Goal: Task Accomplishment & Management: Manage account settings

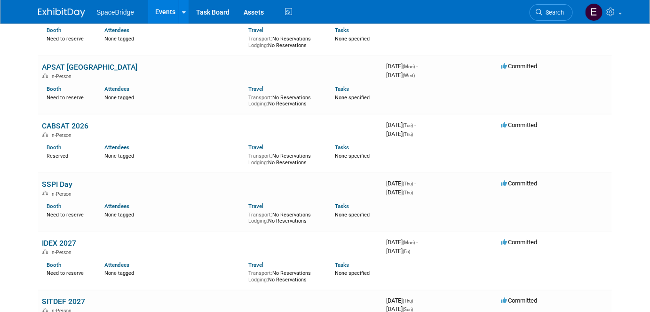
scroll to position [1453, 0]
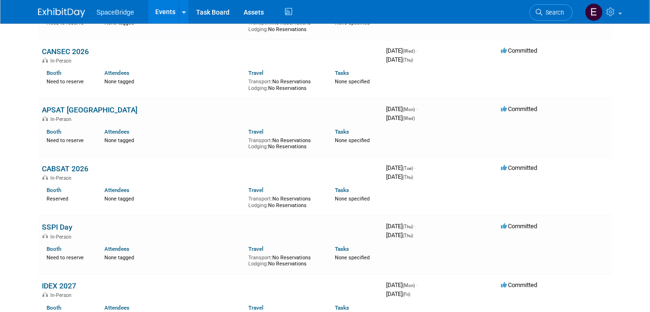
drag, startPoint x: 81, startPoint y: 102, endPoint x: 107, endPoint y: 120, distance: 32.0
click at [81, 105] on link "APSAT [GEOGRAPHIC_DATA]" at bounding box center [89, 109] width 95 height 9
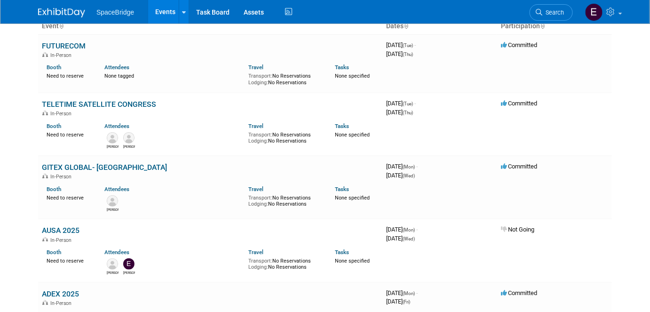
scroll to position [0, 0]
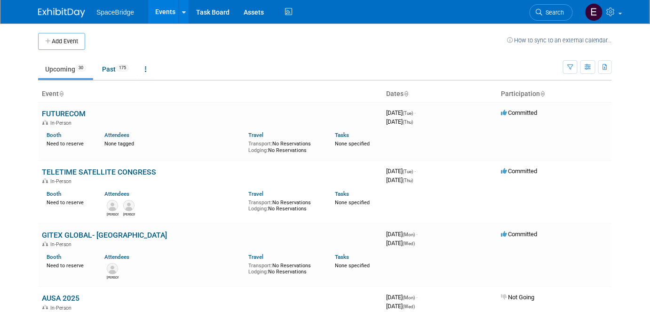
click at [56, 45] on button "Add Event" at bounding box center [61, 41] width 47 height 17
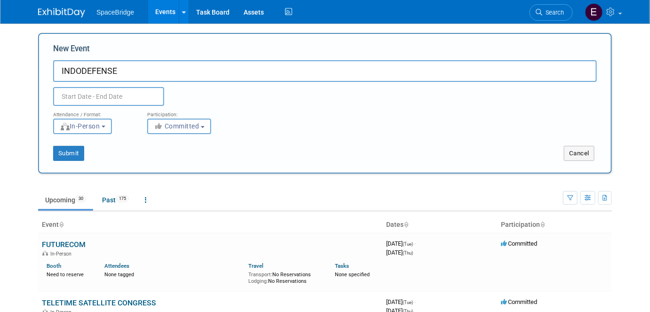
type input "INDODEFENSE"
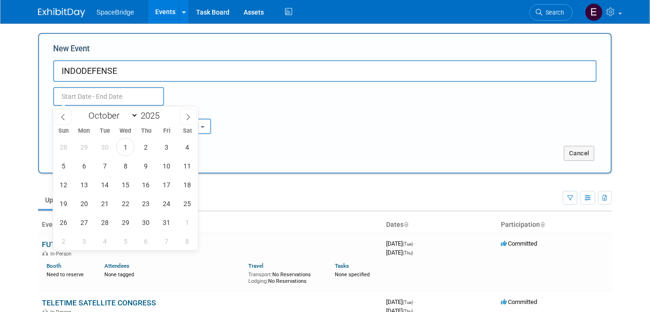
click at [110, 95] on input "text" at bounding box center [108, 96] width 111 height 19
click at [134, 115] on select "January February March April May June July August September October November De…" at bounding box center [111, 116] width 54 height 12
select select "10"
click at [84, 110] on select "January February March April May June July August September October November De…" at bounding box center [111, 116] width 54 height 12
click at [163, 110] on span at bounding box center [163, 113] width 7 height 6
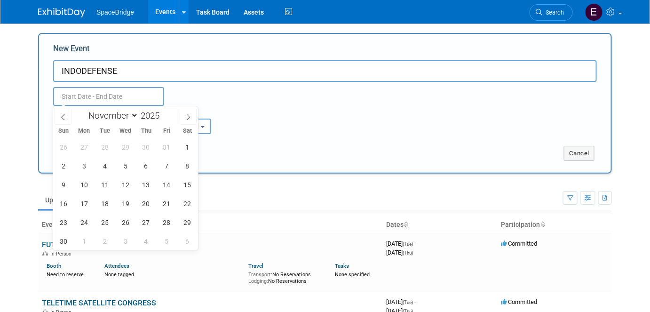
type input "2026"
click at [125, 187] on span "18" at bounding box center [125, 184] width 18 height 18
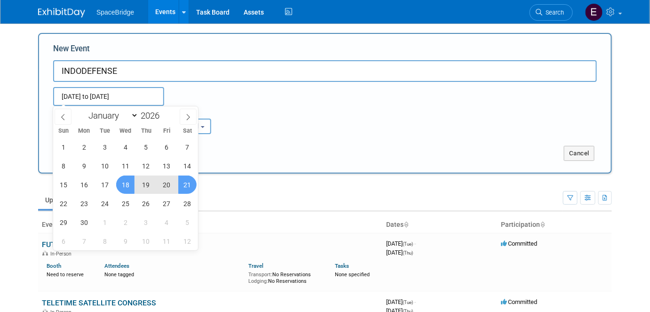
click at [192, 185] on span "21" at bounding box center [187, 184] width 18 height 18
type input "[DATE] to [DATE]"
click at [299, 93] on div "Nov 18, 2026 to Nov 21, 2026 (4 days) Duplicate Event Warning" at bounding box center [325, 94] width 558 height 24
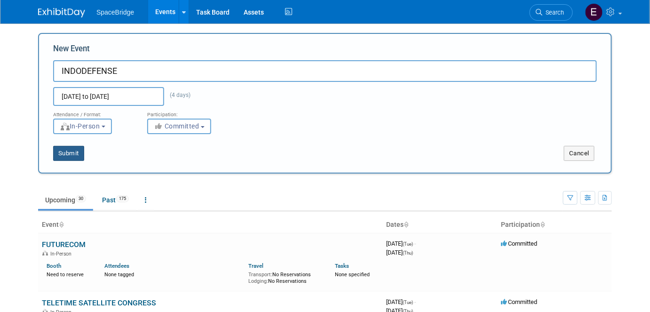
click at [68, 153] on button "Submit" at bounding box center [68, 153] width 31 height 15
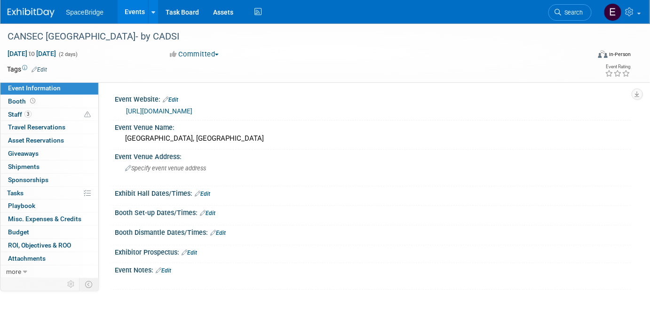
click at [33, 10] on img at bounding box center [31, 12] width 47 height 9
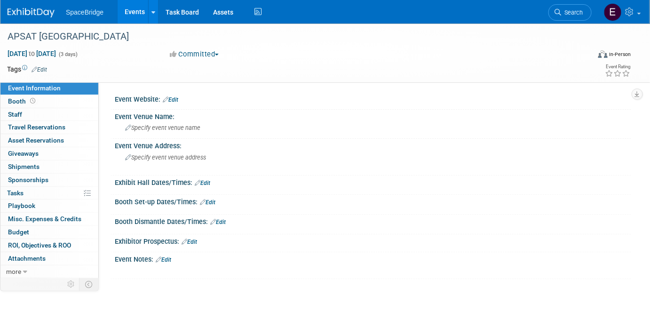
click at [28, 233] on link "Budget" at bounding box center [49, 232] width 98 height 13
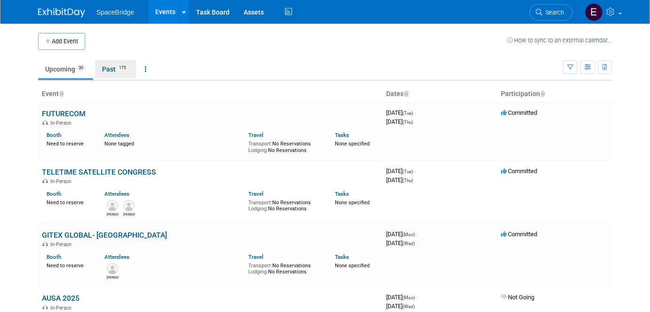
click at [117, 71] on link "Past 175" at bounding box center [115, 69] width 41 height 18
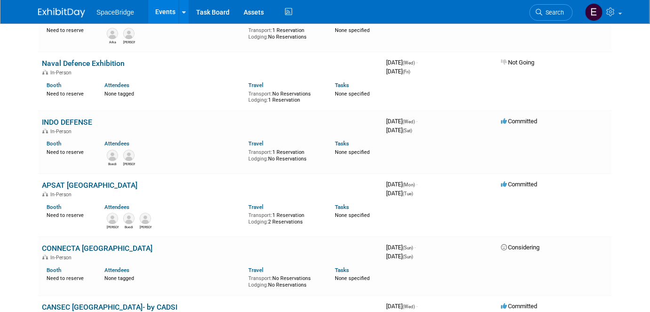
scroll to position [769, 0]
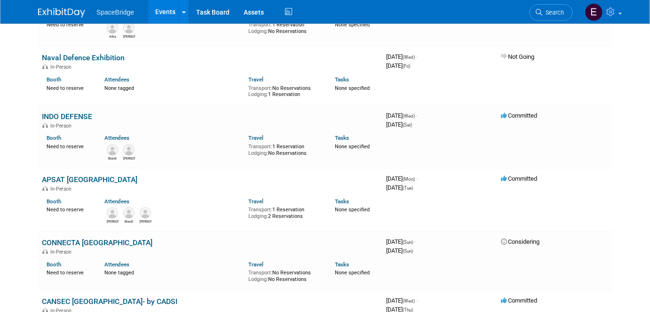
click at [72, 114] on link "INDO DEFENSE" at bounding box center [67, 116] width 50 height 9
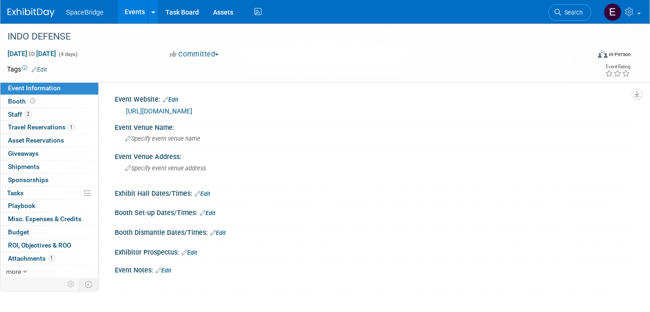
click at [181, 110] on link "https://indodefence.com/" at bounding box center [159, 111] width 66 height 8
click at [43, 128] on span "Travel Reservations 1" at bounding box center [41, 127] width 67 height 8
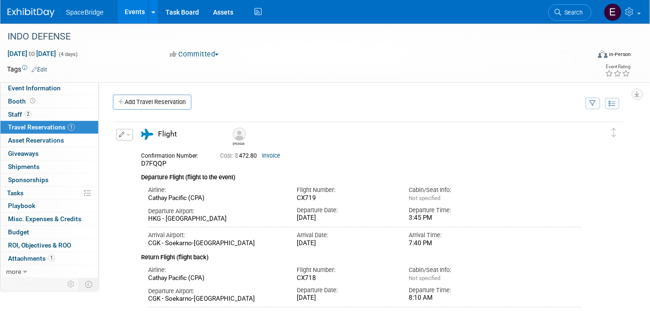
click at [162, 102] on link "Add Travel Reservation" at bounding box center [152, 102] width 79 height 15
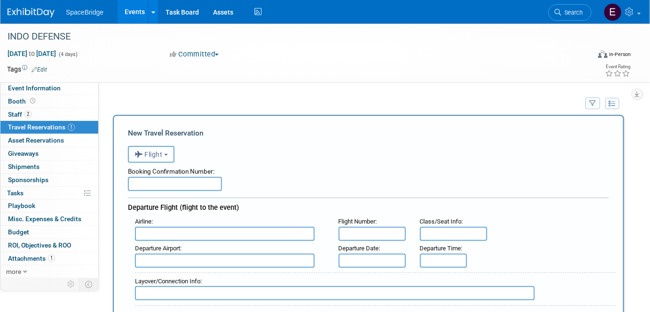
click at [166, 156] on button "Flight" at bounding box center [151, 154] width 47 height 17
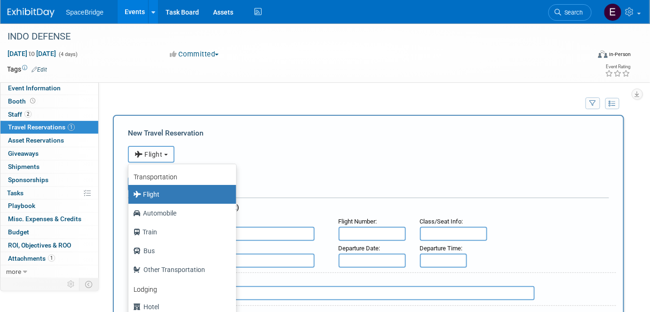
scroll to position [39, 0]
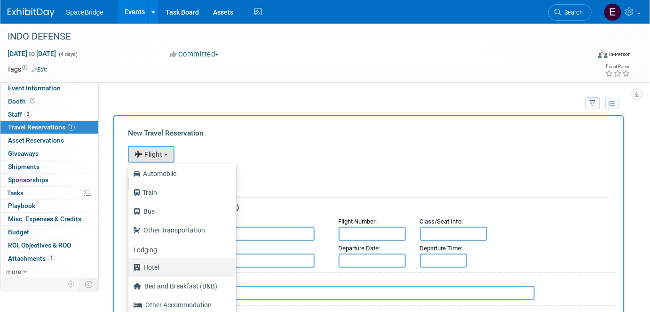
click at [157, 267] on label "Hotel" at bounding box center [180, 267] width 94 height 15
click at [130, 267] on input "Hotel" at bounding box center [127, 266] width 6 height 6
select select "6"
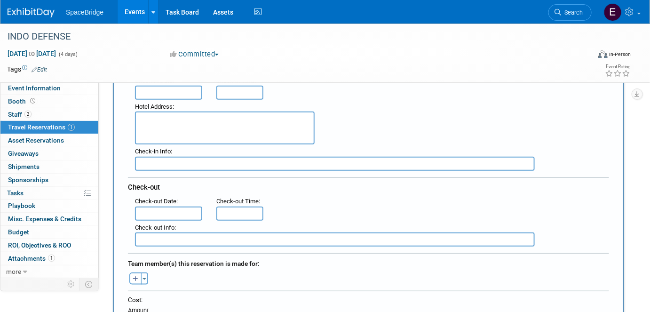
scroll to position [213, 0]
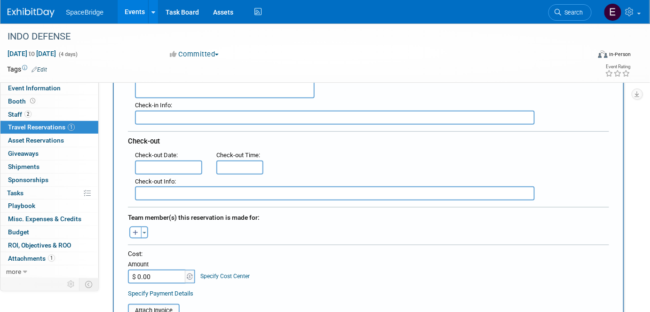
click at [143, 232] on span "button" at bounding box center [144, 233] width 4 height 2
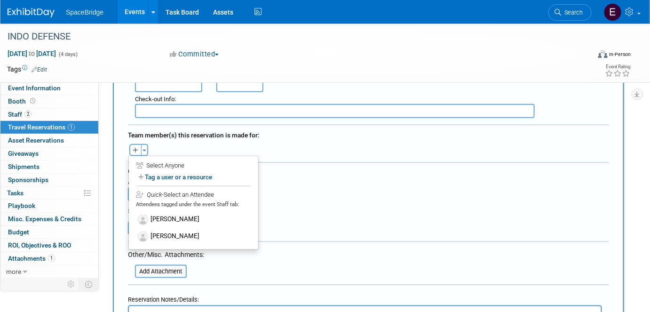
scroll to position [299, 0]
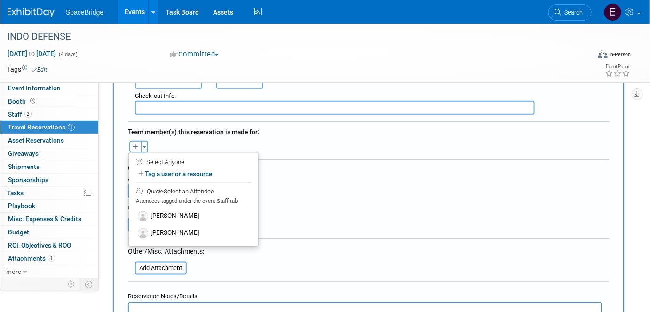
click at [180, 232] on label "[PERSON_NAME]" at bounding box center [193, 233] width 116 height 17
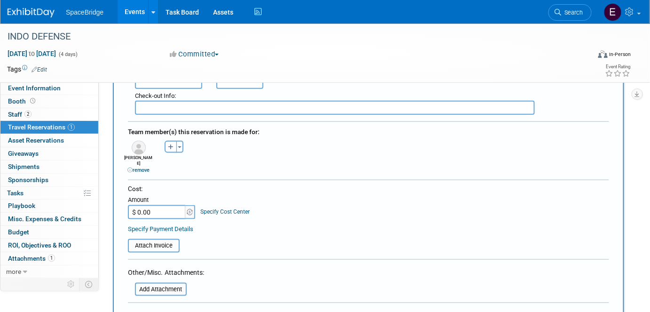
click at [164, 205] on input "$ 0.00" at bounding box center [157, 212] width 59 height 14
paste input "552.01"
type input "$ 552.01"
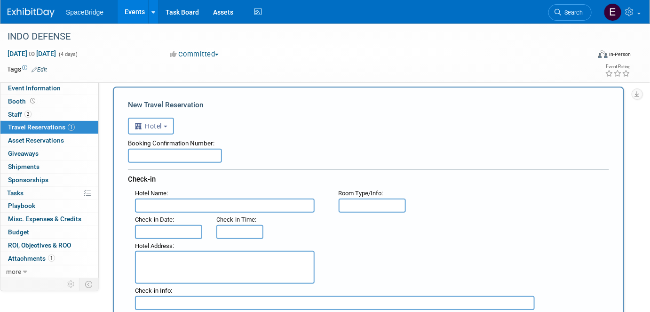
scroll to position [85, 0]
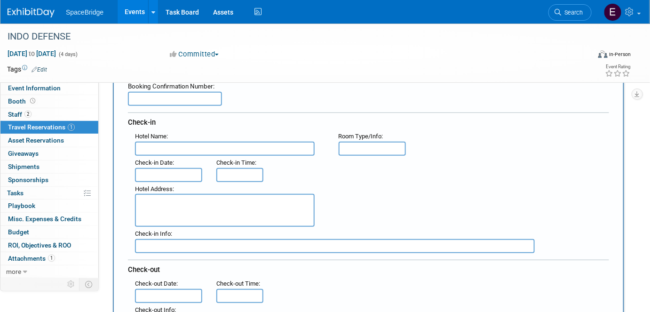
click at [215, 146] on input "text" at bounding box center [225, 149] width 180 height 14
type input "Sari Pacific Jakarta, Autograph Collection"
click at [558, 148] on div "Hotel Name : Sari Pacific Jakarta, Autograph Collection Flight Number : Room Ty…" at bounding box center [372, 142] width 488 height 26
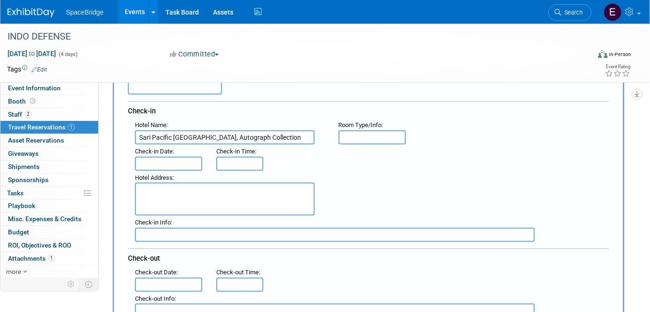
scroll to position [42, 0]
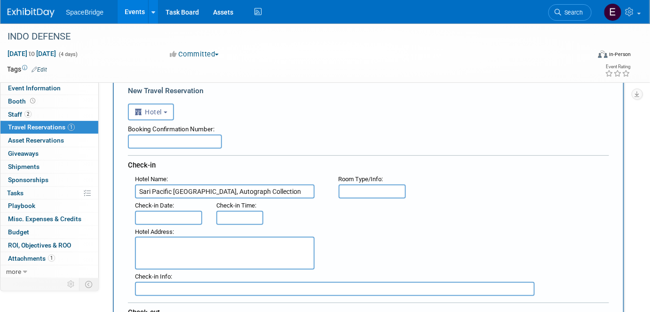
click at [173, 216] on input "text" at bounding box center [168, 218] width 67 height 14
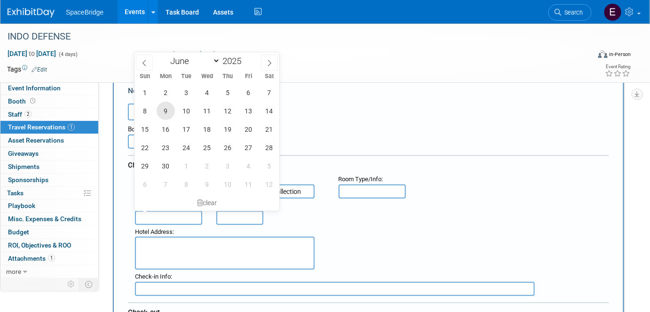
click at [166, 110] on span "9" at bounding box center [166, 111] width 18 height 18
type input "Jun 9, 2025"
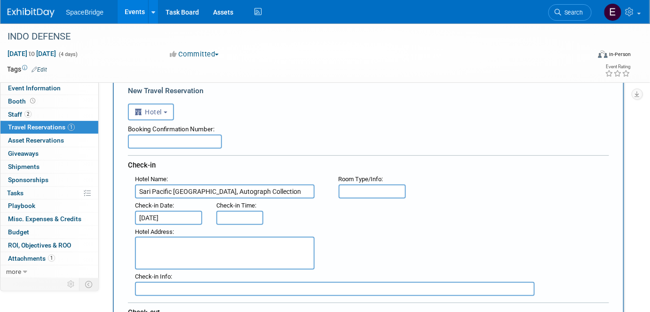
type input "3:00 PM"
click at [242, 218] on input "3:00 PM" at bounding box center [239, 218] width 47 height 14
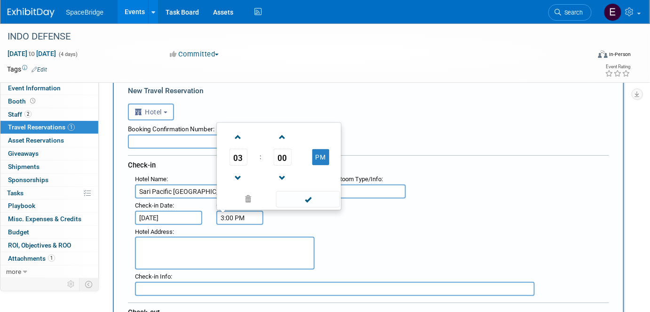
click at [316, 202] on span at bounding box center [307, 199] width 63 height 16
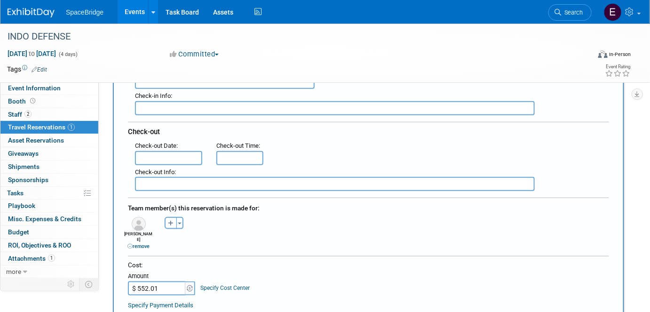
scroll to position [256, 0]
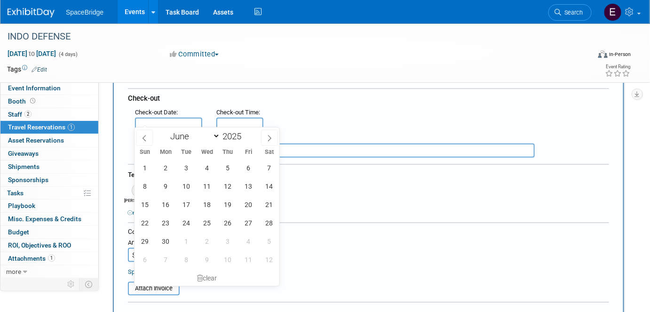
click at [172, 120] on input "text" at bounding box center [168, 125] width 67 height 14
click at [251, 187] on span "13" at bounding box center [248, 186] width 18 height 18
type input "Jun 13, 2025"
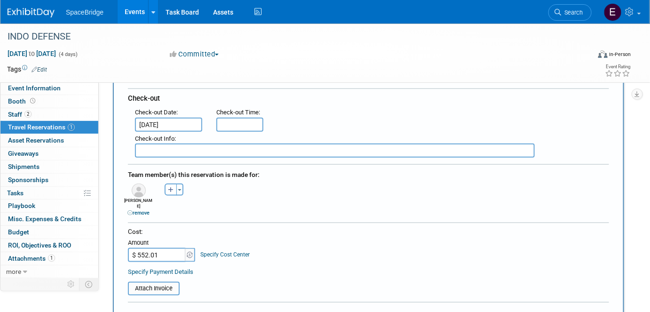
click at [314, 195] on div "Alexandre remove Amir remove Arka remove" at bounding box center [368, 199] width 495 height 36
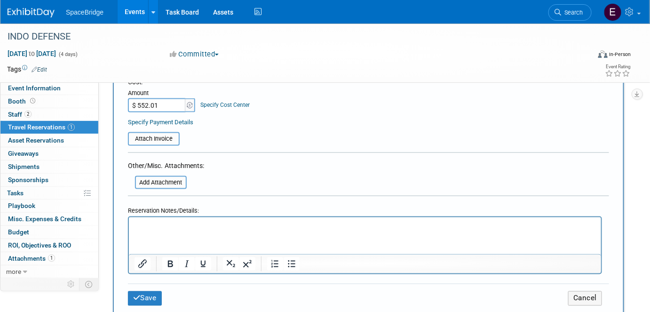
scroll to position [427, 0]
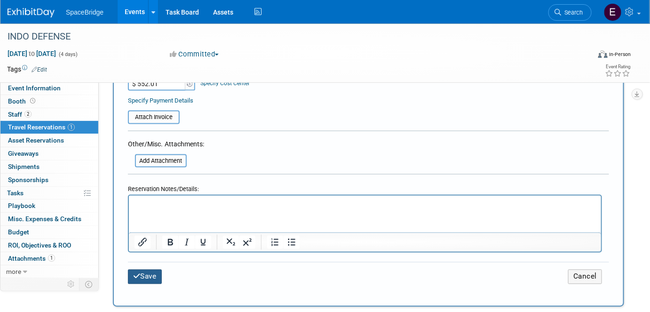
click at [151, 269] on button "Save" at bounding box center [145, 276] width 34 height 15
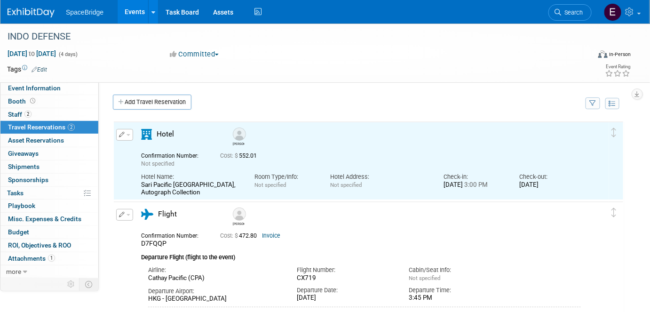
scroll to position [0, 0]
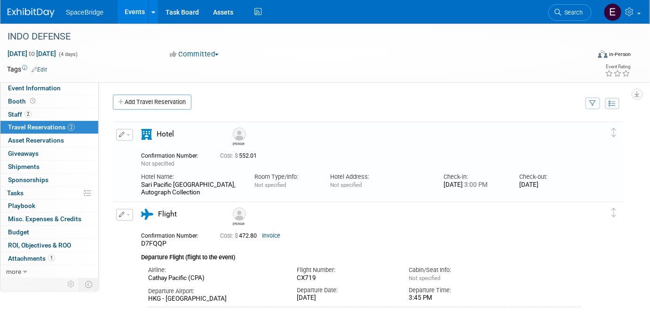
click at [23, 229] on span "Budget" at bounding box center [18, 232] width 21 height 8
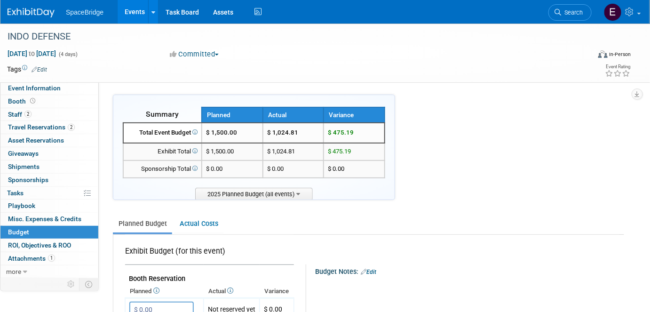
drag, startPoint x: 26, startPoint y: 12, endPoint x: 55, endPoint y: 16, distance: 29.0
click at [26, 12] on img at bounding box center [31, 12] width 47 height 9
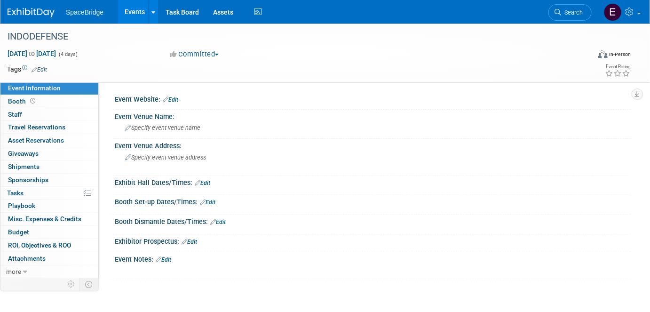
click at [174, 99] on link "Edit" at bounding box center [171, 99] width 16 height 7
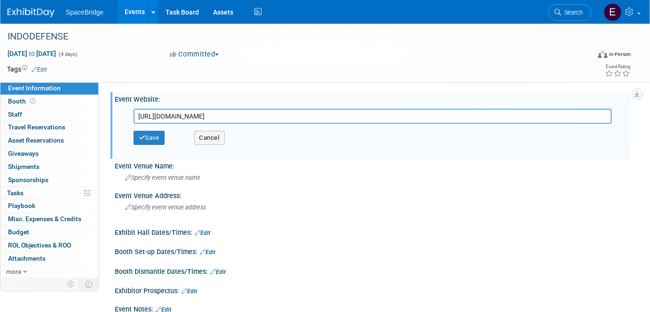
type input "https://indodefence.com/"
click at [151, 140] on button "Save" at bounding box center [149, 138] width 31 height 14
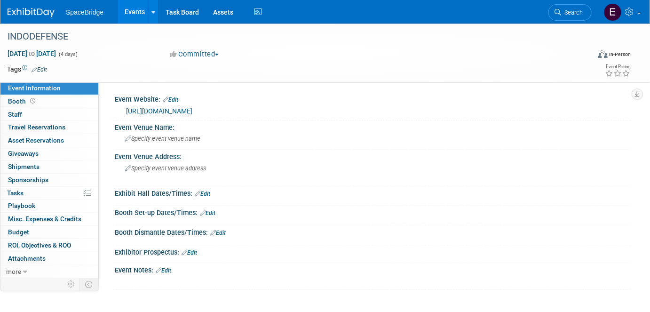
click at [35, 232] on link "Budget" at bounding box center [49, 232] width 98 height 13
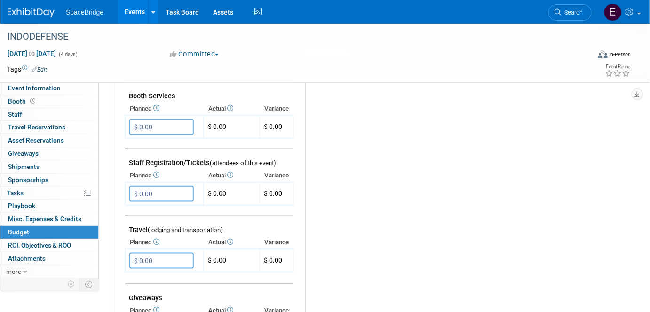
scroll to position [342, 0]
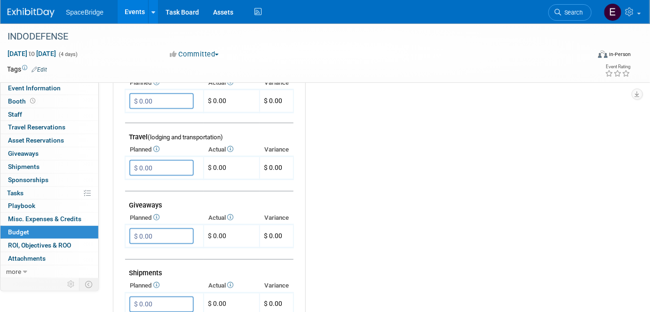
click at [158, 167] on input "$ 0.00" at bounding box center [161, 168] width 64 height 16
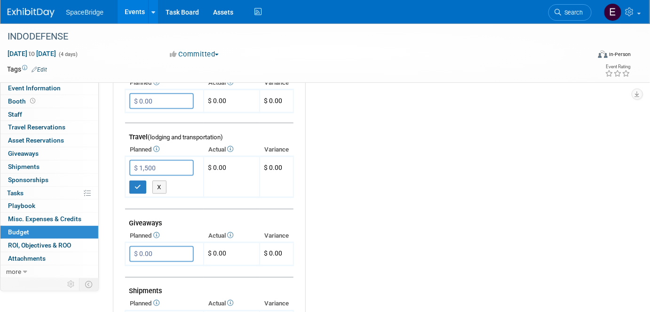
type input "$ 1,500.00"
click at [142, 183] on button "button" at bounding box center [137, 187] width 17 height 13
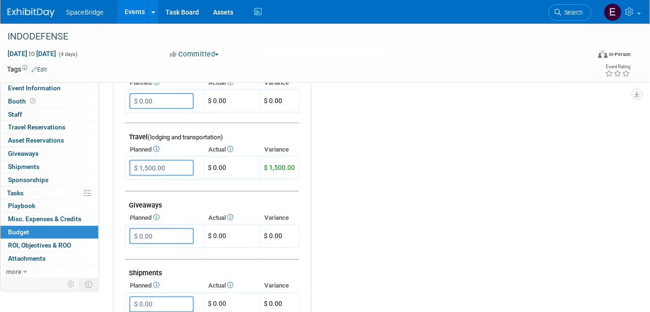
click at [145, 163] on input "$ 1,500.00" at bounding box center [161, 168] width 64 height 16
click at [178, 166] on input "$ 1,500.00" at bounding box center [161, 168] width 64 height 16
click at [154, 161] on input "$ 1,500.00" at bounding box center [161, 168] width 64 height 16
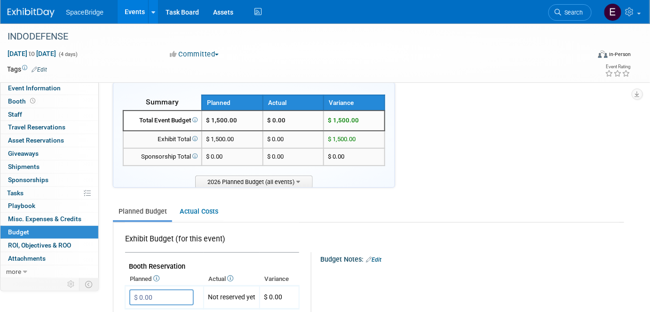
scroll to position [0, 0]
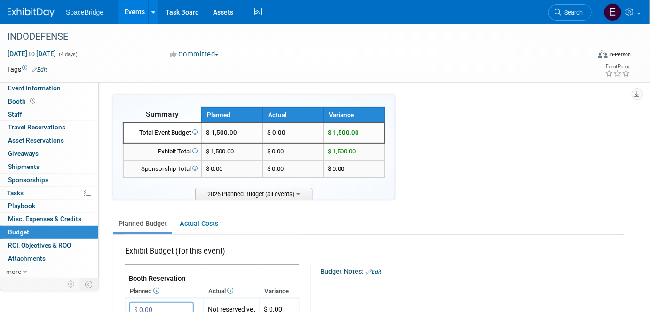
click at [29, 12] on img at bounding box center [31, 12] width 47 height 9
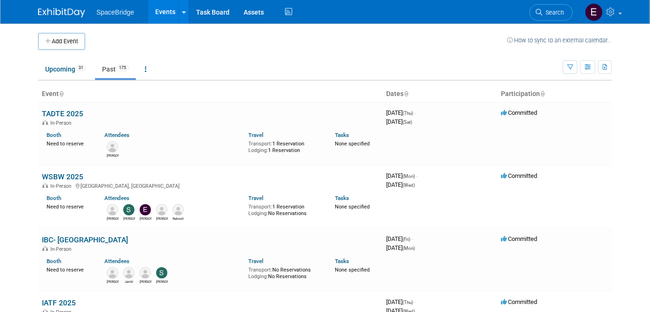
click at [111, 70] on link "Past 175" at bounding box center [115, 69] width 41 height 18
click at [149, 67] on link at bounding box center [146, 69] width 16 height 18
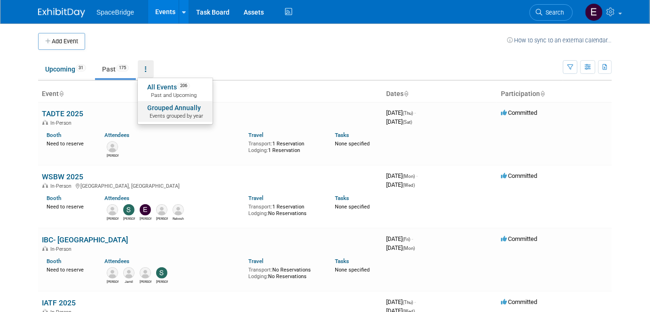
click at [183, 114] on span "Events grouped by year" at bounding box center [175, 116] width 56 height 8
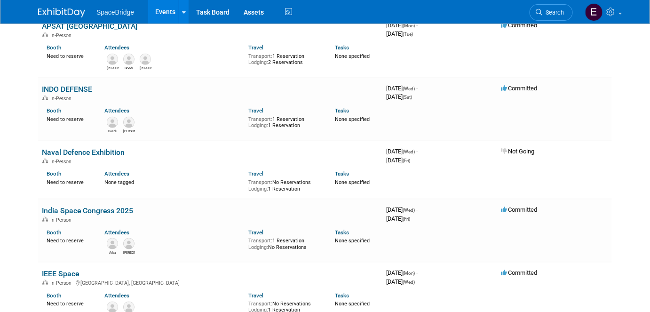
scroll to position [1496, 0]
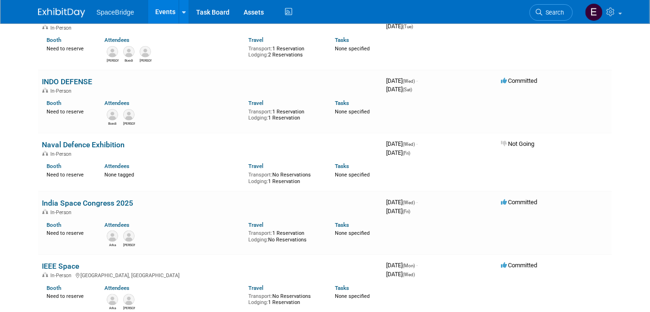
click at [85, 140] on link "Naval Defence Exhibition" at bounding box center [83, 144] width 83 height 9
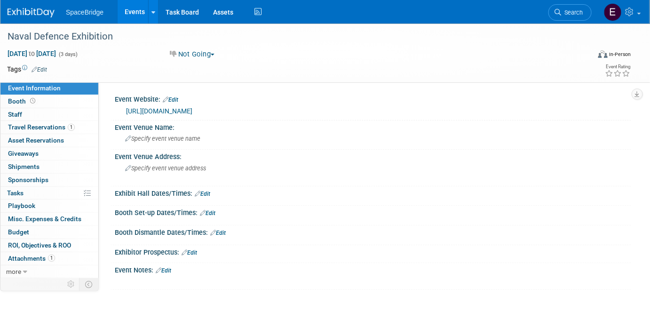
click at [174, 114] on link "[URL][DOMAIN_NAME]" at bounding box center [159, 111] width 66 height 8
click at [213, 110] on div "[URL][DOMAIN_NAME]" at bounding box center [375, 111] width 498 height 11
drag, startPoint x: 212, startPoint y: 111, endPoint x: 125, endPoint y: 114, distance: 86.6
click at [125, 114] on div "[URL][DOMAIN_NAME]" at bounding box center [373, 109] width 502 height 13
copy link "[URL][DOMAIN_NAME]"
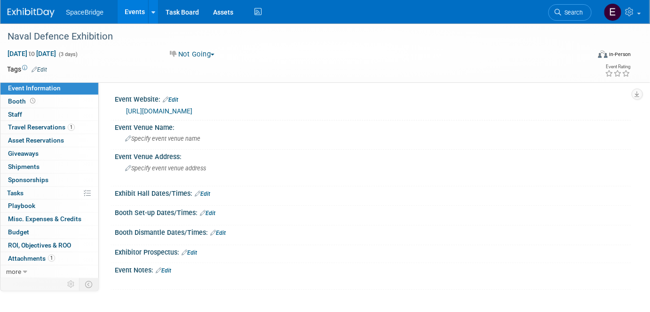
click at [43, 126] on span "Travel Reservations 1" at bounding box center [41, 127] width 67 height 8
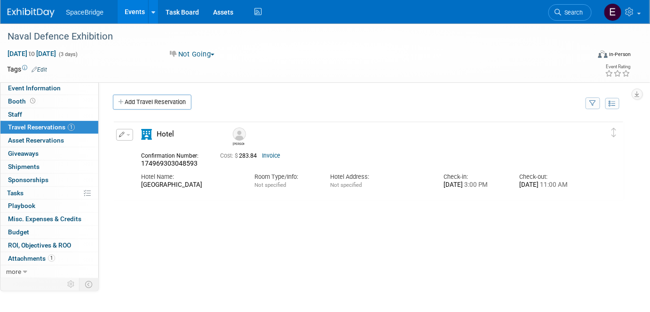
click at [142, 103] on link "Add Travel Reservation" at bounding box center [152, 102] width 79 height 15
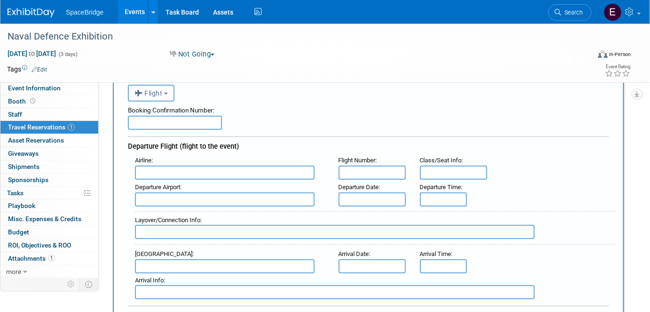
scroll to position [42, 0]
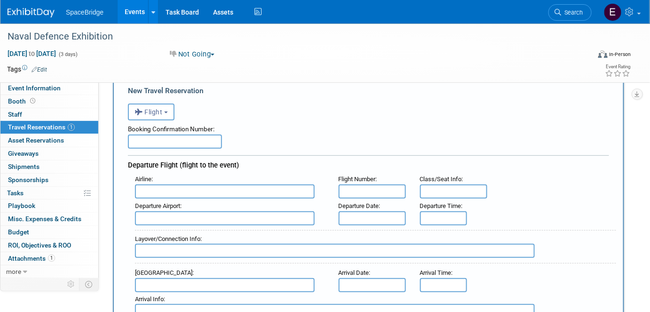
click at [224, 189] on input "text" at bounding box center [225, 191] width 180 height 14
click at [197, 206] on span "Cath ay Pacific (CPA)" at bounding box center [229, 206] width 188 height 15
type input "Cathay Pacific (CPA)"
click at [224, 214] on input "text" at bounding box center [225, 218] width 180 height 14
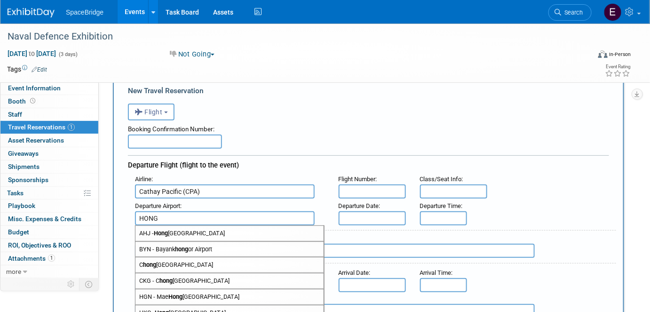
click at [233, 308] on span "HKG - Hong Kong International Airport" at bounding box center [229, 312] width 188 height 15
type input "HKG - Hong Kong International Airport"
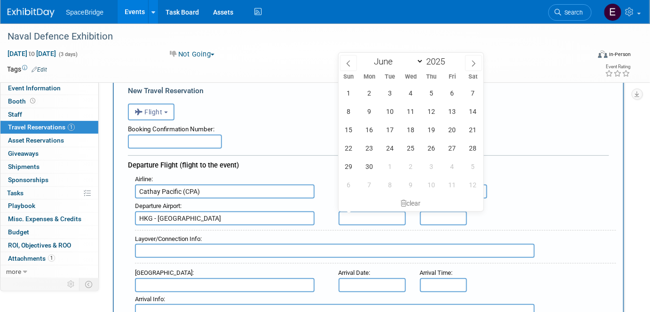
click at [364, 217] on input "text" at bounding box center [372, 218] width 67 height 14
click at [388, 129] on span "17" at bounding box center [390, 129] width 18 height 18
type input "Jun 17, 2025"
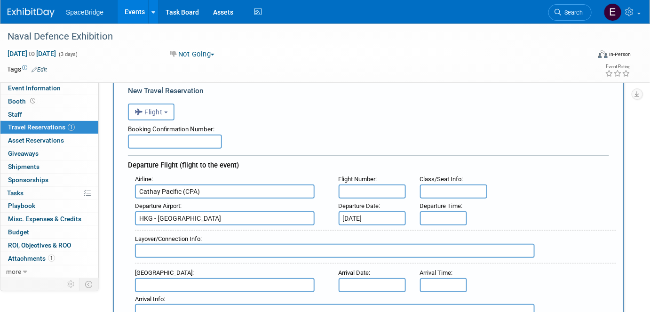
click at [554, 192] on div "Airline : Cathay Pacific (CPA) Flight Number : Class/Seat Info :" at bounding box center [372, 185] width 488 height 27
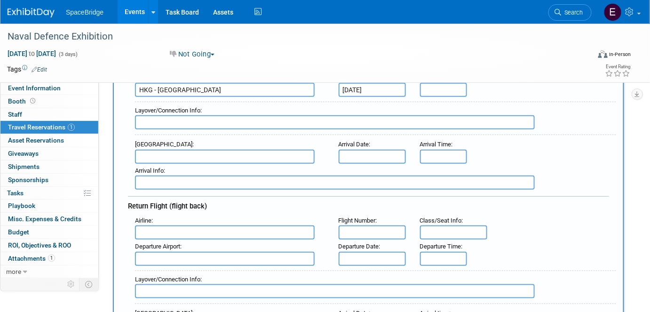
scroll to position [213, 0]
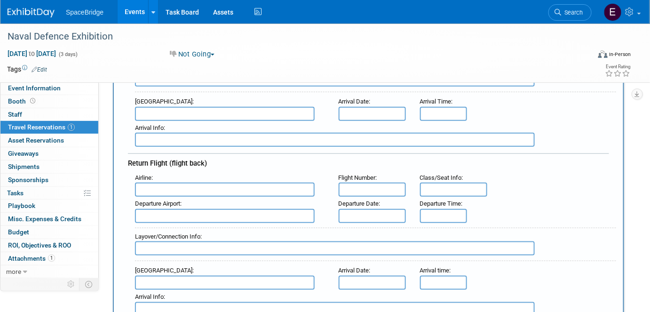
click at [225, 182] on input "text" at bounding box center [225, 189] width 180 height 14
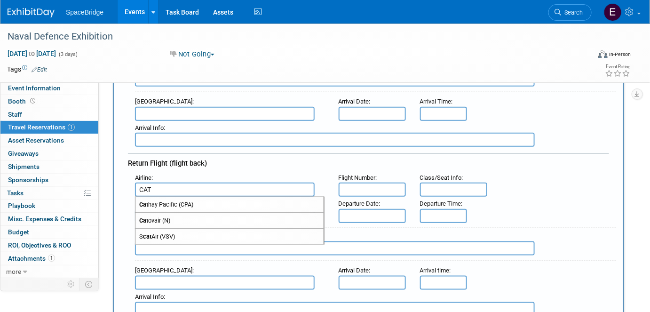
click at [193, 197] on span "Cat hay Pacific (CPA)" at bounding box center [229, 204] width 188 height 15
type input "Cathay Pacific (CPA)"
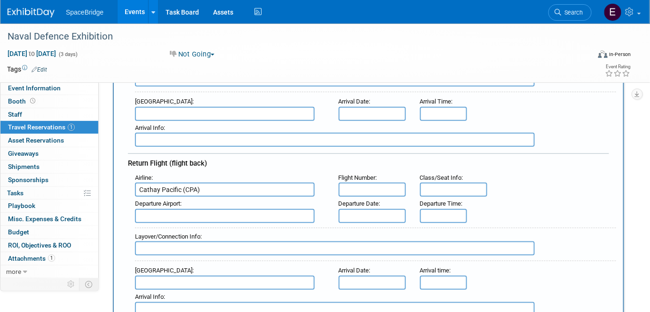
click at [187, 211] on input "text" at bounding box center [225, 216] width 180 height 14
type input "M"
type input "m"
click at [367, 209] on input "text" at bounding box center [372, 216] width 67 height 14
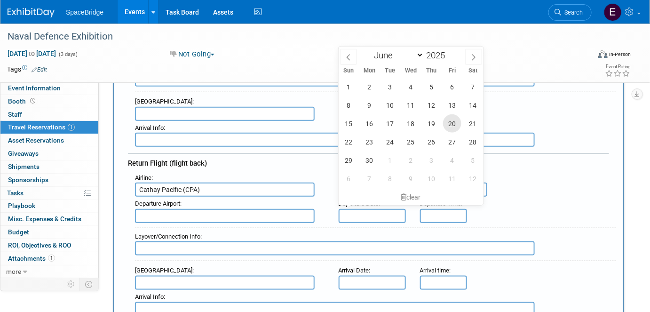
click at [454, 125] on span "20" at bounding box center [452, 123] width 18 height 18
type input "Jun 20, 2025"
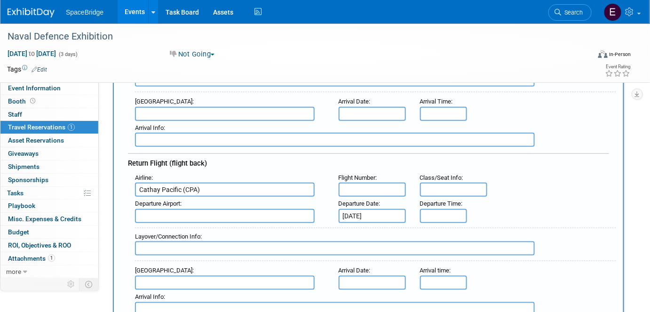
click at [586, 199] on div "Departure Airport : Departure Date : Jun 20, 2025 Departure Time :" at bounding box center [372, 210] width 488 height 26
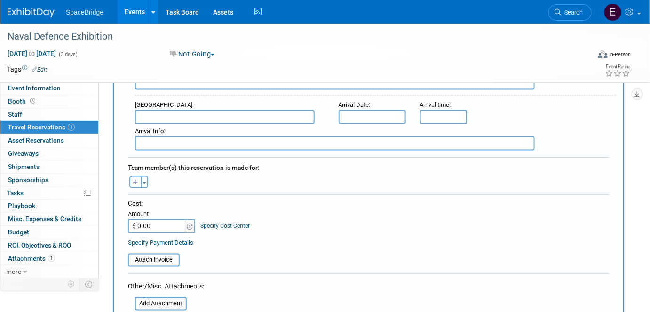
scroll to position [427, 0]
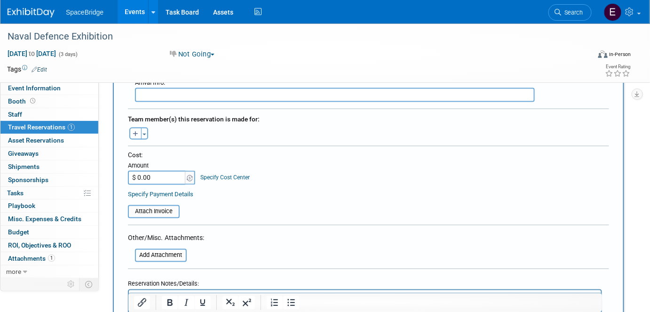
click at [145, 127] on button "Toggle Dropdown" at bounding box center [144, 133] width 7 height 12
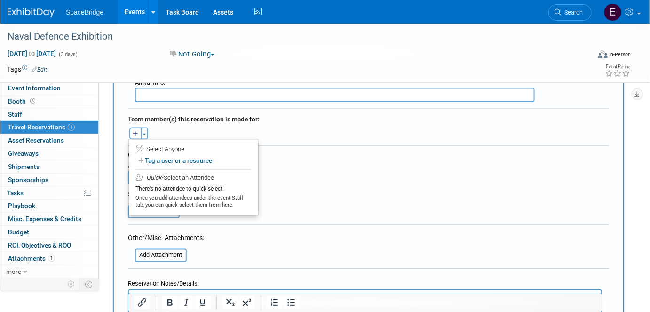
click at [379, 197] on table "Attach Invoice" at bounding box center [368, 208] width 481 height 22
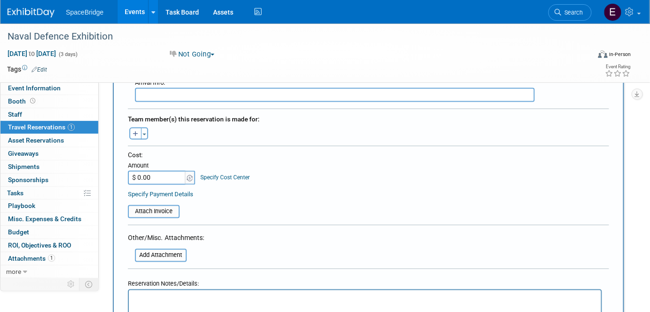
scroll to position [385, 0]
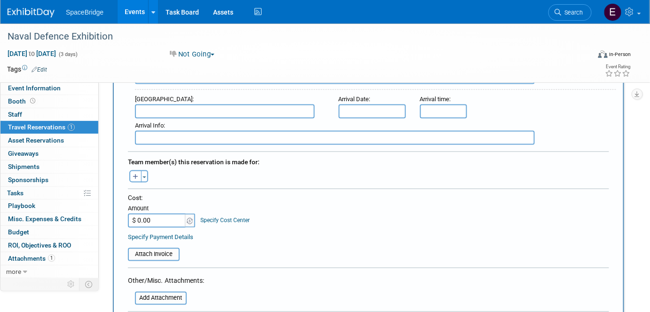
click at [155, 214] on input "$ 0.00" at bounding box center [157, 220] width 59 height 14
paste input "277.18"
type input "$ 277.18"
click at [143, 176] on span "button" at bounding box center [144, 177] width 4 height 2
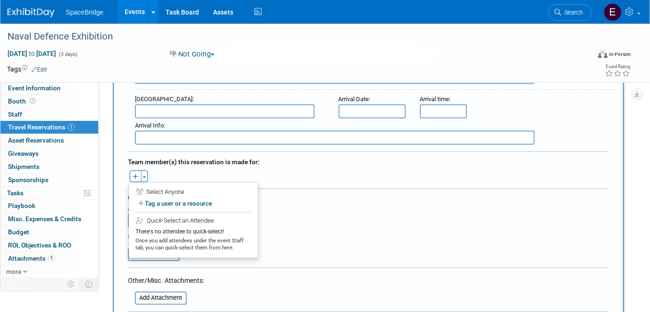
click at [165, 197] on label "Tag a user or a resource" at bounding box center [193, 204] width 115 height 14
select select
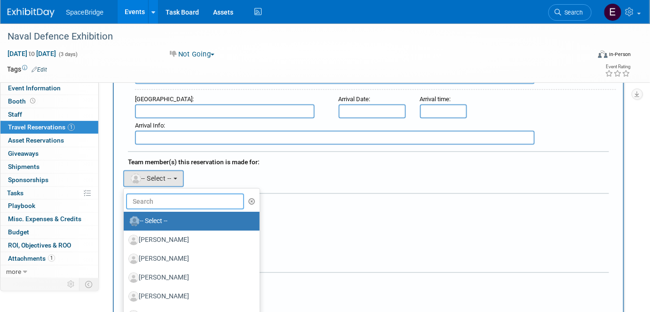
click at [165, 194] on input "text" at bounding box center [185, 201] width 118 height 16
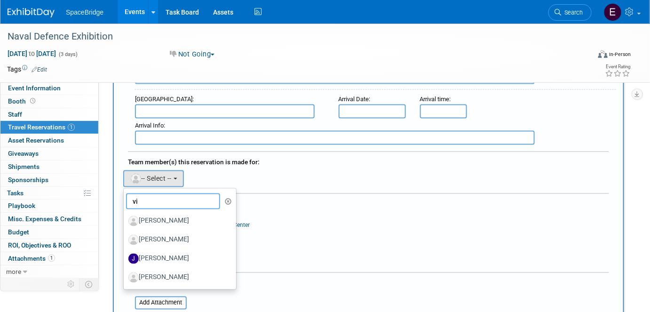
type input "vi"
click at [172, 270] on label "Victor Yeung" at bounding box center [177, 277] width 98 height 15
click at [125, 273] on input "Victor Yeung" at bounding box center [122, 276] width 6 height 6
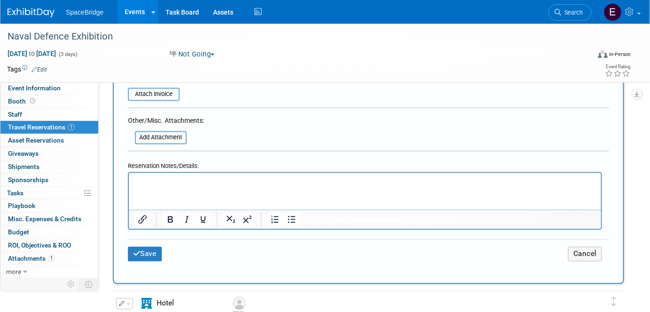
scroll to position [641, 0]
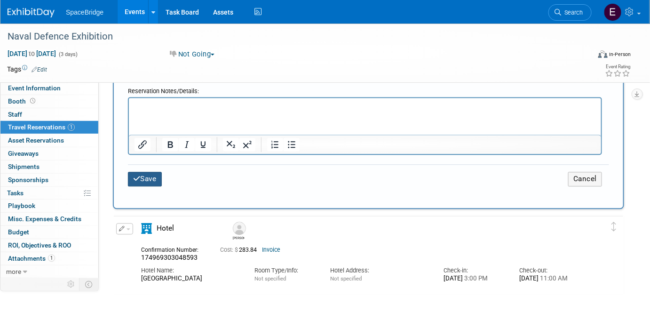
click at [151, 172] on button "Save" at bounding box center [145, 179] width 34 height 15
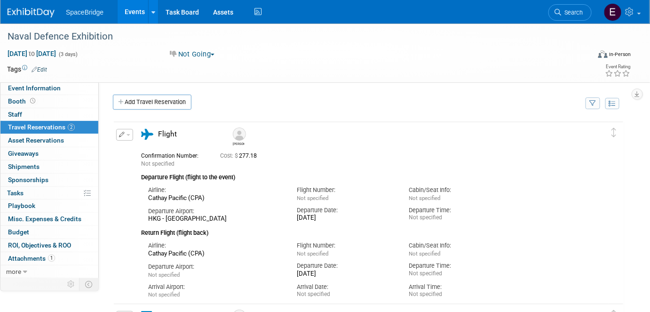
scroll to position [85, 0]
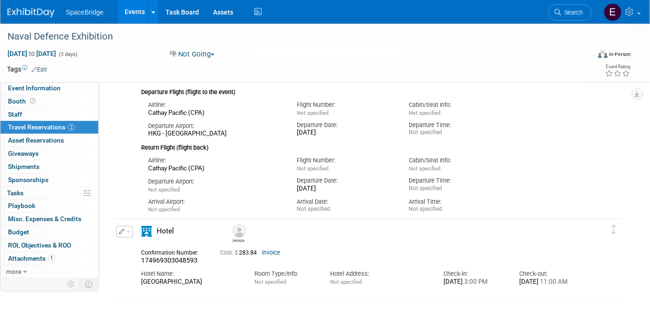
click at [17, 230] on span "Budget" at bounding box center [18, 232] width 21 height 8
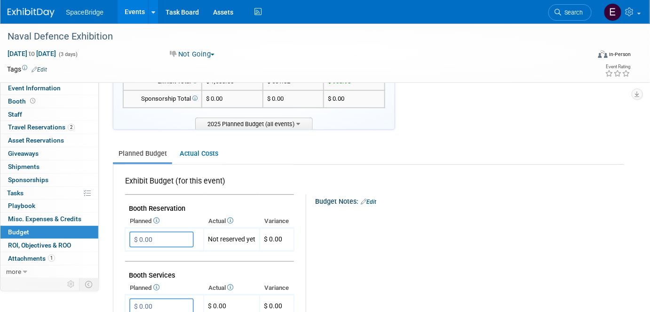
scroll to position [0, 0]
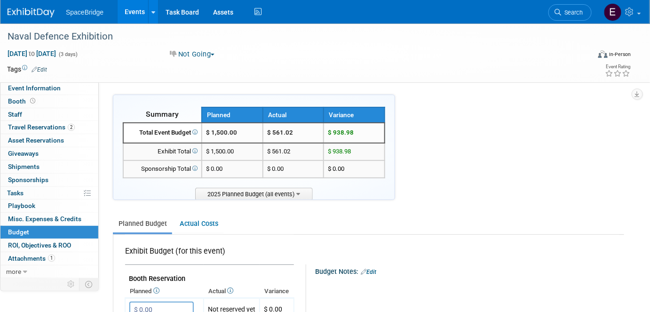
drag, startPoint x: 371, startPoint y: 236, endPoint x: 410, endPoint y: 297, distance: 71.9
drag, startPoint x: 32, startPoint y: 14, endPoint x: 46, endPoint y: 22, distance: 15.6
click at [32, 14] on img at bounding box center [31, 12] width 47 height 9
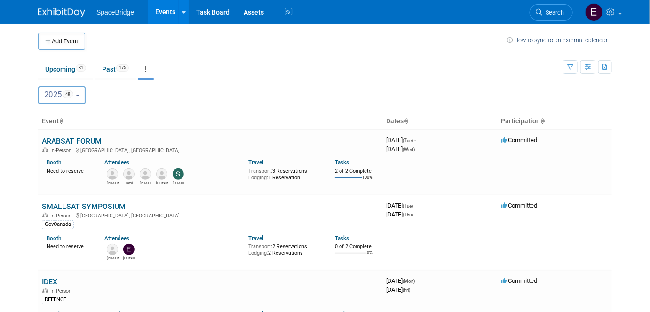
click at [71, 44] on button "Add Event" at bounding box center [61, 41] width 47 height 17
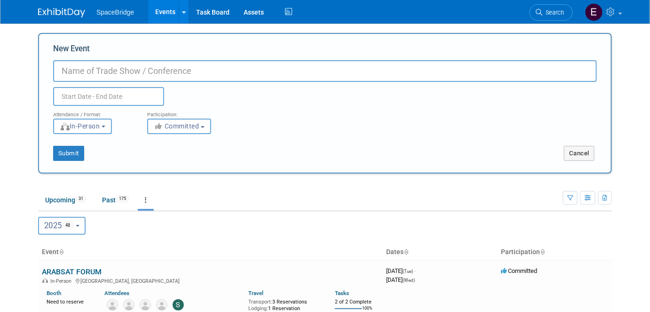
paste input "[URL][DOMAIN_NAME]"
drag, startPoint x: 188, startPoint y: 71, endPoint x: 62, endPoint y: 68, distance: 126.5
click at [62, 68] on input "[URL][DOMAIN_NAME]" at bounding box center [325, 71] width 544 height 22
type input "NAVAL DEFENCE PHILIPINES"
click at [104, 98] on input "text" at bounding box center [108, 96] width 111 height 19
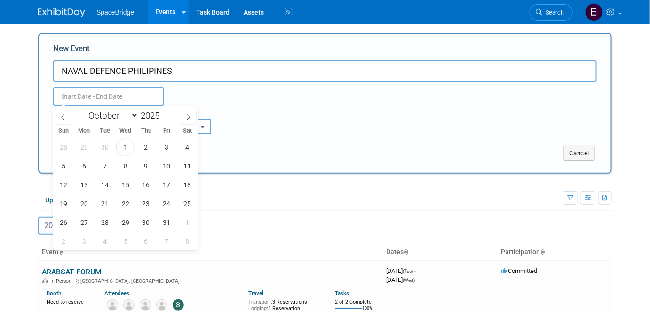
click at [128, 116] on select "January February March April May June July August September October November De…" at bounding box center [111, 116] width 54 height 12
select select "5"
click at [84, 110] on select "January February March April May June July August September October November De…" at bounding box center [111, 116] width 54 height 12
click at [163, 110] on span at bounding box center [163, 113] width 7 height 6
type input "2026"
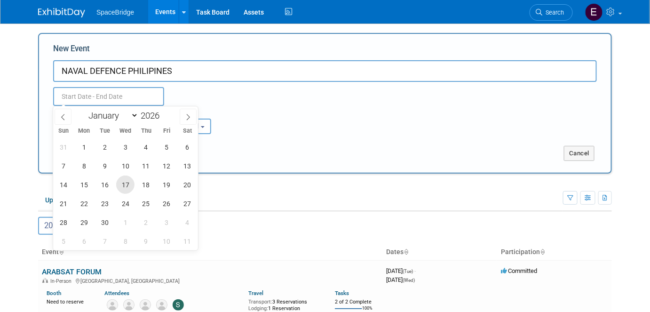
click at [122, 186] on span "17" at bounding box center [125, 184] width 18 height 18
click at [166, 181] on span "19" at bounding box center [167, 184] width 18 height 18
type input "[DATE] to [DATE]"
click at [294, 132] on div "Attendance / Format: <img src="https://www.exhibitday.com/Images/Format-InPerso…" at bounding box center [325, 120] width 558 height 28
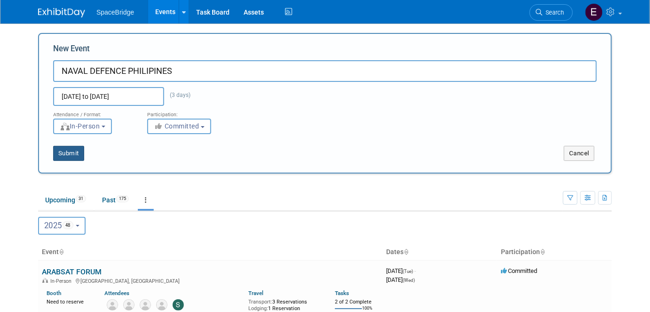
click at [69, 154] on button "Submit" at bounding box center [68, 153] width 31 height 15
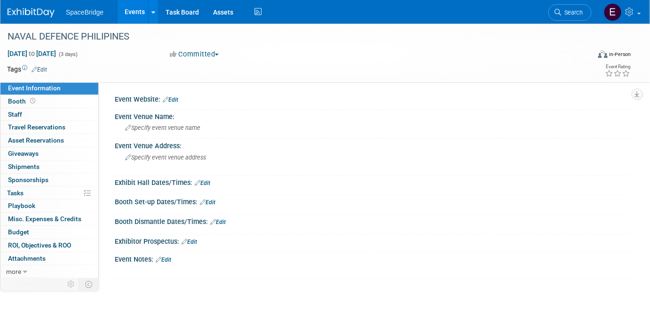
click at [193, 123] on div "Specify event venue name" at bounding box center [373, 127] width 502 height 15
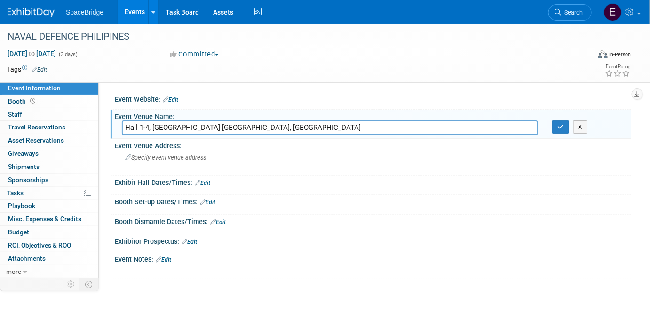
type input "Hall 1-4, [GEOGRAPHIC_DATA] [GEOGRAPHIC_DATA], [GEOGRAPHIC_DATA]"
click at [559, 130] on button "button" at bounding box center [560, 126] width 17 height 13
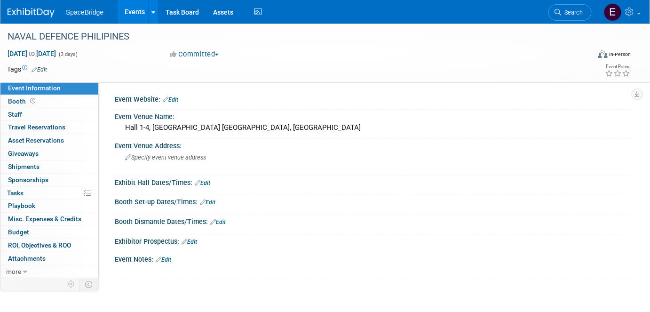
drag, startPoint x: 176, startPoint y: 99, endPoint x: 181, endPoint y: 109, distance: 11.4
click at [176, 99] on link "Edit" at bounding box center [171, 99] width 16 height 7
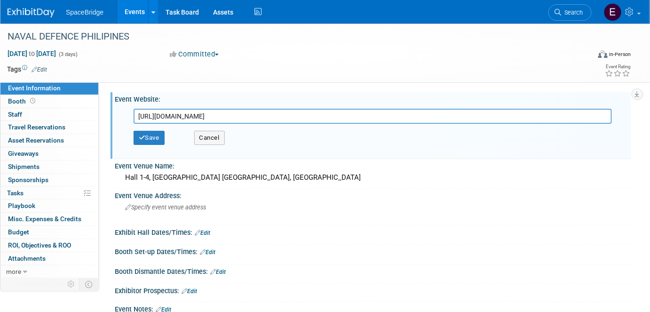
type input "[URL][DOMAIN_NAME]"
drag, startPoint x: 154, startPoint y: 136, endPoint x: 287, endPoint y: 150, distance: 133.3
click at [155, 136] on button "Save" at bounding box center [149, 138] width 31 height 14
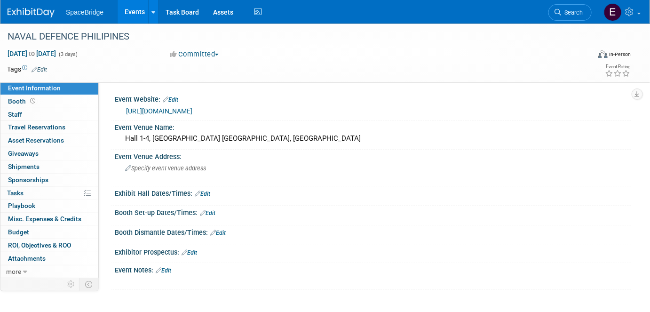
click at [20, 231] on span "Budget" at bounding box center [18, 232] width 21 height 8
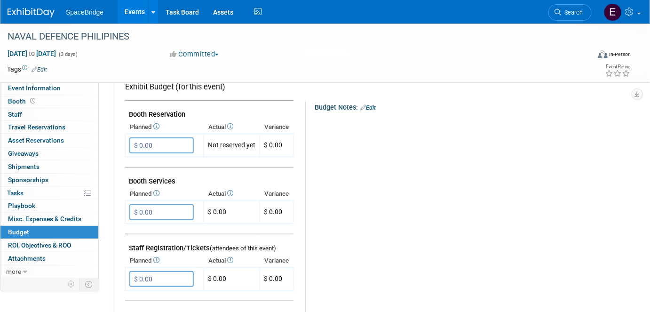
scroll to position [256, 0]
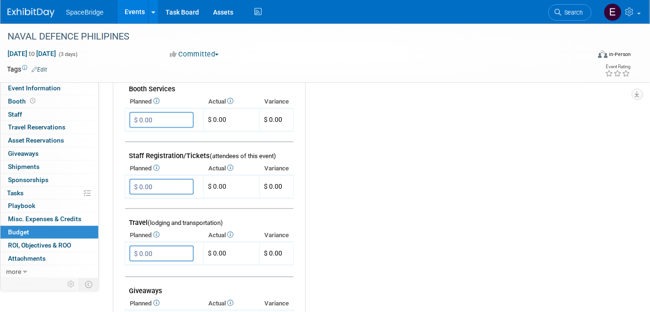
click at [157, 248] on input "$ 0.00" at bounding box center [161, 253] width 64 height 16
type input "$ 1,000.00"
click at [136, 271] on button "button" at bounding box center [137, 272] width 17 height 13
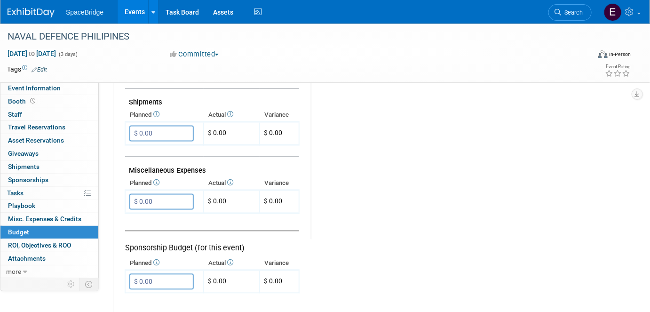
scroll to position [555, 0]
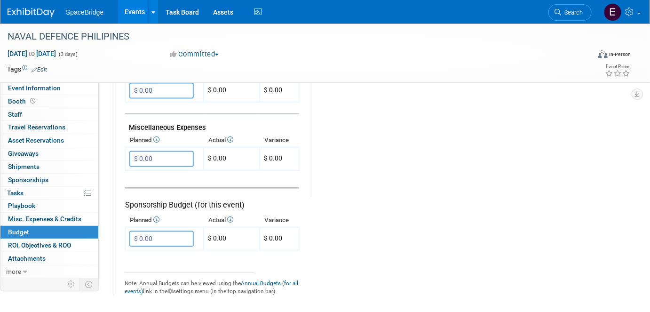
click at [171, 151] on input "$ 0.00" at bounding box center [161, 159] width 64 height 16
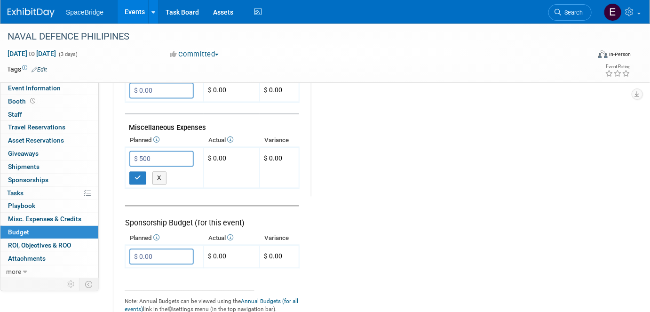
type input "$ 500.00"
click at [139, 175] on icon "button" at bounding box center [137, 178] width 7 height 6
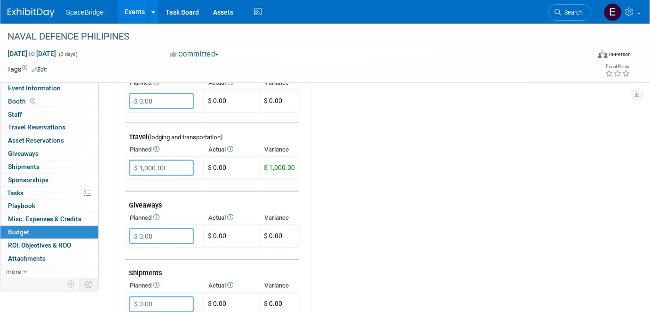
scroll to position [128, 0]
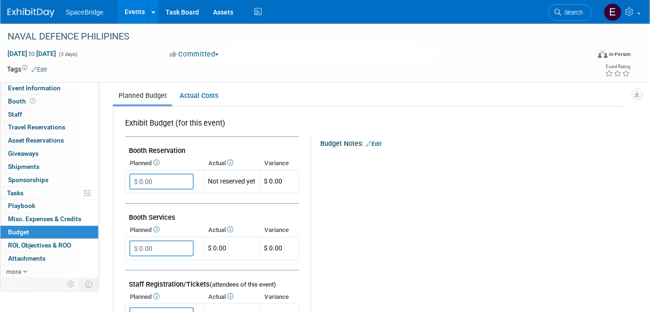
drag, startPoint x: 28, startPoint y: 13, endPoint x: 39, endPoint y: 20, distance: 12.5
click at [28, 12] on img at bounding box center [31, 12] width 47 height 9
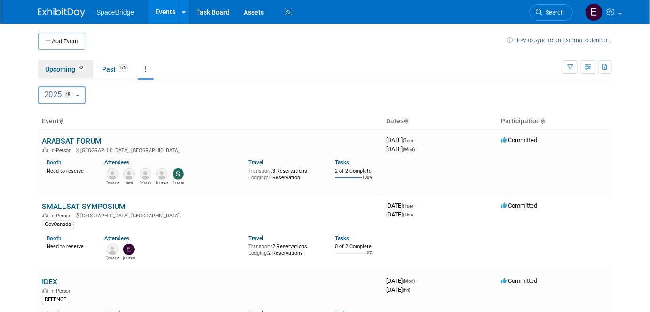
click at [67, 71] on link "Upcoming 32" at bounding box center [65, 69] width 55 height 18
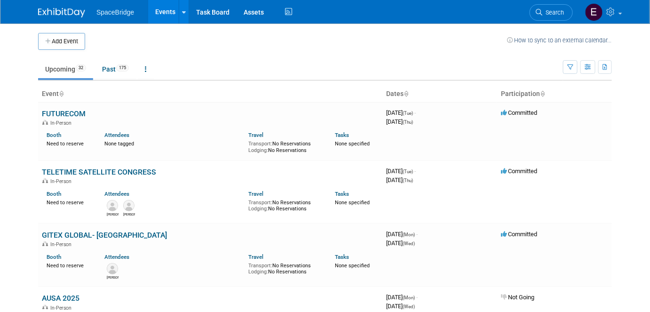
drag, startPoint x: 70, startPoint y: 41, endPoint x: 166, endPoint y: 116, distance: 121.9
click at [70, 41] on button "Add Event" at bounding box center [61, 41] width 47 height 17
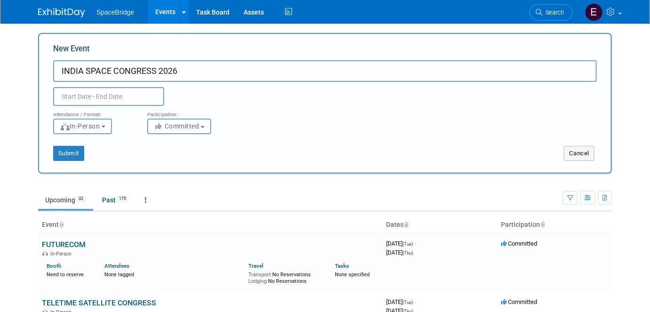
type input "INDIA SPACE CONGRESS 2026"
click at [98, 99] on input "text" at bounding box center [108, 96] width 111 height 19
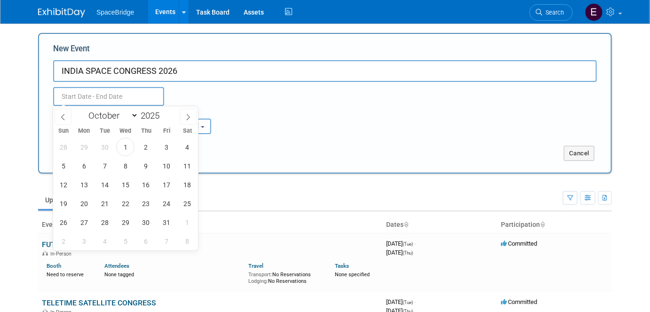
click at [163, 110] on span at bounding box center [163, 113] width 7 height 6
type input "2026"
click at [106, 112] on select "January February March April May June July August September October November De…" at bounding box center [111, 116] width 54 height 12
select select "5"
click at [84, 110] on select "January February March April May June July August September October November De…" at bounding box center [111, 116] width 54 height 12
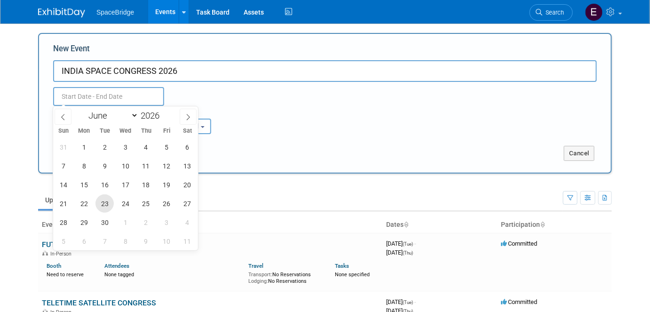
click at [109, 203] on span "23" at bounding box center [104, 203] width 18 height 18
click at [145, 207] on span "25" at bounding box center [146, 203] width 18 height 18
type input "Jun 23, 2026 to Jun 25, 2026"
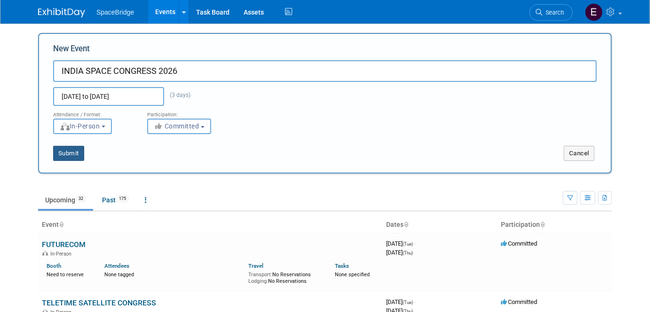
click at [69, 157] on button "Submit" at bounding box center [68, 153] width 31 height 15
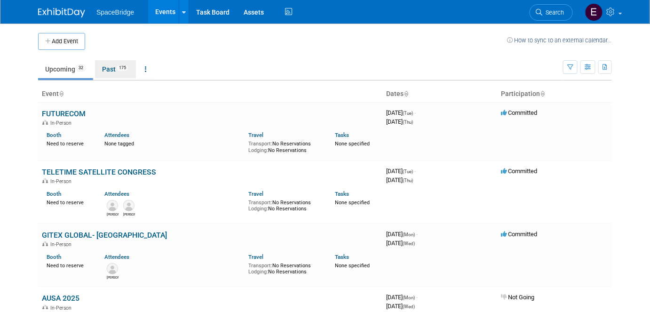
click at [117, 71] on link "Past 175" at bounding box center [115, 69] width 41 height 18
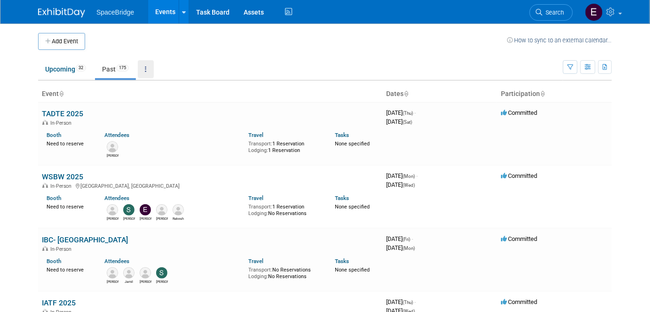
click at [149, 71] on link at bounding box center [146, 69] width 16 height 18
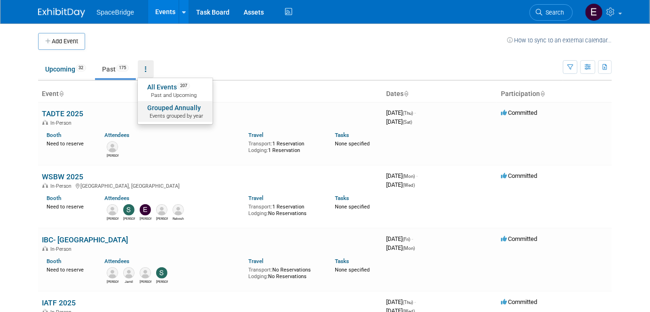
click at [184, 109] on link "Grouped Annually Events grouped by year" at bounding box center [175, 111] width 75 height 21
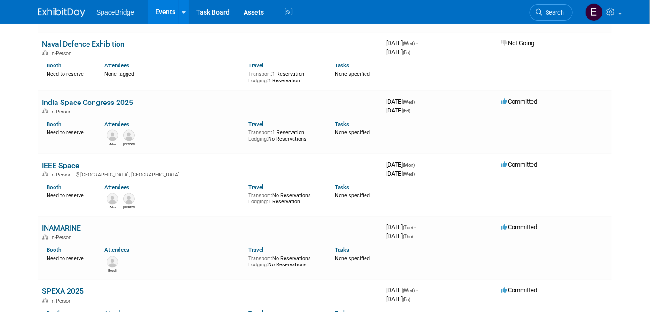
scroll to position [1624, 0]
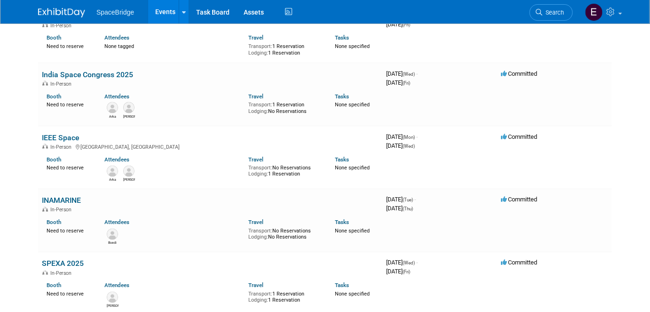
click at [106, 70] on link "India Space Congress 2025" at bounding box center [87, 74] width 91 height 9
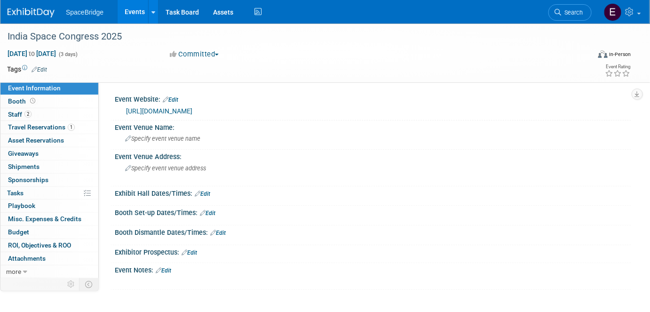
click at [45, 127] on span "Travel Reservations 1" at bounding box center [41, 127] width 67 height 8
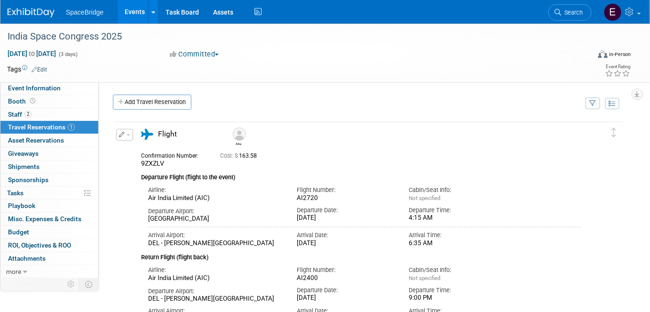
click at [186, 103] on link "Add Travel Reservation" at bounding box center [152, 102] width 79 height 15
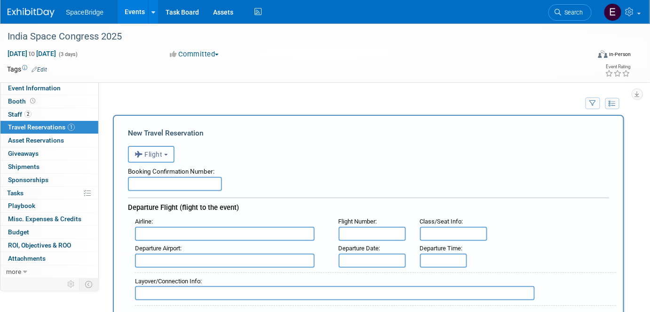
click at [154, 154] on span "Flight" at bounding box center [148, 154] width 28 height 8
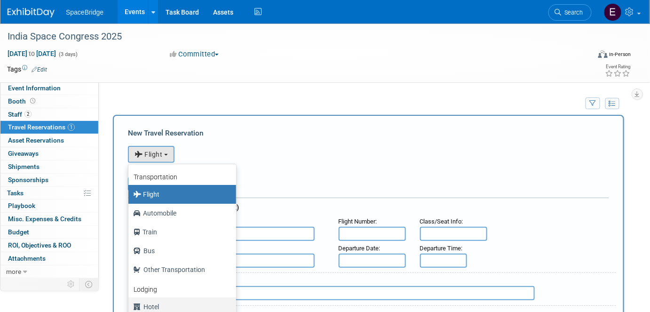
click at [161, 306] on label "Hotel" at bounding box center [180, 306] width 94 height 15
click at [130, 306] on input "Hotel" at bounding box center [127, 305] width 6 height 6
select select "6"
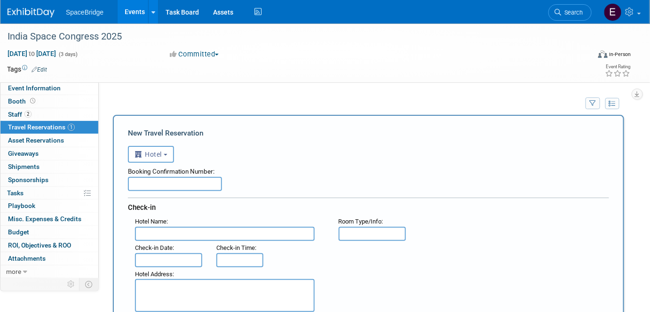
click at [186, 230] on input "text" at bounding box center [225, 234] width 180 height 14
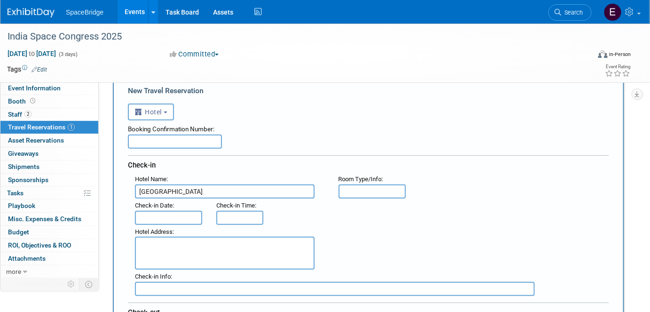
scroll to position [85, 0]
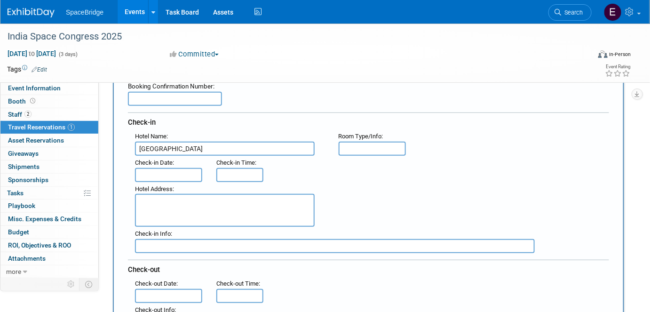
type input "Radisson Blu Marina Hotel"
click at [165, 171] on input "text" at bounding box center [168, 175] width 67 height 14
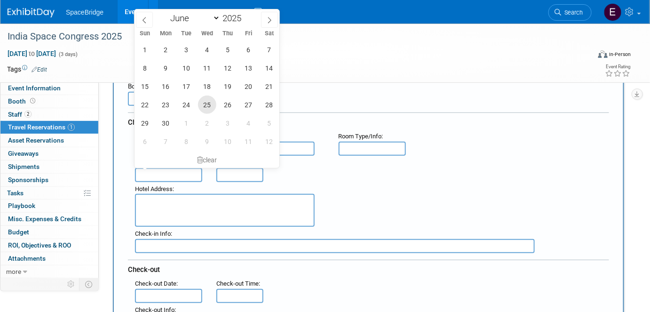
click at [204, 103] on span "25" at bounding box center [207, 104] width 18 height 18
type input "Jun 25, 2025"
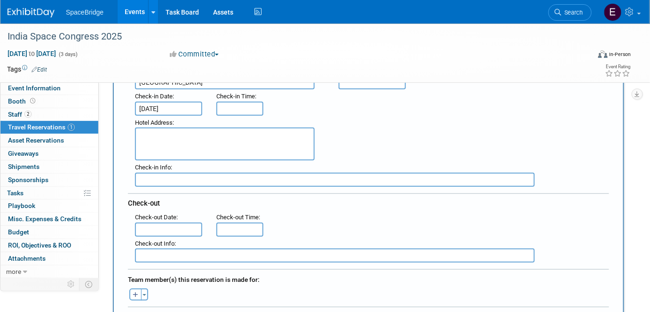
scroll to position [171, 0]
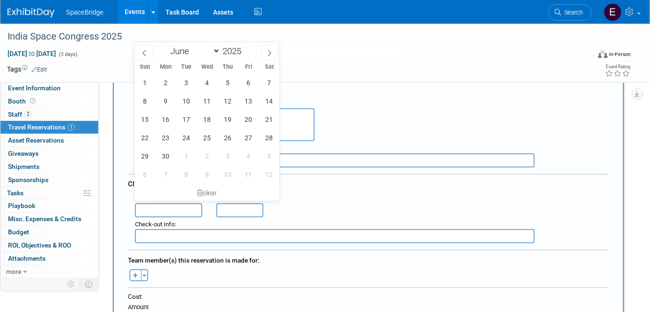
click at [181, 206] on input "text" at bounding box center [168, 210] width 67 height 14
click at [254, 141] on span "27" at bounding box center [248, 137] width 18 height 18
type input "Jun 27, 2025"
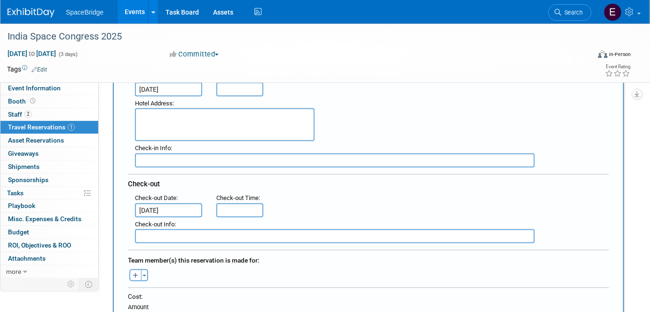
click at [365, 205] on div ": Check-out Date : Jun 27, 2025 Check-out Time :" at bounding box center [372, 204] width 488 height 26
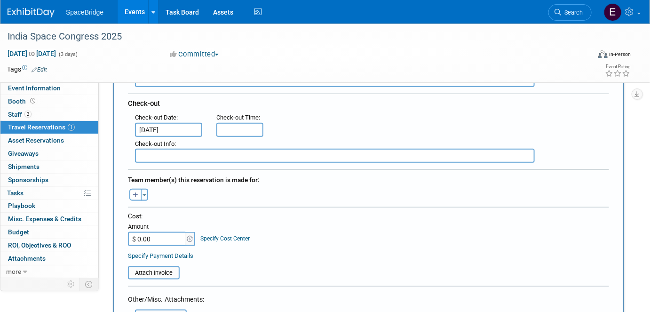
scroll to position [256, 0]
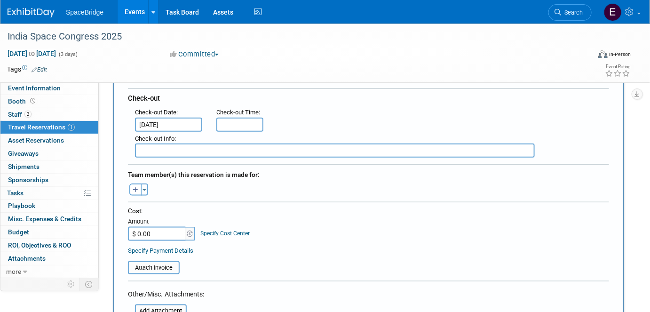
click at [144, 186] on button "Toggle Dropdown" at bounding box center [144, 189] width 7 height 12
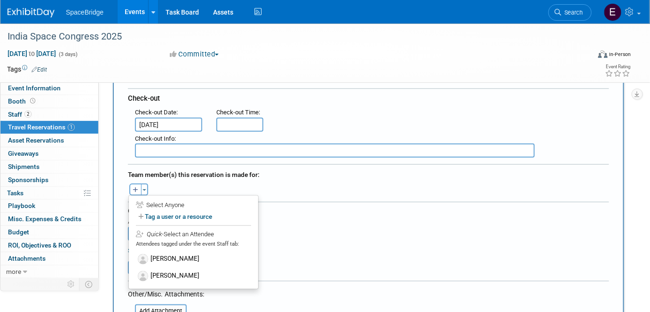
click at [175, 254] on label "[PERSON_NAME]" at bounding box center [193, 259] width 116 height 17
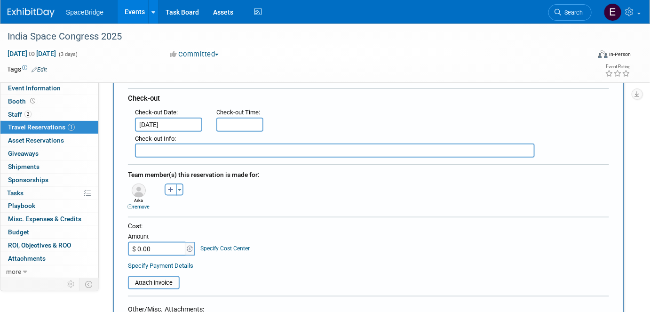
click at [167, 242] on input "$ 0.00" at bounding box center [157, 249] width 59 height 14
type input "$ 248.67"
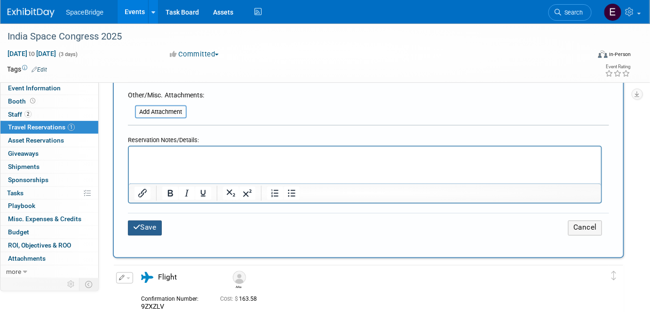
click at [152, 223] on button "Save" at bounding box center [145, 228] width 34 height 15
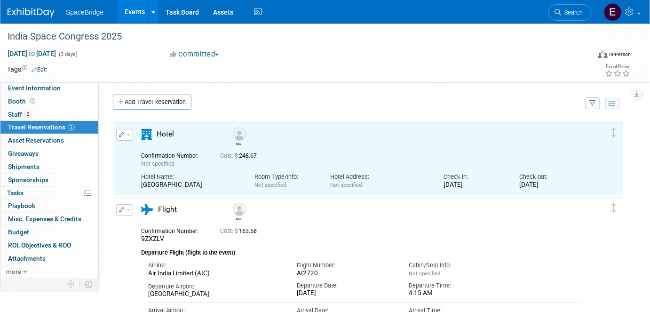
scroll to position [0, 0]
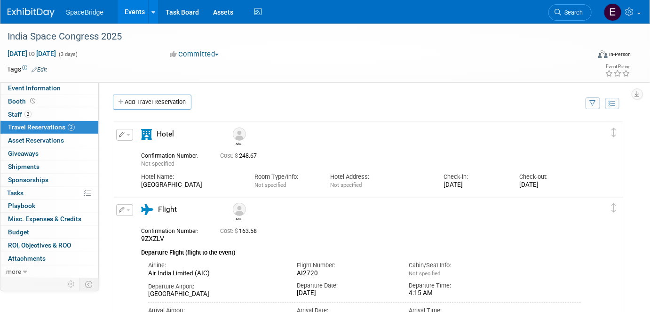
click at [164, 107] on link "Add Travel Reservation" at bounding box center [152, 102] width 79 height 15
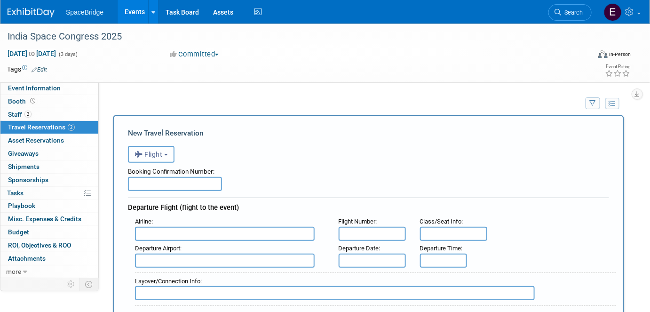
click at [167, 156] on button "Flight" at bounding box center [151, 154] width 47 height 17
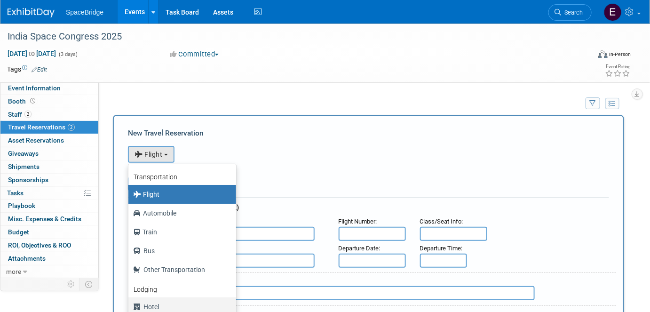
click at [156, 309] on label "Hotel" at bounding box center [180, 306] width 94 height 15
click at [130, 308] on input "Hotel" at bounding box center [127, 305] width 6 height 6
select select "6"
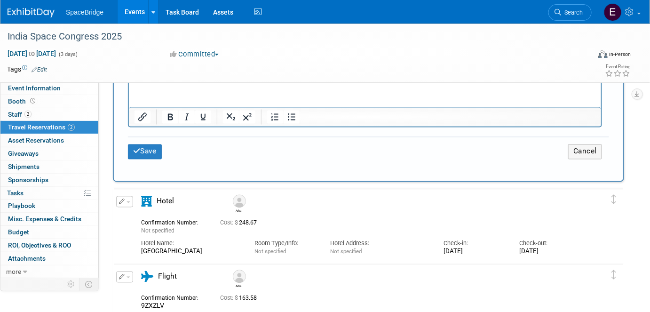
scroll to position [555, 0]
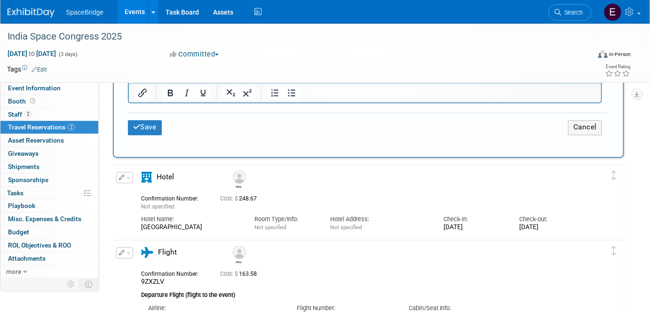
drag, startPoint x: 216, startPoint y: 221, endPoint x: 140, endPoint y: 221, distance: 76.2
click at [140, 221] on div "Hotel Name: Radisson Blu Marina Hotel" at bounding box center [190, 221] width 113 height 21
copy div "Radisson Blu Marina Hotel"
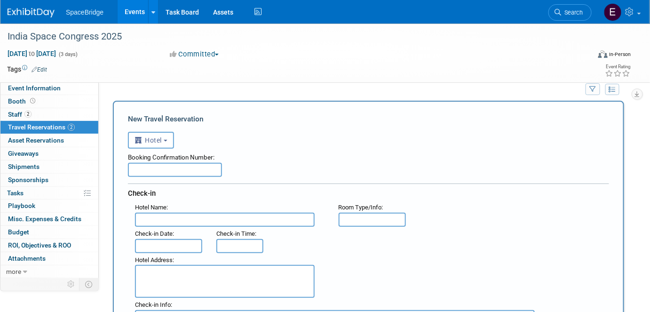
scroll to position [0, 0]
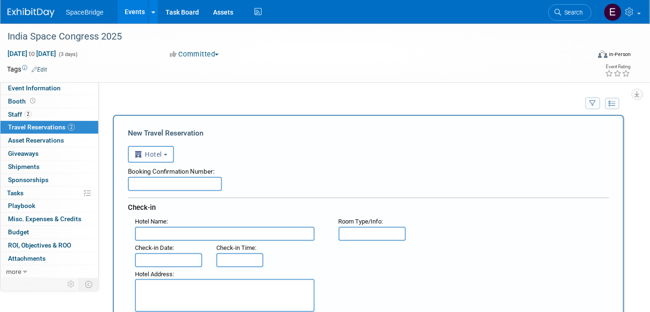
click at [175, 231] on input "text" at bounding box center [225, 234] width 180 height 14
paste input "Radisson Blu Marina Hotel"
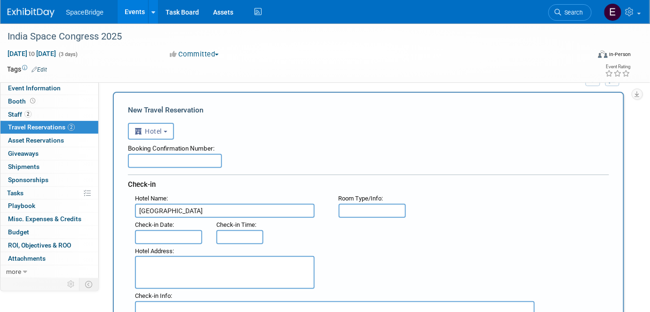
scroll to position [42, 0]
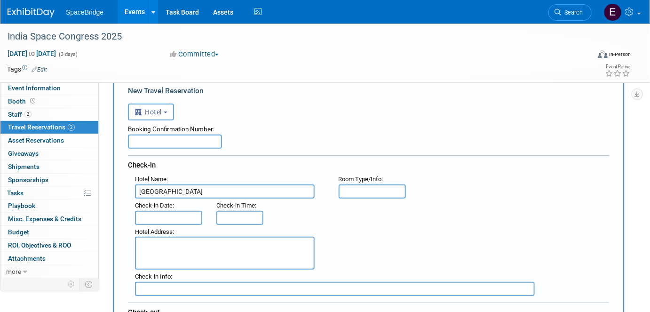
type input "Radisson Blu Marina Hotel"
click at [191, 213] on input "text" at bounding box center [168, 218] width 67 height 14
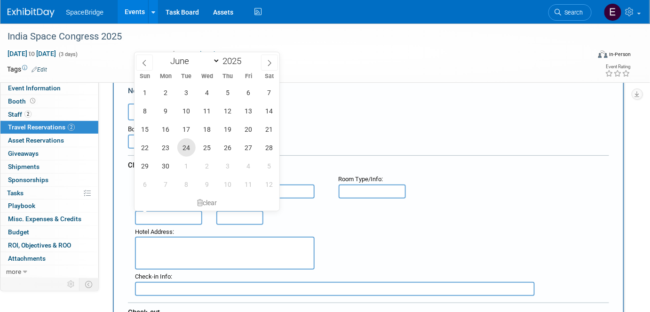
click at [187, 149] on span "24" at bounding box center [186, 147] width 18 height 18
type input "Jun 24, 2025"
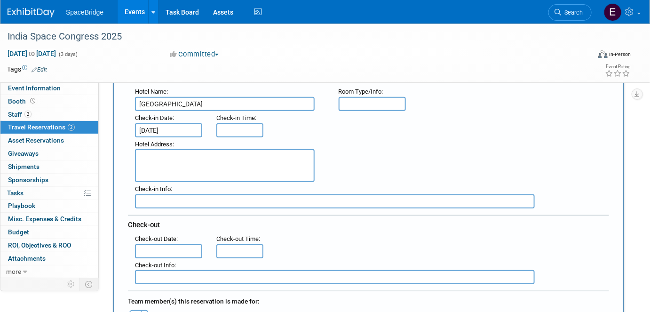
scroll to position [171, 0]
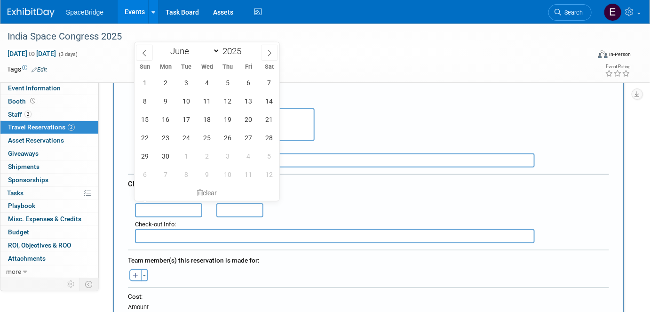
click at [178, 205] on input "text" at bounding box center [168, 210] width 67 height 14
click at [247, 136] on span "27" at bounding box center [248, 137] width 18 height 18
type input "Jun 27, 2025"
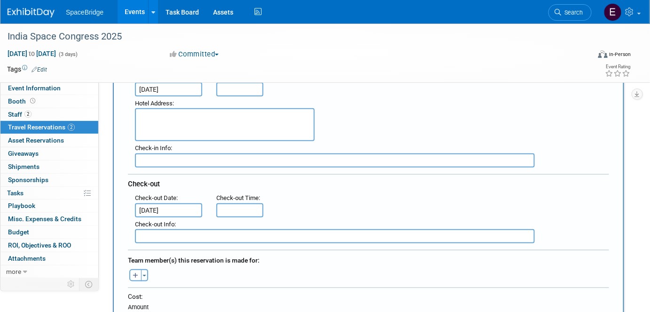
click at [144, 273] on button "Toggle Dropdown" at bounding box center [144, 275] width 7 height 12
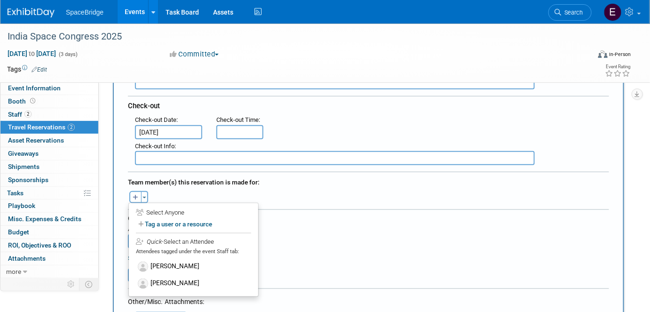
scroll to position [256, 0]
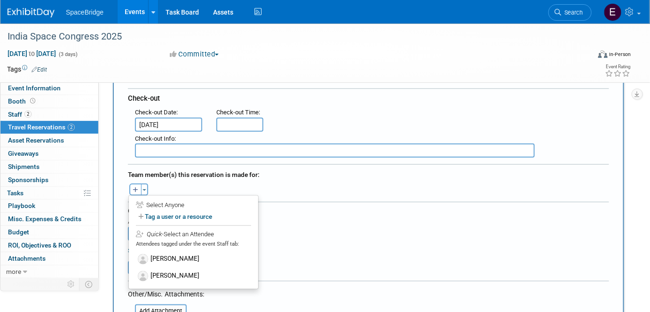
click at [148, 271] on label "[PERSON_NAME]" at bounding box center [193, 276] width 116 height 17
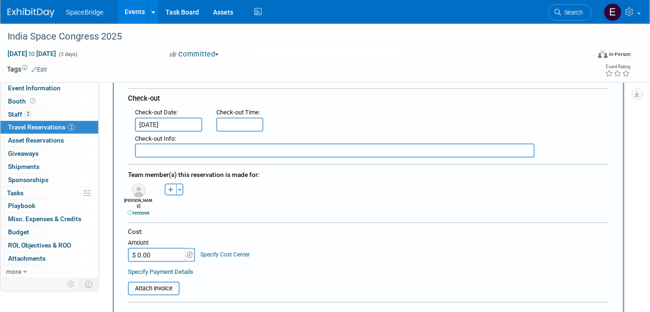
click at [164, 248] on input "$ 0.00" at bounding box center [157, 255] width 59 height 14
type input "$ 318.72"
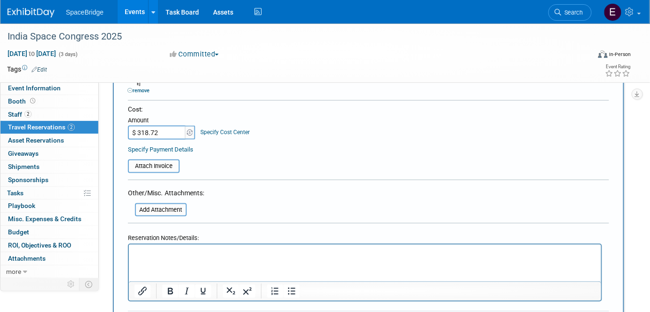
scroll to position [427, 0]
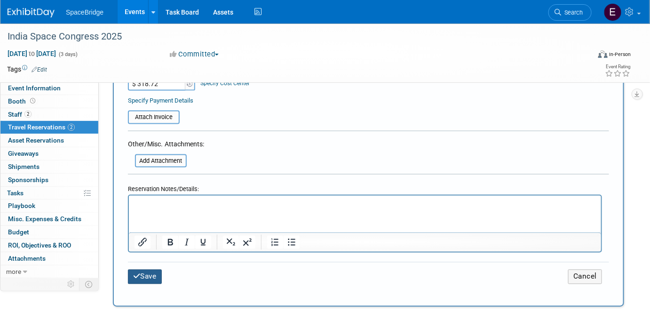
click at [143, 269] on button "Save" at bounding box center [145, 276] width 34 height 15
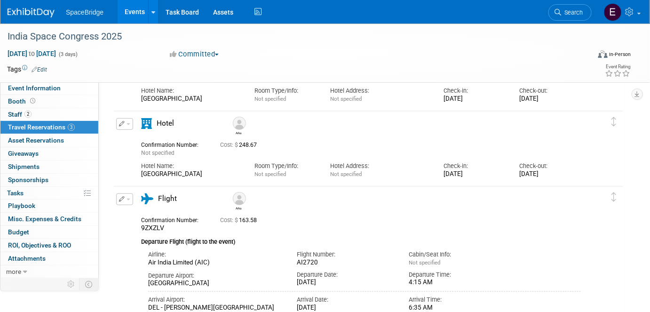
scroll to position [0, 0]
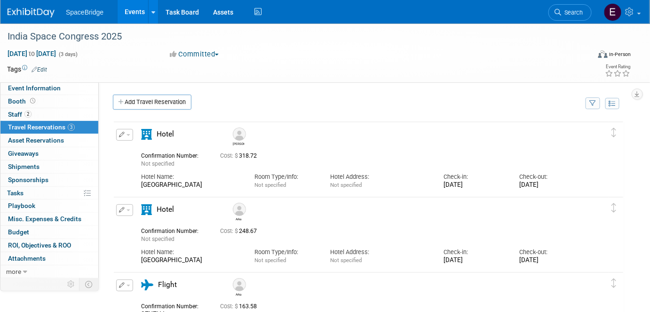
click at [174, 105] on link "Add Travel Reservation" at bounding box center [152, 102] width 79 height 15
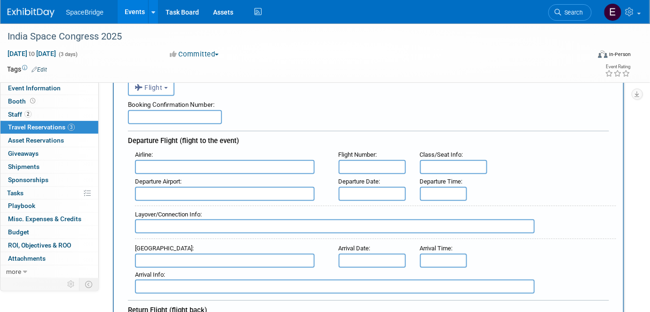
scroll to position [85, 0]
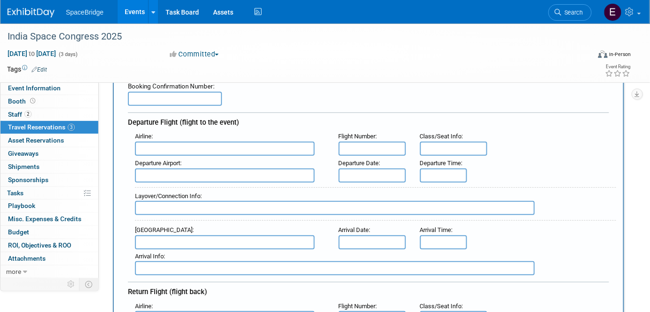
click at [219, 150] on input "text" at bounding box center [225, 149] width 180 height 14
click at [228, 166] on span "Emira tes (UAE)" at bounding box center [229, 163] width 188 height 15
type input "Emirates (UAE)"
click at [168, 100] on input "text" at bounding box center [175, 99] width 94 height 14
paste input "NYVLHS"
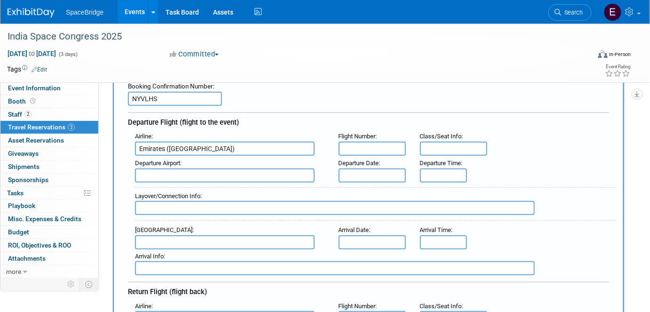
type input "NYVLHS"
click at [181, 170] on input "text" at bounding box center [225, 175] width 180 height 14
click at [214, 187] on span "DXB - Dubai International Airport" at bounding box center [229, 190] width 188 height 15
type input "DXB - Dubai International Airport"
click at [239, 235] on input "text" at bounding box center [225, 242] width 180 height 14
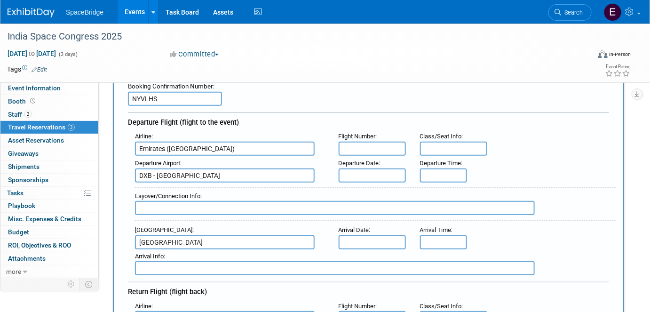
type input "new delhi"
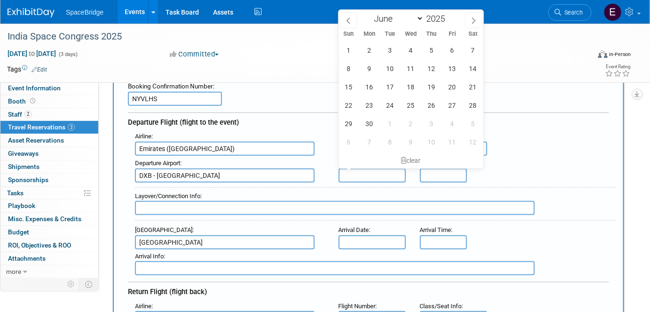
click at [377, 173] on input "text" at bounding box center [372, 175] width 67 height 14
click at [393, 104] on span "24" at bounding box center [390, 105] width 18 height 18
type input "Jun 24, 2025"
click at [172, 240] on input "new delhi" at bounding box center [225, 242] width 180 height 14
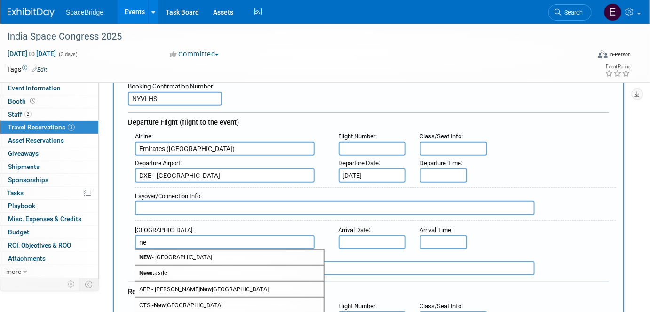
type input "n"
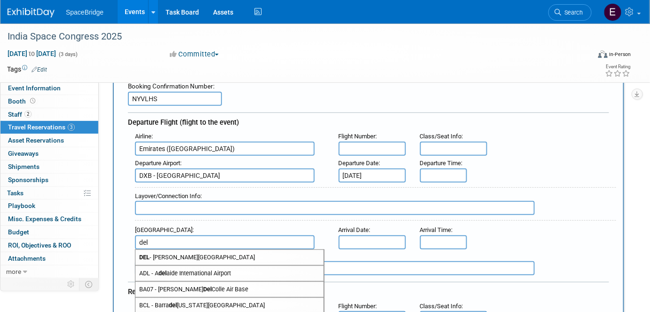
click at [188, 253] on span "DEL - Indira Gandhi International Airport" at bounding box center [229, 257] width 188 height 15
type input "DEL - Indira Gandhi International Airport"
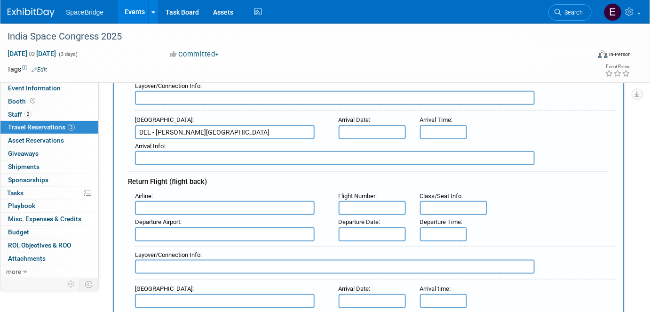
scroll to position [213, 0]
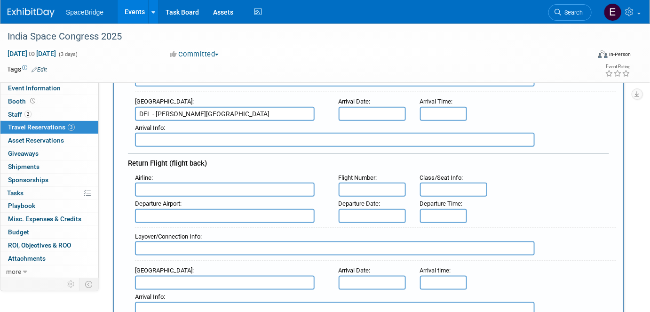
click at [197, 182] on input "text" at bounding box center [225, 189] width 180 height 14
click at [204, 202] on span "Emir ates (UAE)" at bounding box center [229, 204] width 188 height 15
type input "Emirates (UAE)"
click at [231, 211] on input "text" at bounding box center [225, 216] width 180 height 14
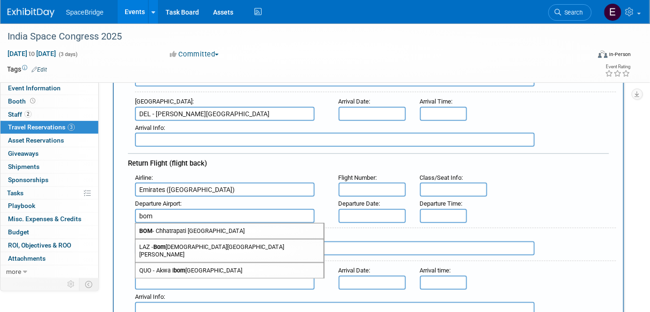
click at [243, 223] on span "BOM - Chhatrapati Shivaji International Airport" at bounding box center [229, 230] width 188 height 15
type input "BOM - Chhatrapati Shivaji International Airport"
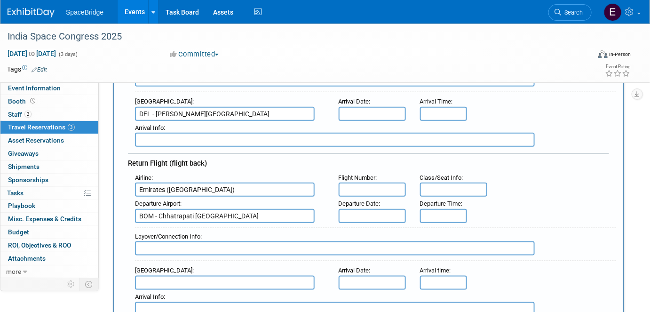
click at [370, 211] on input "text" at bounding box center [372, 216] width 67 height 14
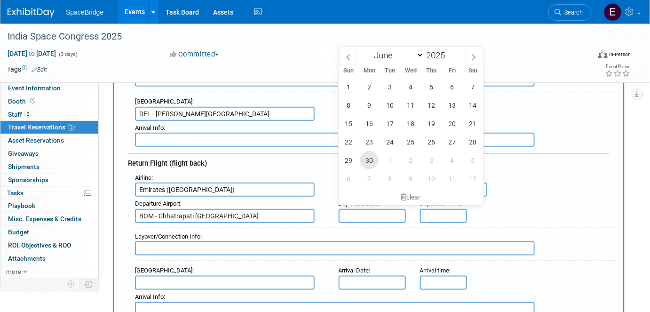
click at [367, 158] on span "30" at bounding box center [369, 160] width 18 height 18
type input "Jun 30, 2025"
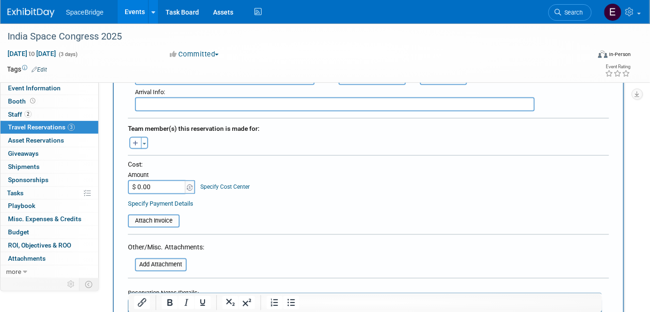
scroll to position [427, 0]
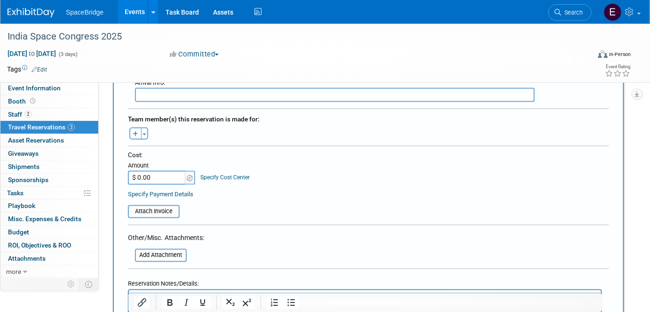
click at [144, 132] on div "Team member(s) this reservation is made for: Alexandre remove Amir remove remov…" at bounding box center [368, 125] width 481 height 33
click at [144, 127] on button "Toggle Dropdown" at bounding box center [144, 133] width 7 height 12
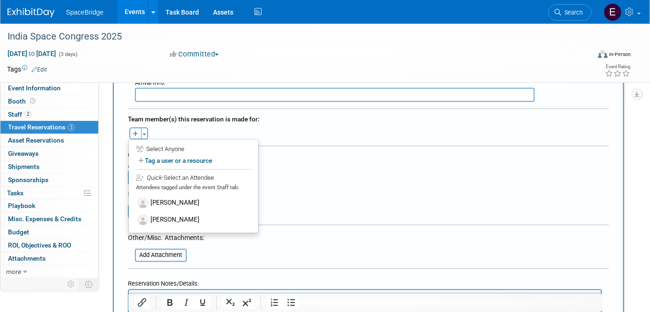
click at [173, 213] on label "[PERSON_NAME]" at bounding box center [193, 220] width 116 height 17
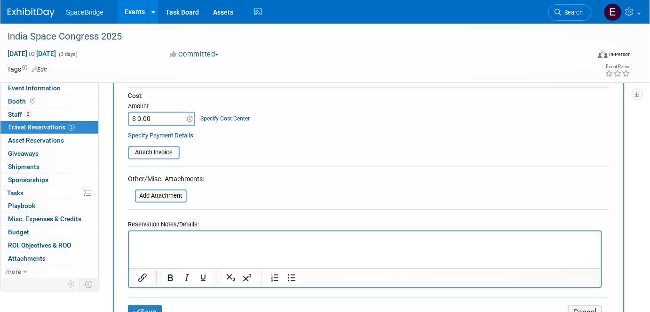
scroll to position [512, 0]
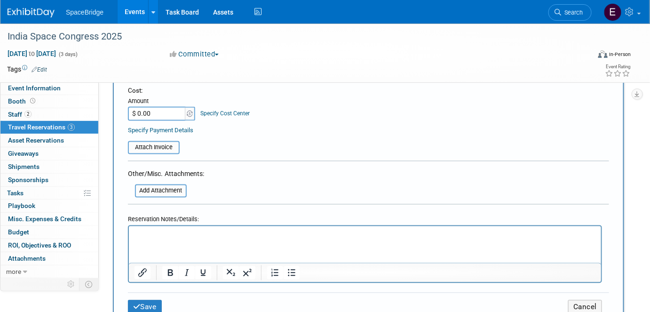
paste input "755.51"
type input "$ 755.51"
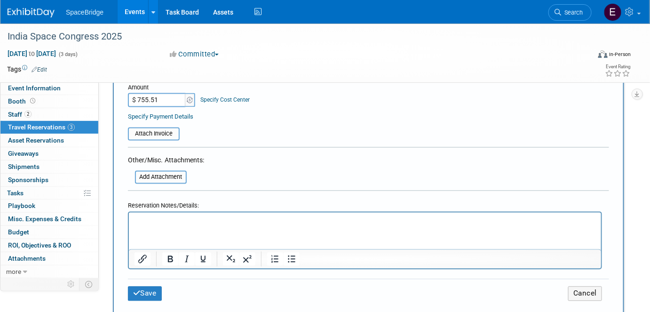
scroll to position [555, 0]
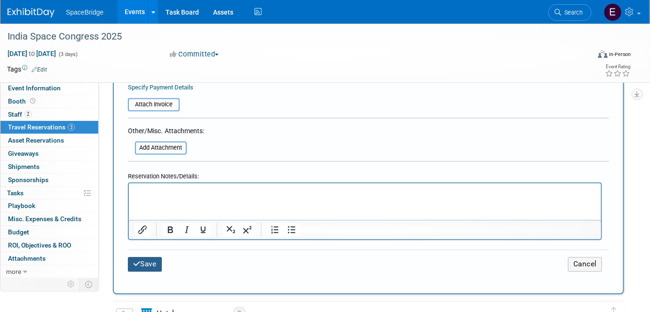
click at [140, 257] on button "Save" at bounding box center [145, 264] width 34 height 15
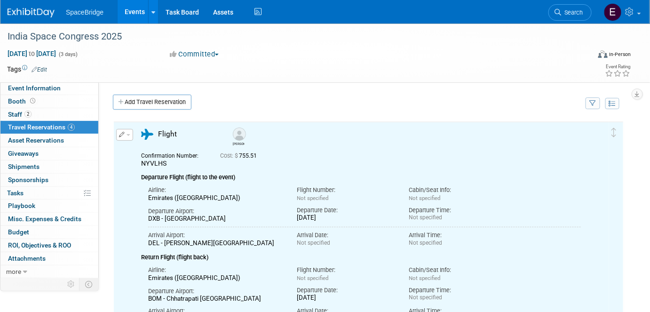
scroll to position [0, 0]
click at [20, 234] on span "Budget" at bounding box center [18, 232] width 21 height 8
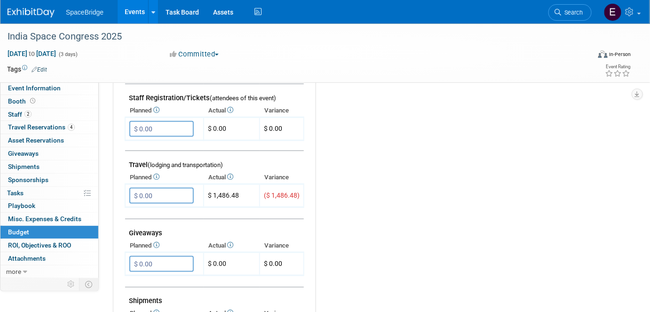
scroll to position [342, 0]
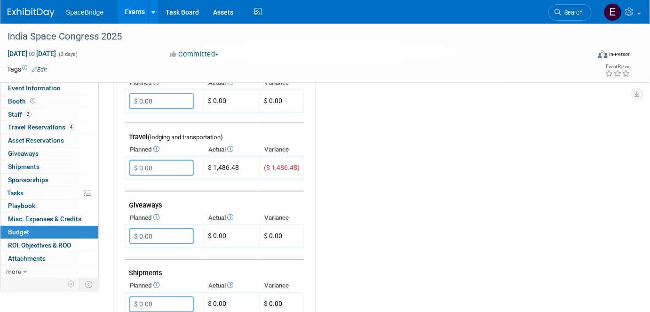
click at [167, 168] on input "$ 0.00" at bounding box center [161, 168] width 64 height 16
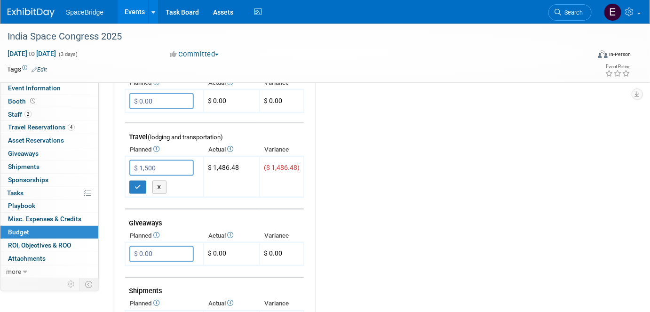
type input "$ 1,500.00"
click at [134, 184] on icon "button" at bounding box center [137, 187] width 7 height 6
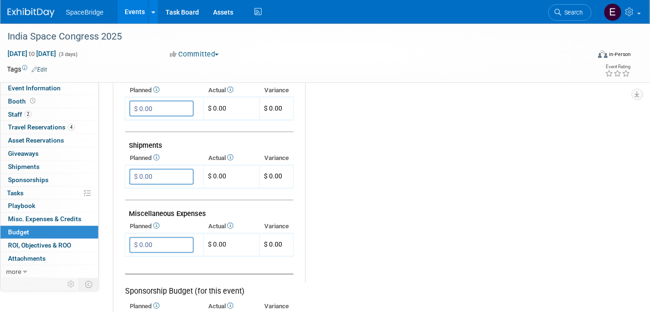
scroll to position [470, 0]
click at [161, 236] on input "$ 0.00" at bounding box center [161, 244] width 64 height 16
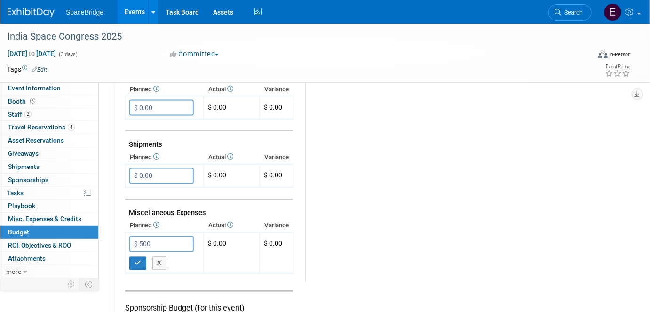
type input "$ 500.00"
click at [136, 260] on icon "button" at bounding box center [137, 263] width 7 height 6
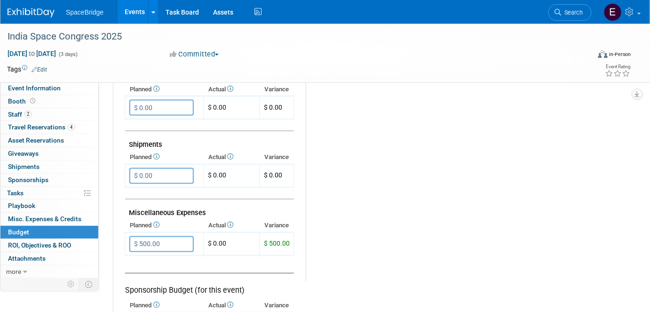
click at [40, 113] on link "2 Staff 2" at bounding box center [49, 114] width 98 height 13
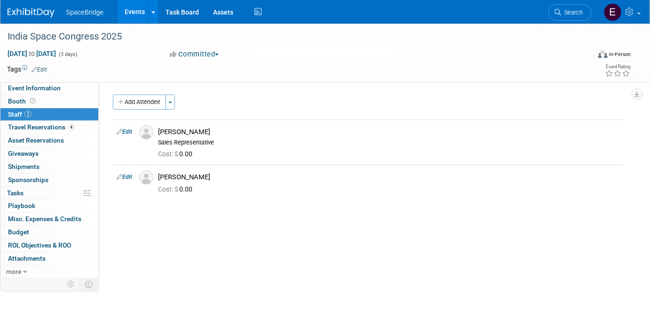
click at [125, 129] on link "Edit" at bounding box center [125, 131] width 16 height 7
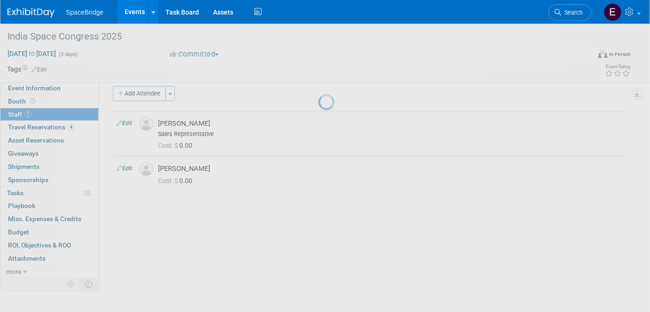
select select "7b25ccd6-4c84-4918-8481-d2ed8f4ae252"
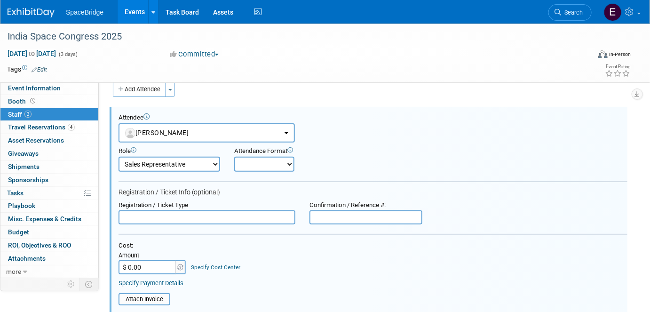
click at [152, 262] on input "$ 0.00" at bounding box center [147, 267] width 59 height 14
paste input "191.74"
type input "$ 191.74"
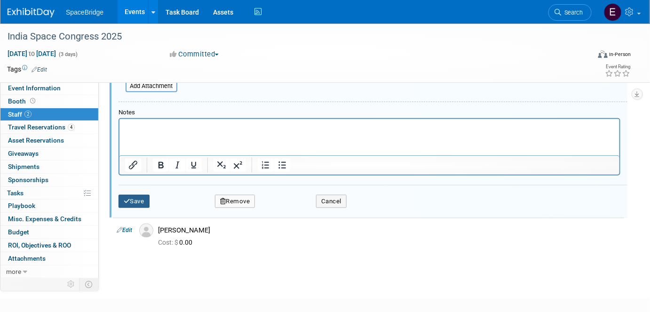
click at [130, 196] on button "Save" at bounding box center [133, 201] width 31 height 13
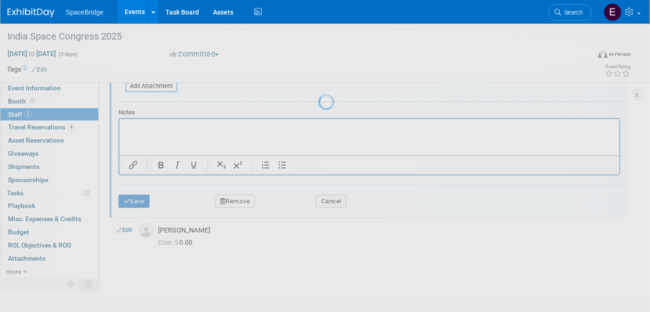
scroll to position [65, 0]
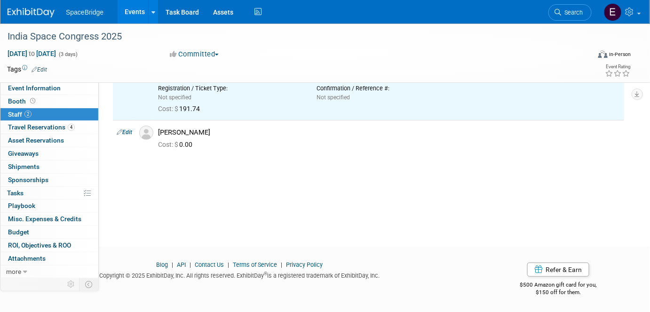
click at [128, 129] on link "Edit" at bounding box center [125, 132] width 16 height 7
select select "6de68443-a07c-4a92-84ab-48f8ae89cb10"
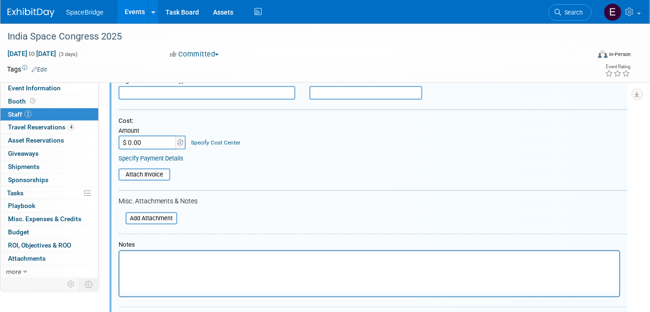
scroll to position [206, 0]
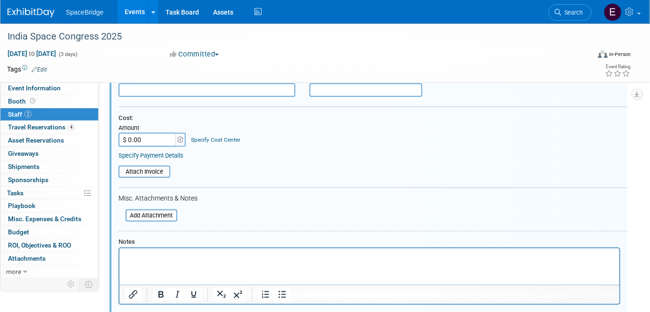
click at [144, 133] on input "$ 0.00" at bounding box center [147, 140] width 59 height 14
paste input "191.74"
type input "$ 191.74"
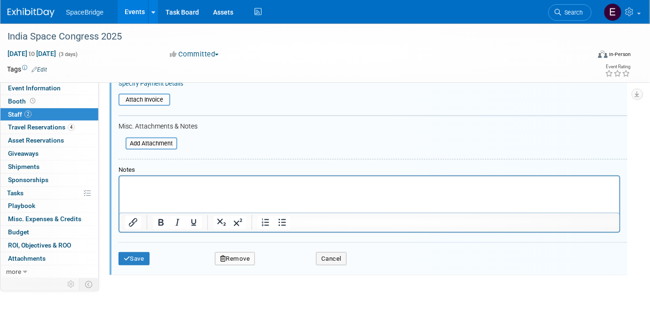
scroll to position [334, 0]
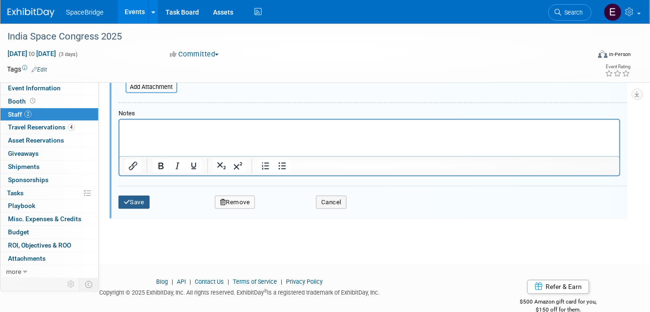
drag, startPoint x: 136, startPoint y: 200, endPoint x: 256, endPoint y: 226, distance: 122.7
click at [137, 200] on button "Save" at bounding box center [133, 202] width 31 height 13
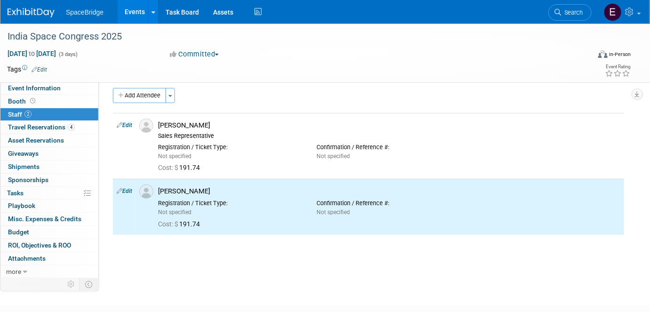
scroll to position [0, 0]
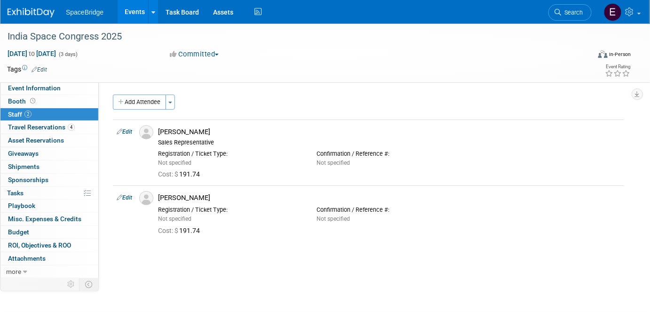
click at [25, 229] on span "Budget" at bounding box center [18, 232] width 21 height 8
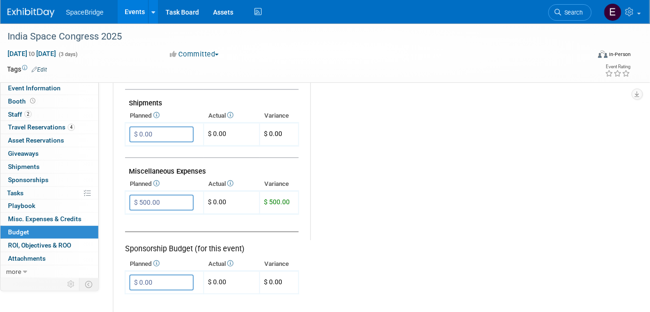
scroll to position [512, 0]
type input "$"
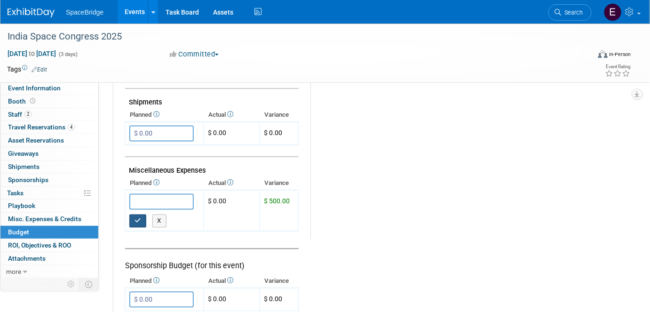
click at [141, 215] on button "button" at bounding box center [137, 220] width 17 height 13
type input "$ 0.00"
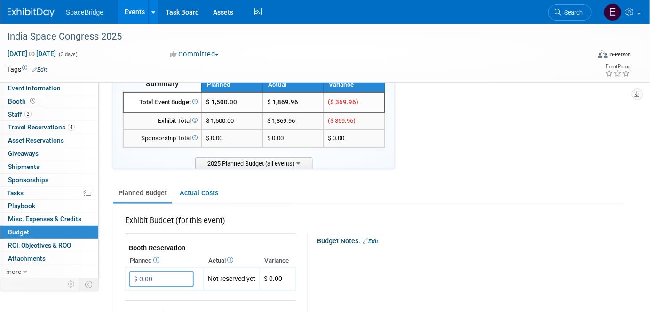
scroll to position [0, 0]
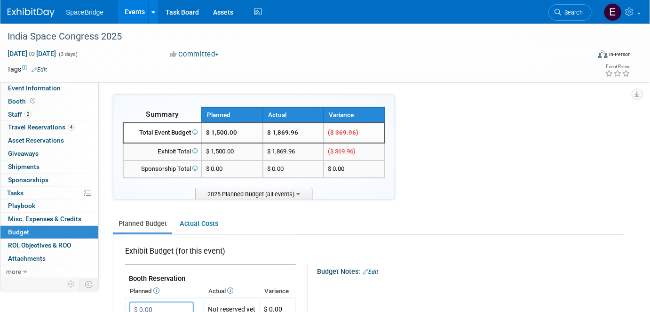
click at [39, 89] on span "Event Information" at bounding box center [34, 88] width 53 height 8
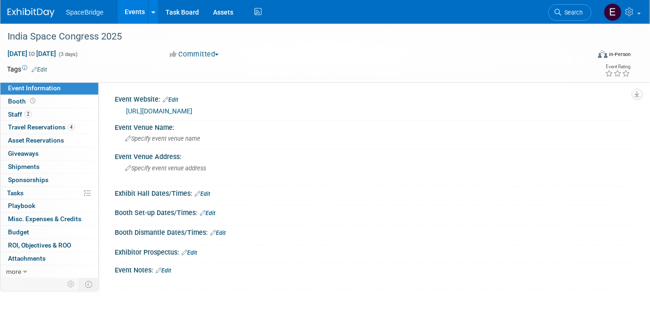
click at [192, 112] on link "https://www.indiaspacecongress.com/#/?lang=en" at bounding box center [159, 111] width 66 height 8
drag, startPoint x: 282, startPoint y: 110, endPoint x: 123, endPoint y: 112, distance: 158.5
click at [123, 112] on div "https://www.indiaspacecongress.com/#/?lang=en" at bounding box center [373, 109] width 502 height 13
copy link "https://www.indiaspacecongress.com/#/?lang=en"
drag, startPoint x: 29, startPoint y: 229, endPoint x: 44, endPoint y: 228, distance: 14.6
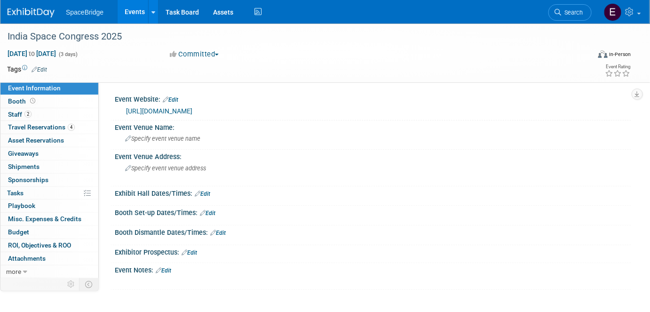
click at [29, 229] on link "Budget" at bounding box center [49, 232] width 98 height 13
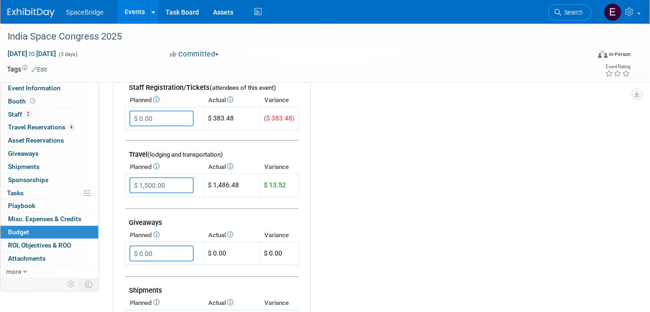
scroll to position [342, 0]
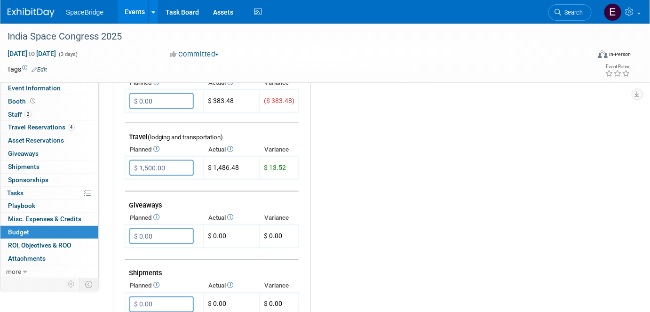
drag, startPoint x: 23, startPoint y: 13, endPoint x: 95, endPoint y: 47, distance: 79.5
click at [23, 13] on img at bounding box center [31, 12] width 47 height 9
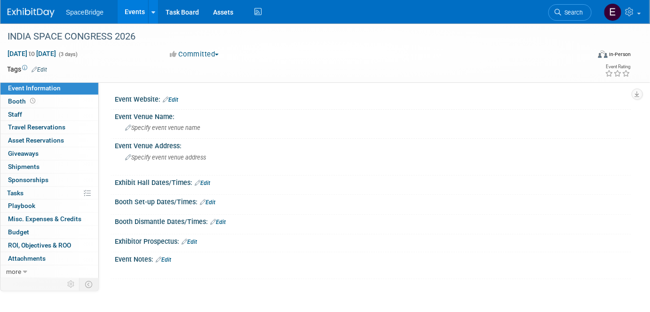
click at [177, 100] on link "Edit" at bounding box center [171, 99] width 16 height 7
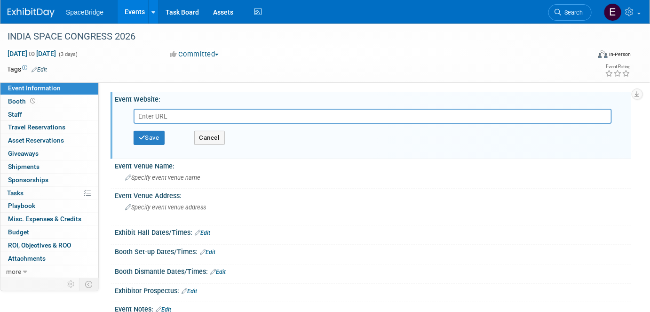
type input "when is the next india space congress"
drag, startPoint x: 252, startPoint y: 116, endPoint x: 128, endPoint y: 112, distance: 123.7
click at [128, 112] on div "when is the next india space congress" at bounding box center [374, 116] width 497 height 15
paste input "[URL][DOMAIN_NAME]"
type input "[URL][DOMAIN_NAME]"
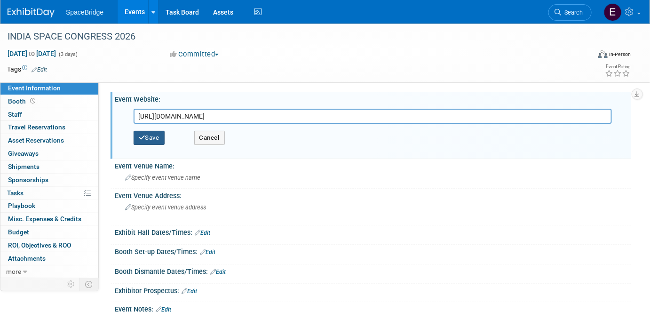
click at [158, 138] on button "Save" at bounding box center [149, 138] width 31 height 14
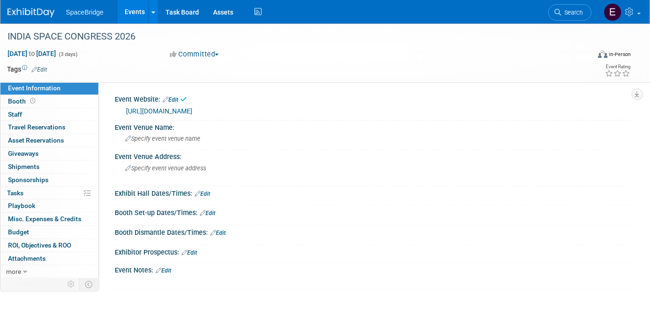
drag, startPoint x: 29, startPoint y: 232, endPoint x: 54, endPoint y: 226, distance: 25.8
click at [29, 232] on link "Budget" at bounding box center [49, 232] width 98 height 13
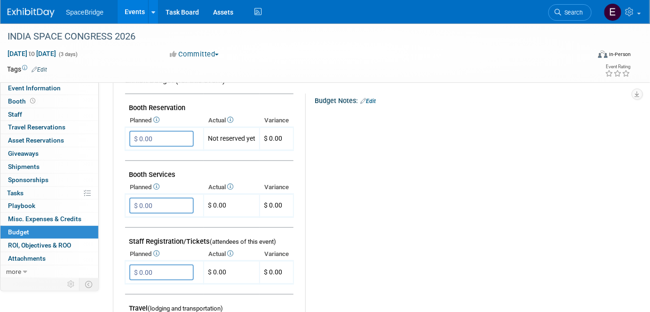
scroll to position [256, 0]
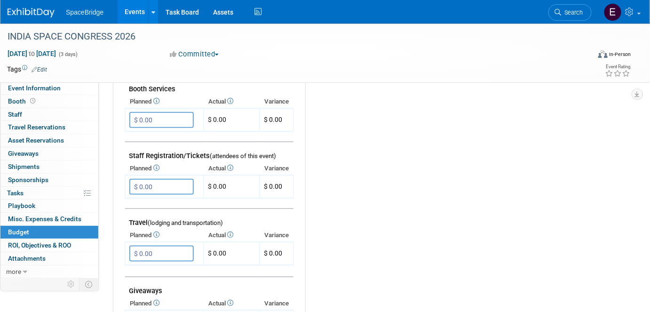
click at [164, 186] on input "$ 0.00" at bounding box center [161, 187] width 64 height 16
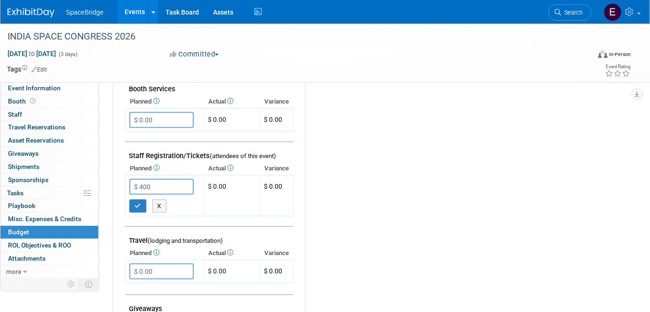
type input "$ 400.00"
click at [137, 203] on icon "button" at bounding box center [137, 206] width 7 height 6
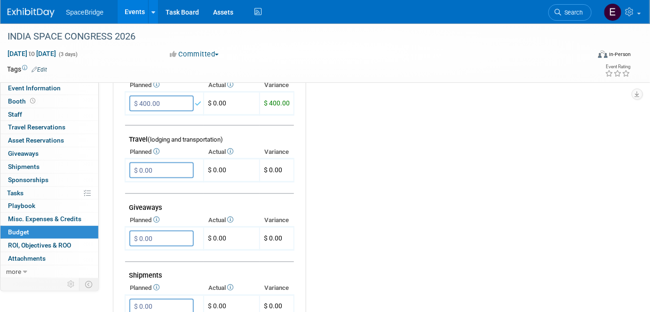
scroll to position [342, 0]
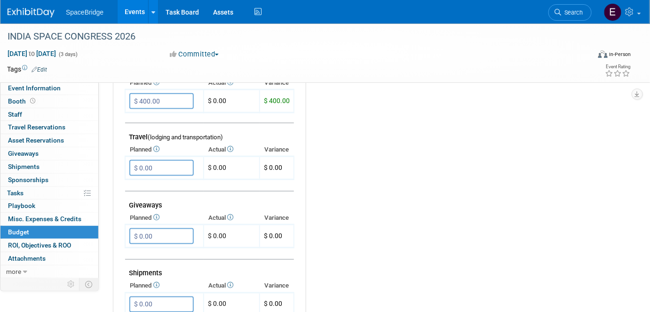
click at [167, 166] on input "$ 0.00" at bounding box center [161, 168] width 64 height 16
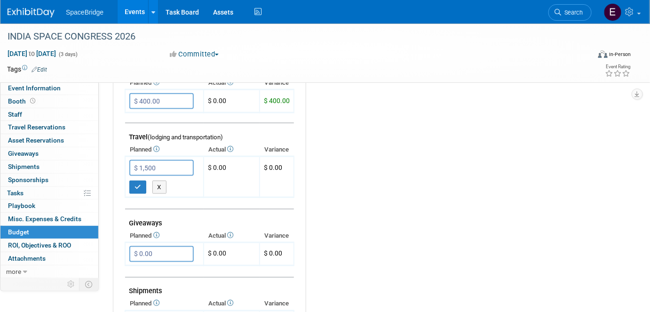
type input "$ 1,500.00"
click at [136, 184] on icon "button" at bounding box center [137, 187] width 7 height 6
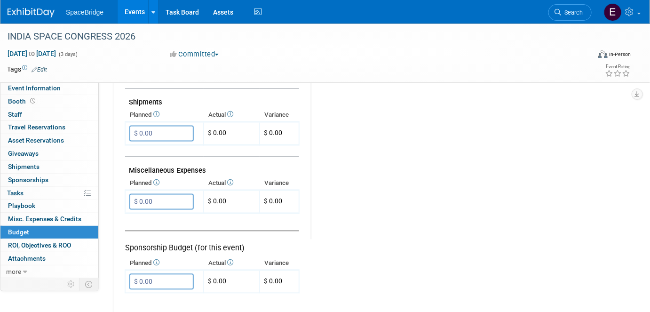
scroll to position [512, 0]
click at [181, 200] on input "$ 0.00" at bounding box center [161, 202] width 64 height 16
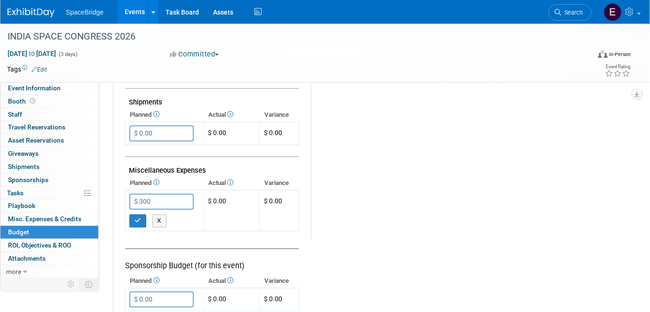
type input "$ 300.00"
click at [136, 214] on button "button" at bounding box center [137, 220] width 17 height 13
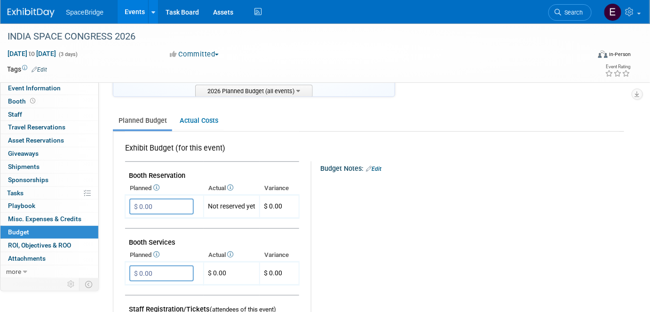
scroll to position [0, 0]
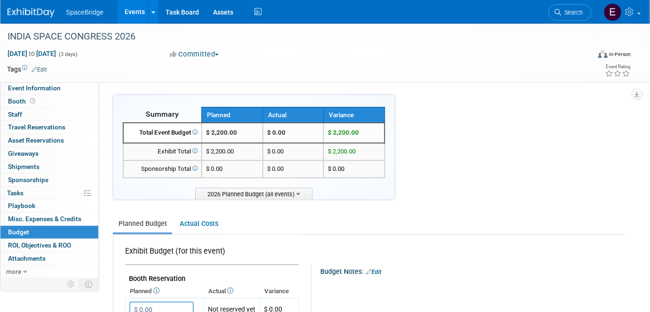
click at [39, 11] on img at bounding box center [31, 12] width 47 height 9
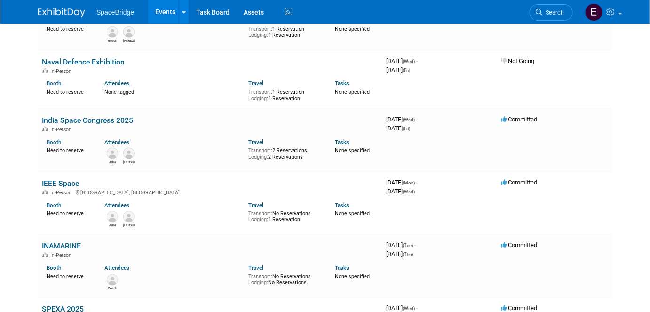
scroll to position [1581, 0]
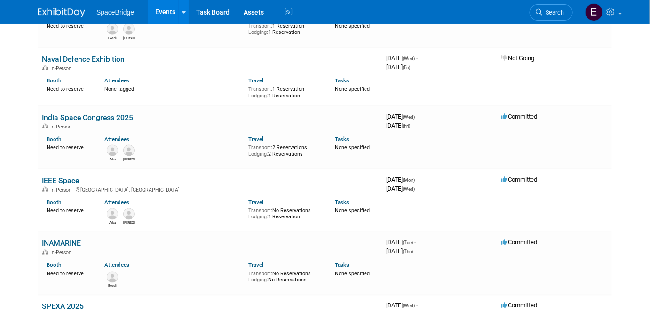
click at [55, 176] on link "IEEE Space" at bounding box center [60, 180] width 37 height 9
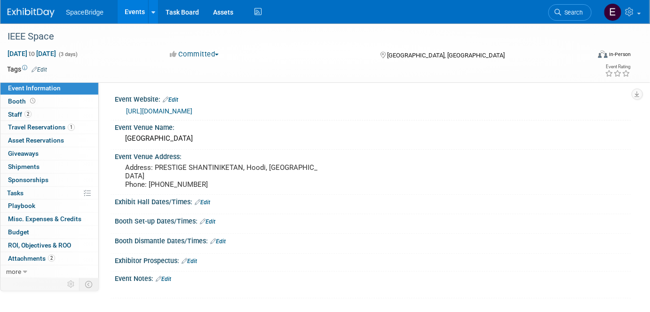
click at [176, 112] on link "[URL][DOMAIN_NAME]" at bounding box center [159, 111] width 66 height 8
click at [21, 113] on span "Staff 2" at bounding box center [20, 114] width 24 height 8
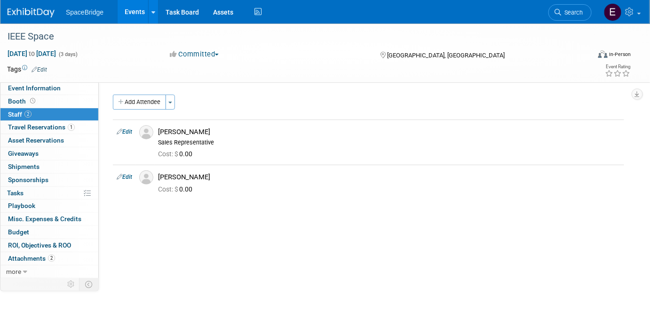
click at [24, 233] on span "Budget" at bounding box center [18, 232] width 21 height 8
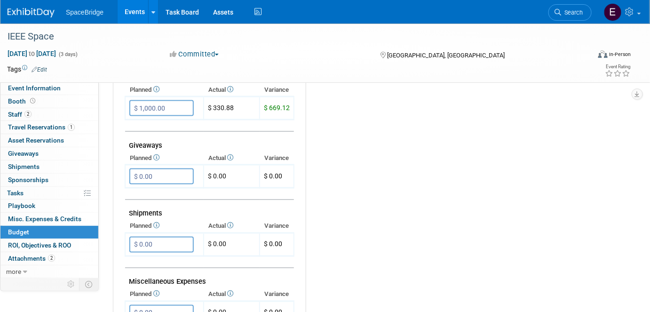
scroll to position [427, 0]
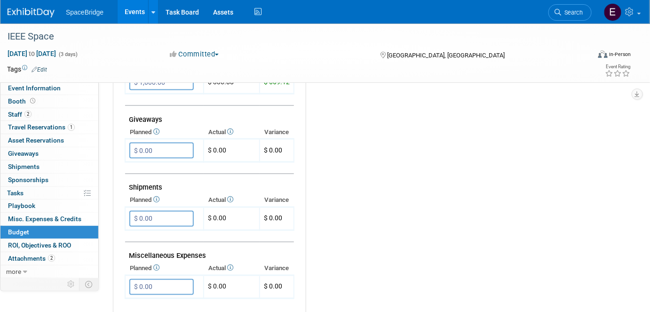
click at [40, 127] on span "Travel Reservations 1" at bounding box center [41, 127] width 67 height 8
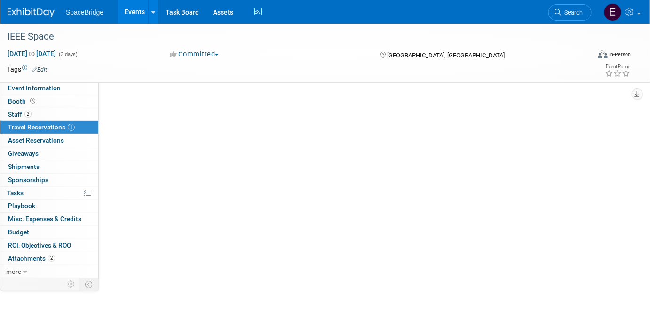
scroll to position [0, 0]
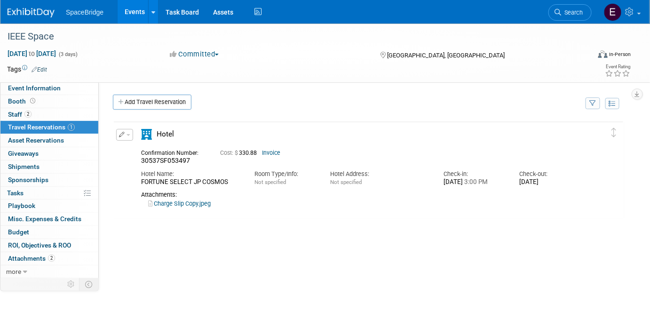
click at [275, 152] on link "Invoice" at bounding box center [271, 153] width 18 height 7
drag, startPoint x: 150, startPoint y: 105, endPoint x: 160, endPoint y: 108, distance: 11.3
click at [150, 104] on link "Add Travel Reservation" at bounding box center [152, 102] width 79 height 15
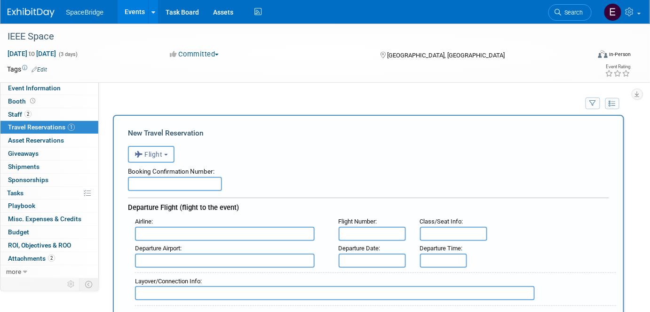
click at [163, 157] on span "Flight" at bounding box center [148, 154] width 28 height 8
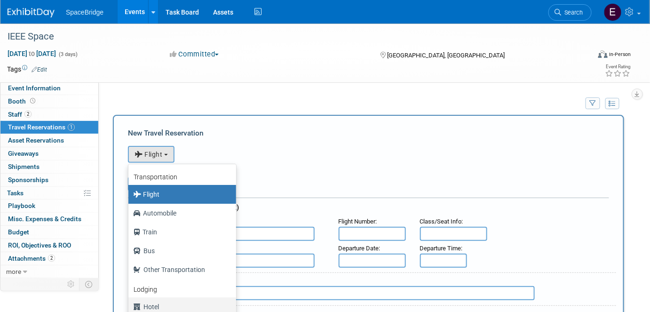
click at [148, 305] on label "Hotel" at bounding box center [180, 306] width 94 height 15
click at [130, 305] on input "Hotel" at bounding box center [127, 305] width 6 height 6
select select "6"
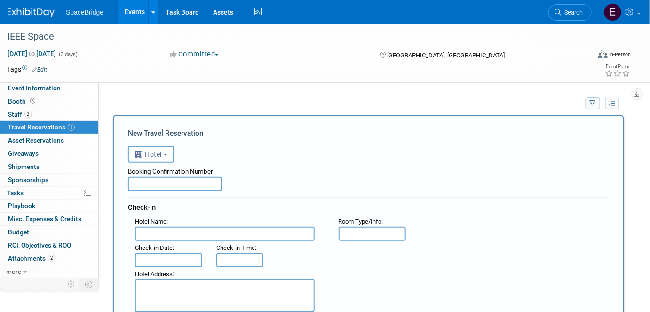
click at [199, 183] on input "text" at bounding box center [175, 184] width 94 height 14
click at [214, 231] on input "text" at bounding box center [225, 234] width 180 height 14
type input "the Lalit Mumbai"
click at [173, 253] on input "text" at bounding box center [168, 260] width 67 height 14
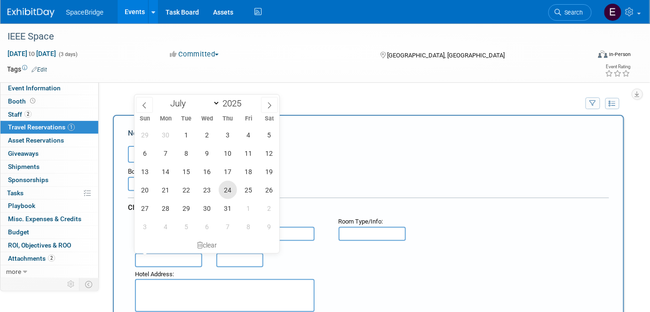
click at [225, 196] on span "24" at bounding box center [228, 190] width 18 height 18
type input "Jul 24, 2025"
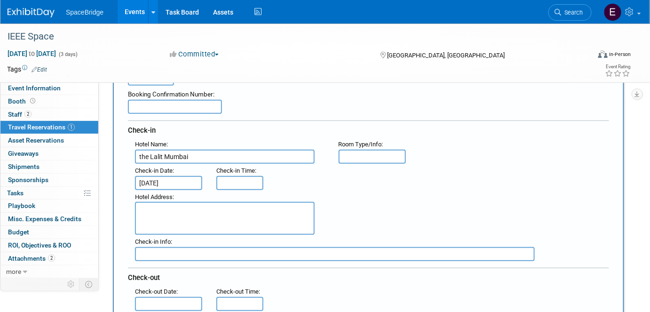
scroll to position [128, 0]
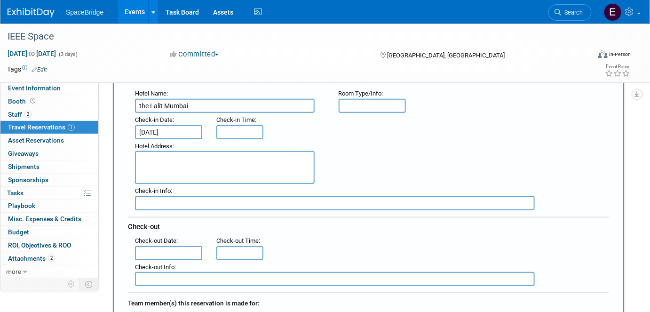
click at [165, 247] on input "text" at bounding box center [168, 253] width 67 height 14
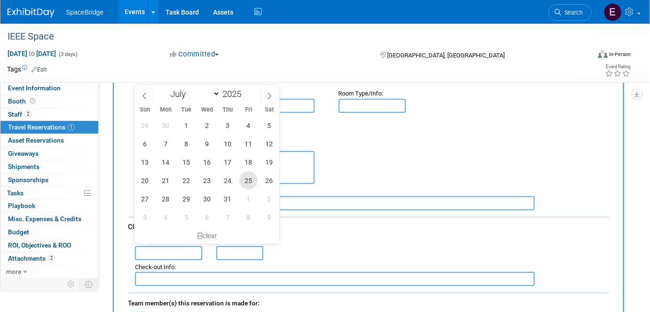
click at [251, 181] on span "25" at bounding box center [248, 180] width 18 height 18
type input "Jul 25, 2025"
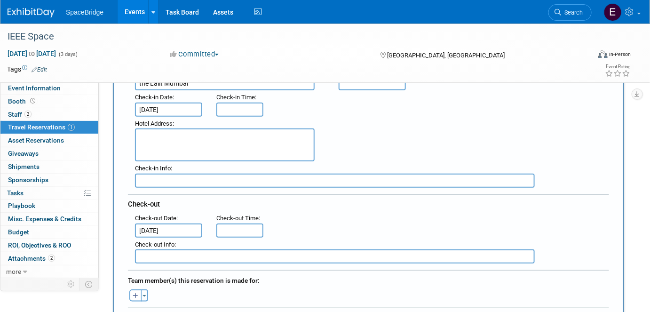
scroll to position [171, 0]
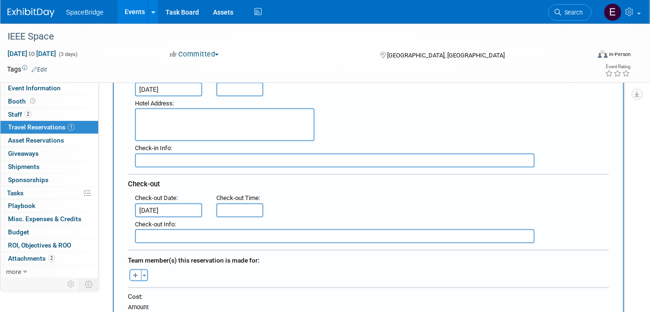
click at [145, 271] on button "Toggle Dropdown" at bounding box center [144, 275] width 7 height 12
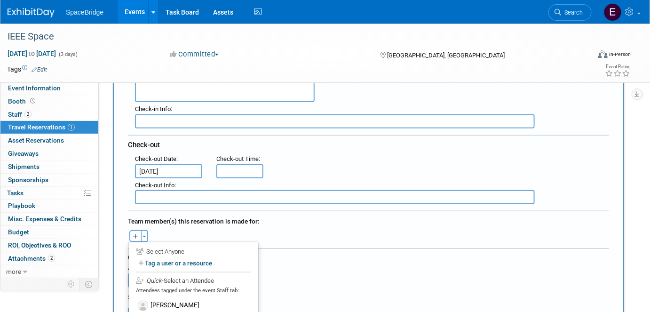
scroll to position [256, 0]
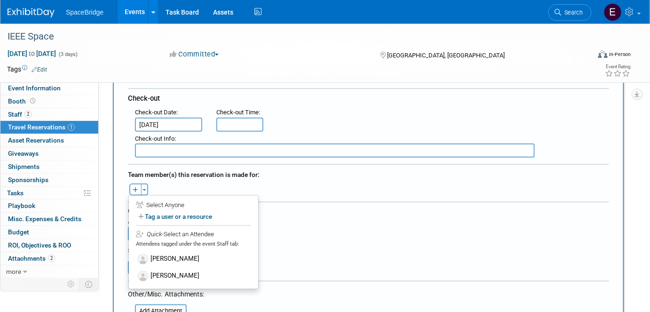
click at [175, 254] on label "[PERSON_NAME]" at bounding box center [193, 259] width 116 height 17
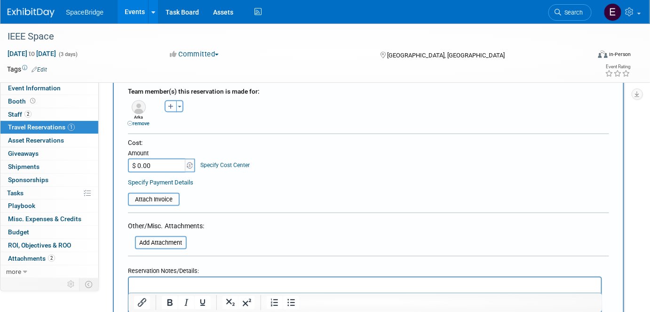
scroll to position [342, 0]
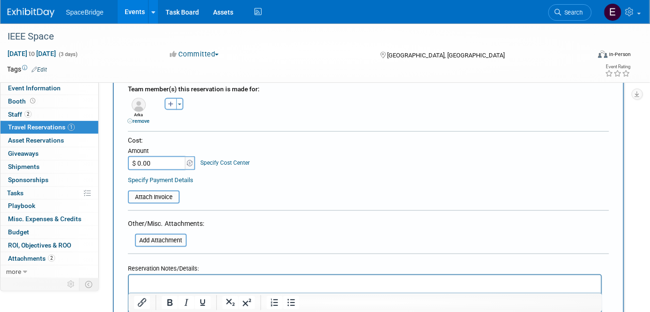
click at [150, 156] on input "$ 0.00" at bounding box center [157, 163] width 59 height 14
paste input "88.42"
type input "$ 88.42"
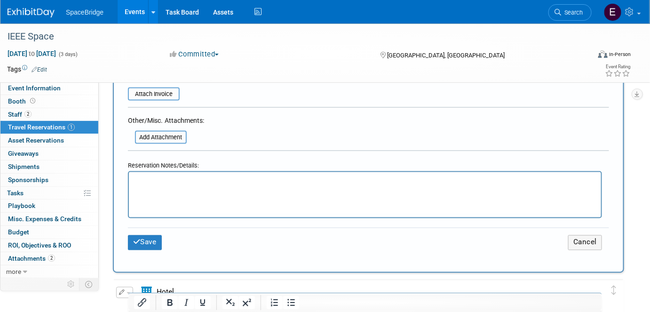
scroll to position [512, 0]
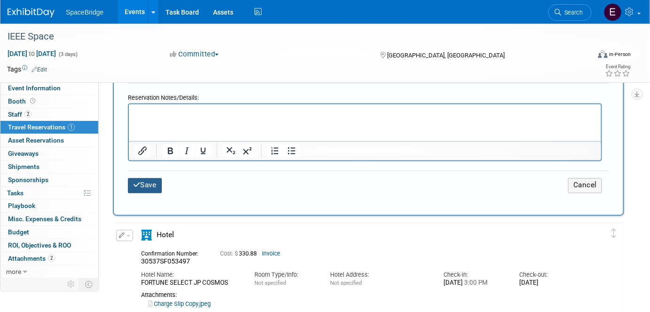
click at [150, 180] on button "Save" at bounding box center [145, 185] width 34 height 15
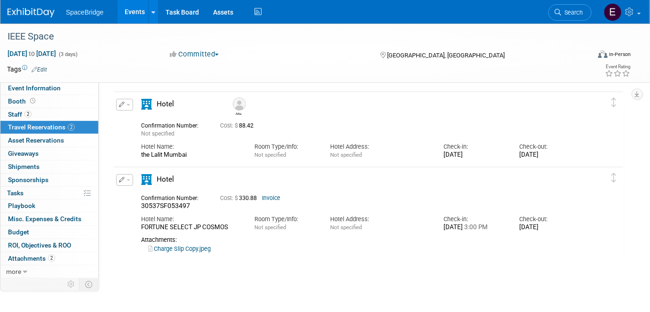
scroll to position [0, 0]
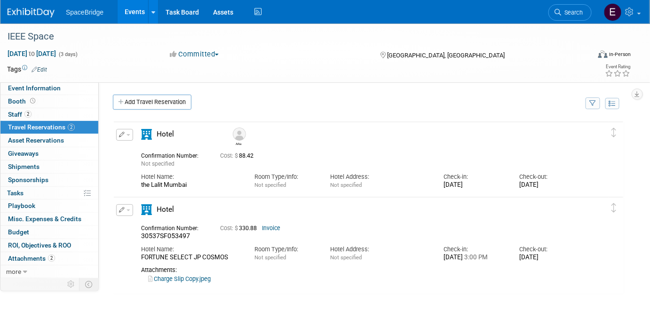
click at [154, 104] on link "Add Travel Reservation" at bounding box center [152, 102] width 79 height 15
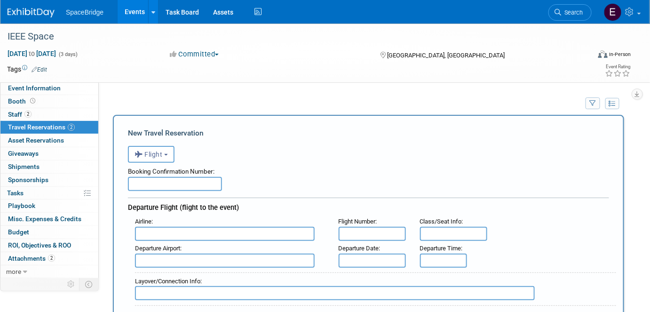
click at [201, 231] on input "text" at bounding box center [225, 234] width 180 height 14
click at [192, 247] on span "Emira tes (UAE)" at bounding box center [229, 248] width 188 height 15
type input "Emirates (UAE)"
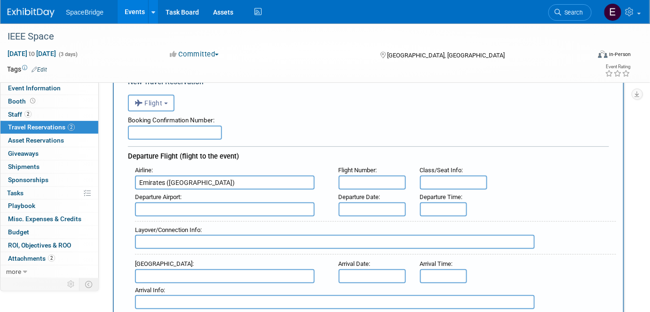
scroll to position [85, 0]
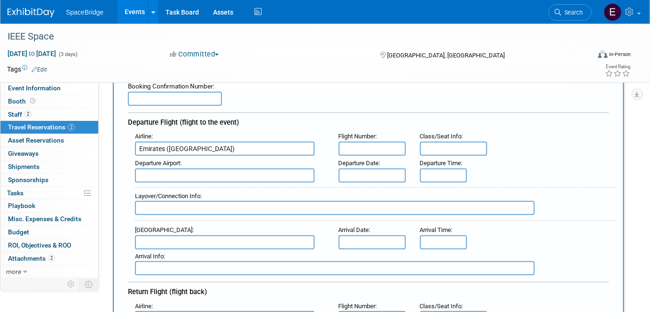
click at [224, 174] on input "text" at bounding box center [225, 175] width 180 height 14
click at [213, 187] on span "DXB - Dubai International Airport" at bounding box center [229, 190] width 188 height 15
type input "DXB - Dubai International Airport"
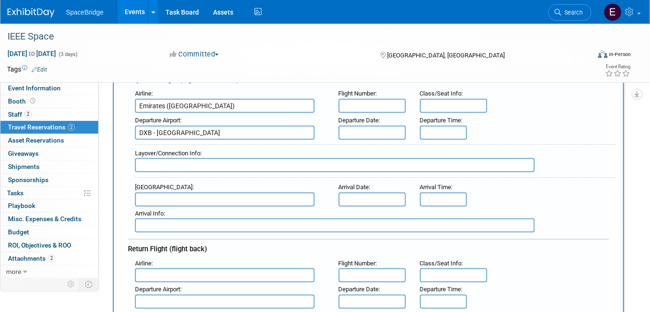
scroll to position [171, 0]
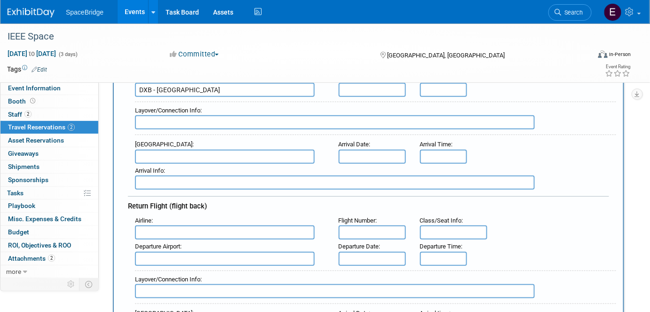
click at [213, 153] on input "text" at bounding box center [225, 157] width 180 height 14
click at [224, 167] on span "HYD - Rajiv Gandhi International Airport" at bounding box center [229, 171] width 188 height 15
type input "HYD - Rajiv Gandhi International Airport"
click at [219, 226] on input "text" at bounding box center [225, 232] width 180 height 14
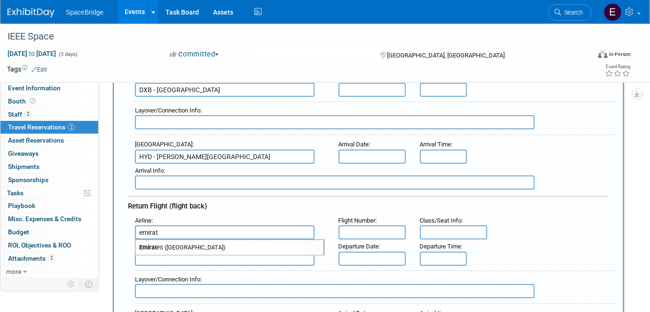
click at [217, 242] on span "Emirat es (UAE)" at bounding box center [229, 247] width 188 height 15
type input "Emirates (UAE)"
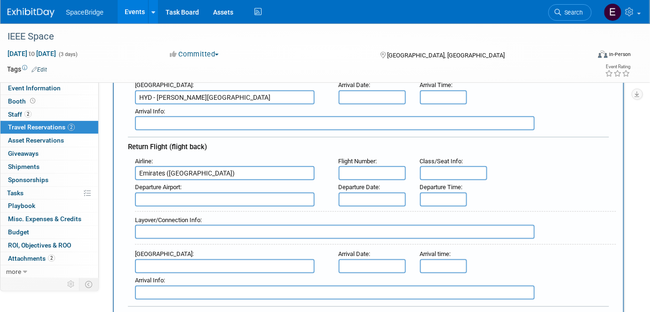
scroll to position [256, 0]
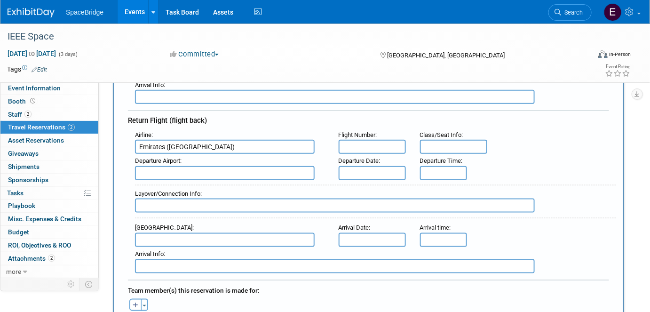
click at [177, 168] on input "text" at bounding box center [225, 173] width 180 height 14
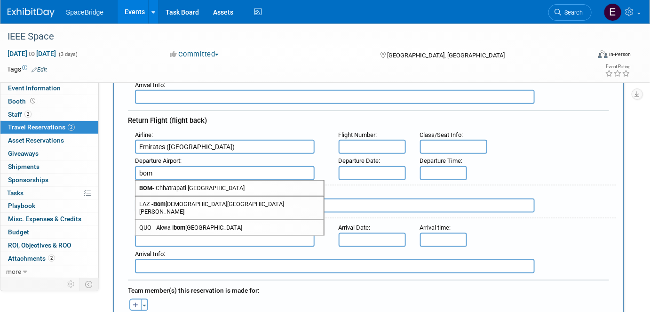
click at [183, 181] on span "BOM - Chhatrapati Shivaji International Airport" at bounding box center [229, 188] width 188 height 15
type input "BOM - Chhatrapati Shivaji International Airport"
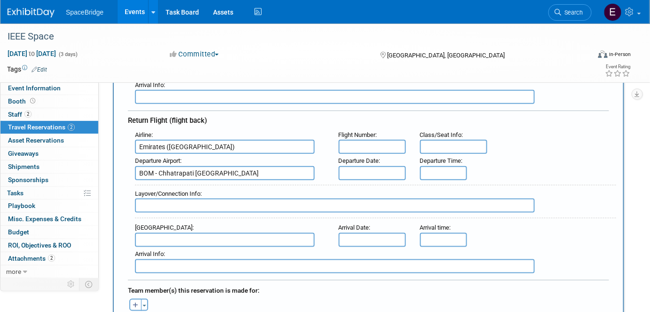
click at [185, 236] on input "text" at bounding box center [225, 240] width 180 height 14
click at [196, 250] on span "DXB - Dubai International Airport" at bounding box center [229, 254] width 188 height 15
type input "DXB - Dubai International Airport"
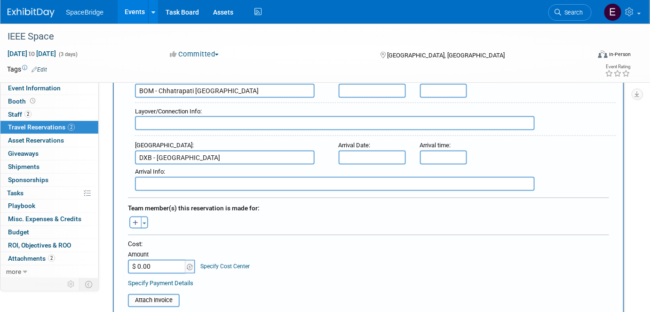
scroll to position [342, 0]
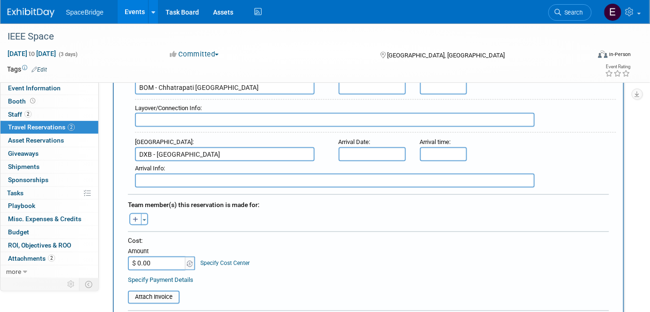
click at [145, 219] on span "button" at bounding box center [144, 220] width 4 height 2
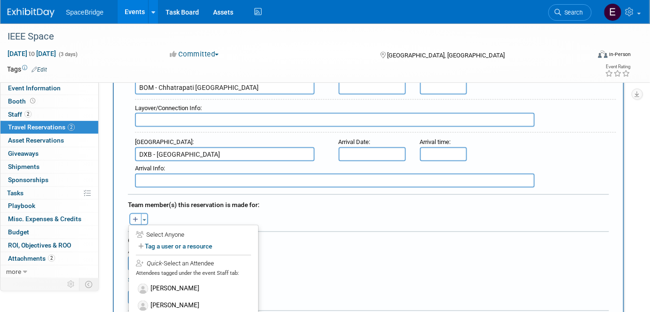
click at [181, 299] on label "[PERSON_NAME]" at bounding box center [193, 305] width 116 height 17
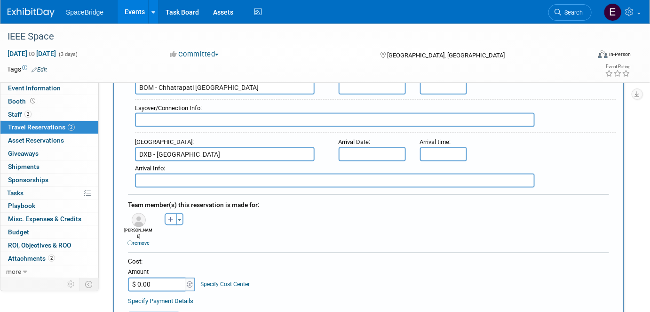
click at [150, 277] on input "$ 0.00" at bounding box center [157, 284] width 59 height 14
type input "$ 632.32"
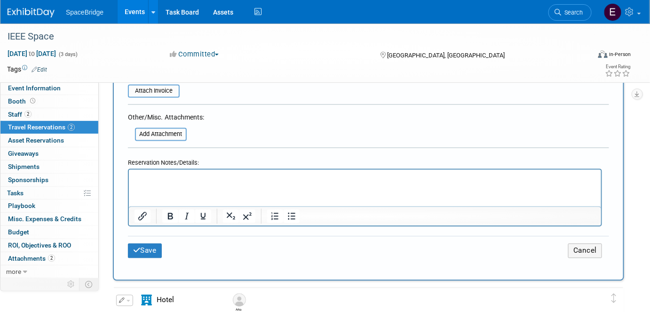
scroll to position [598, 0]
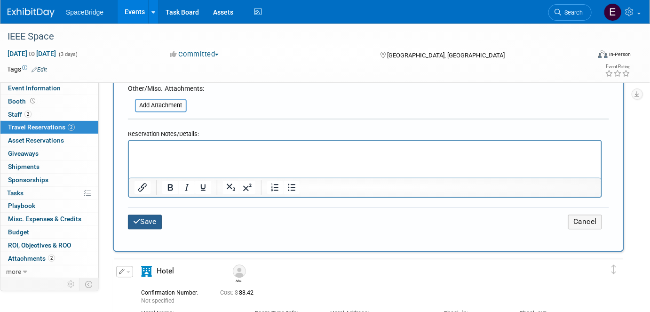
click at [146, 214] on button "Save" at bounding box center [145, 221] width 34 height 15
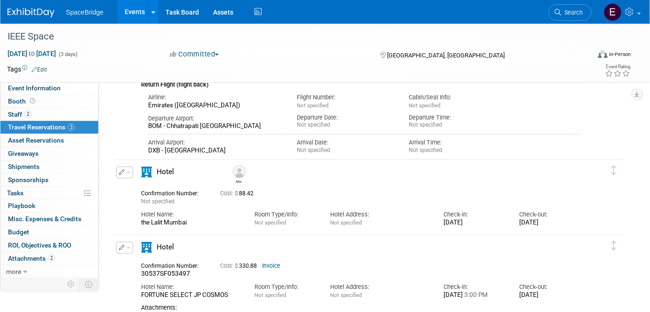
scroll to position [42, 0]
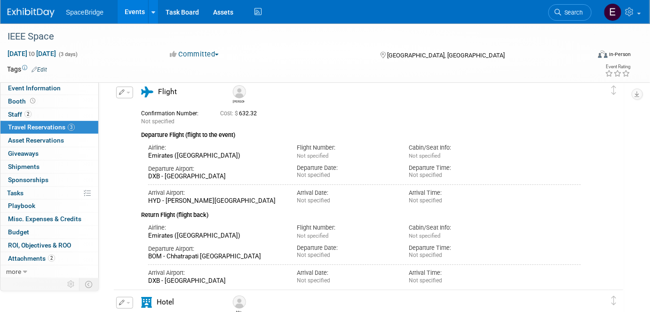
click at [31, 229] on link "Budget" at bounding box center [49, 232] width 98 height 13
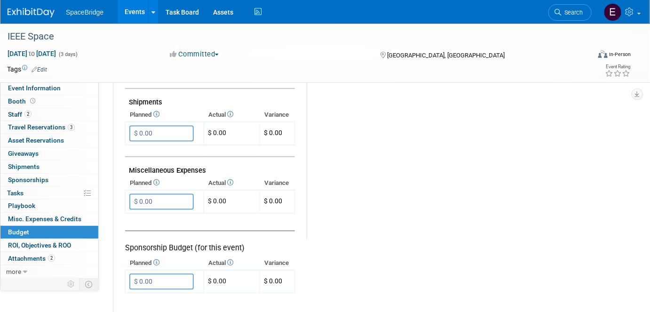
scroll to position [555, 0]
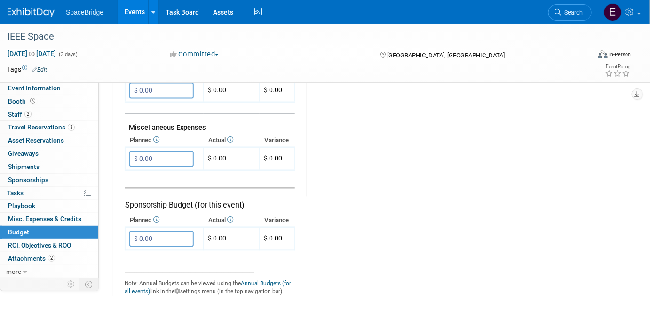
click at [162, 153] on input "$ 0.00" at bounding box center [161, 159] width 64 height 16
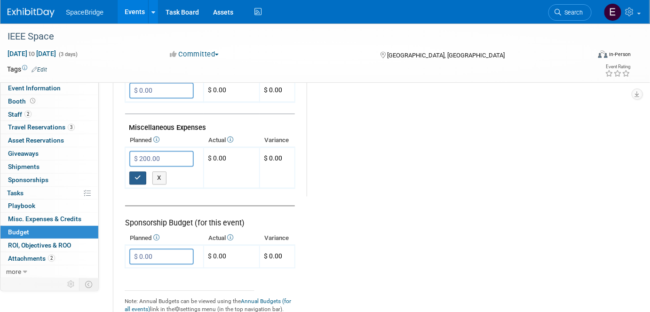
click at [134, 175] on icon "button" at bounding box center [137, 178] width 7 height 6
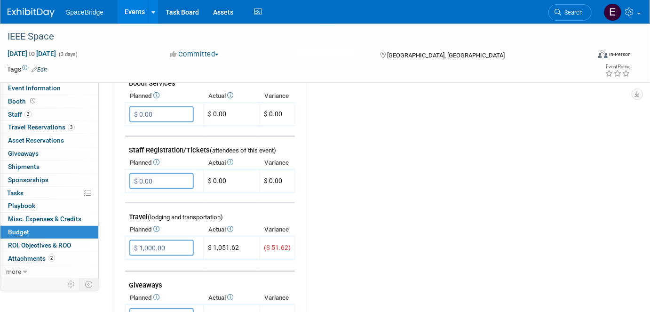
scroll to position [470, 0]
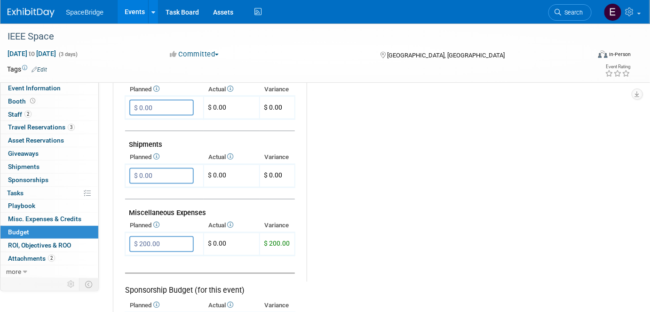
type input "$"
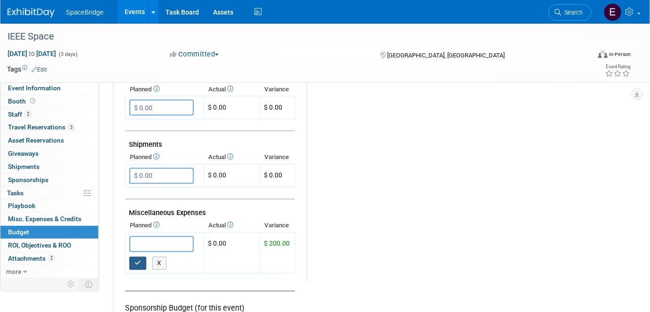
click at [140, 260] on button "button" at bounding box center [137, 263] width 17 height 13
type input "$ 0.00"
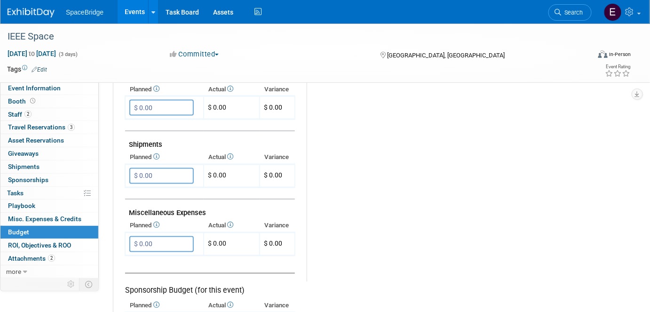
click at [24, 14] on img at bounding box center [31, 12] width 47 height 9
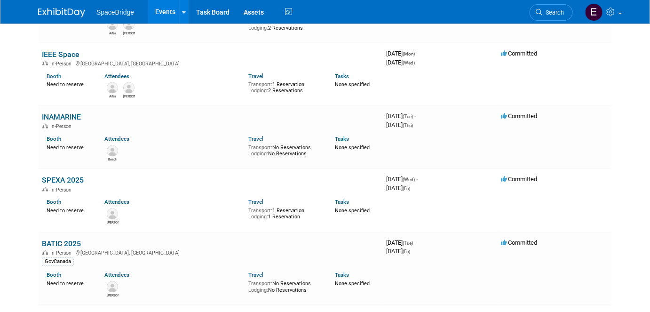
scroll to position [1710, 0]
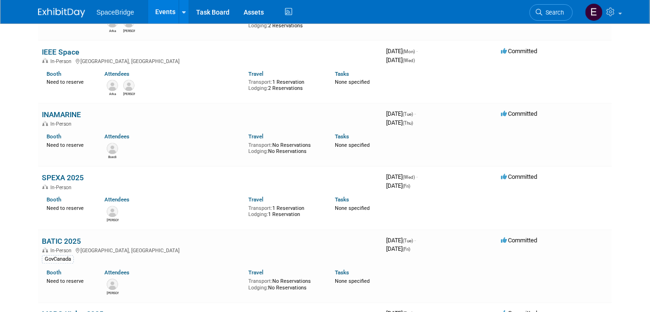
click at [62, 110] on link "INAMARINE" at bounding box center [61, 114] width 39 height 9
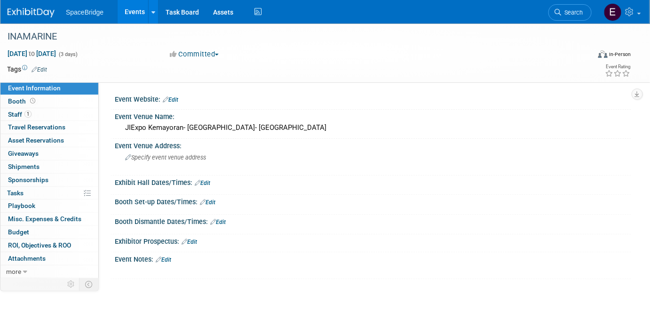
drag, startPoint x: 58, startPoint y: 35, endPoint x: 8, endPoint y: 37, distance: 49.9
click at [8, 37] on div "INAMARINE" at bounding box center [291, 36] width 574 height 17
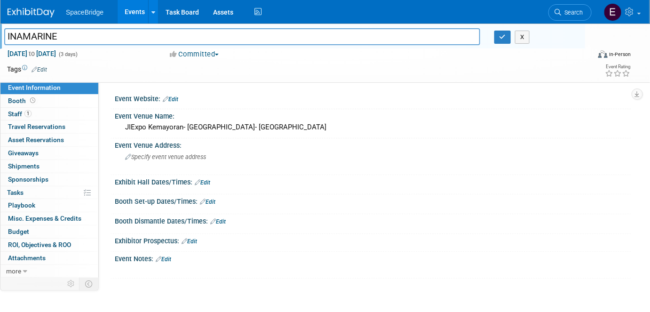
drag, startPoint x: 60, startPoint y: 38, endPoint x: 2, endPoint y: 35, distance: 57.9
click at [2, 35] on div "INAMARINE" at bounding box center [242, 38] width 490 height 14
click at [504, 44] on div "INAMARINE X" at bounding box center [291, 38] width 588 height 14
click at [504, 38] on icon "button" at bounding box center [502, 37] width 7 height 6
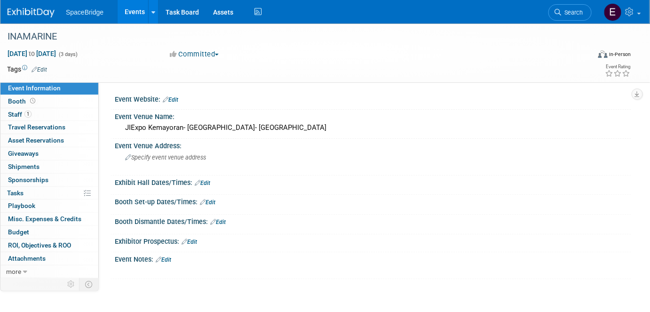
click at [13, 97] on span "Booth" at bounding box center [22, 101] width 29 height 8
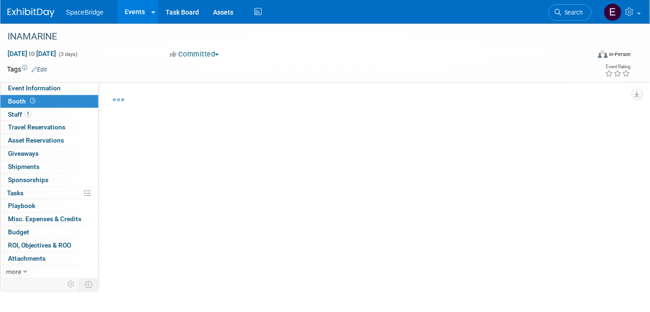
click at [15, 114] on span "Staff 1" at bounding box center [20, 114] width 24 height 8
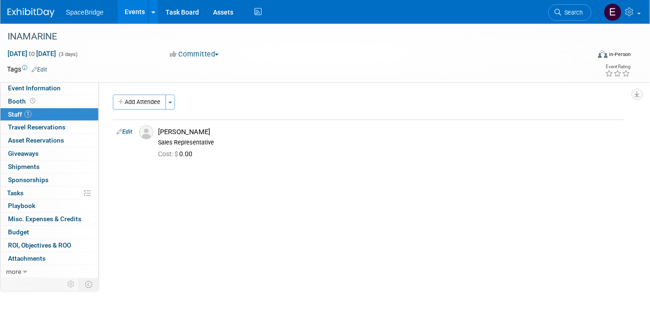
drag, startPoint x: 17, startPoint y: 234, endPoint x: 32, endPoint y: 232, distance: 14.6
click at [17, 234] on span "Budget" at bounding box center [18, 232] width 21 height 8
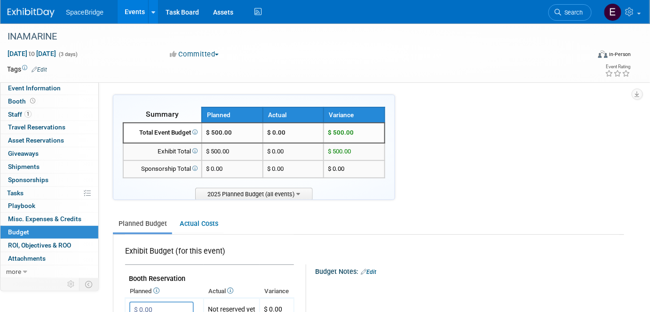
click at [34, 90] on span "Event Information" at bounding box center [34, 88] width 53 height 8
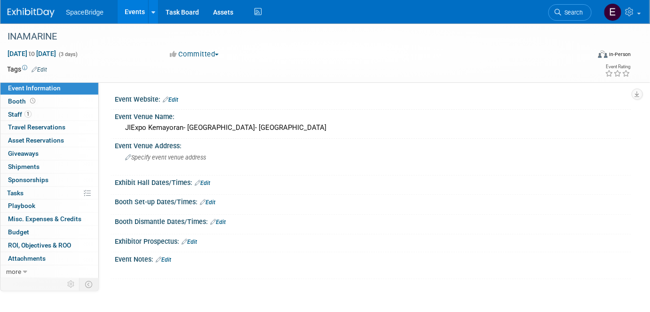
drag, startPoint x: 37, startPoint y: 12, endPoint x: 49, endPoint y: 21, distance: 14.5
click at [37, 12] on img at bounding box center [31, 12] width 47 height 9
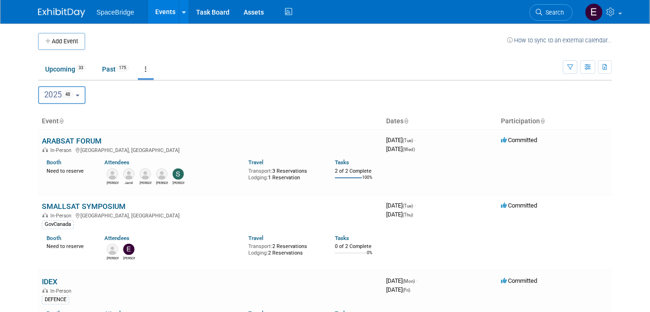
click at [67, 41] on button "Add Event" at bounding box center [61, 41] width 47 height 17
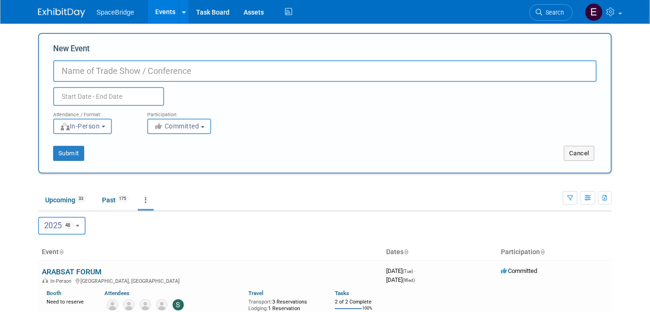
paste input "[URL][DOMAIN_NAME]"
type input "h"
type input "INAMARINE INDONESIA"
click at [92, 99] on input "text" at bounding box center [108, 96] width 111 height 19
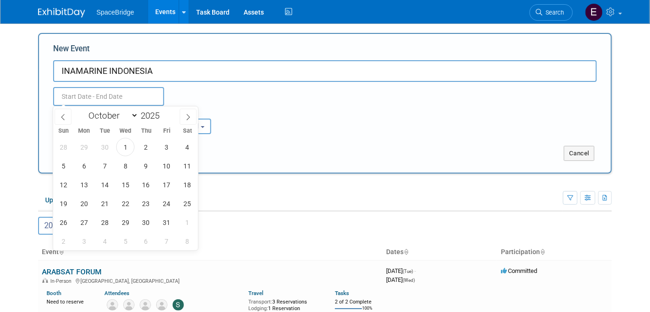
click at [164, 110] on span at bounding box center [163, 113] width 7 height 6
type input "2026"
click at [109, 114] on select "January February March April May June July August September October November De…" at bounding box center [111, 116] width 54 height 12
select select "6"
click at [84, 110] on select "January February March April May June July August September October November De…" at bounding box center [111, 116] width 54 height 12
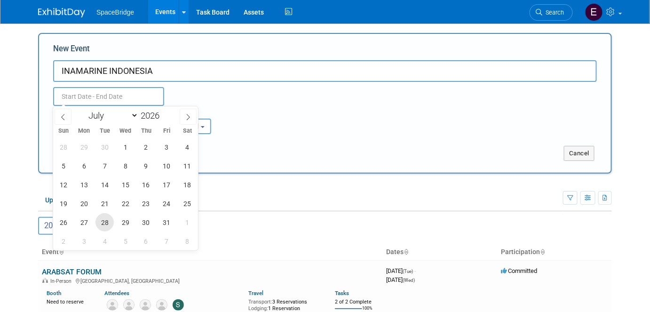
click at [105, 223] on span "28" at bounding box center [104, 222] width 18 height 18
click at [149, 223] on span "30" at bounding box center [146, 222] width 18 height 18
type input "[DATE] to [DATE]"
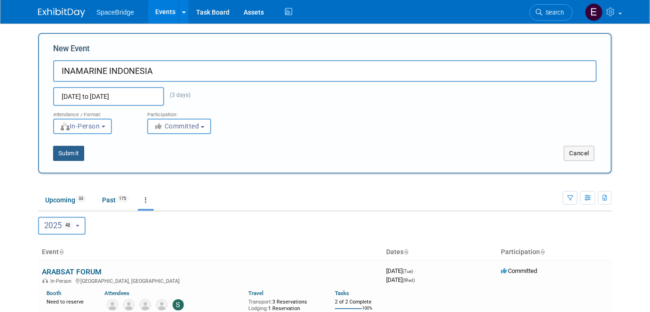
click at [76, 154] on button "Submit" at bounding box center [68, 153] width 31 height 15
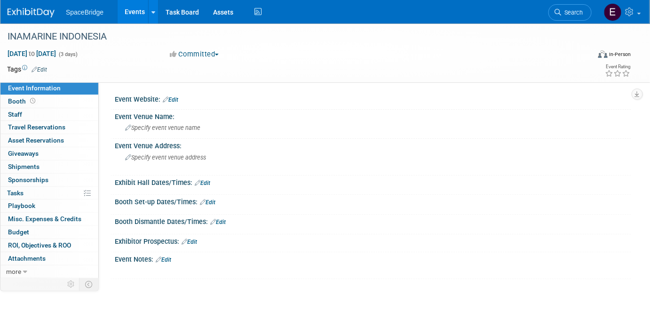
drag, startPoint x: 175, startPoint y: 100, endPoint x: 183, endPoint y: 116, distance: 17.7
click at [175, 100] on link "Edit" at bounding box center [171, 99] width 16 height 7
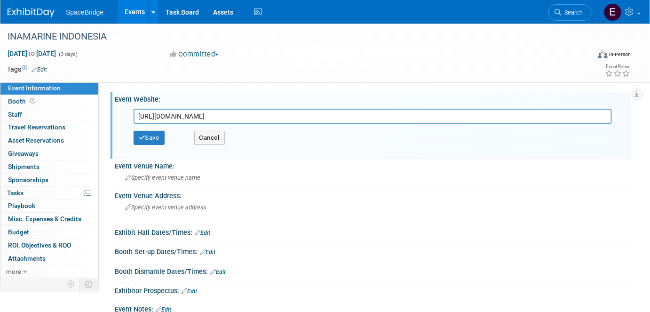
type input "[URL][DOMAIN_NAME]"
click at [152, 134] on button "Save" at bounding box center [149, 138] width 31 height 14
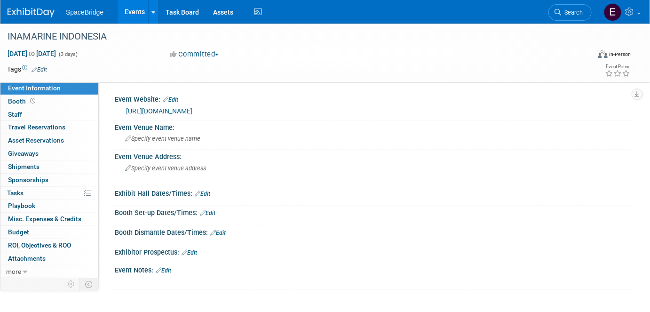
drag, startPoint x: 17, startPoint y: 229, endPoint x: 32, endPoint y: 229, distance: 15.1
click at [17, 229] on span "Budget" at bounding box center [18, 232] width 21 height 8
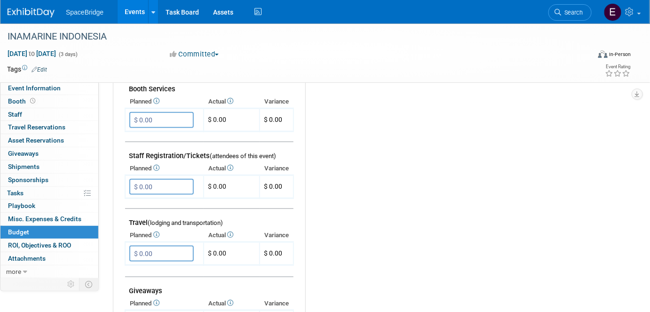
scroll to position [299, 0]
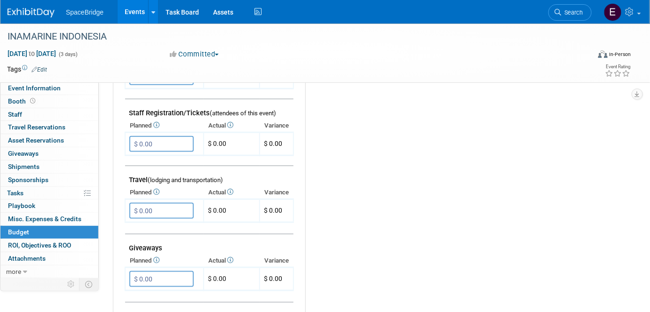
click at [173, 207] on input "$ 0.00" at bounding box center [161, 211] width 64 height 16
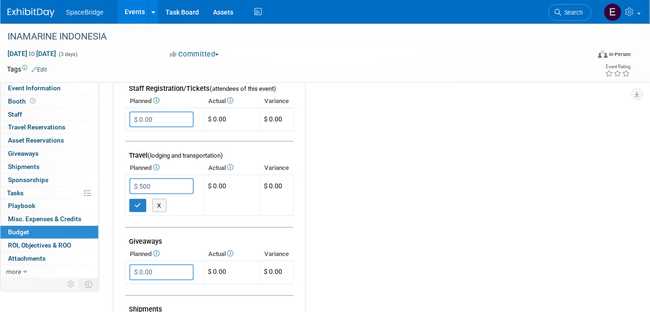
scroll to position [342, 0]
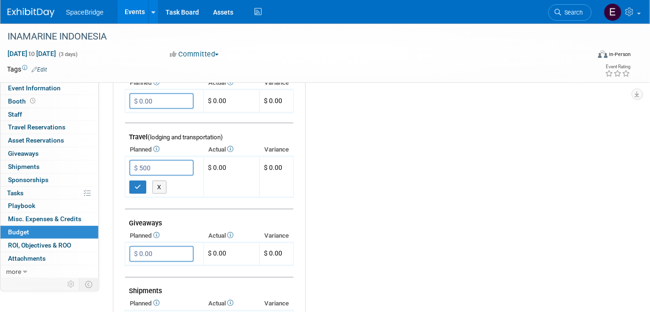
type input "$ 500.00"
click at [141, 184] on button "button" at bounding box center [137, 187] width 17 height 13
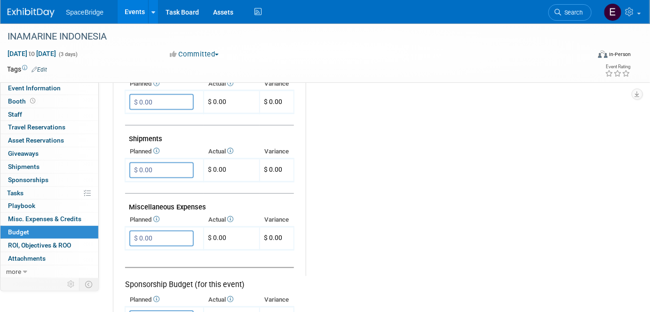
scroll to position [598, 0]
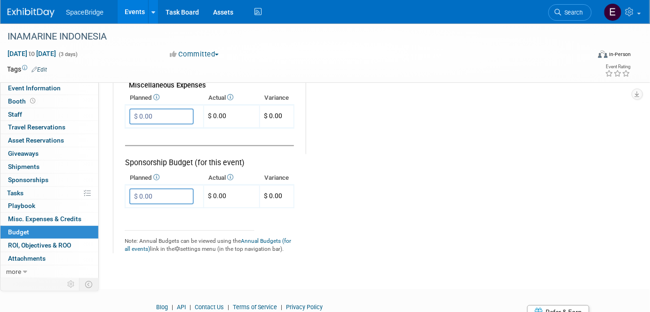
click at [37, 18] on div "SpaceBridge Events Add Event Bulk Upload Events Shareable Event Boards Recently…" at bounding box center [319, 12] width 623 height 24
click at [29, 13] on img at bounding box center [31, 12] width 47 height 9
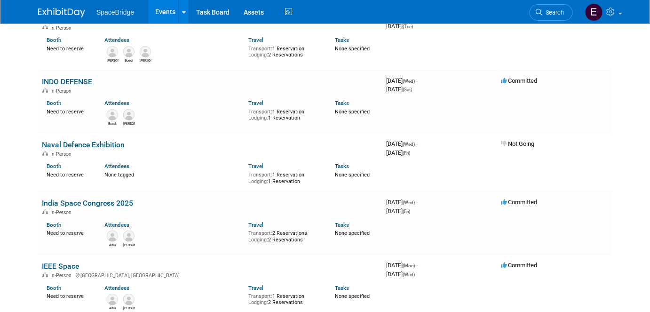
scroll to position [1752, 0]
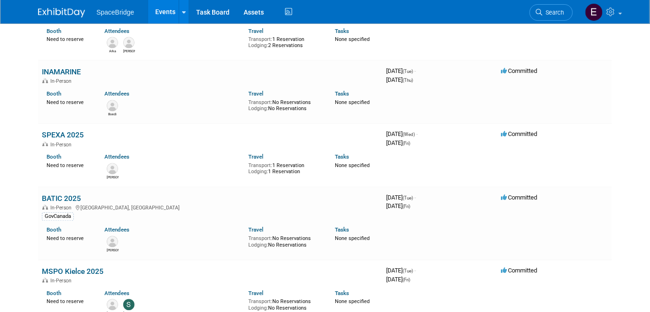
click at [69, 131] on link "SPEXA 2025" at bounding box center [63, 135] width 42 height 9
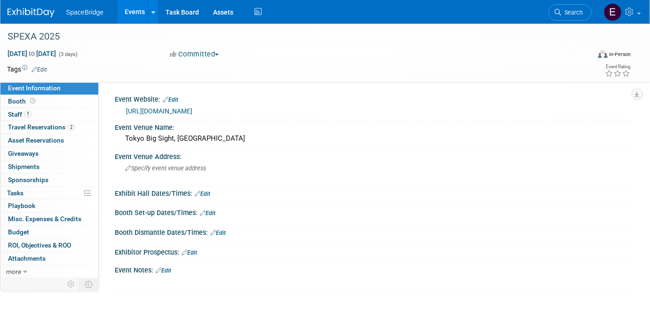
drag, startPoint x: 59, startPoint y: 36, endPoint x: 6, endPoint y: 39, distance: 52.7
click at [6, 39] on div "SPEXA 2025" at bounding box center [291, 36] width 574 height 17
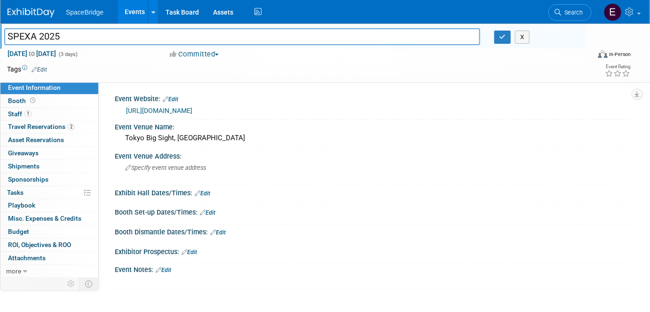
click at [192, 110] on link "[URL][DOMAIN_NAME]" at bounding box center [159, 111] width 66 height 8
click at [37, 126] on span "Travel Reservations 2" at bounding box center [41, 127] width 67 height 8
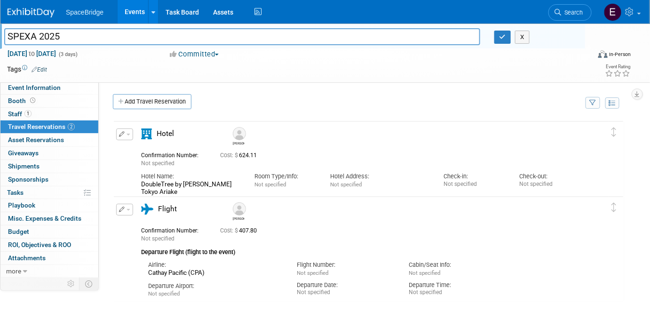
click at [19, 231] on span "Budget" at bounding box center [18, 232] width 21 height 8
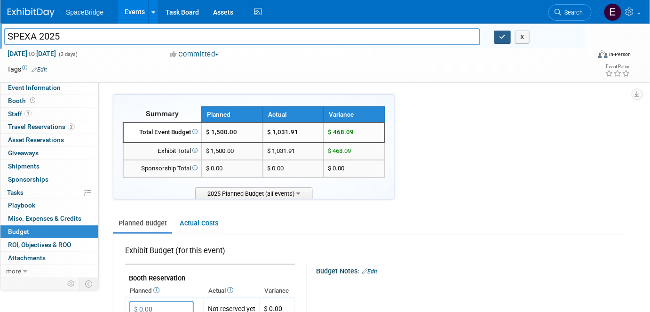
click at [499, 37] on icon "button" at bounding box center [502, 37] width 7 height 6
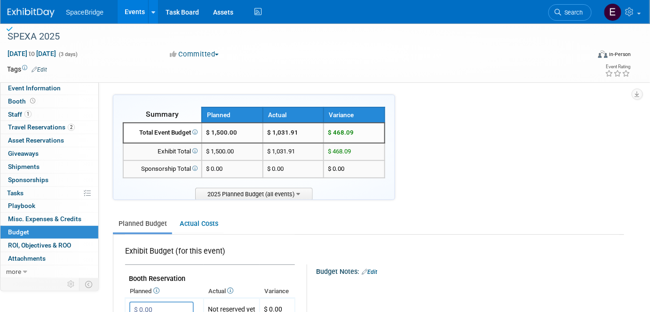
click at [30, 11] on img at bounding box center [31, 12] width 47 height 9
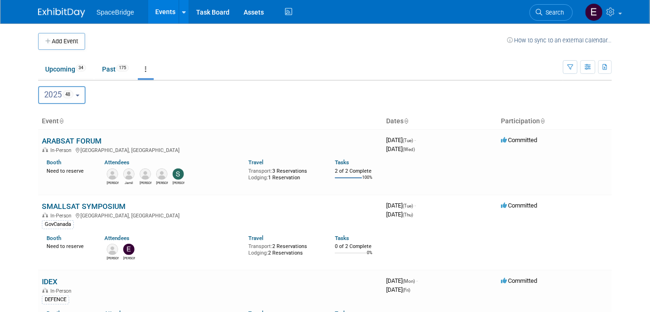
click at [72, 39] on button "Add Event" at bounding box center [61, 41] width 47 height 17
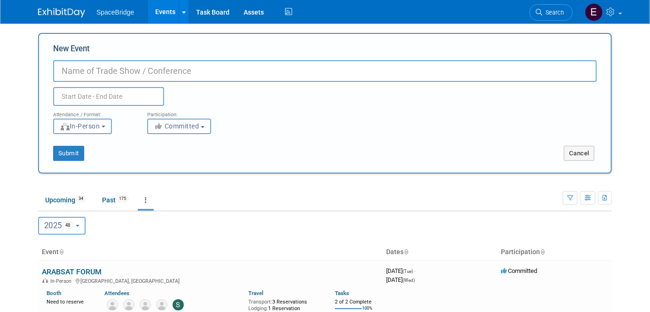
paste input "https://inamarine-exhibition.net/"
drag, startPoint x: 197, startPoint y: 71, endPoint x: 40, endPoint y: 62, distance: 157.3
click at [40, 62] on div "New Event https://inamarine-exhibition.net/ Duplicate Event Warning Attendance …" at bounding box center [325, 103] width 574 height 141
type input "SPEXA 2026"
click at [96, 104] on body "SpaceBridge Events Add Event Bulk Upload Events Shareable Event Boards Recently…" at bounding box center [325, 156] width 650 height 312
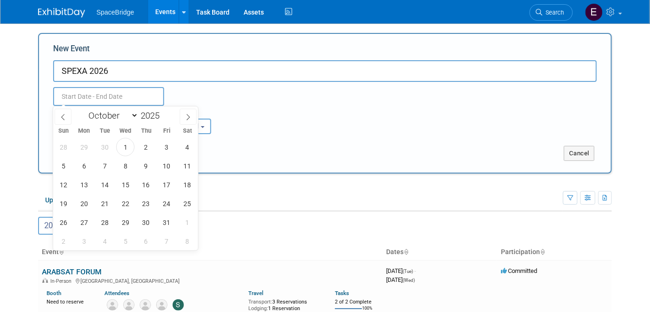
drag, startPoint x: 163, startPoint y: 111, endPoint x: 131, endPoint y: 111, distance: 32.0
click at [162, 111] on span at bounding box center [163, 113] width 7 height 6
type input "2026"
click at [114, 116] on select "January February March April May June July August September October November De…" at bounding box center [111, 116] width 54 height 12
select select "4"
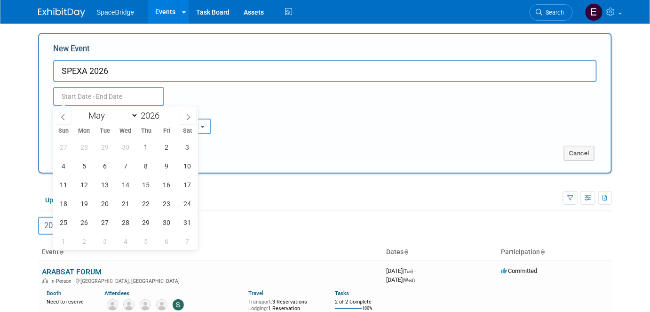
click at [84, 110] on select "January February March April May June July August September October November De…" at bounding box center [111, 116] width 54 height 12
click at [126, 225] on span "27" at bounding box center [125, 222] width 18 height 18
click at [165, 225] on span "29" at bounding box center [167, 222] width 18 height 18
type input "[DATE] to [DATE]"
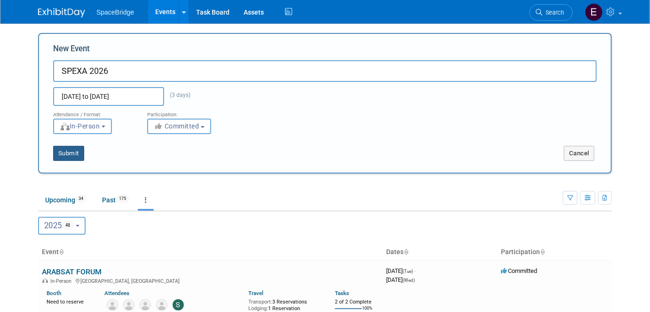
click at [72, 152] on button "Submit" at bounding box center [68, 153] width 31 height 15
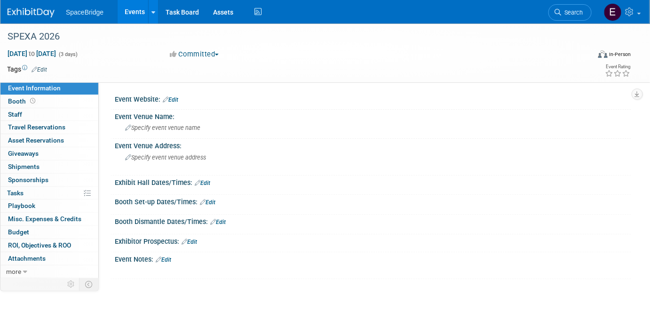
click at [174, 100] on link "Edit" at bounding box center [171, 99] width 16 height 7
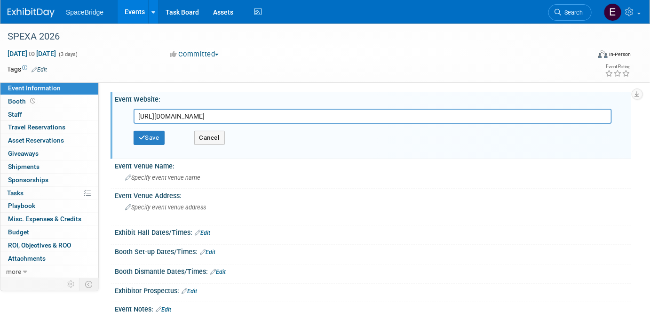
type input "[URL][DOMAIN_NAME]"
click at [147, 135] on button "Save" at bounding box center [149, 138] width 31 height 14
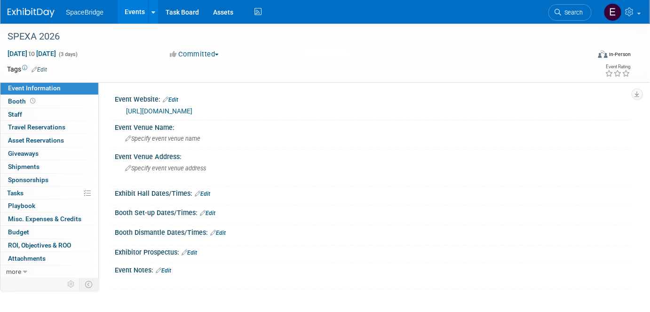
click at [20, 233] on span "Budget" at bounding box center [18, 232] width 21 height 8
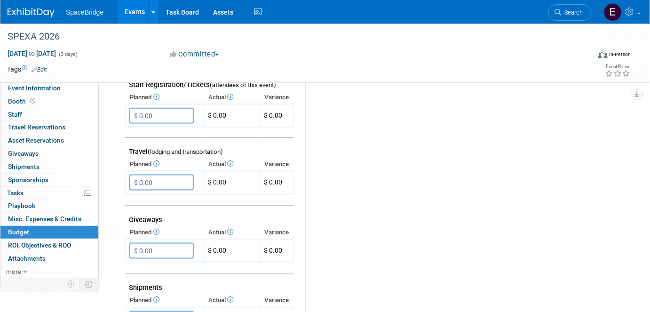
scroll to position [342, 0]
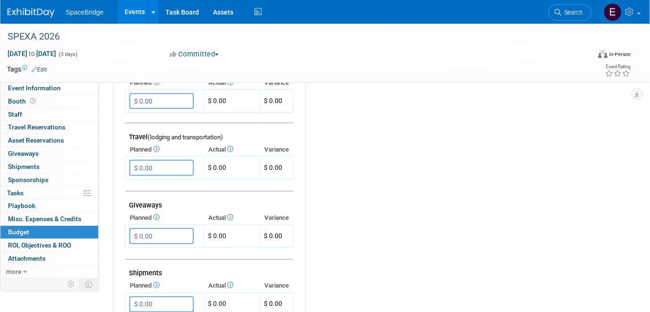
click at [161, 167] on input "$ 0.00" at bounding box center [161, 168] width 64 height 16
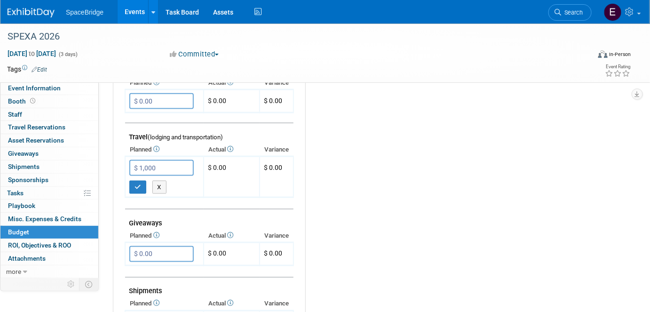
type input "$ 1,000.00"
drag, startPoint x: 139, startPoint y: 181, endPoint x: 255, endPoint y: 194, distance: 116.9
click at [139, 184] on icon "button" at bounding box center [137, 187] width 7 height 6
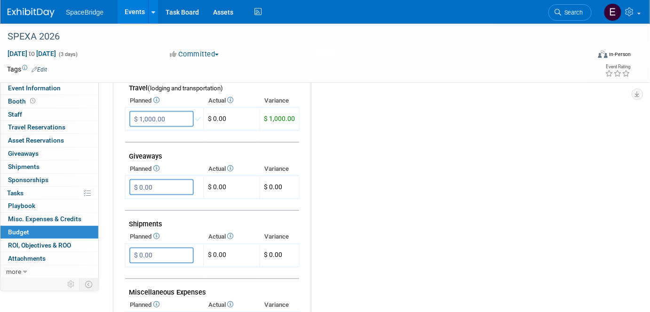
scroll to position [470, 0]
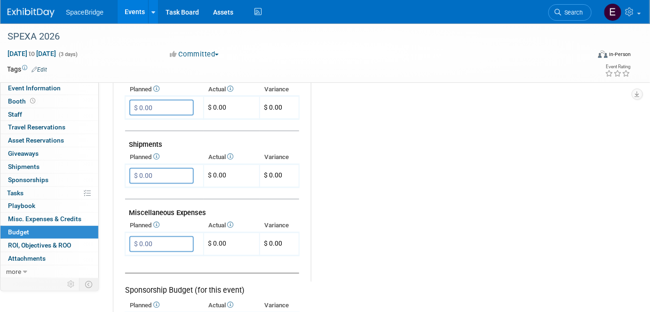
click at [152, 239] on input "$ 0.00" at bounding box center [161, 244] width 64 height 16
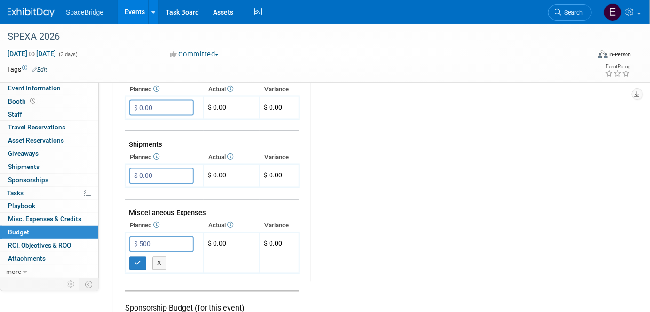
type input "$ 500.00"
drag, startPoint x: 141, startPoint y: 259, endPoint x: 222, endPoint y: 256, distance: 81.4
click at [141, 259] on button "button" at bounding box center [137, 263] width 17 height 13
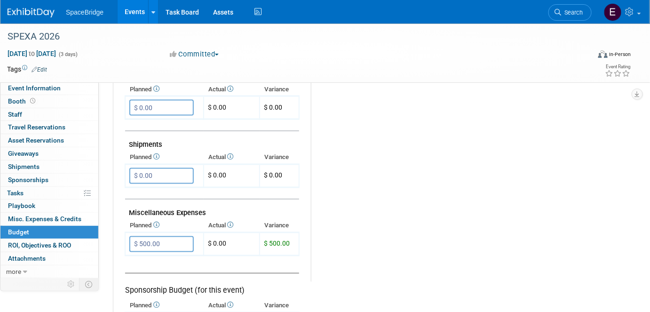
click at [42, 14] on img at bounding box center [31, 12] width 47 height 9
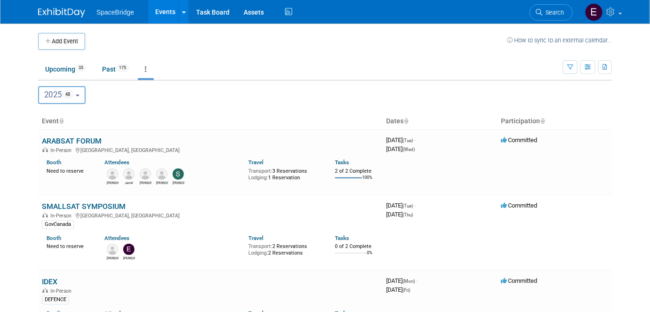
click at [75, 43] on button "Add Event" at bounding box center [61, 41] width 47 height 17
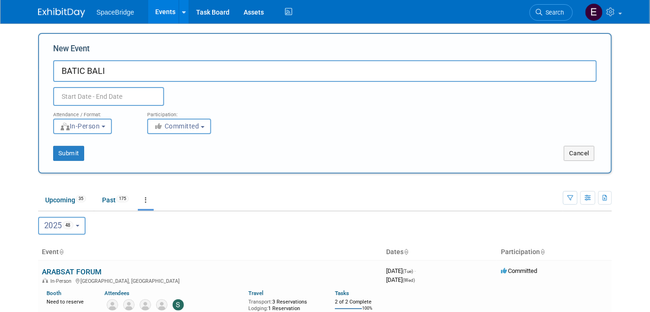
type input "BATIC BALI"
click at [113, 99] on input "text" at bounding box center [108, 96] width 111 height 19
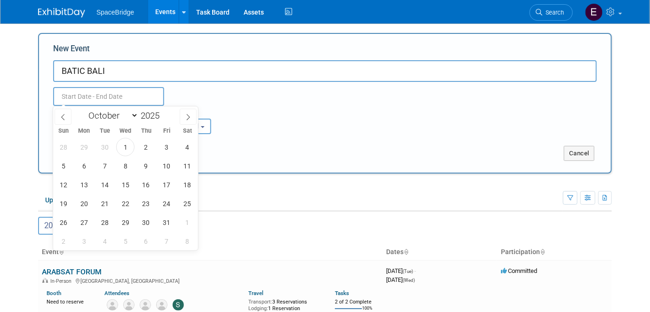
click at [164, 111] on span at bounding box center [163, 113] width 7 height 6
type input "2026"
click at [101, 119] on select "January February March April May June July August September October November De…" at bounding box center [111, 116] width 54 height 12
select select "7"
click at [84, 110] on select "January February March April May June July August September October November De…" at bounding box center [111, 116] width 54 height 12
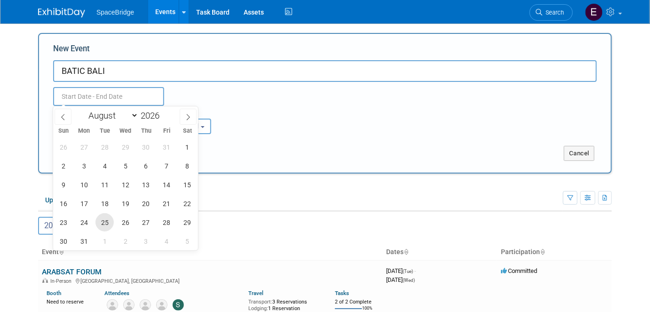
click at [109, 223] on span "25" at bounding box center [104, 222] width 18 height 18
click at [173, 222] on span "28" at bounding box center [167, 222] width 18 height 18
type input "Aug 25, 2026 to Aug 28, 2026"
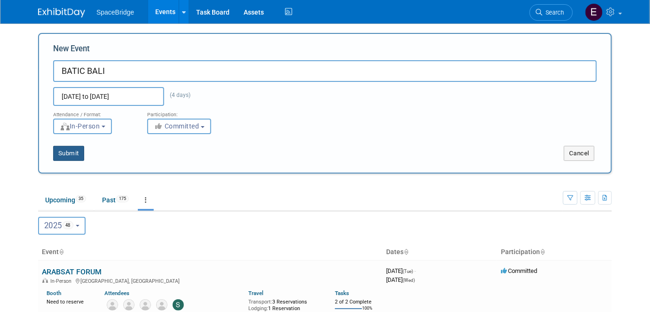
click at [72, 153] on button "Submit" at bounding box center [68, 153] width 31 height 15
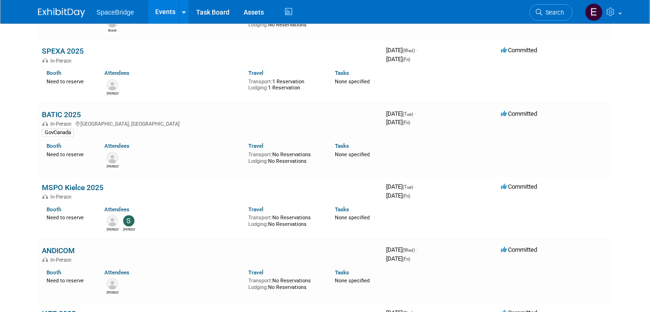
scroll to position [1838, 0]
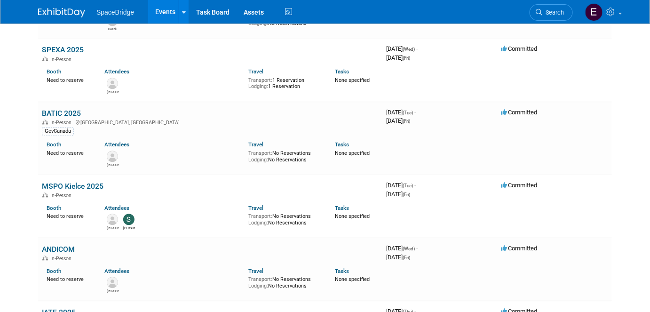
click at [68, 109] on link "BATIC 2025" at bounding box center [61, 113] width 39 height 9
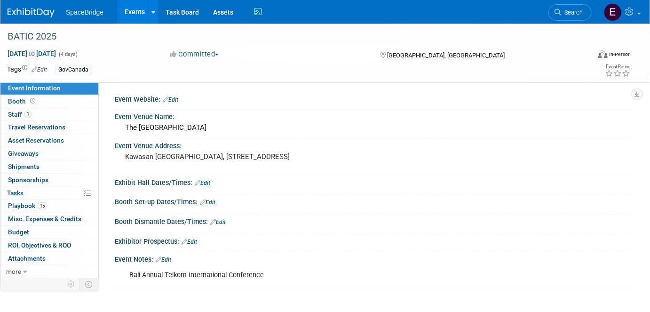
click at [25, 231] on span "Budget" at bounding box center [18, 232] width 21 height 8
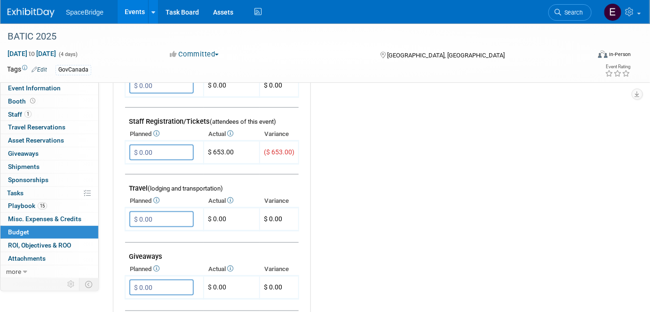
scroll to position [299, 0]
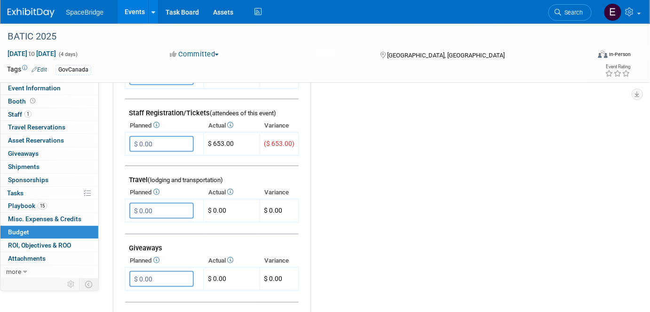
click at [26, 113] on span "1" at bounding box center [27, 113] width 7 height 7
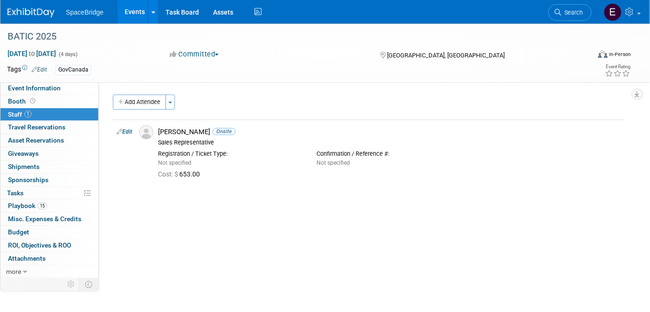
click at [27, 232] on span "Budget" at bounding box center [18, 232] width 21 height 8
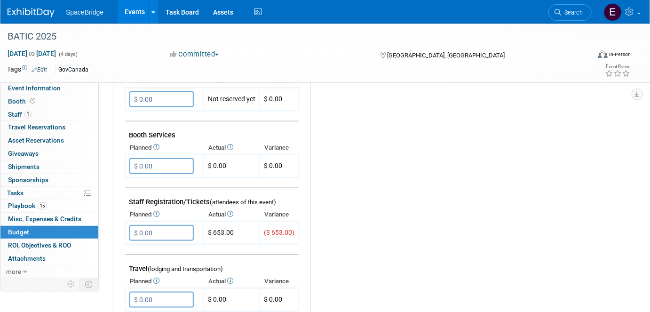
scroll to position [213, 0]
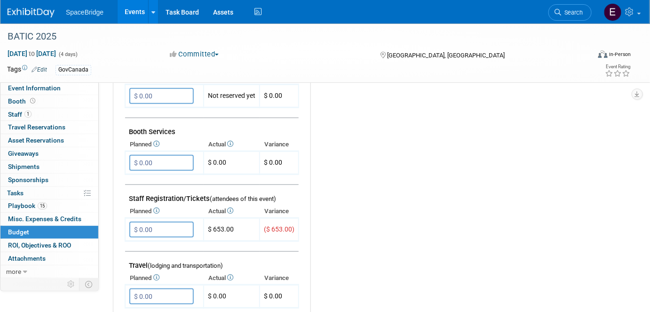
click at [168, 227] on input "$ 0.00" at bounding box center [161, 229] width 64 height 16
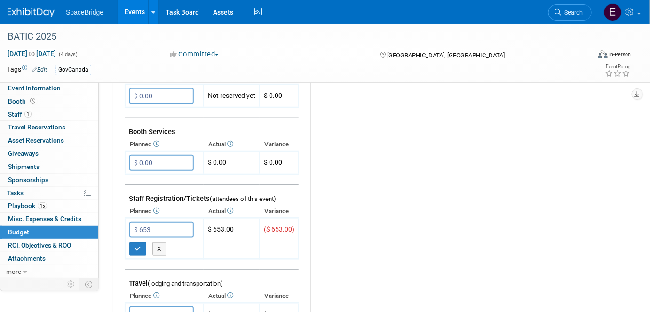
type input "$ 653.00"
click at [138, 245] on icon "button" at bounding box center [137, 248] width 7 height 6
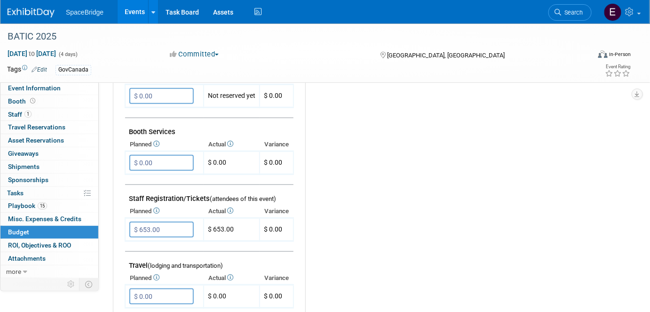
click at [158, 288] on input "$ 0.00" at bounding box center [161, 296] width 64 height 16
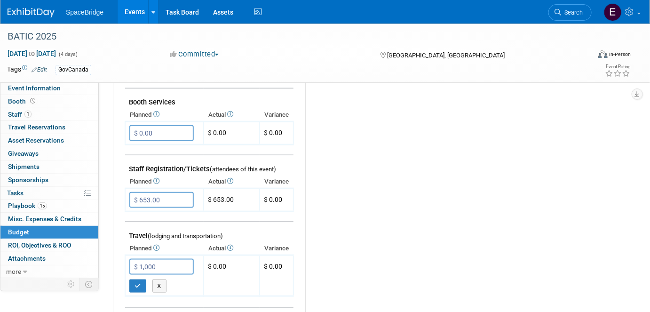
scroll to position [256, 0]
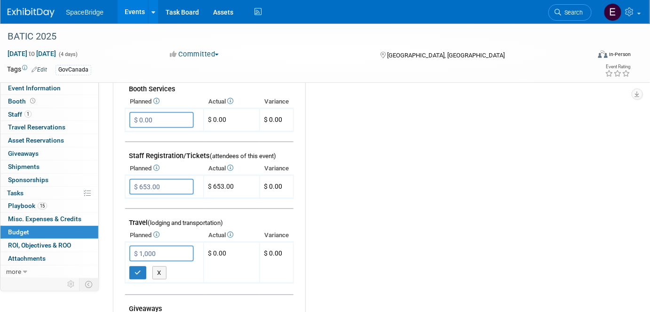
type input "$ 1,000.00"
click at [135, 269] on icon "button" at bounding box center [137, 272] width 7 height 6
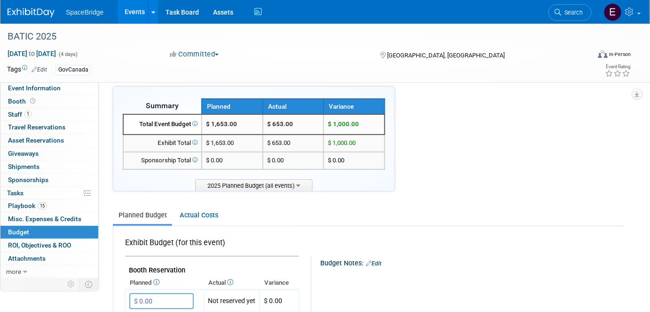
scroll to position [0, 0]
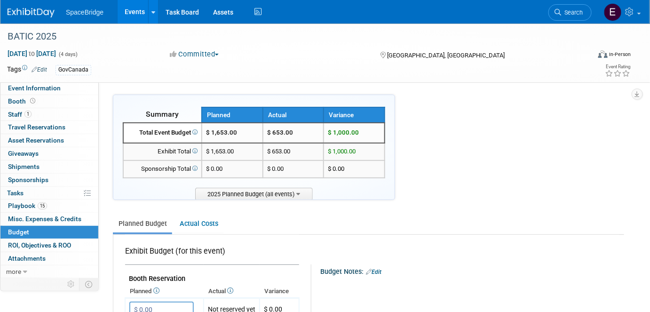
click at [32, 90] on span "Event Information" at bounding box center [34, 88] width 53 height 8
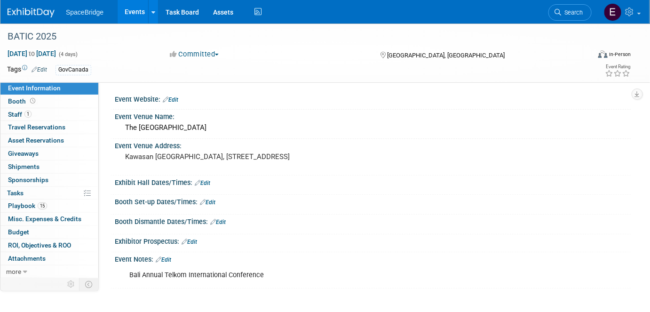
click at [24, 232] on span "Budget" at bounding box center [18, 232] width 21 height 8
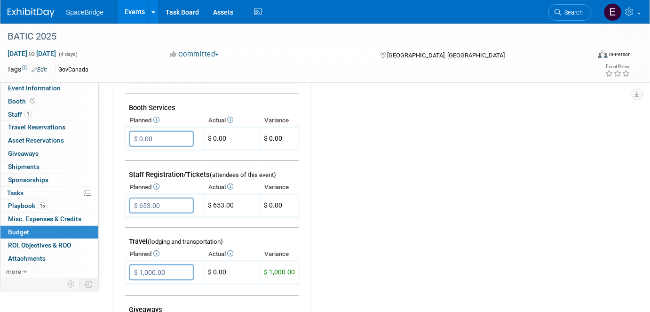
scroll to position [256, 0]
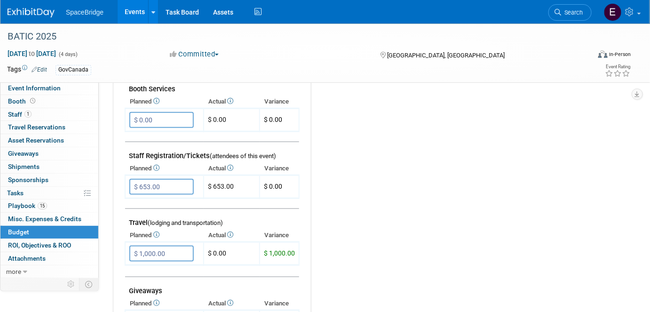
click at [38, 12] on img at bounding box center [31, 12] width 47 height 9
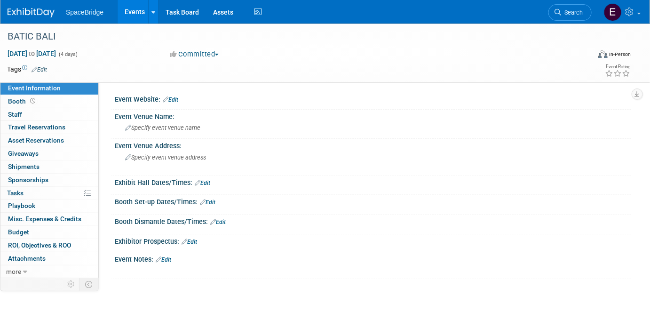
click at [174, 99] on link "Edit" at bounding box center [171, 99] width 16 height 7
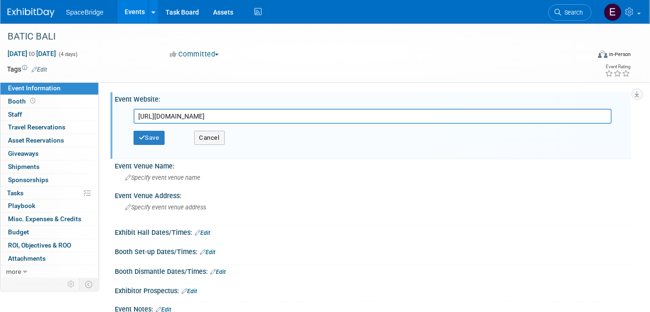
type input "https://www.batic.events/"
click at [161, 142] on button "Save" at bounding box center [149, 138] width 31 height 14
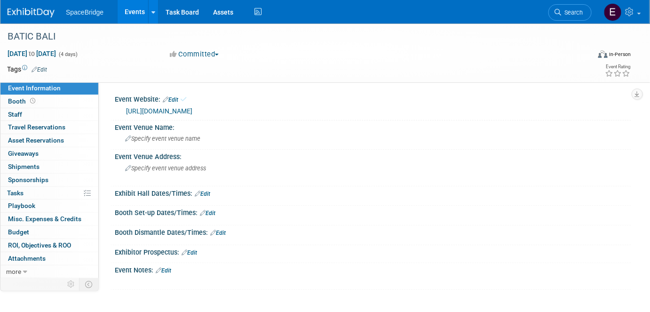
click at [20, 230] on span "Budget" at bounding box center [18, 232] width 21 height 8
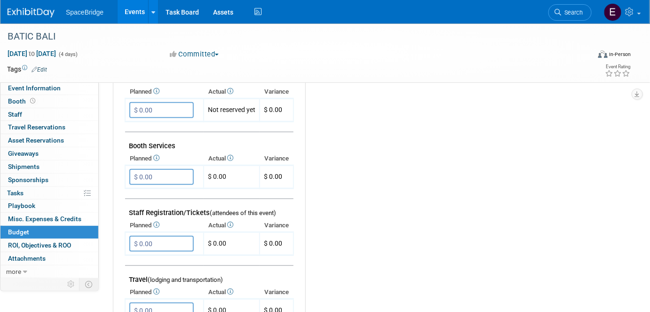
scroll to position [213, 0]
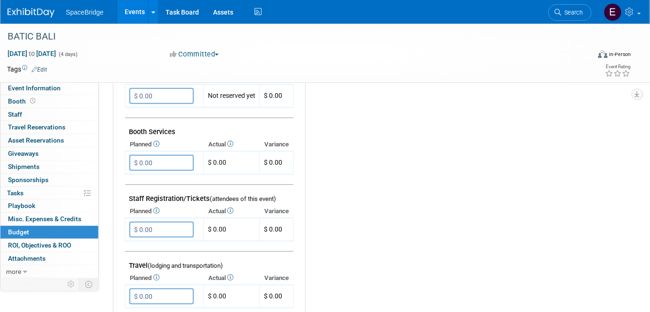
click at [164, 226] on input "$ 0.00" at bounding box center [161, 229] width 64 height 16
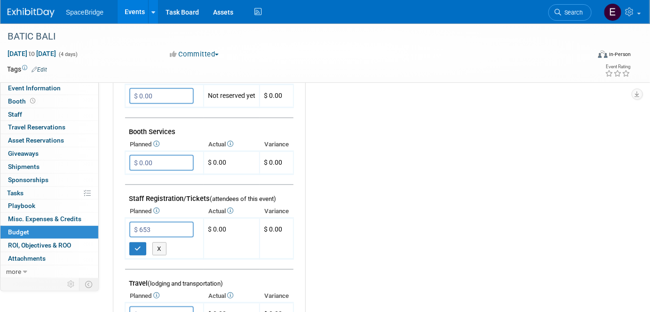
type input "$ 653.00"
click at [134, 246] on icon "button" at bounding box center [137, 248] width 7 height 6
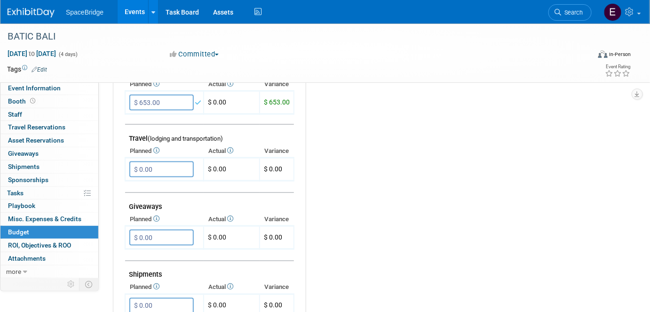
scroll to position [385, 0]
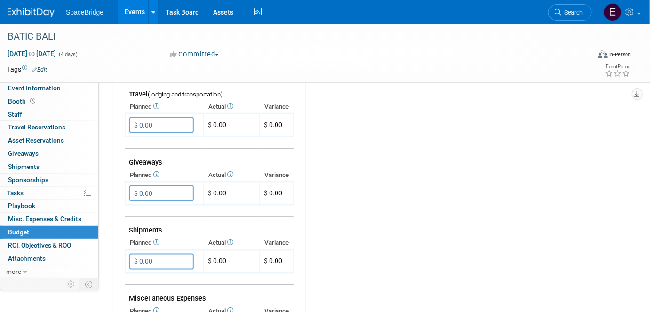
click at [151, 123] on input "$ 0.00" at bounding box center [161, 125] width 64 height 16
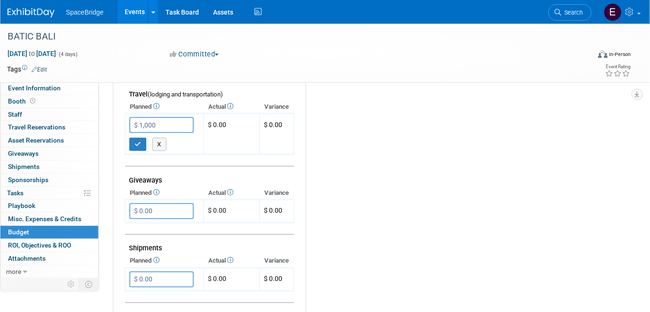
drag, startPoint x: 164, startPoint y: 119, endPoint x: 137, endPoint y: 120, distance: 26.3
click at [137, 120] on input "$ 1,000" at bounding box center [161, 125] width 64 height 16
type input "$ 2,000.00"
click at [139, 141] on icon "button" at bounding box center [137, 144] width 7 height 6
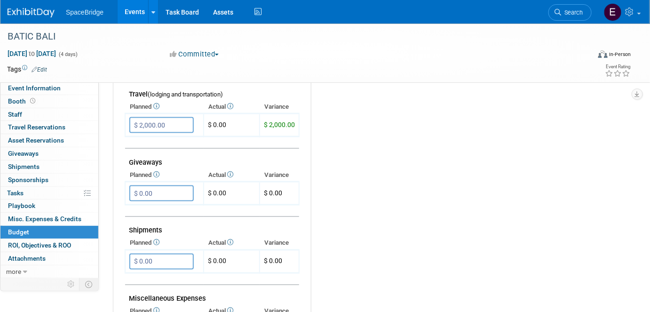
click at [31, 8] on img at bounding box center [31, 12] width 47 height 9
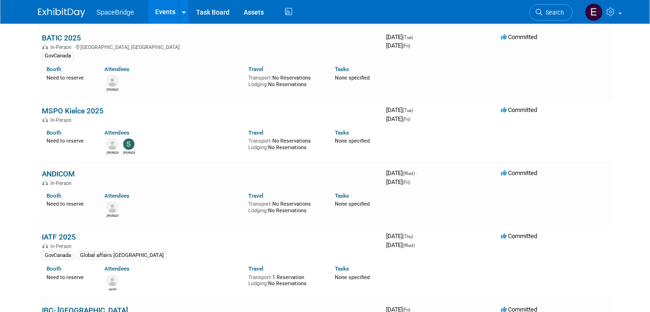
scroll to position [1923, 0]
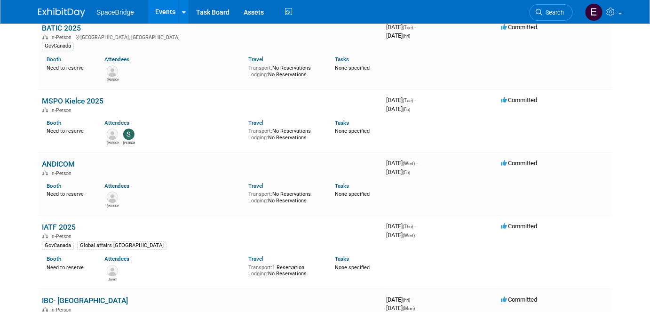
click at [78, 96] on link "MSPO Kielce 2025" at bounding box center [73, 100] width 62 height 9
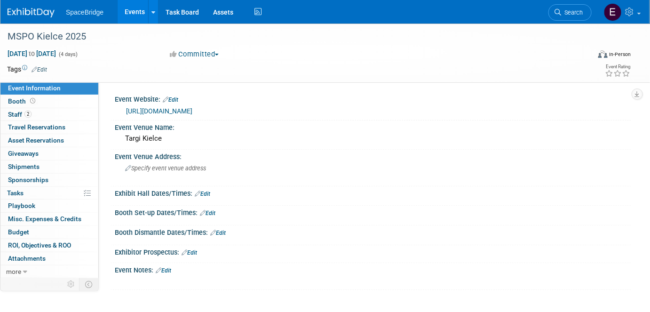
click at [54, 129] on span "Travel Reservations 0" at bounding box center [36, 127] width 57 height 8
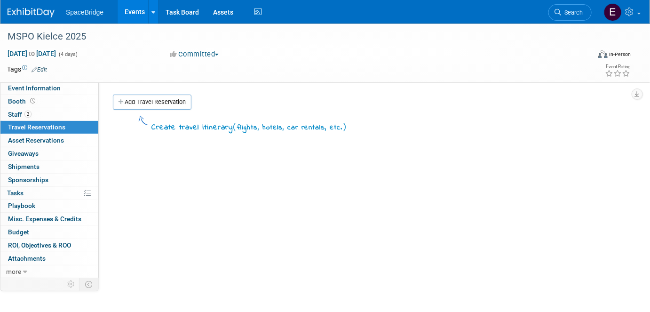
drag, startPoint x: 170, startPoint y: 95, endPoint x: 177, endPoint y: 102, distance: 9.6
click at [172, 95] on link "Add Travel Reservation" at bounding box center [152, 102] width 79 height 15
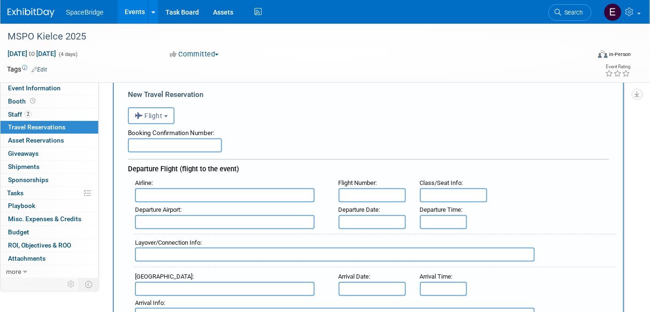
scroll to position [42, 0]
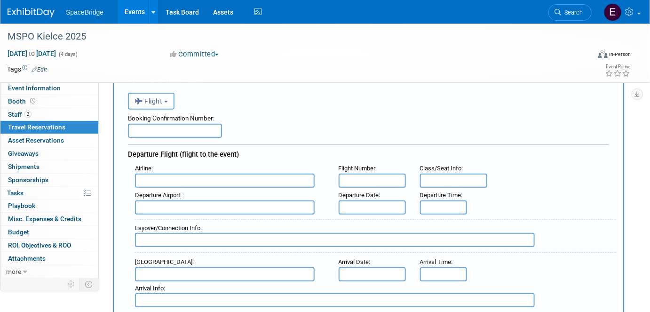
click at [200, 127] on input "text" at bounding box center [175, 131] width 94 height 14
paste input "CQQVUMBO"
type input "CQQVUMBO"
click at [189, 177] on input "text" at bounding box center [225, 180] width 180 height 14
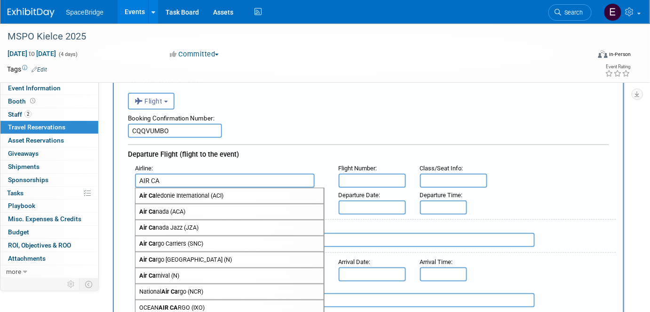
click at [188, 211] on span "Air Ca nada (ACA)" at bounding box center [229, 211] width 188 height 15
type input "Air Canada (ACA)"
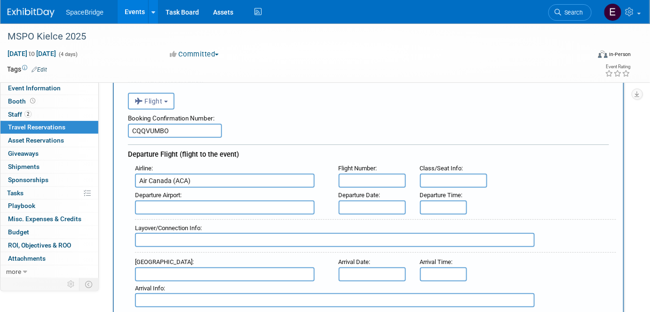
click at [161, 205] on input "text" at bounding box center [225, 207] width 180 height 14
click at [189, 219] on span "YUL - [GEOGRAPHIC_DATA] / [PERSON_NAME][GEOGRAPHIC_DATA]" at bounding box center [229, 222] width 188 height 15
type input "YUL - [GEOGRAPHIC_DATA] / [PERSON_NAME][GEOGRAPHIC_DATA]"
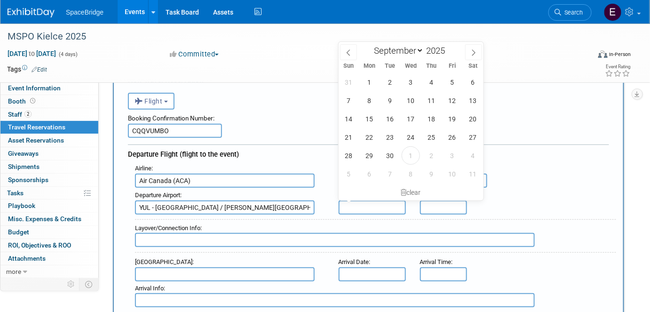
click at [356, 206] on input "text" at bounding box center [372, 207] width 67 height 14
click at [370, 84] on span "1" at bounding box center [369, 82] width 18 height 18
type input "[DATE]"
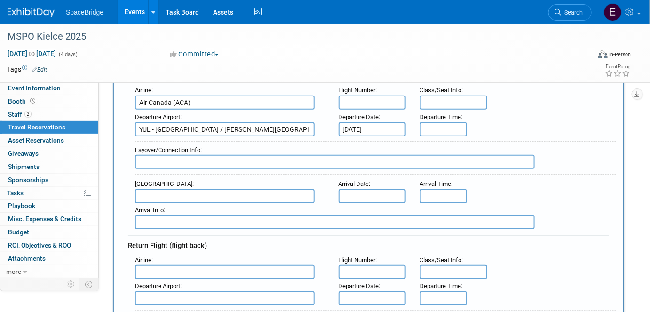
scroll to position [128, 0]
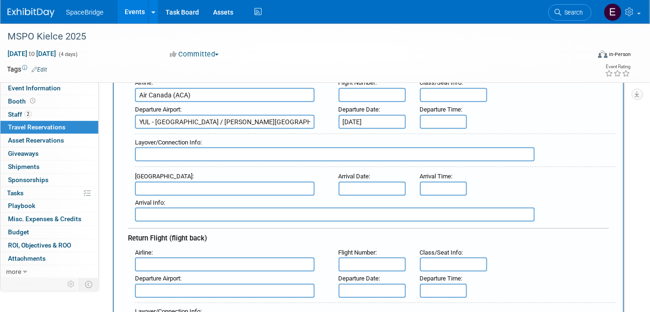
click at [193, 151] on input "text" at bounding box center [335, 154] width 400 height 14
paste input "Copenhagen CPH Warsaw WAW 08:15 +1 day"
click at [306, 149] on input "Copenhagen CPH Warsaw WAW 08:15 +1 day" at bounding box center [335, 154] width 400 height 14
paste input "SK 751 • Operated by SAS Connect"
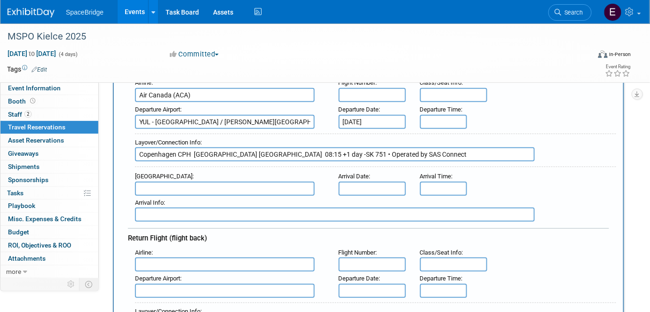
type input "Copenhagen CPH Warsaw WAW 08:15 +1 day -SK 751 • Operated by SAS Connect"
click at [219, 184] on input "text" at bounding box center [225, 188] width 180 height 14
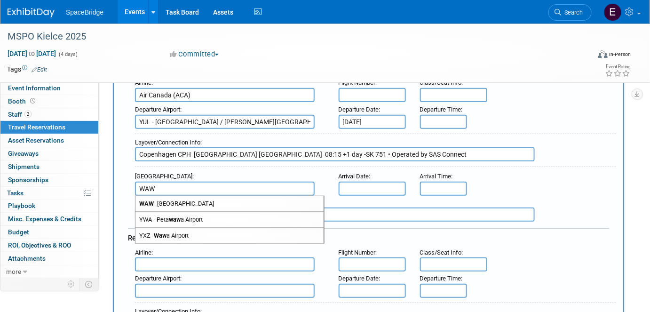
click at [222, 200] on span "WAW - Warsaw Chopin Airport" at bounding box center [229, 203] width 188 height 15
type input "WAW - Warsaw Chopin Airport"
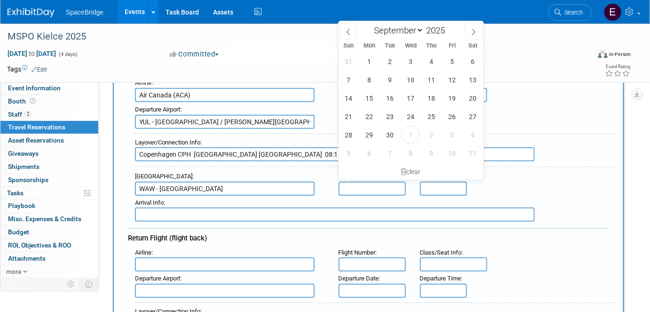
click at [347, 181] on input "text" at bounding box center [372, 188] width 67 height 14
click at [392, 63] on span "2" at bounding box center [390, 61] width 18 height 18
type input "Sep 2, 2025"
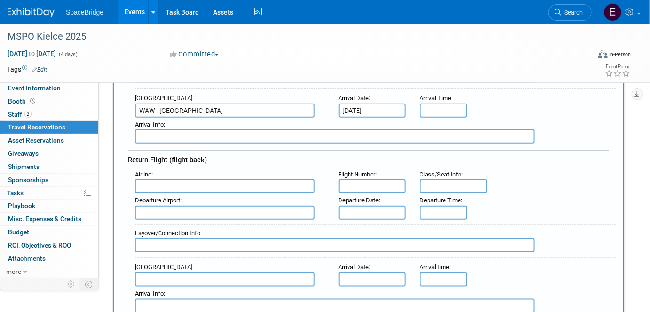
scroll to position [213, 0]
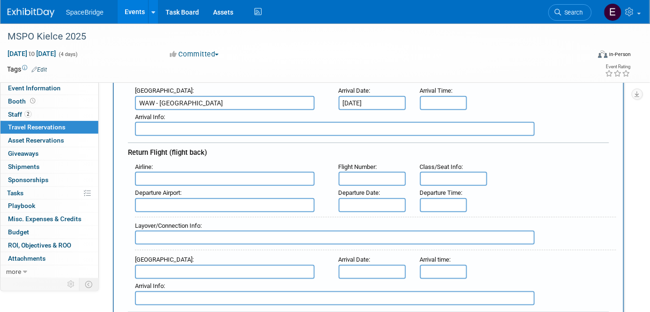
click at [184, 173] on input "text" at bounding box center [225, 179] width 180 height 14
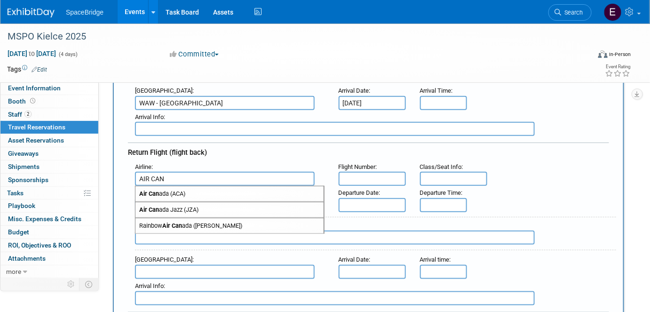
click at [197, 188] on span "Air Can ada (ACA)" at bounding box center [229, 193] width 188 height 15
type input "Air Canada (ACA)"
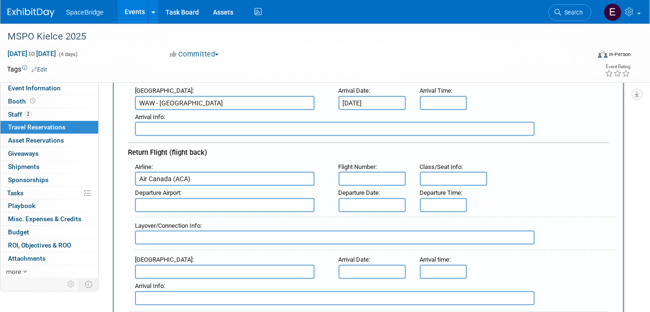
click at [202, 198] on input "text" at bounding box center [225, 205] width 180 height 14
click at [208, 216] on span "CDG - Charles de Gaulle International Airport" at bounding box center [229, 220] width 188 height 15
type input "CDG - Charles de Gaulle International Airport"
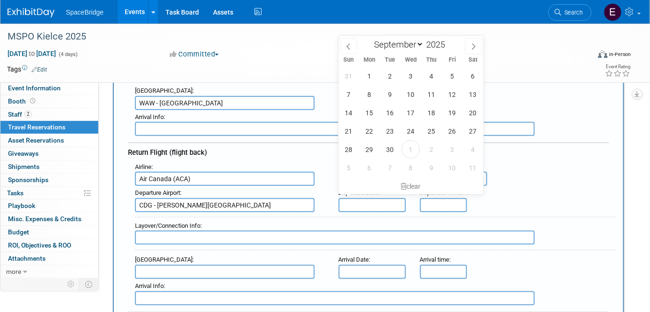
click at [392, 202] on input "text" at bounding box center [372, 205] width 67 height 14
click at [455, 114] on span "19" at bounding box center [452, 112] width 18 height 18
type input "Sep 19, 2025"
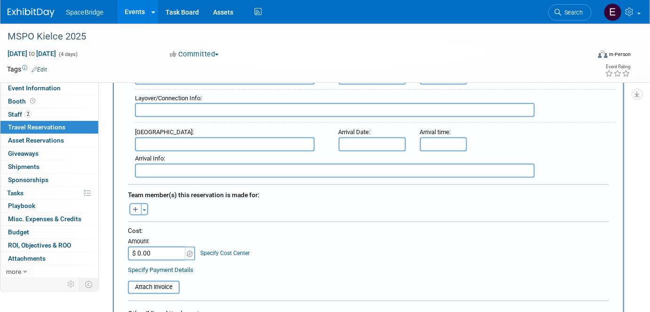
scroll to position [342, 0]
click at [149, 136] on input "text" at bounding box center [225, 143] width 180 height 14
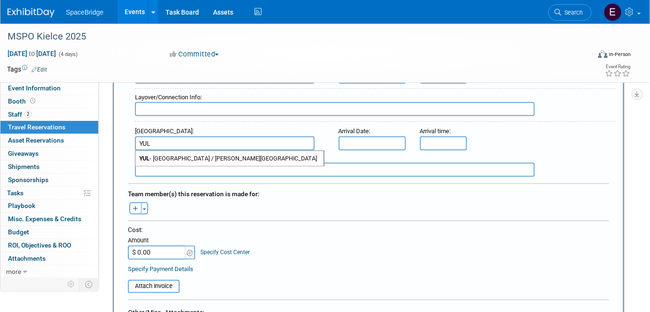
click at [189, 151] on span "YUL - [GEOGRAPHIC_DATA] / [PERSON_NAME][GEOGRAPHIC_DATA]" at bounding box center [229, 158] width 188 height 15
type input "YUL - [GEOGRAPHIC_DATA] / [PERSON_NAME][GEOGRAPHIC_DATA]"
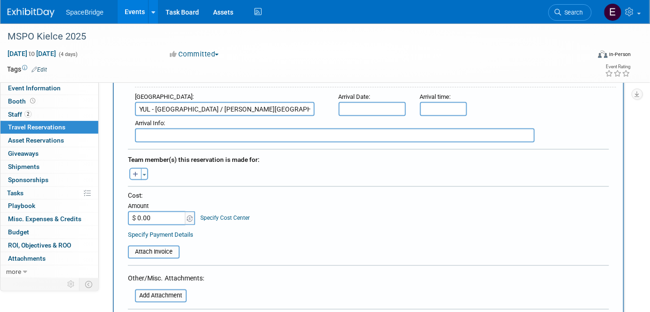
scroll to position [427, 0]
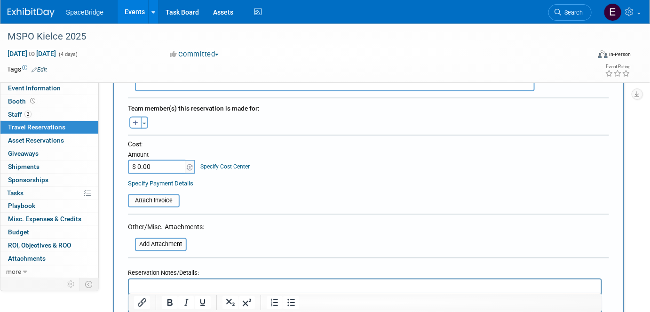
click at [145, 117] on button "Toggle Dropdown" at bounding box center [144, 123] width 7 height 12
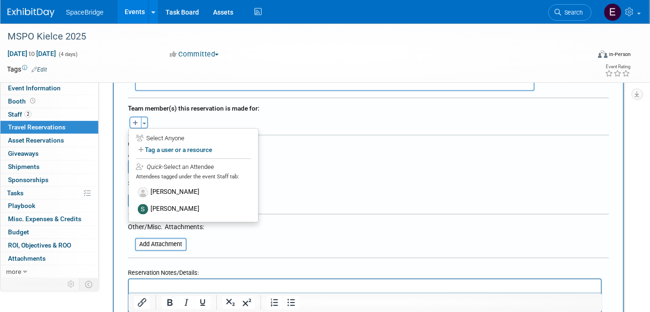
click at [205, 184] on label "[PERSON_NAME]" at bounding box center [193, 192] width 116 height 17
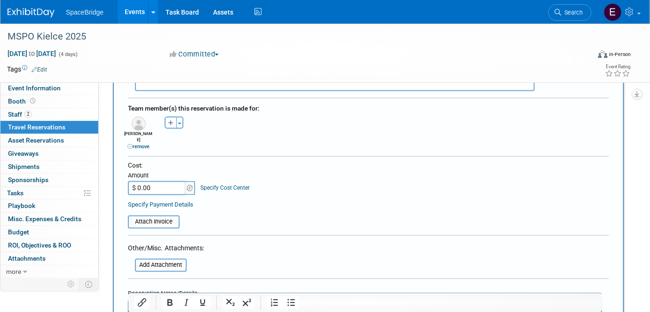
click at [180, 123] on span "button" at bounding box center [180, 124] width 4 height 2
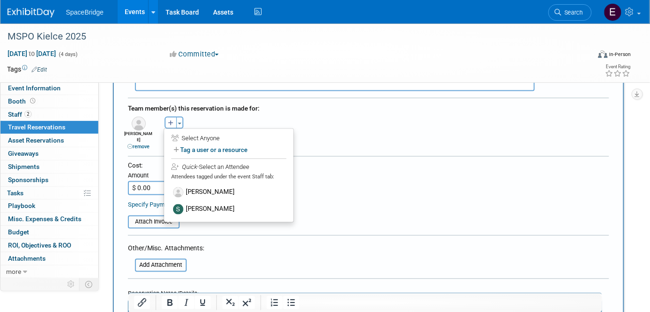
click at [220, 201] on label "[PERSON_NAME]" at bounding box center [229, 209] width 116 height 17
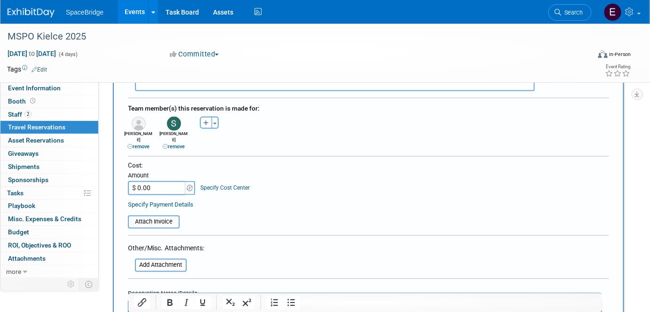
click at [167, 181] on input "$ 0.00" at bounding box center [157, 188] width 59 height 14
paste input "4,268.19"
type input "$ 4,268.19"
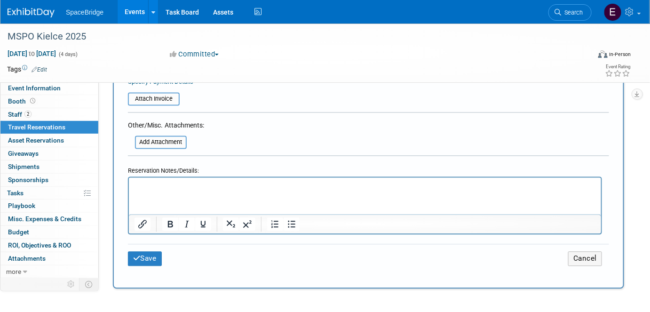
scroll to position [555, 0]
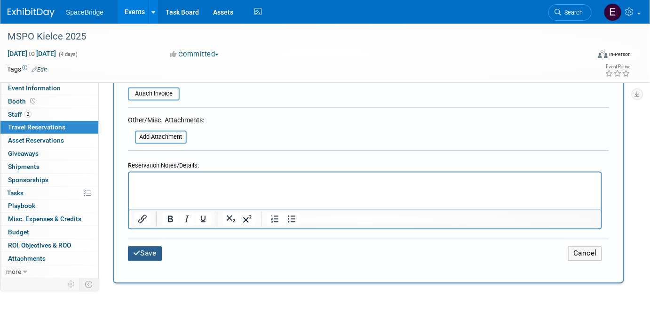
drag, startPoint x: 145, startPoint y: 238, endPoint x: 190, endPoint y: 236, distance: 44.7
click at [146, 246] on button "Save" at bounding box center [145, 253] width 34 height 15
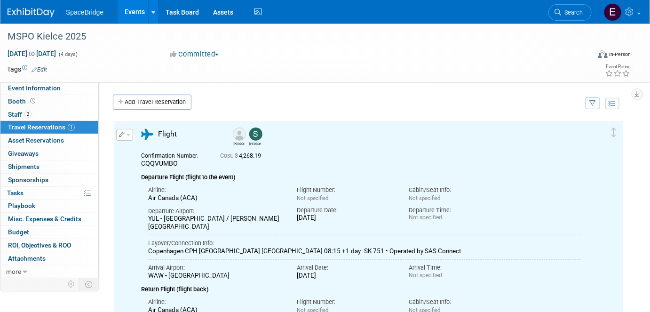
scroll to position [0, 0]
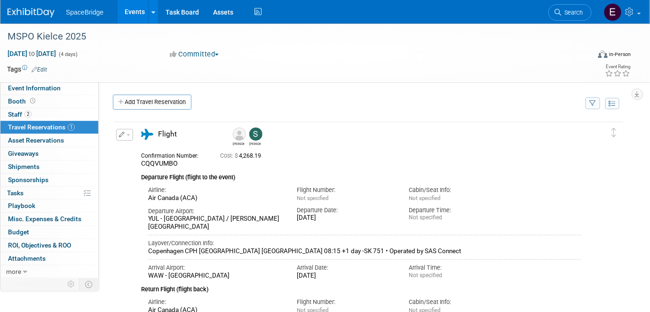
click at [33, 104] on span at bounding box center [32, 100] width 9 height 7
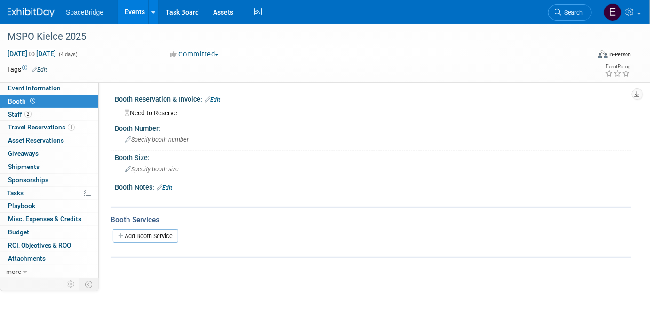
click at [218, 100] on link "Edit" at bounding box center [213, 99] width 16 height 7
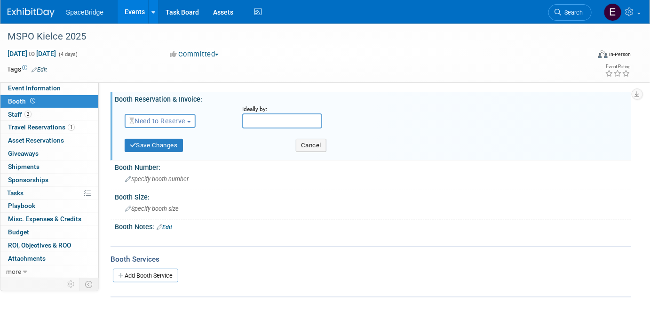
click at [171, 120] on span "Need to Reserve" at bounding box center [157, 121] width 56 height 8
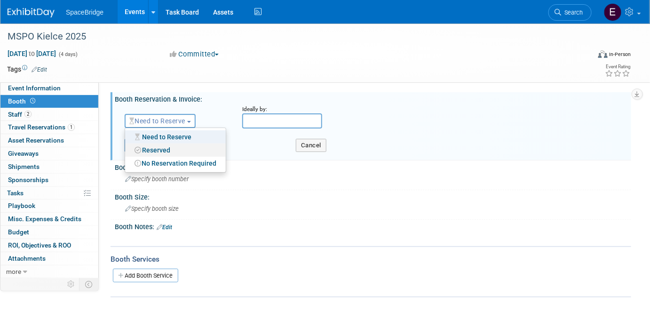
click at [174, 154] on link "Reserved" at bounding box center [175, 149] width 101 height 13
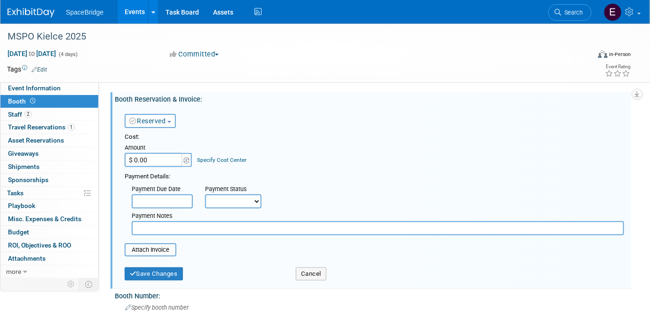
click at [163, 168] on div "Cost: Amount $ 0.00 Specify Cost Center Cost Center -- Not Specified --" at bounding box center [374, 184] width 499 height 102
click at [159, 158] on input "$ 0.00" at bounding box center [154, 160] width 59 height 14
paste input "807.97"
type input "$ 807.97"
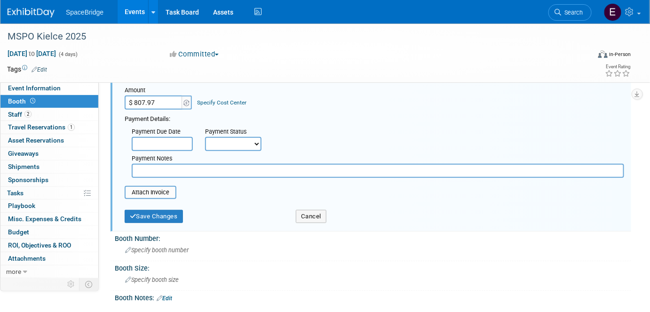
scroll to position [42, 0]
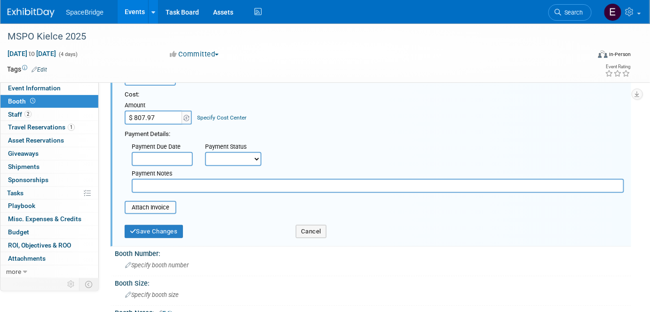
click at [192, 186] on input "text" at bounding box center [378, 186] width 492 height 14
type input "c"
type input "CANADIAN PAVILLION"
click at [164, 235] on button "Save Changes" at bounding box center [154, 231] width 58 height 13
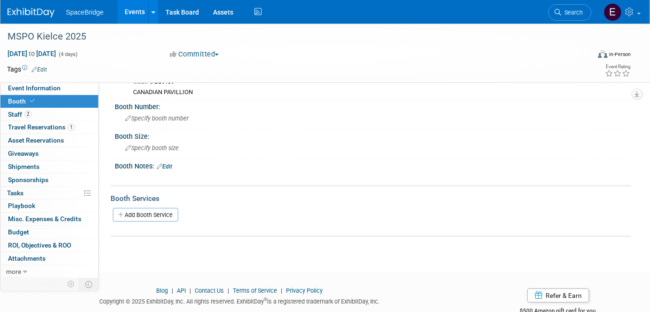
scroll to position [0, 0]
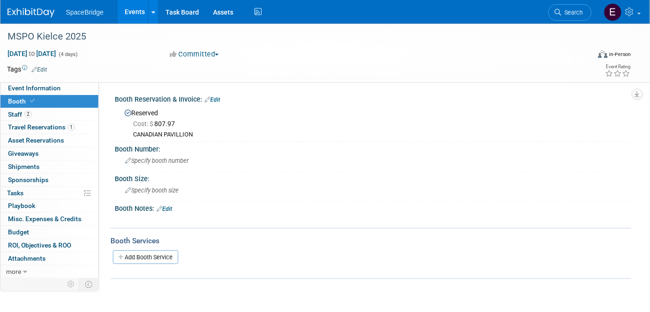
click at [27, 229] on span "Budget" at bounding box center [18, 232] width 21 height 8
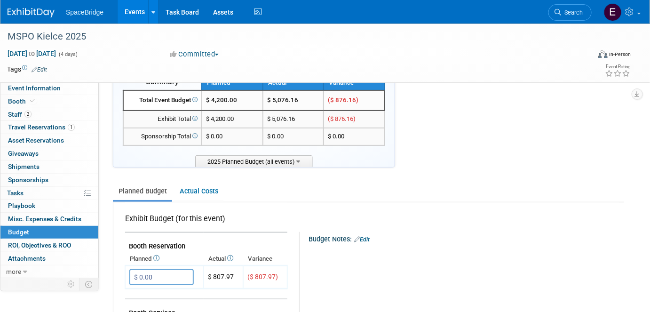
scroll to position [85, 0]
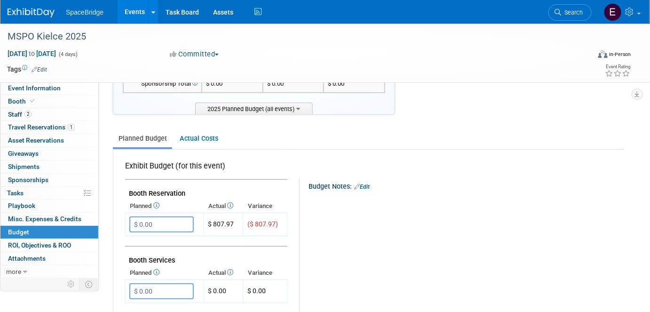
click at [157, 220] on input "$ 0.00" at bounding box center [161, 224] width 64 height 16
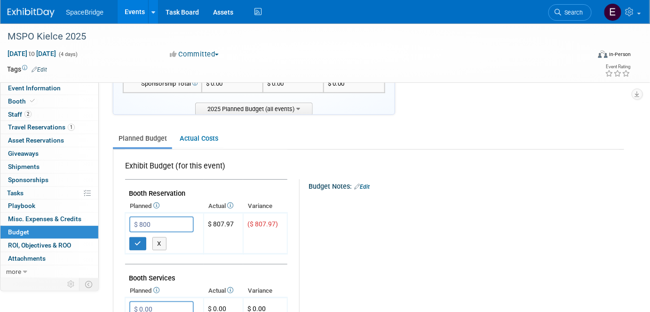
type input "$ 800.00"
click at [142, 241] on button "button" at bounding box center [137, 243] width 17 height 13
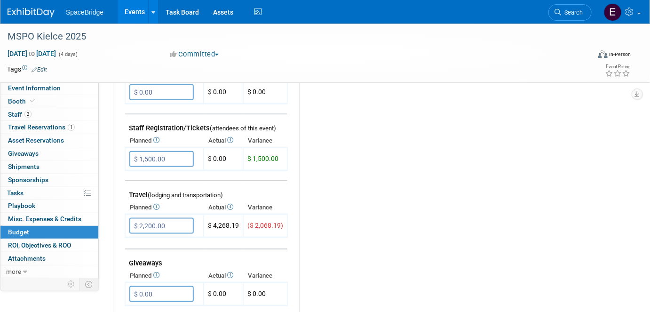
scroll to position [299, 0]
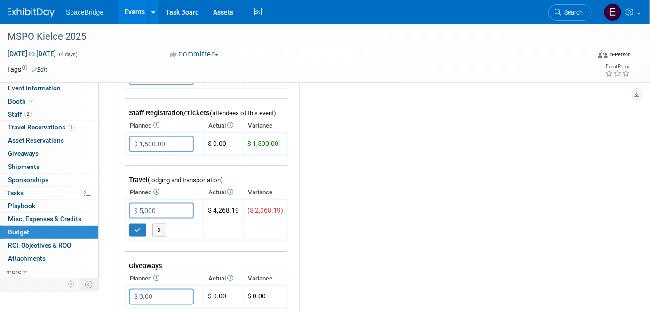
type input "$ 5,000.00"
click at [140, 224] on button "button" at bounding box center [137, 229] width 17 height 13
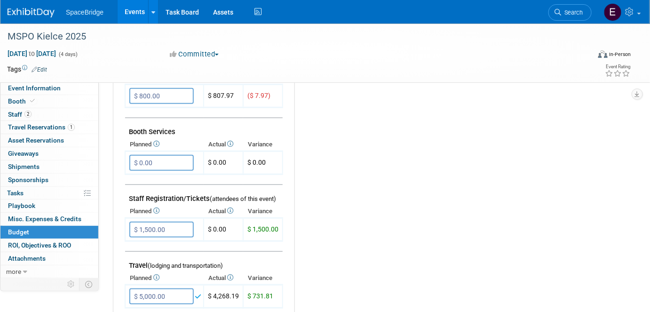
scroll to position [171, 0]
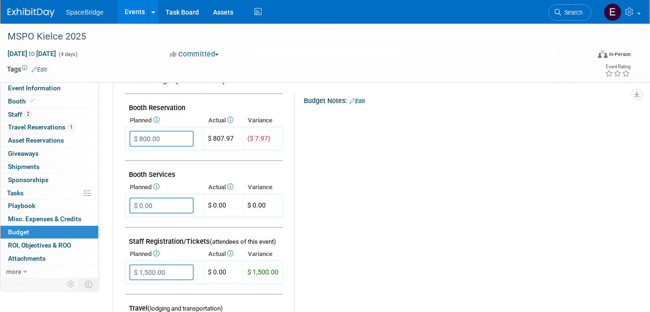
click at [21, 114] on span "Staff 2" at bounding box center [20, 114] width 24 height 8
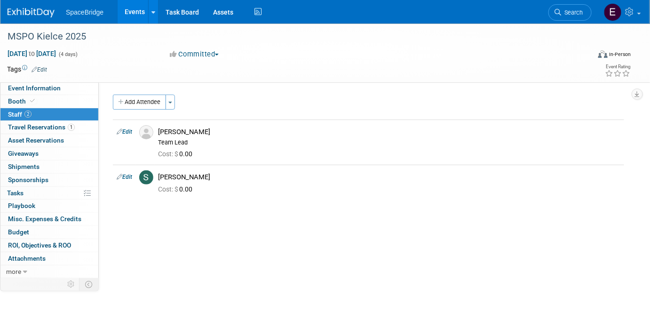
click at [24, 102] on span "Booth" at bounding box center [22, 101] width 29 height 8
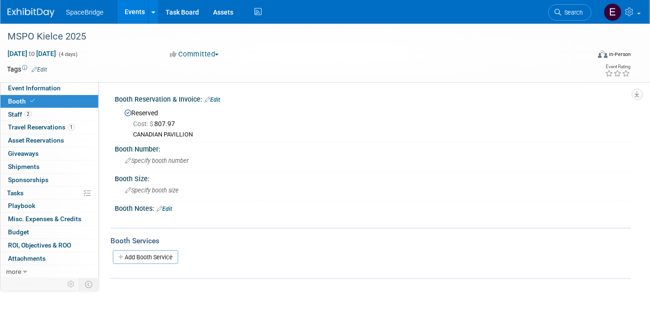
click at [26, 115] on span "2" at bounding box center [27, 113] width 7 height 7
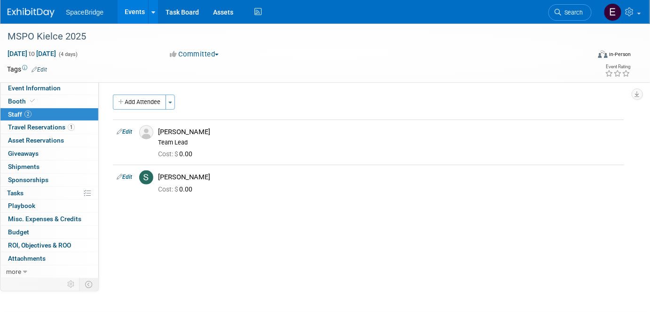
click at [17, 229] on span "Budget" at bounding box center [18, 232] width 21 height 8
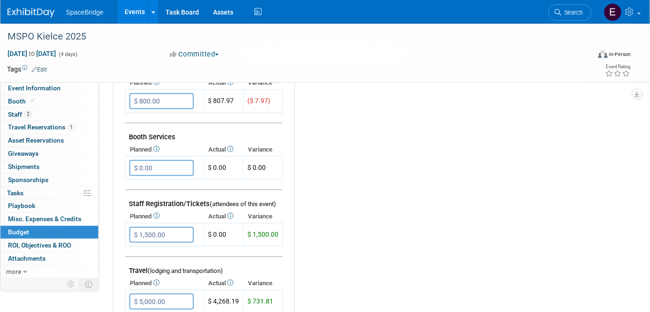
scroll to position [213, 0]
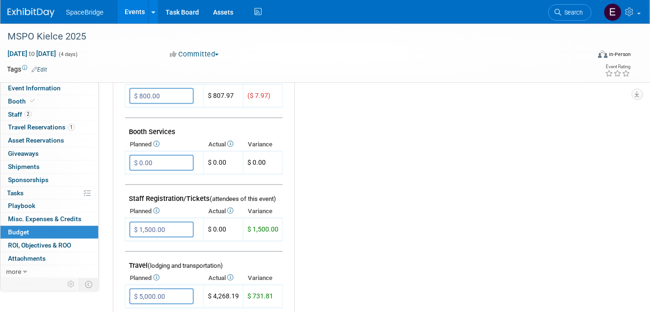
click at [172, 227] on input "$ 1,500.00" at bounding box center [161, 229] width 64 height 16
type input "$"
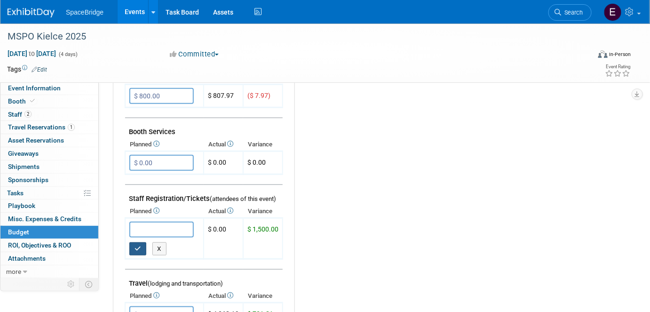
click at [138, 245] on icon "button" at bounding box center [137, 248] width 7 height 6
type input "$ 0.00"
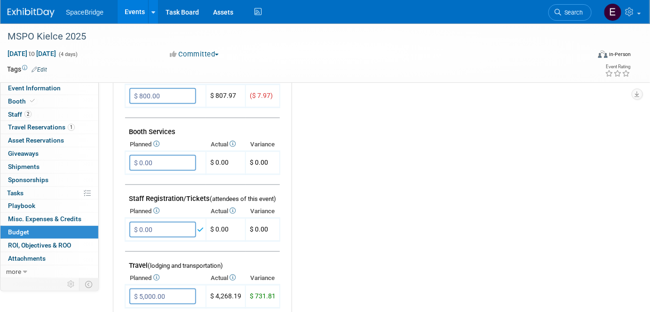
click at [164, 95] on input "$ 800.00" at bounding box center [162, 96] width 67 height 16
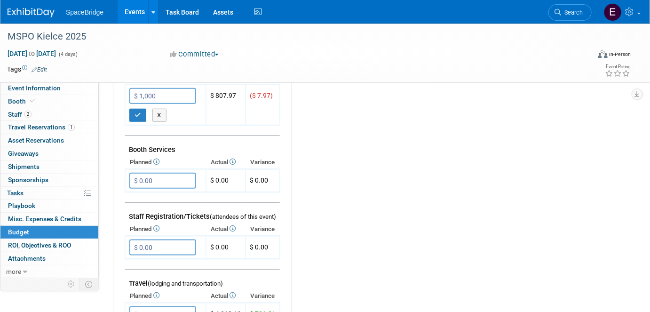
type input "$ 1,000.00"
click at [139, 112] on icon "button" at bounding box center [137, 115] width 7 height 6
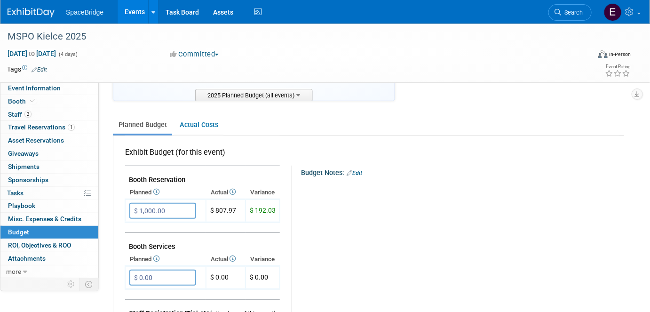
scroll to position [0, 0]
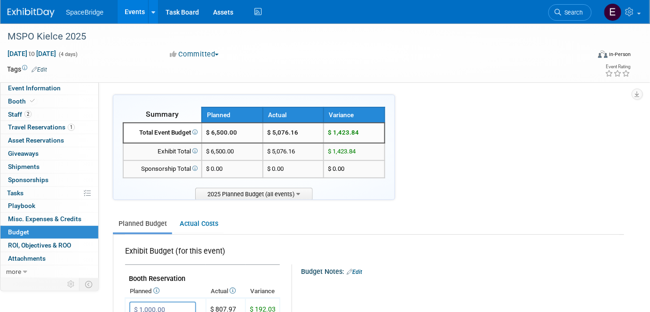
drag, startPoint x: 86, startPoint y: 38, endPoint x: 8, endPoint y: 39, distance: 77.6
click at [8, 39] on div "MSPO Kielce 2025" at bounding box center [291, 36] width 574 height 17
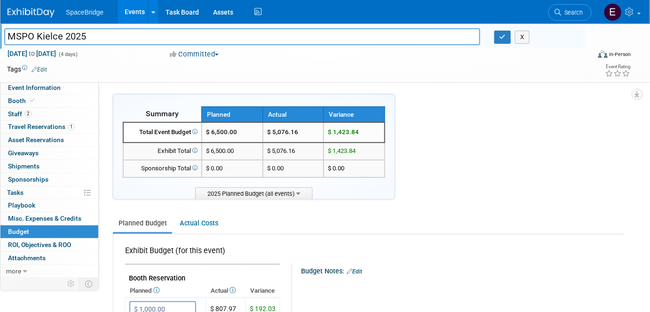
drag, startPoint x: 27, startPoint y: 39, endPoint x: 3, endPoint y: 38, distance: 24.0
click at [3, 38] on div "MSPO Kielce 2025" at bounding box center [242, 38] width 490 height 14
click at [502, 39] on icon "button" at bounding box center [502, 37] width 7 height 6
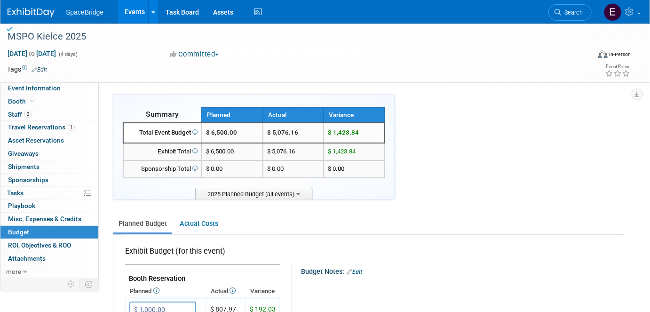
click at [29, 12] on img at bounding box center [31, 12] width 47 height 9
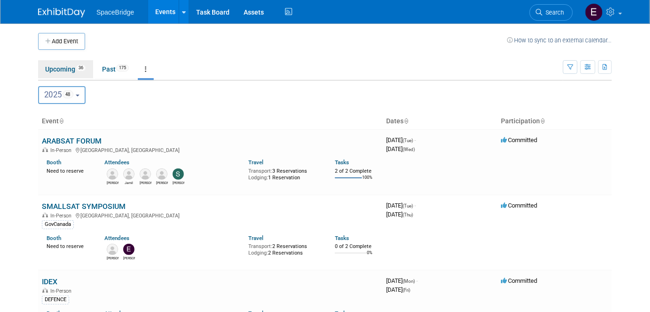
click at [69, 68] on link "Upcoming 36" at bounding box center [65, 69] width 55 height 18
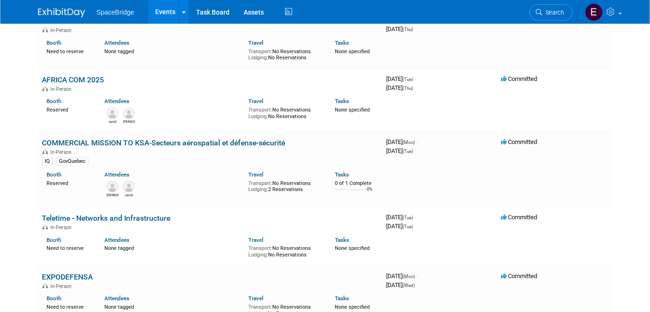
scroll to position [598, 0]
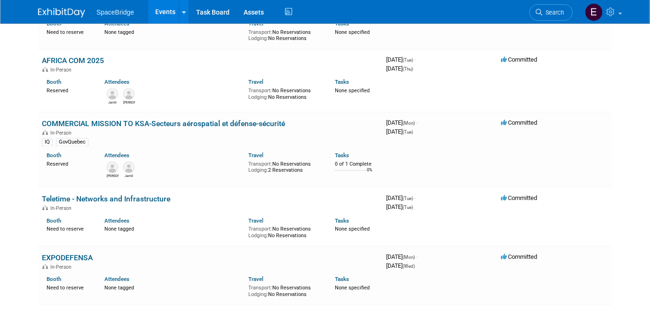
click at [181, 120] on link "COMMERCIAL MISSION TO KSA-Secteurs aérospatial et défense-sécurité" at bounding box center [163, 123] width 243 height 9
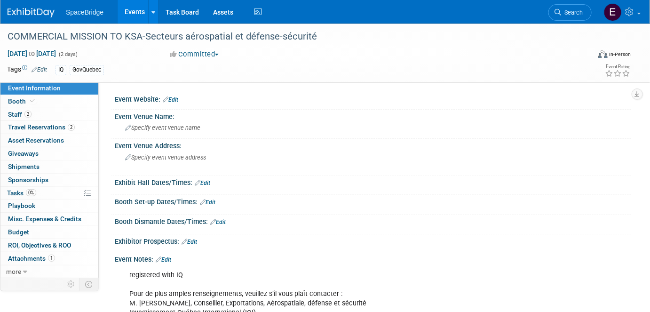
click at [19, 231] on span "Budget" at bounding box center [18, 232] width 21 height 8
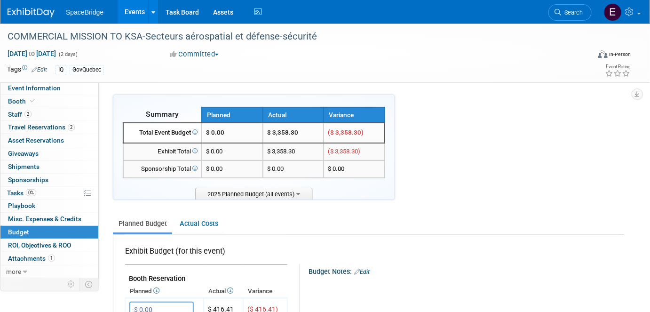
click at [21, 123] on span "Travel Reservations 2" at bounding box center [41, 127] width 67 height 8
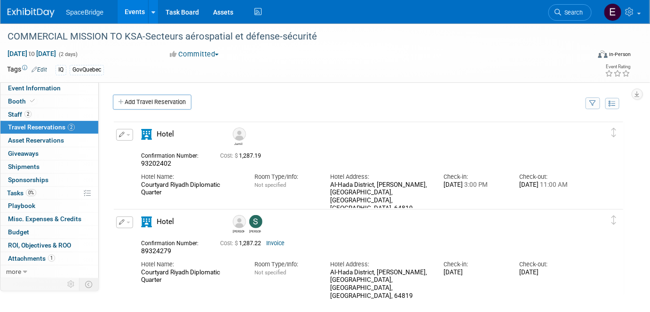
click at [159, 103] on link "Add Travel Reservation" at bounding box center [152, 102] width 79 height 15
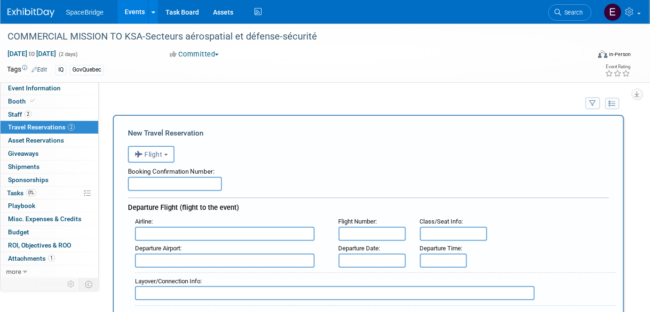
click at [158, 184] on input "text" at bounding box center [175, 184] width 94 height 14
paste input "CKBDKV"
type input "CKBDKV"
click at [165, 231] on input "text" at bounding box center [225, 234] width 180 height 14
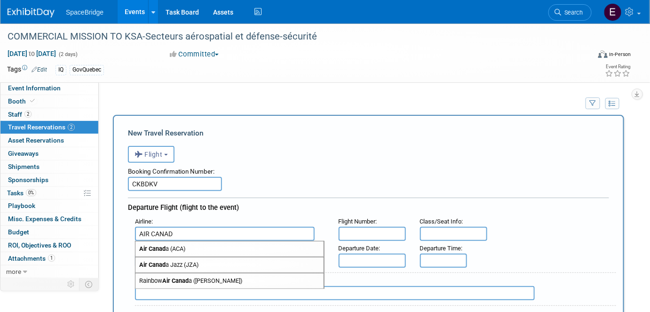
click at [174, 250] on span "Air Canad a (ACA)" at bounding box center [229, 248] width 188 height 15
type input "Air Canada (ACA)"
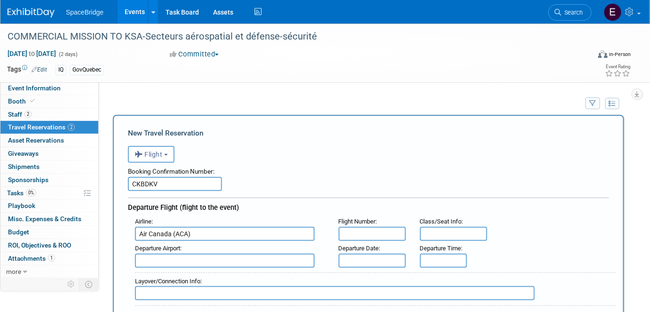
click at [376, 230] on input "text" at bounding box center [372, 234] width 67 height 14
paste input "AC 844"
type input "AC 844"
click at [204, 264] on input "text" at bounding box center [225, 260] width 180 height 14
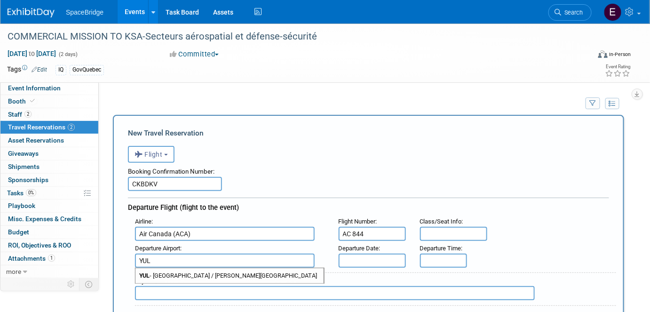
click at [228, 274] on span "YUL - [GEOGRAPHIC_DATA] / [PERSON_NAME][GEOGRAPHIC_DATA]" at bounding box center [229, 275] width 188 height 15
type input "YUL - [GEOGRAPHIC_DATA] / [PERSON_NAME][GEOGRAPHIC_DATA]"
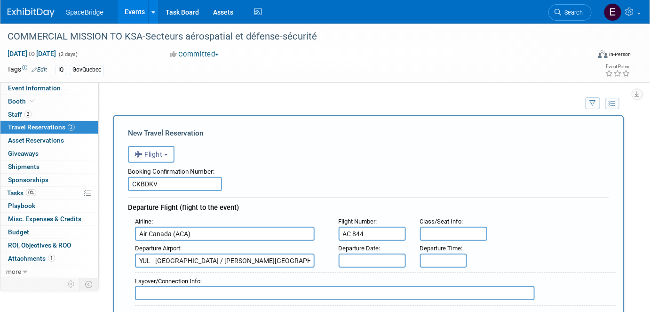
click at [384, 256] on input "text" at bounding box center [372, 260] width 67 height 14
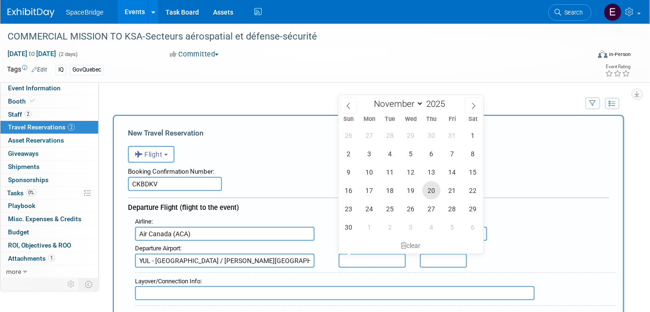
click at [425, 192] on span "20" at bounding box center [431, 190] width 18 height 18
type input "[DATE]"
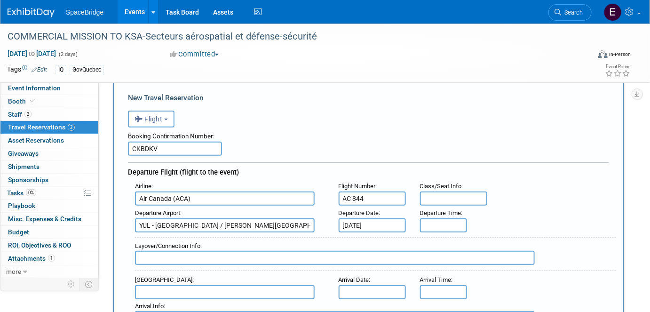
scroll to position [85, 0]
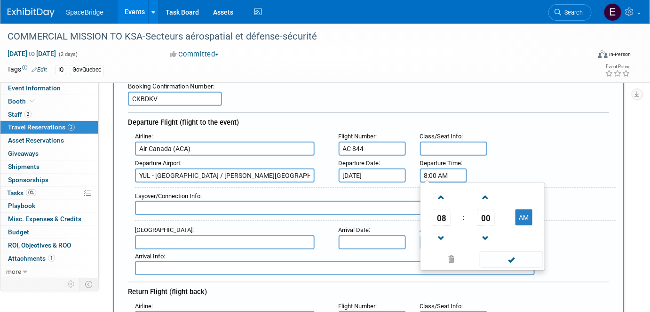
click at [441, 173] on input "8:00 AM" at bounding box center [443, 175] width 47 height 14
click at [443, 215] on span "08" at bounding box center [442, 217] width 18 height 17
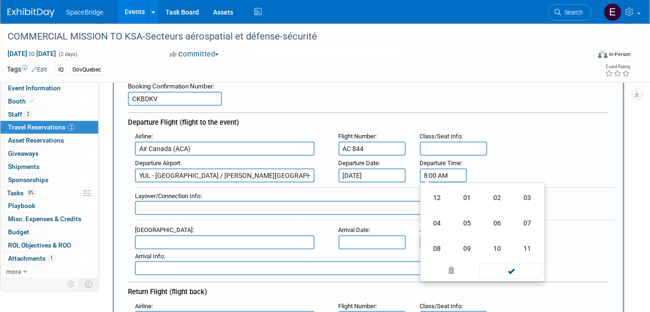
click at [466, 221] on td "05" at bounding box center [467, 222] width 30 height 25
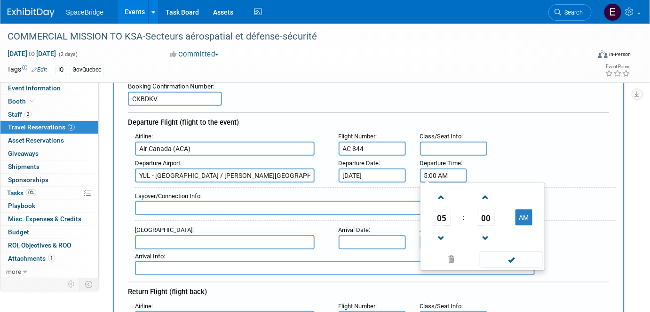
click at [494, 218] on span "00" at bounding box center [486, 217] width 18 height 17
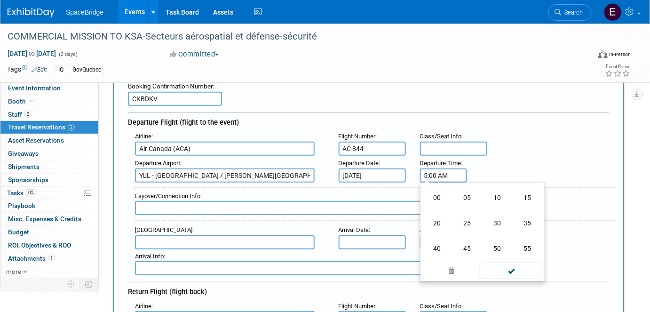
drag, startPoint x: 526, startPoint y: 250, endPoint x: 518, endPoint y: 265, distance: 17.3
click at [526, 250] on td "55" at bounding box center [527, 248] width 30 height 25
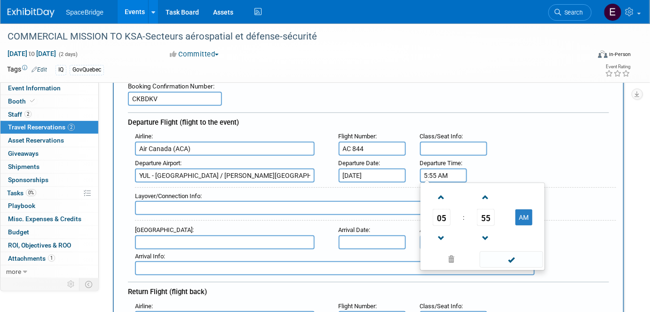
click at [523, 210] on button "AM" at bounding box center [523, 217] width 17 height 16
type input "5:55 PM"
click at [523, 257] on span at bounding box center [511, 259] width 63 height 16
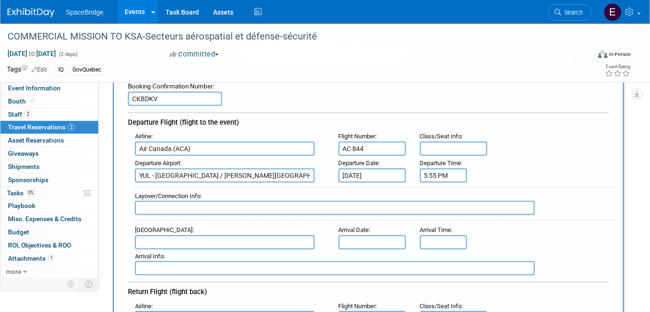
scroll to position [128, 0]
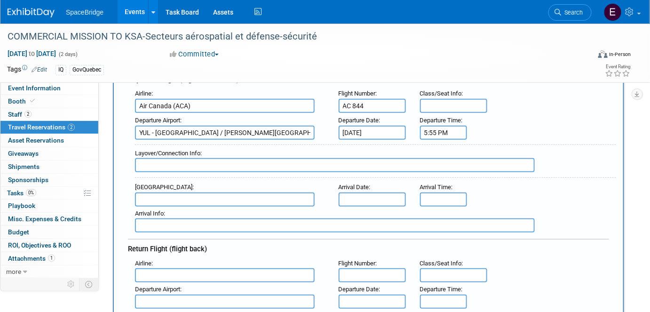
click at [186, 161] on input "text" at bounding box center [335, 165] width 400 height 14
paste input "Frankfurt FRA [GEOGRAPHIC_DATA] RUH 12:10 +1 day"
click at [306, 163] on input "Frankfurt FRA [GEOGRAPHIC_DATA] RUH 12:10 +1 day" at bounding box center [335, 165] width 400 height 14
paste input "AC 9207 • Operated by Lufthansa"
click at [257, 162] on input "Frankfurt FRA [GEOGRAPHIC_DATA] RUH 12:10 +1 day AC 9207 • Operated by Lufthansa" at bounding box center [335, 165] width 400 height 14
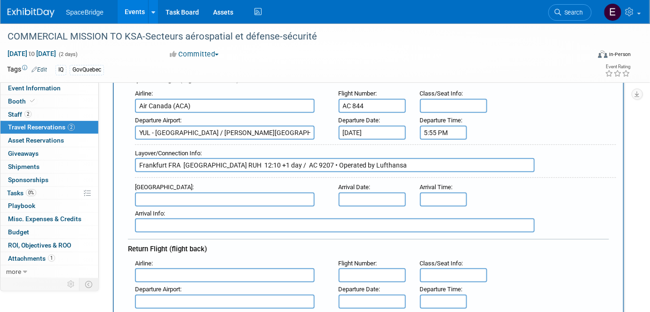
type input "Frankfurt FRA [GEOGRAPHIC_DATA] RUH 12:10 +1 day / AC 9207 • Operated by Luftha…"
click at [191, 194] on input "text" at bounding box center [225, 199] width 180 height 14
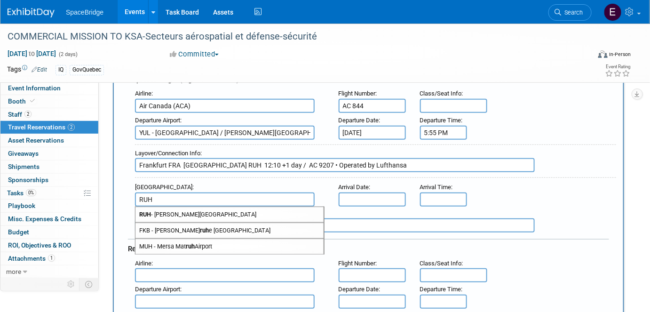
click at [197, 214] on span "[PERSON_NAME][GEOGRAPHIC_DATA]" at bounding box center [229, 214] width 188 height 15
type input "[PERSON_NAME][GEOGRAPHIC_DATA]"
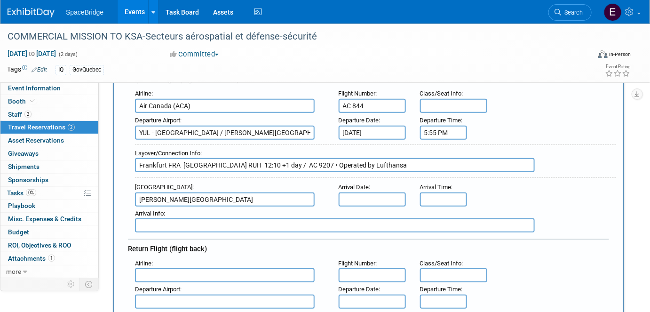
click at [356, 196] on input "text" at bounding box center [372, 199] width 67 height 14
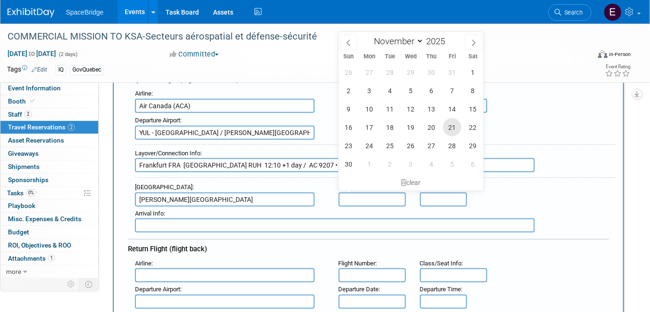
click at [456, 128] on span "21" at bounding box center [452, 127] width 18 height 18
type input "[DATE]"
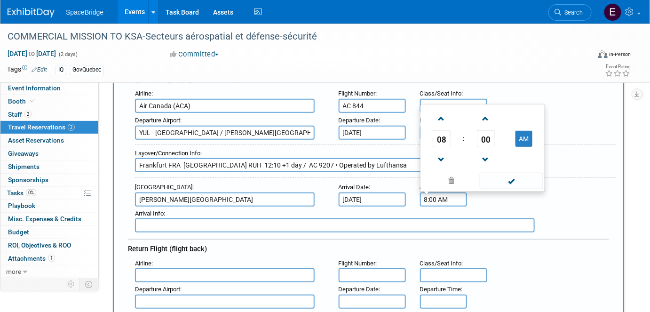
click at [449, 194] on input "8:00 AM" at bounding box center [443, 199] width 47 height 14
click at [445, 134] on span "08" at bounding box center [442, 138] width 18 height 17
click at [524, 128] on td "07" at bounding box center [527, 132] width 30 height 25
click at [489, 131] on span "00" at bounding box center [486, 138] width 18 height 17
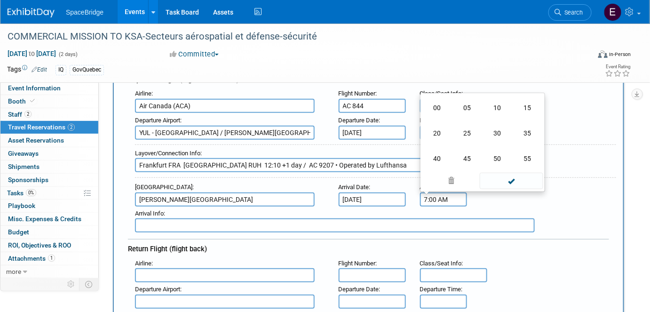
click at [528, 152] on td "55" at bounding box center [527, 158] width 30 height 25
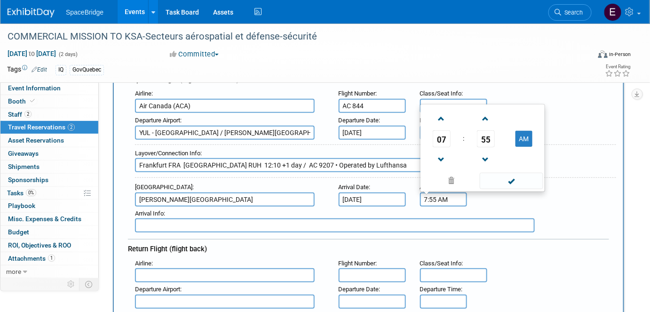
click at [526, 135] on button "AM" at bounding box center [523, 139] width 17 height 16
type input "7:55 PM"
drag, startPoint x: 519, startPoint y: 179, endPoint x: 525, endPoint y: 180, distance: 6.2
click at [519, 179] on span at bounding box center [511, 181] width 63 height 16
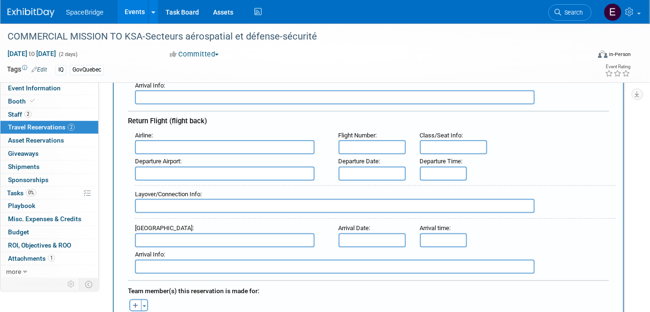
scroll to position [256, 0]
click at [197, 140] on input "text" at bounding box center [225, 147] width 180 height 14
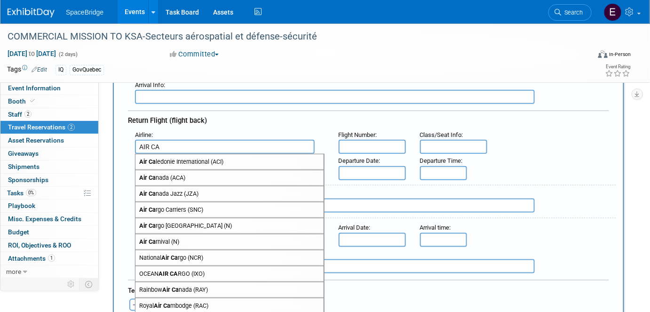
click at [208, 171] on span "Air Ca nada (ACA)" at bounding box center [229, 177] width 188 height 15
type input "Air Canada (ACA)"
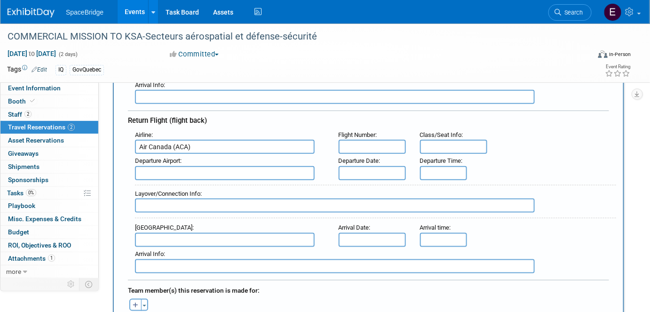
click at [383, 141] on input "text" at bounding box center [372, 147] width 67 height 14
drag, startPoint x: 383, startPoint y: 141, endPoint x: 361, endPoint y: 141, distance: 21.6
click at [361, 141] on input "text" at bounding box center [372, 147] width 67 height 14
paste input "AC 9208"
type input "AC 9208"
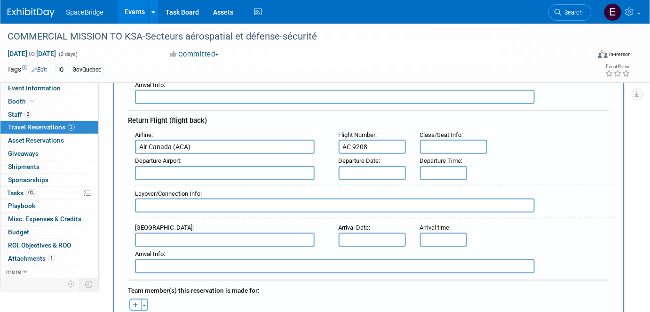
click at [252, 166] on input "text" at bounding box center [225, 173] width 180 height 14
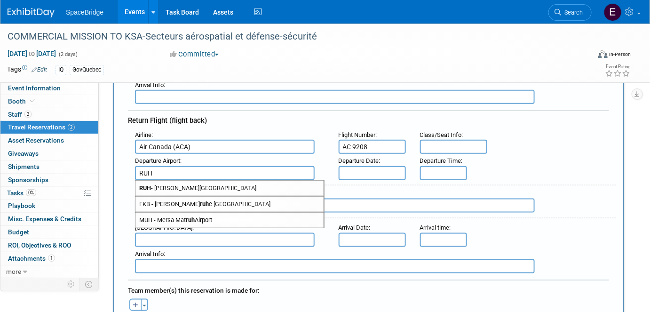
click at [252, 183] on span "[PERSON_NAME][GEOGRAPHIC_DATA]" at bounding box center [229, 188] width 188 height 15
type input "[PERSON_NAME][GEOGRAPHIC_DATA]"
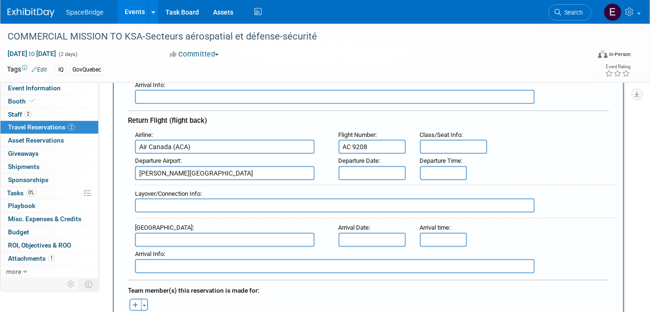
click at [361, 166] on input "text" at bounding box center [372, 173] width 67 height 14
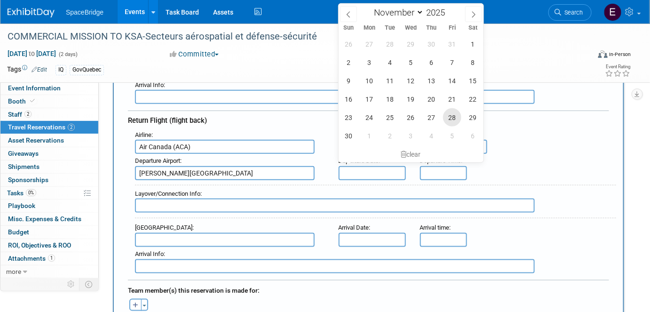
click at [453, 116] on span "28" at bounding box center [452, 117] width 18 height 18
type input "[DATE]"
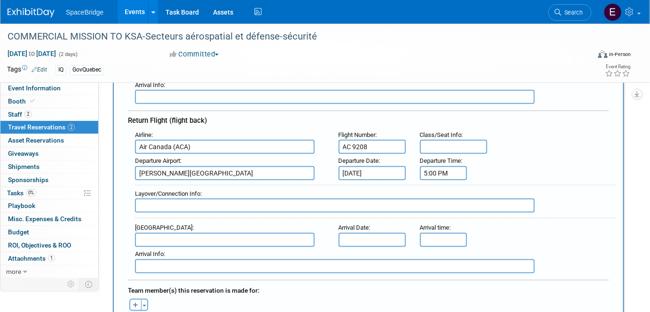
click at [451, 166] on input "5:00 PM" at bounding box center [443, 173] width 47 height 14
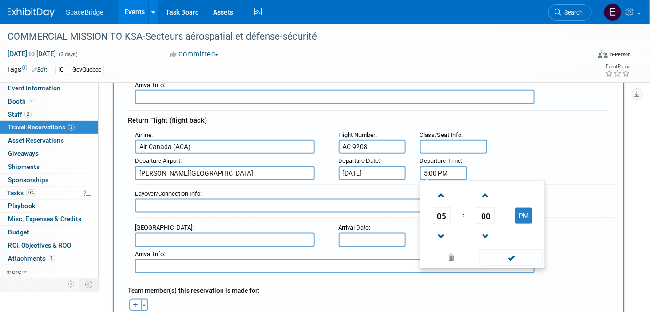
click at [443, 207] on span "05" at bounding box center [442, 215] width 18 height 17
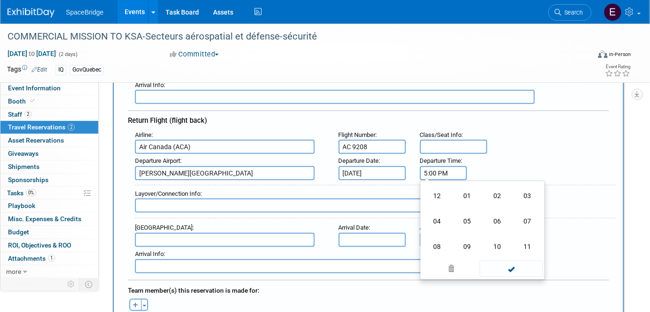
click at [495, 189] on td "02" at bounding box center [497, 195] width 30 height 25
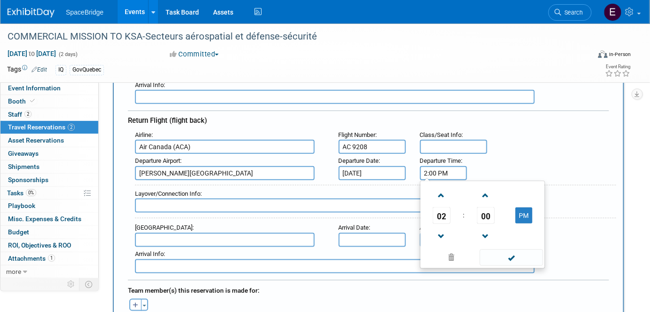
click at [533, 211] on td "PM" at bounding box center [523, 215] width 37 height 17
click at [523, 216] on button "PM" at bounding box center [523, 215] width 17 height 16
type input "2:00 AM"
click at [518, 253] on span at bounding box center [511, 257] width 63 height 16
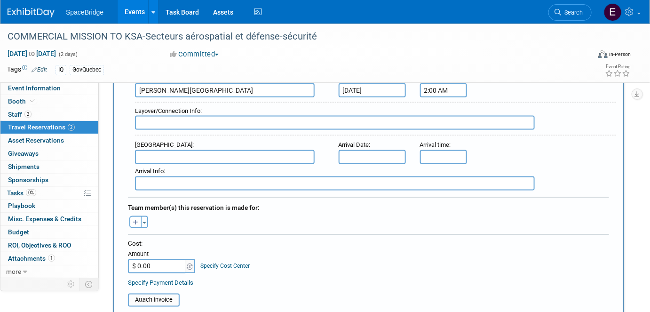
scroll to position [342, 0]
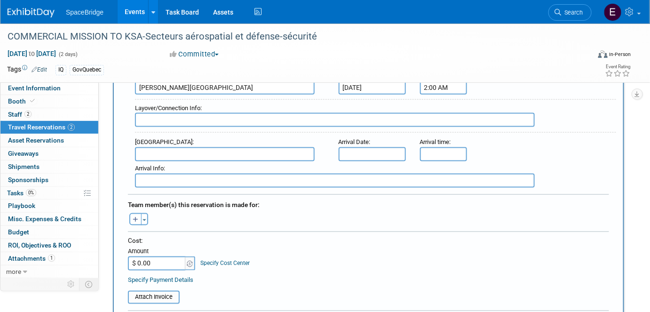
click at [206, 173] on input "text" at bounding box center [335, 180] width 400 height 14
paste input "[GEOGRAPHIC_DATA] YUL 09:45 12:00 [GEOGRAPHIC_DATA] 1"
type input "[GEOGRAPHIC_DATA] YUL 09:45 12:00 [GEOGRAPHIC_DATA] 1"
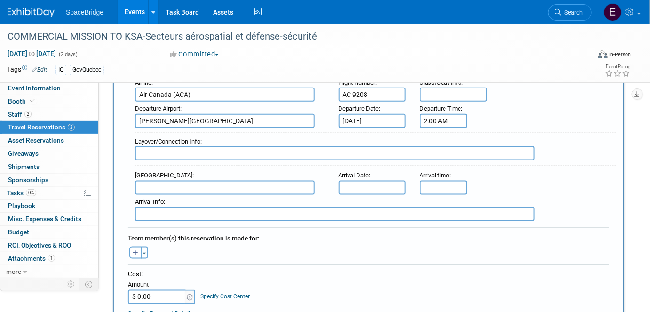
scroll to position [256, 0]
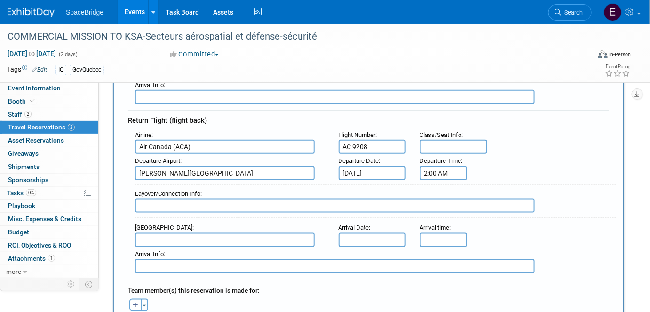
click at [192, 200] on input "text" at bounding box center [335, 205] width 400 height 14
paste input "[GEOGRAPHIC_DATA] YUL 09:45 12:00 [GEOGRAPHIC_DATA] 1"
click at [418, 198] on input "[GEOGRAPHIC_DATA] YUL 09:45 12:00 [GEOGRAPHIC_DATA] 1" at bounding box center [335, 205] width 400 height 14
paste input "AC 845 • Operated by Air Canada"
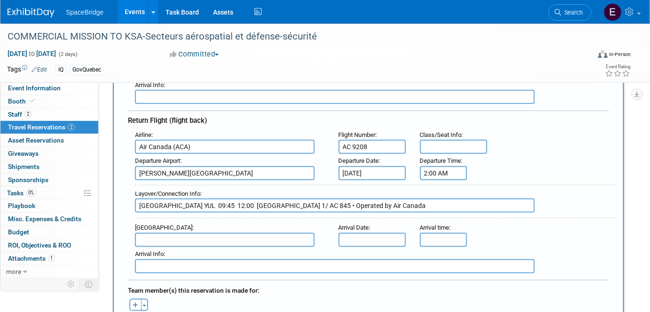
type input "[GEOGRAPHIC_DATA] YUL 09:45 12:00 [GEOGRAPHIC_DATA] 1/ AC 845 • Operated by Air…"
click at [188, 233] on input "text" at bounding box center [225, 240] width 180 height 14
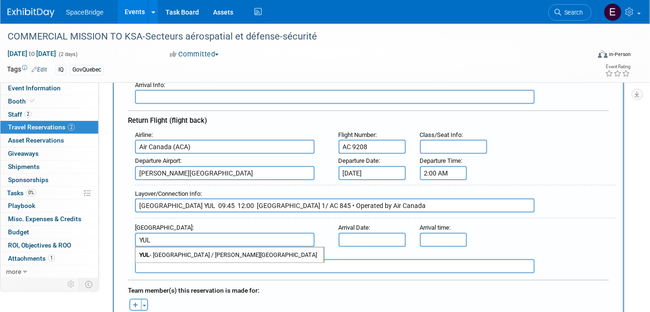
click at [210, 250] on span "YUL - [GEOGRAPHIC_DATA] / [PERSON_NAME][GEOGRAPHIC_DATA]" at bounding box center [229, 254] width 188 height 15
type input "YUL - [GEOGRAPHIC_DATA] / [PERSON_NAME][GEOGRAPHIC_DATA]"
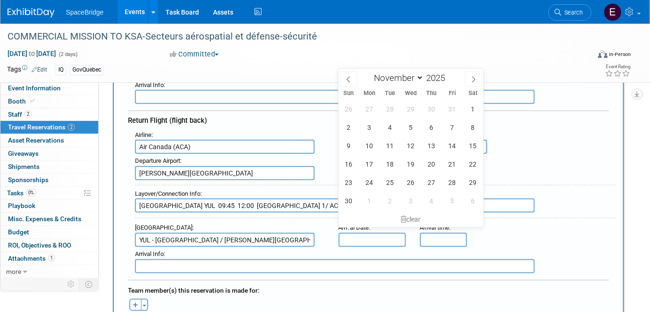
click at [375, 233] on input "text" at bounding box center [372, 240] width 67 height 14
click at [448, 181] on span "28" at bounding box center [452, 182] width 18 height 18
type input "[DATE]"
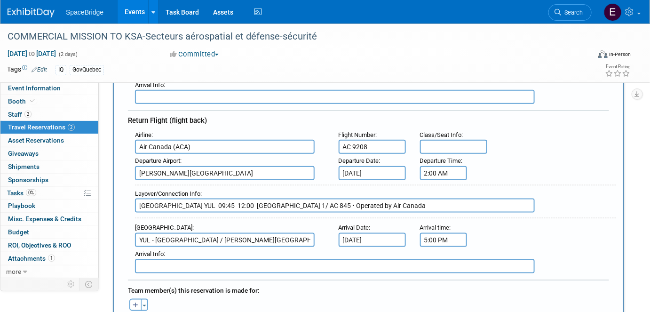
click at [448, 233] on input "5:00 PM" at bounding box center [443, 240] width 47 height 14
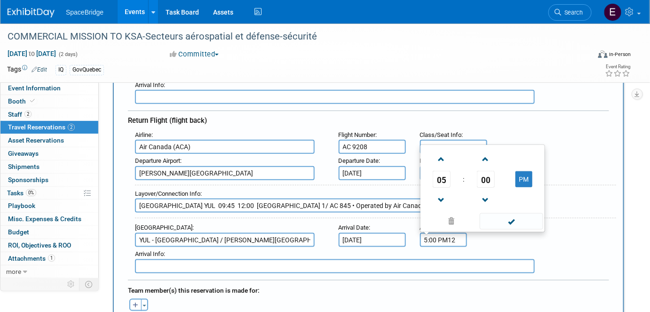
click at [442, 171] on span "05" at bounding box center [442, 179] width 18 height 17
click at [436, 139] on td "12" at bounding box center [437, 147] width 30 height 25
drag, startPoint x: 514, startPoint y: 213, endPoint x: 578, endPoint y: 225, distance: 65.0
click at [515, 214] on span at bounding box center [511, 221] width 63 height 16
type input "12:00 PM"
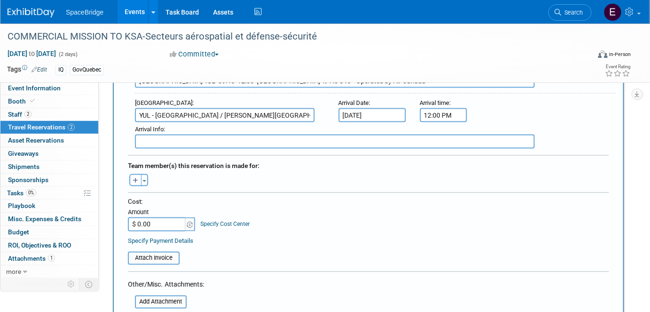
scroll to position [427, 0]
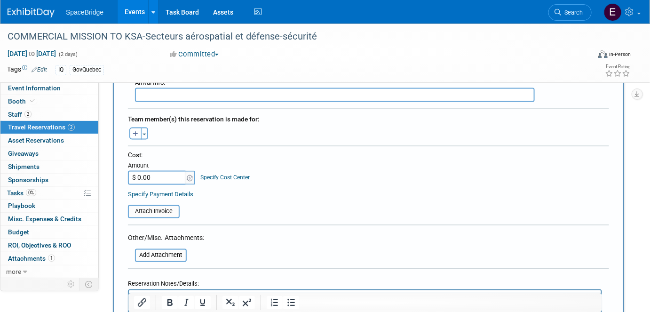
drag, startPoint x: 144, startPoint y: 126, endPoint x: 167, endPoint y: 138, distance: 26.5
click at [143, 134] on span "button" at bounding box center [144, 135] width 4 height 2
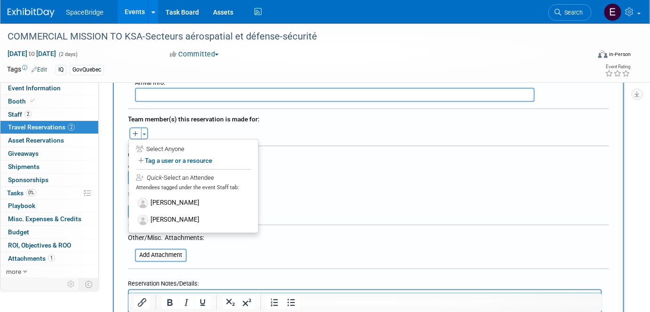
click at [169, 216] on label "[PERSON_NAME]" at bounding box center [193, 220] width 116 height 17
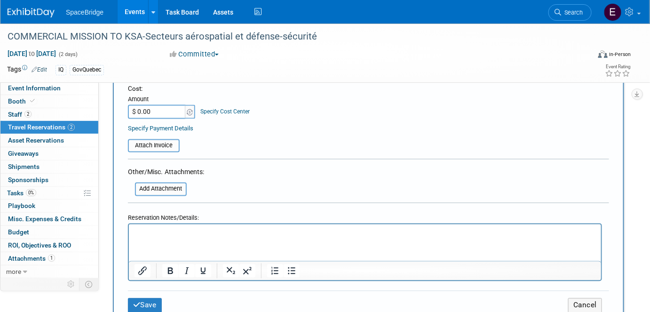
scroll to position [512, 0]
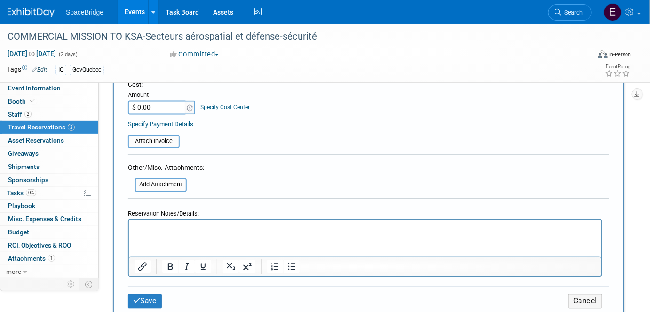
click at [159, 101] on input "$ 0.00" at bounding box center [157, 108] width 59 height 14
paste input "1,279.91"
type input "$ 1,279.91"
click at [147, 294] on button "Save" at bounding box center [145, 301] width 34 height 15
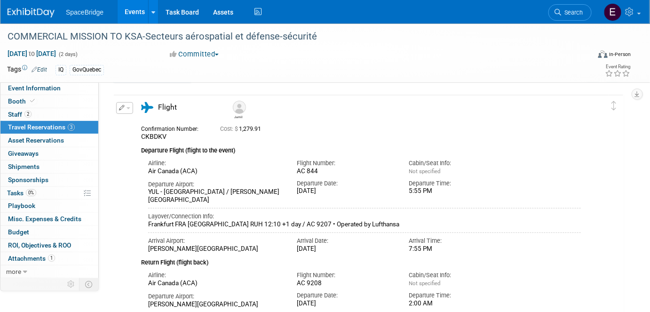
scroll to position [0, 0]
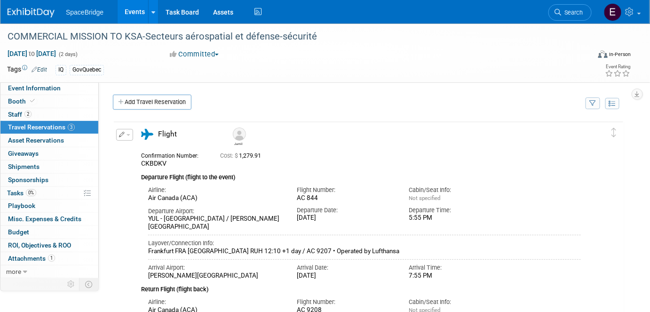
click at [130, 136] on button "button" at bounding box center [124, 135] width 17 height 12
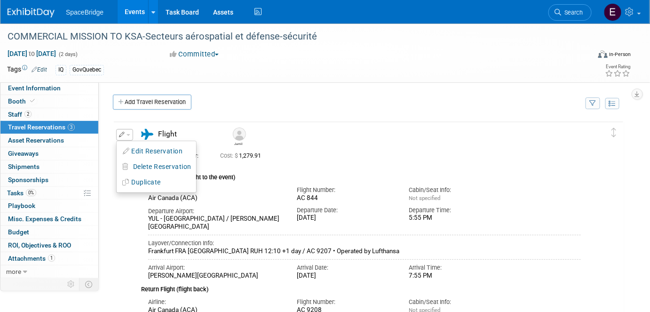
click at [159, 152] on button "Edit Reservation" at bounding box center [156, 151] width 79 height 14
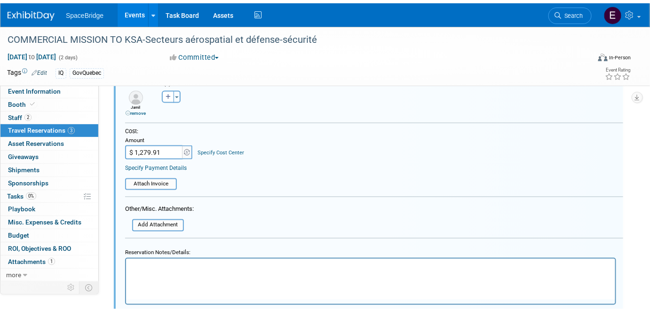
scroll to position [442, 0]
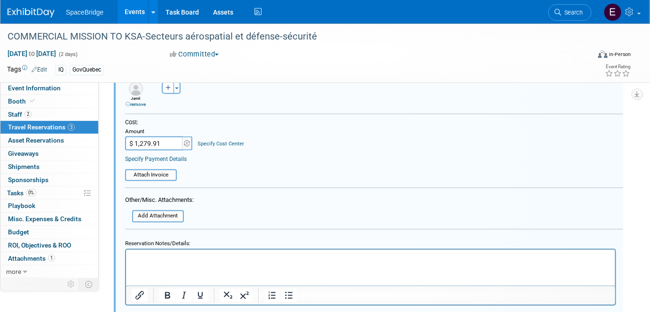
click at [162, 170] on input "file" at bounding box center [120, 175] width 112 height 10
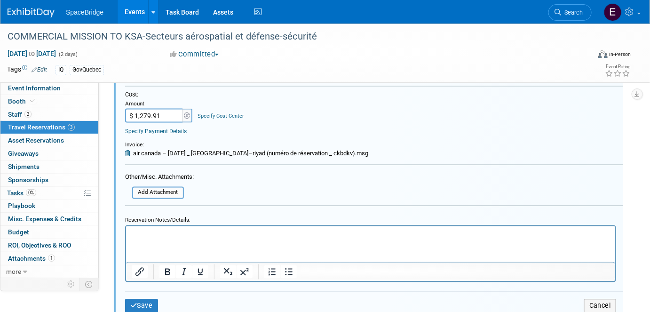
scroll to position [485, 0]
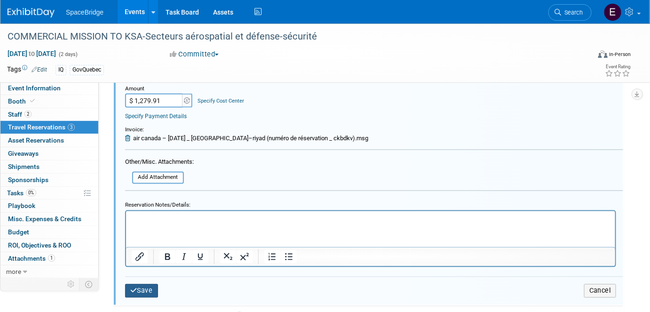
click at [139, 284] on button "Save" at bounding box center [141, 291] width 33 height 14
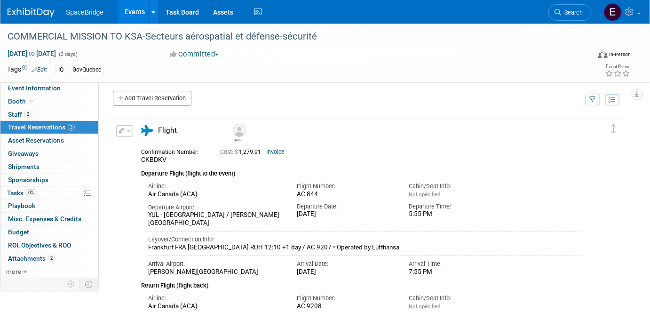
scroll to position [0, 0]
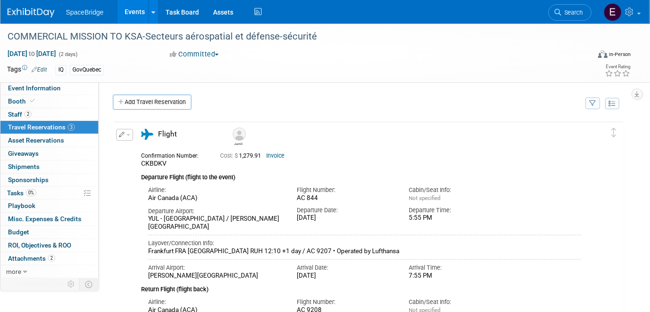
drag, startPoint x: 23, startPoint y: 14, endPoint x: 46, endPoint y: 39, distance: 34.3
click at [23, 14] on img at bounding box center [31, 12] width 47 height 9
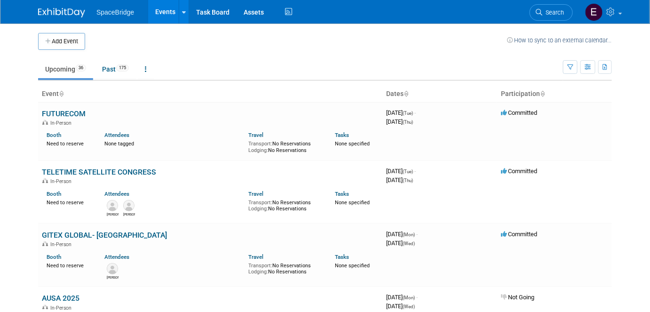
click at [61, 44] on button "Add Event" at bounding box center [61, 41] width 47 height 17
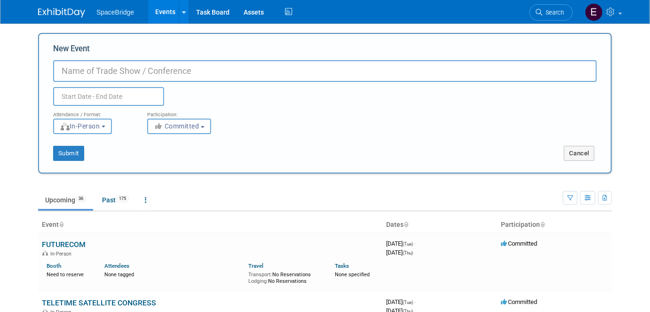
paste input "MSPO Kielce 2025"
type input "MSPO Kielce 2026"
click at [103, 99] on input "text" at bounding box center [108, 96] width 111 height 19
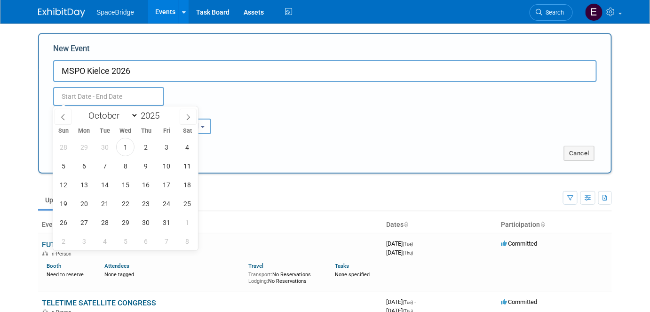
click at [162, 113] on span at bounding box center [163, 113] width 7 height 6
type input "2026"
click at [125, 116] on select "January February March April May June July August September October November De…" at bounding box center [111, 116] width 54 height 12
select select "8"
click at [84, 110] on select "January February March April May June July August September October November De…" at bounding box center [111, 116] width 54 height 12
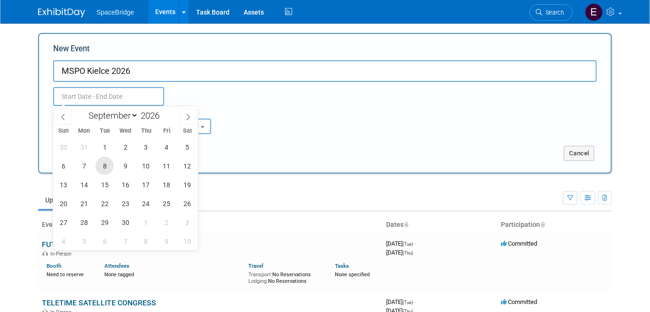
click at [108, 168] on span "8" at bounding box center [104, 166] width 18 height 18
click at [164, 165] on span "11" at bounding box center [167, 166] width 18 height 18
type input "Sep 8, 2026 to Sep 11, 2026"
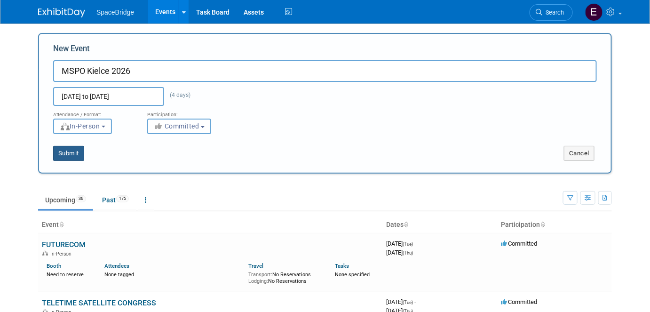
click at [61, 153] on button "Submit" at bounding box center [68, 153] width 31 height 15
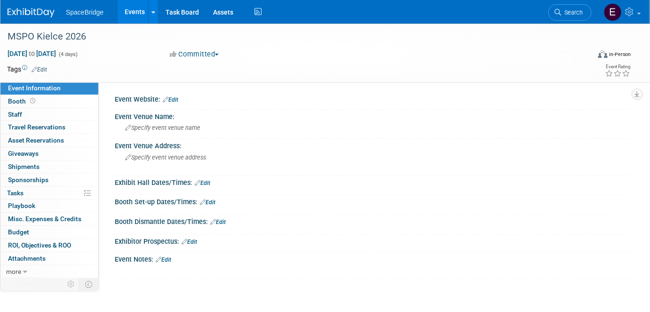
click at [27, 231] on span "Budget" at bounding box center [18, 232] width 21 height 8
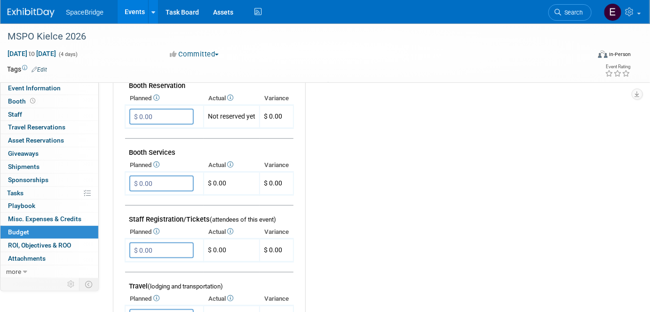
scroll to position [213, 0]
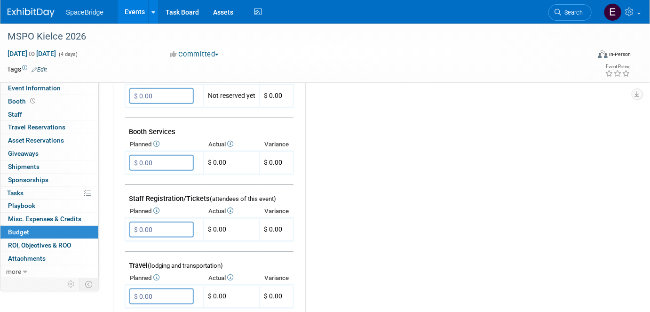
click at [161, 230] on input "$ 0.00" at bounding box center [161, 229] width 64 height 16
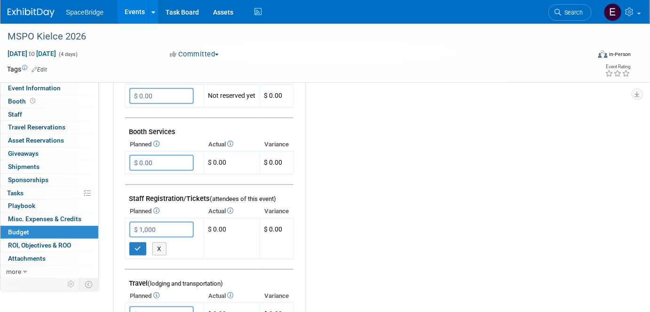
type input "$ 1,000.00"
click at [138, 249] on button "button" at bounding box center [137, 248] width 17 height 13
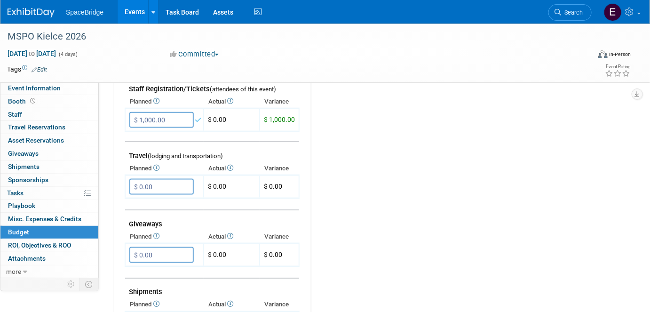
scroll to position [342, 0]
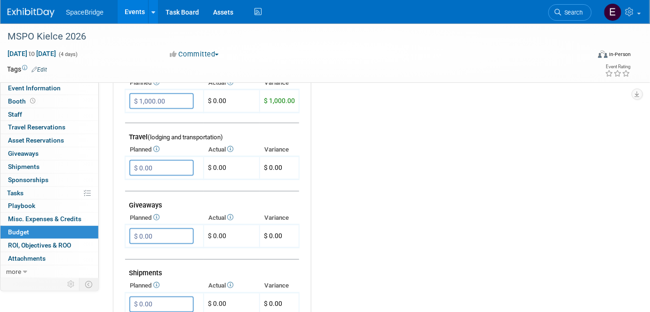
click at [172, 167] on input "$ 0.00" at bounding box center [161, 168] width 64 height 16
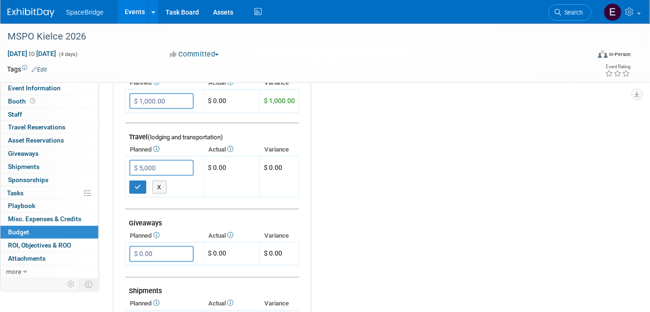
type input "$ 5,000.00"
click at [134, 185] on button "button" at bounding box center [137, 187] width 17 height 13
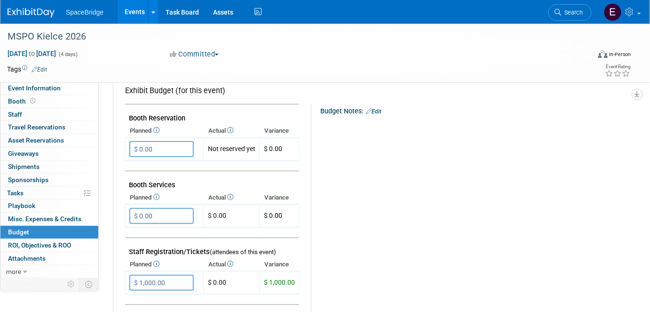
scroll to position [0, 0]
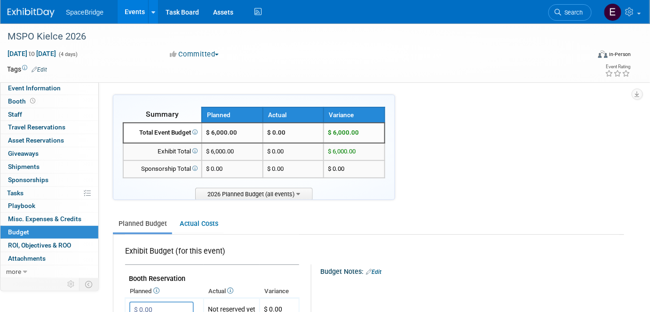
click at [25, 10] on img at bounding box center [31, 12] width 47 height 9
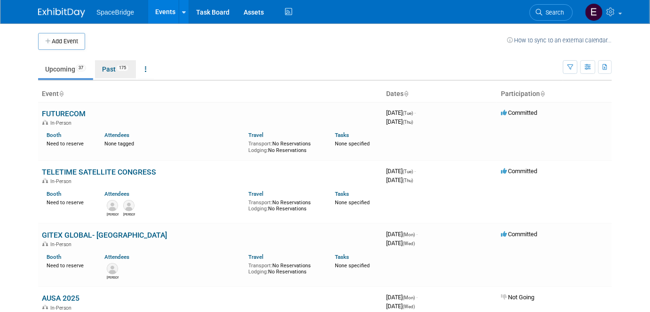
click at [109, 70] on link "Past 175" at bounding box center [115, 69] width 41 height 18
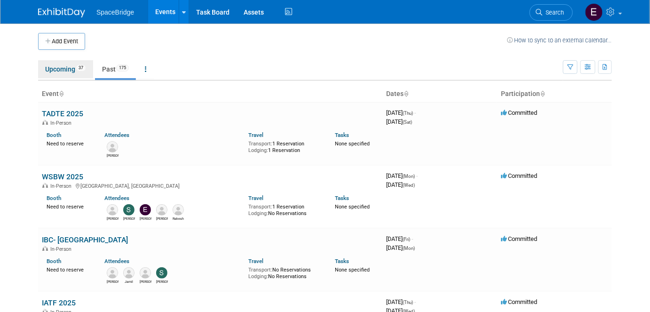
click at [70, 71] on link "Upcoming 37" at bounding box center [65, 69] width 55 height 18
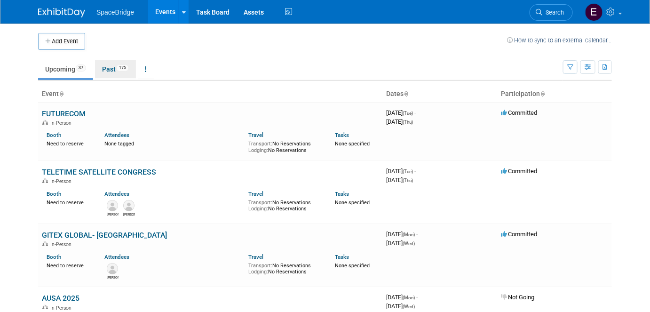
click at [117, 71] on link "Past 175" at bounding box center [115, 69] width 41 height 18
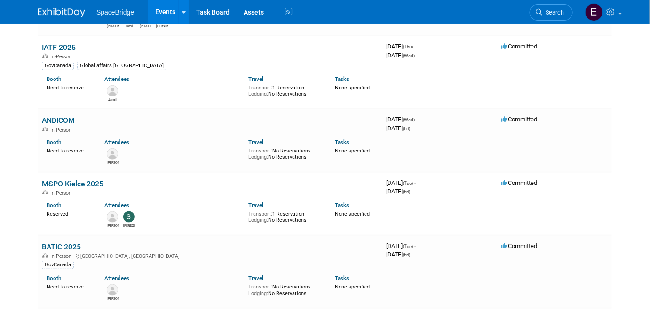
scroll to position [256, 0]
click at [57, 118] on link "ANDICOM" at bounding box center [58, 119] width 33 height 9
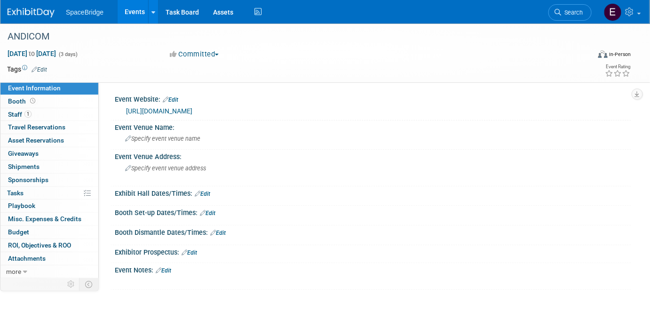
click at [36, 117] on link "1 Staff 1" at bounding box center [49, 114] width 98 height 13
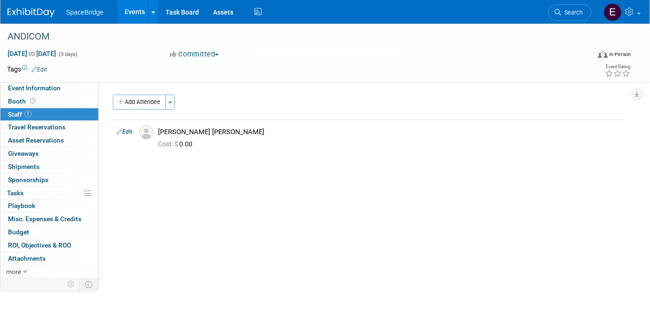
click at [20, 235] on link "Budget" at bounding box center [49, 232] width 98 height 13
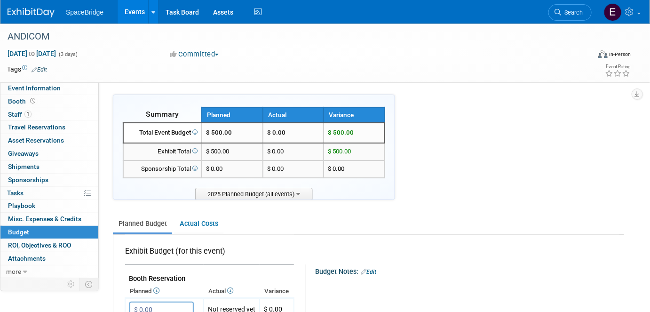
drag, startPoint x: 50, startPoint y: 38, endPoint x: 7, endPoint y: 39, distance: 43.3
click at [7, 39] on div "ANDICOM" at bounding box center [291, 36] width 574 height 17
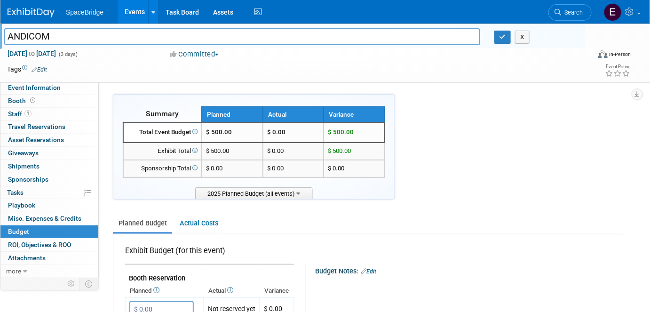
drag, startPoint x: 61, startPoint y: 39, endPoint x: -2, endPoint y: 33, distance: 63.2
click at [0, 33] on html "SpaceBridge Events Add Event Bulk Upload Events Shareable Event Boards Recently…" at bounding box center [325, 156] width 650 height 312
click at [498, 40] on button "button" at bounding box center [502, 37] width 17 height 13
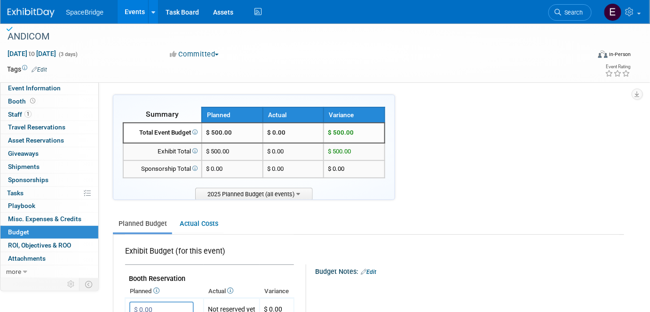
click at [33, 16] on img at bounding box center [31, 12] width 47 height 9
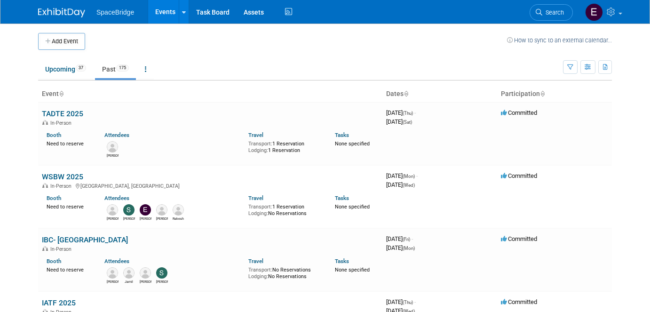
click at [68, 47] on button "Add Event" at bounding box center [61, 41] width 47 height 17
click at [72, 41] on button "Add Event" at bounding box center [61, 41] width 47 height 17
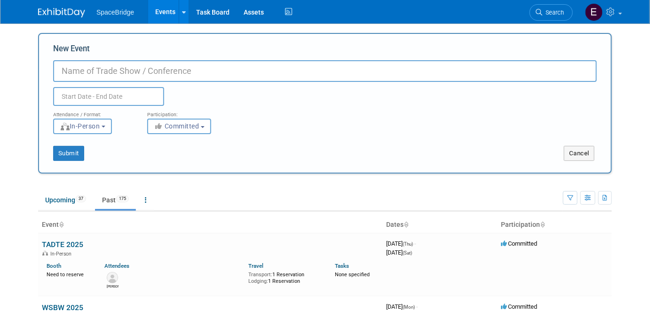
paste input "ANDICOM"
type input "ANDICOM 2026"
click at [99, 98] on input "text" at bounding box center [108, 96] width 111 height 19
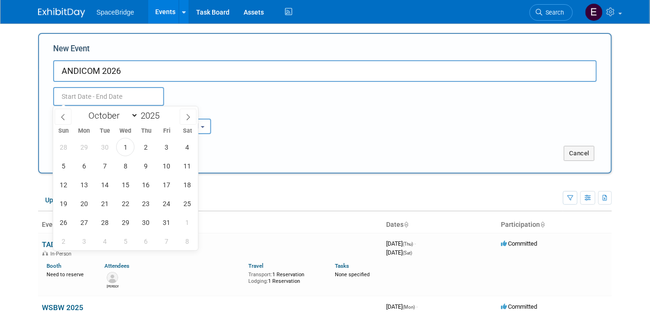
click at [130, 118] on select "January February March April May June July August September October November De…" at bounding box center [111, 116] width 54 height 12
select select "8"
click at [84, 110] on select "January February March April May June July August September October November De…" at bounding box center [111, 116] width 54 height 12
click at [163, 112] on span at bounding box center [163, 113] width 7 height 6
type input "2026"
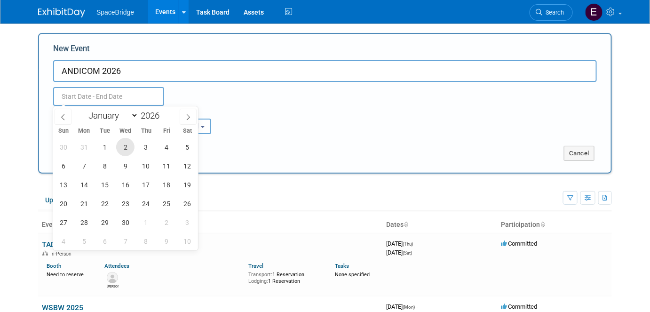
click at [128, 148] on span "2" at bounding box center [125, 147] width 18 height 18
click at [168, 148] on span "4" at bounding box center [167, 147] width 18 height 18
type input "Sep 2, 2026 to Sep 4, 2026"
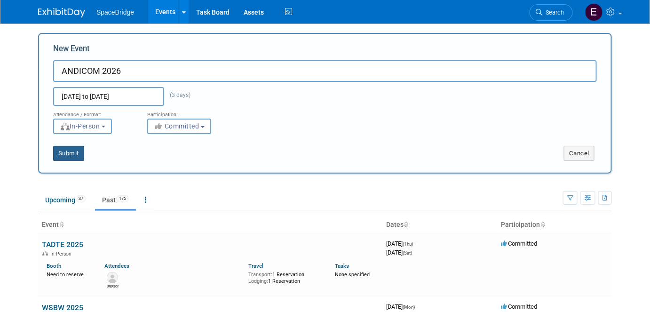
click at [62, 153] on button "Submit" at bounding box center [68, 153] width 31 height 15
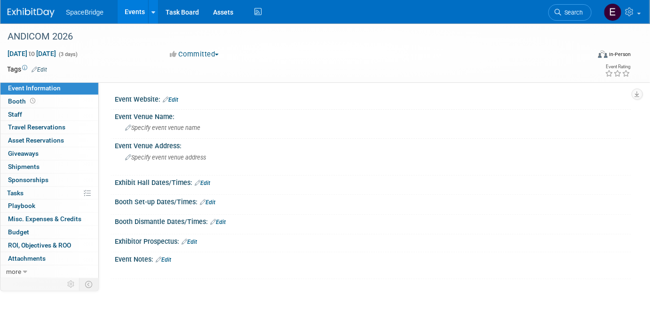
click at [23, 232] on span "Budget" at bounding box center [18, 232] width 21 height 8
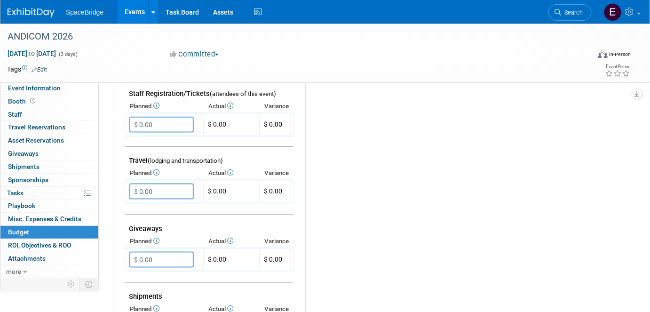
scroll to position [342, 0]
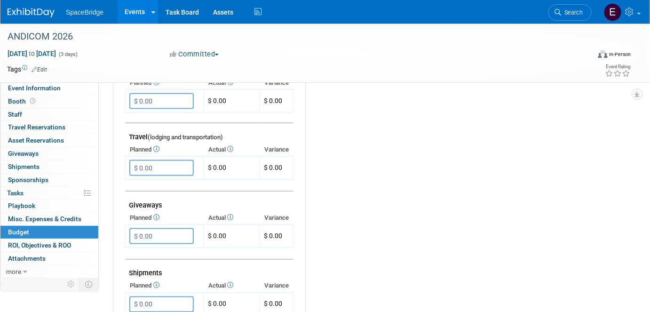
click at [163, 164] on input "$ 0.00" at bounding box center [161, 168] width 64 height 16
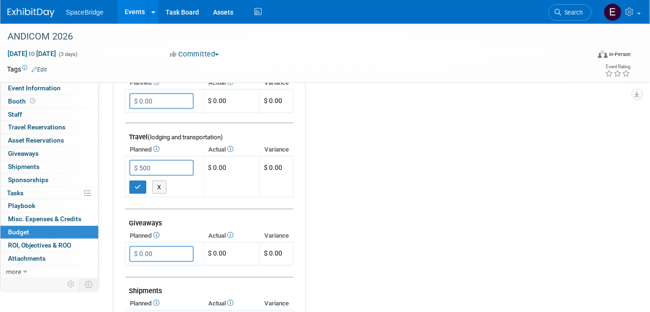
type input "$ 500.00"
click at [140, 185] on button "button" at bounding box center [137, 187] width 17 height 13
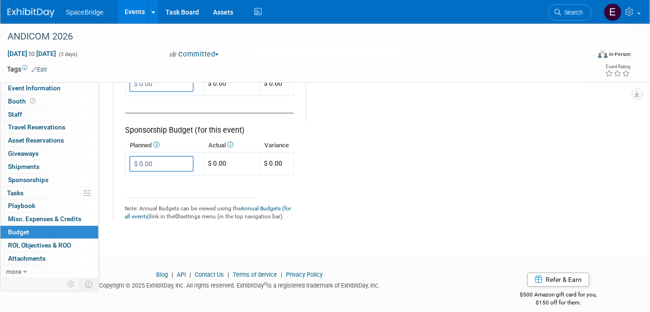
scroll to position [333, 0]
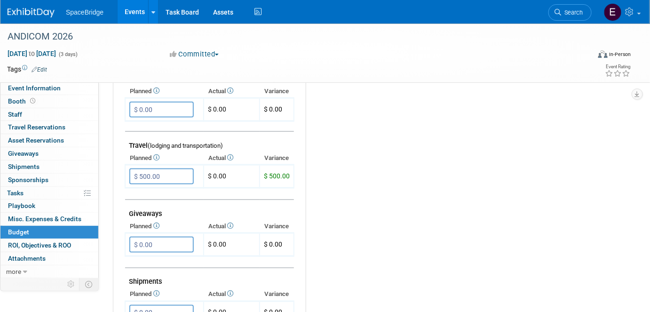
click at [39, 13] on img at bounding box center [31, 12] width 47 height 9
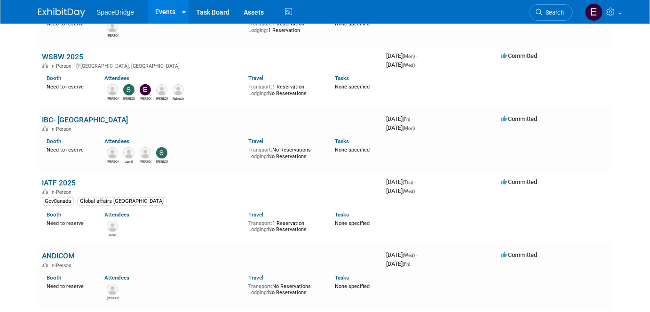
scroll to position [128, 0]
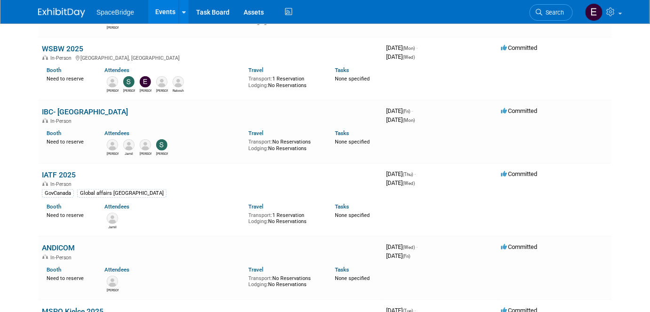
click at [62, 172] on link "IATF 2025" at bounding box center [59, 174] width 34 height 9
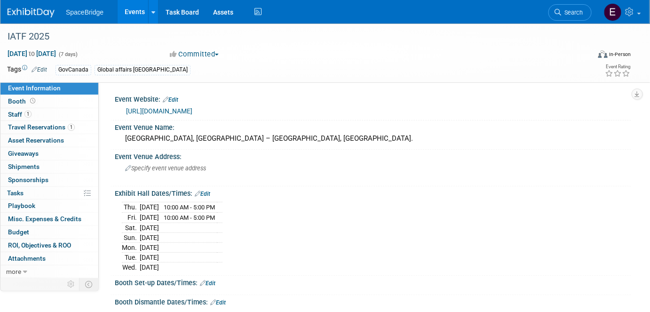
click at [24, 113] on span "1" at bounding box center [27, 113] width 7 height 7
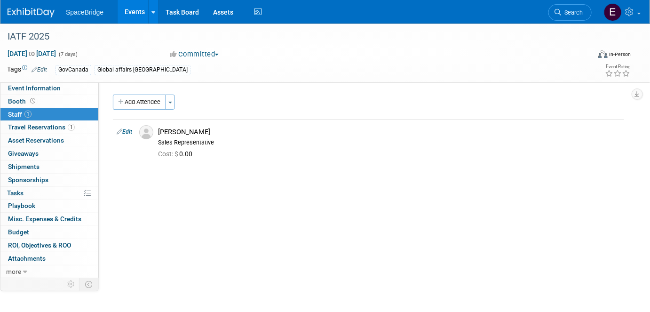
click at [57, 132] on link "1 Travel Reservations 1" at bounding box center [49, 127] width 98 height 13
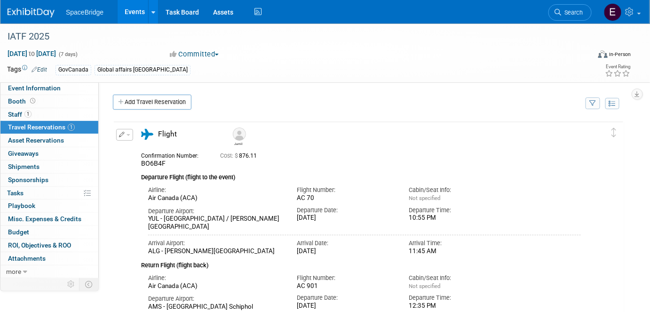
click at [158, 105] on link "Add Travel Reservation" at bounding box center [152, 102] width 79 height 15
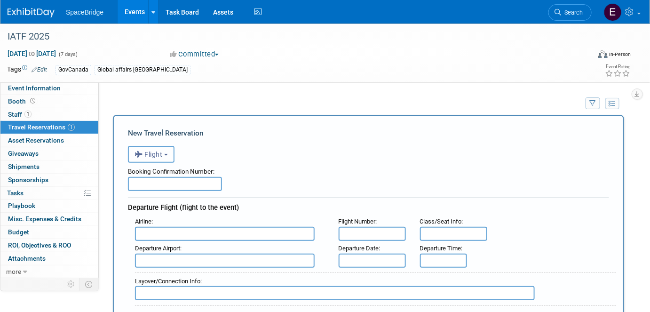
click at [169, 157] on button "Flight" at bounding box center [151, 154] width 47 height 17
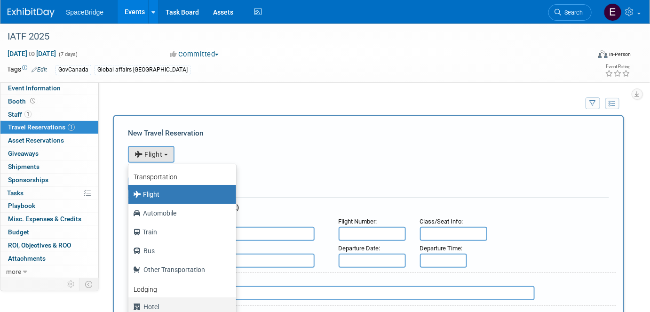
click at [163, 305] on label "Hotel" at bounding box center [180, 306] width 94 height 15
click at [130, 305] on input "Hotel" at bounding box center [127, 305] width 6 height 6
select select "6"
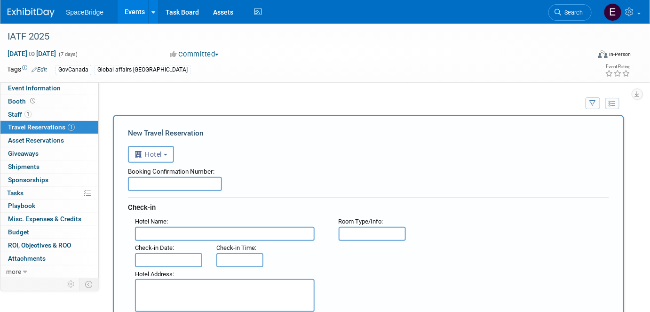
click at [167, 232] on input "text" at bounding box center [225, 234] width 180 height 14
type input "Hotel Bay Diab"
click at [172, 256] on input "text" at bounding box center [168, 260] width 67 height 14
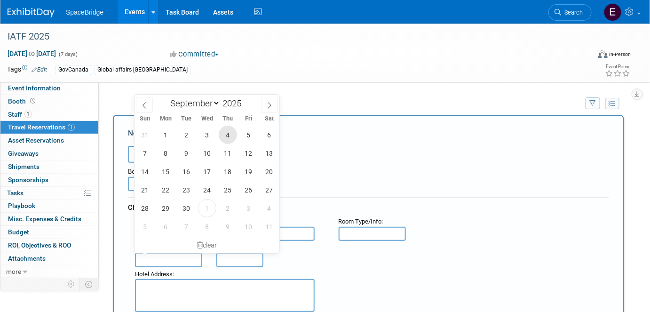
click at [224, 133] on span "4" at bounding box center [228, 135] width 18 height 18
type input "Sep 4, 2025"
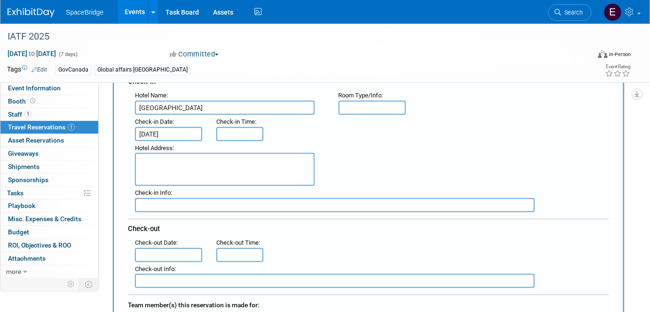
scroll to position [171, 0]
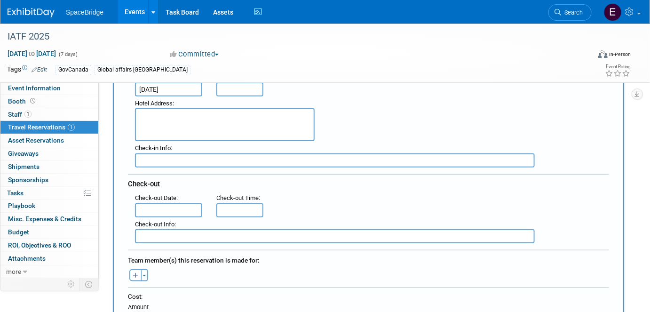
click at [159, 203] on input "text" at bounding box center [168, 210] width 67 height 14
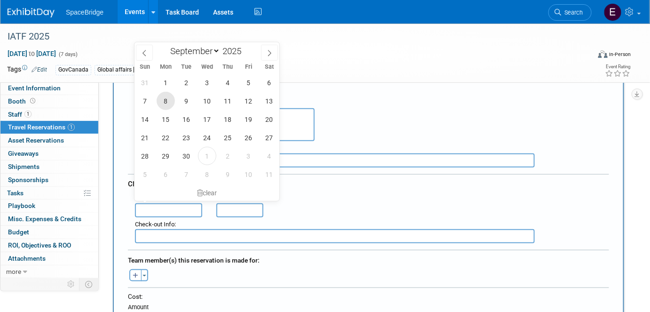
click at [163, 101] on span "8" at bounding box center [166, 101] width 18 height 18
type input "Sep 8, 2025"
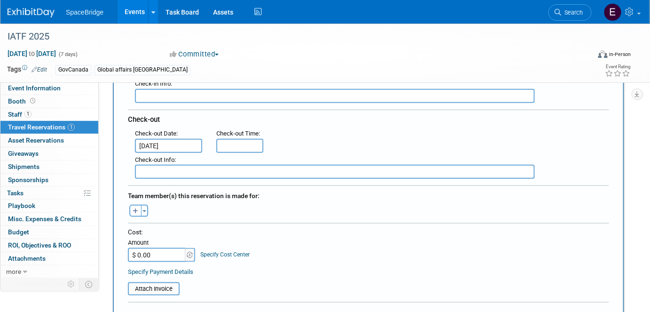
scroll to position [256, 0]
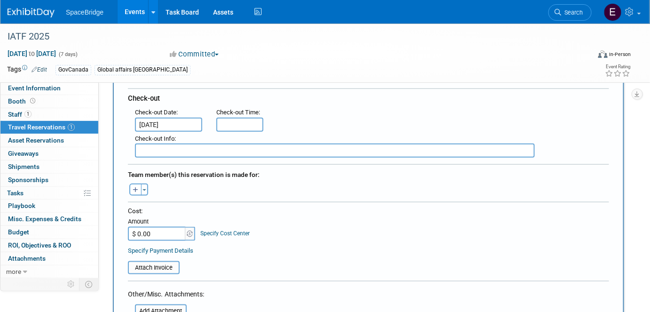
click at [145, 184] on button "Toggle Dropdown" at bounding box center [144, 189] width 7 height 12
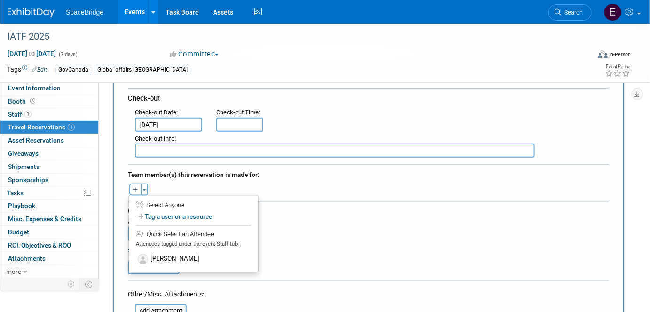
click at [184, 253] on label "Jamil Joseph" at bounding box center [193, 259] width 116 height 17
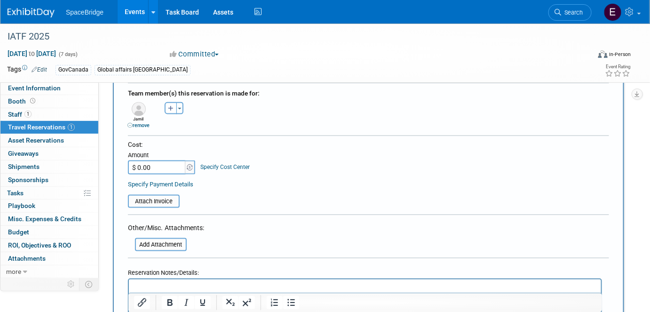
scroll to position [342, 0]
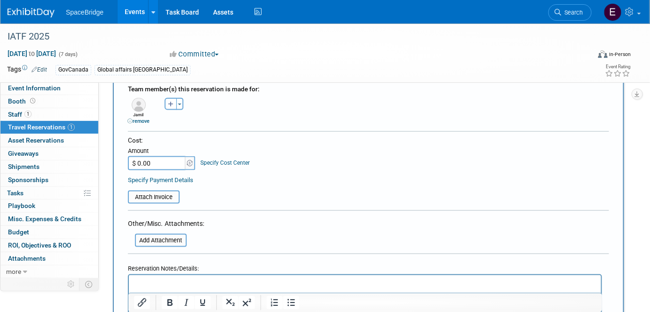
click at [154, 157] on input "$ 0.00" at bounding box center [157, 163] width 59 height 14
paste input "432"
type input "$ 432.00"
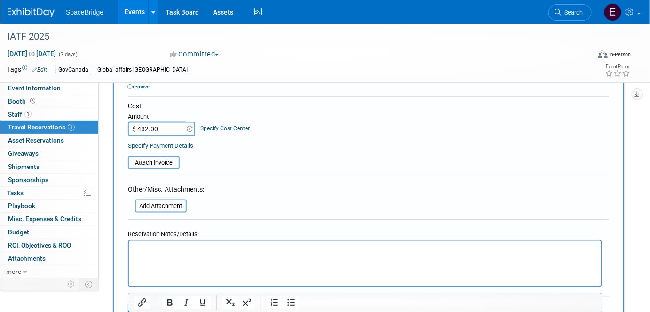
scroll to position [512, 0]
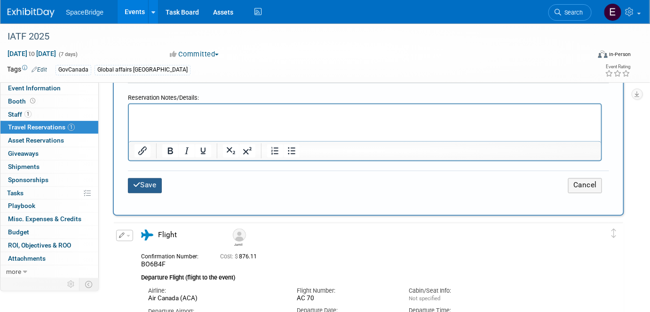
click at [146, 181] on button "Save" at bounding box center [145, 185] width 34 height 15
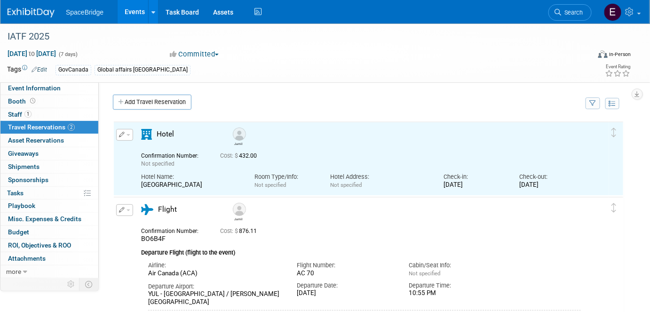
scroll to position [0, 0]
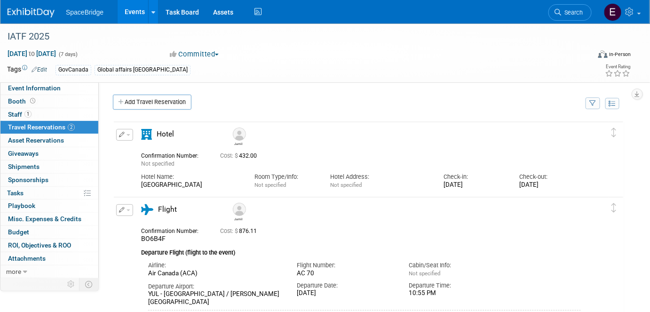
click at [23, 116] on span "Staff 1" at bounding box center [20, 114] width 24 height 8
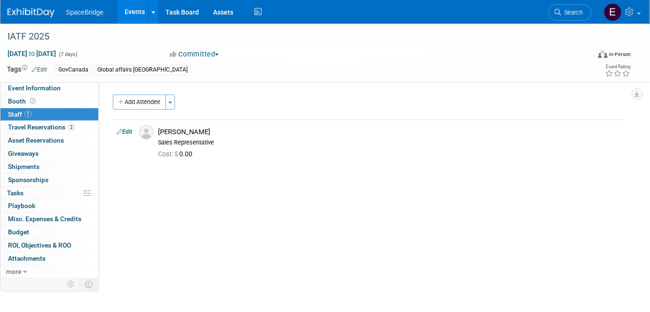
click at [124, 133] on link "Edit" at bounding box center [125, 131] width 16 height 7
select select "696fc1b5-b5a8-4da1-88f6-f6c01df72450"
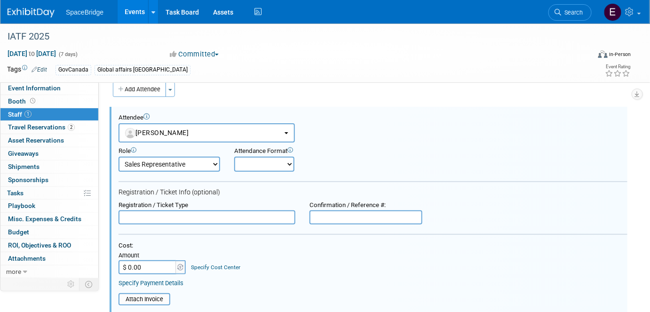
click at [152, 261] on input "$ 0.00" at bounding box center [147, 267] width 59 height 14
type input "$ 602.18"
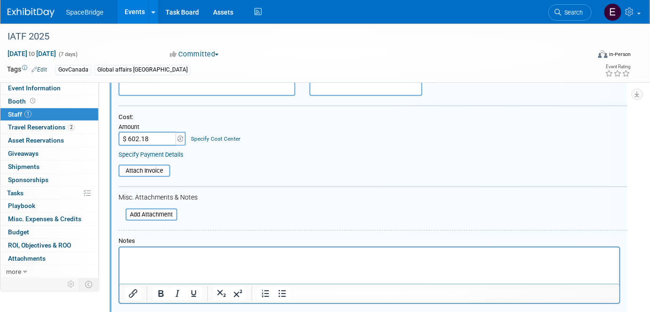
scroll to position [282, 0]
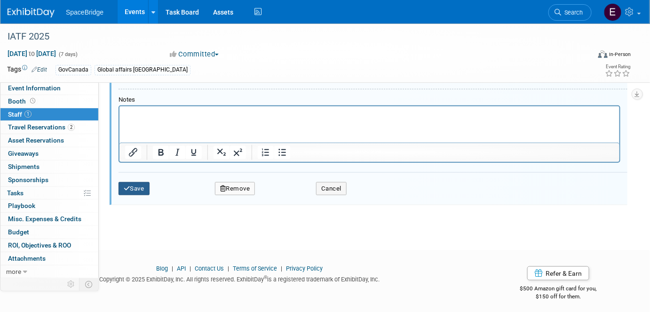
click at [137, 189] on button "Save" at bounding box center [133, 188] width 31 height 13
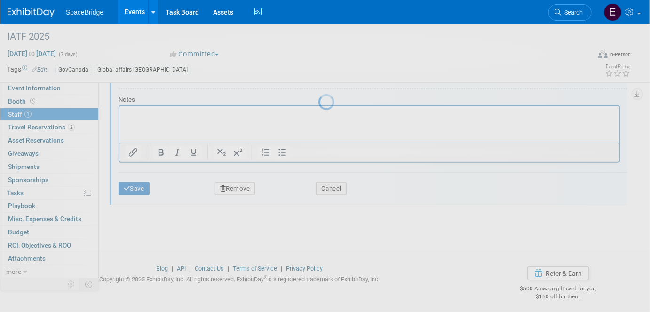
scroll to position [65, 0]
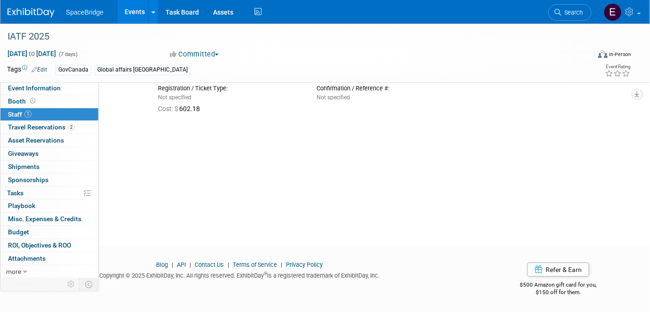
click at [24, 231] on span "Budget" at bounding box center [18, 232] width 21 height 8
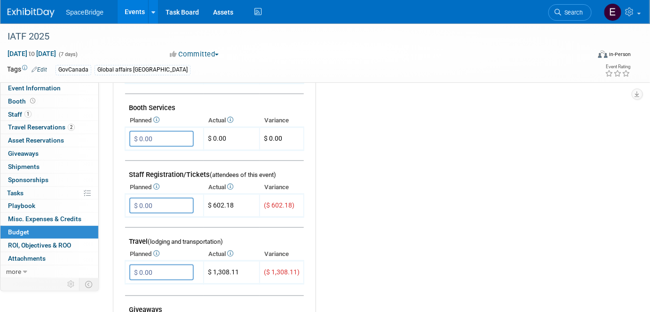
scroll to position [256, 0]
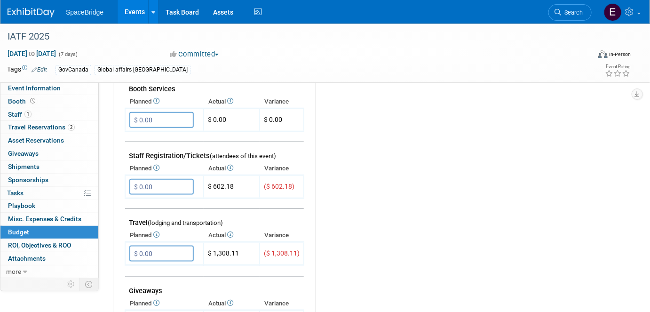
click at [167, 182] on input "$ 0.00" at bounding box center [161, 187] width 64 height 16
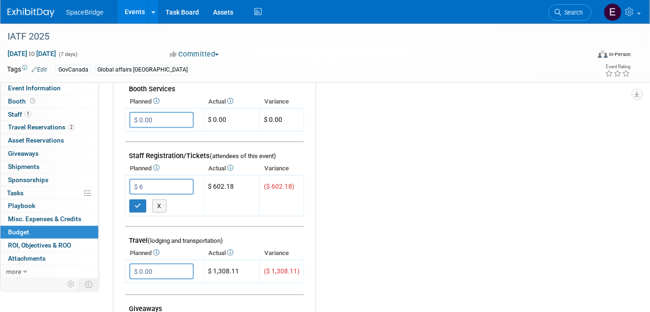
type input "$"
drag, startPoint x: 27, startPoint y: 112, endPoint x: 33, endPoint y: 114, distance: 6.4
click at [27, 112] on span "1" at bounding box center [27, 113] width 7 height 7
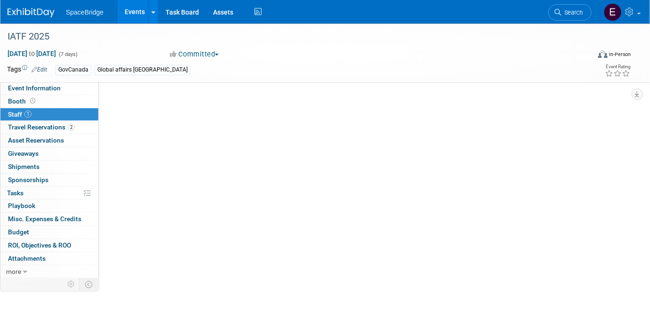
scroll to position [0, 0]
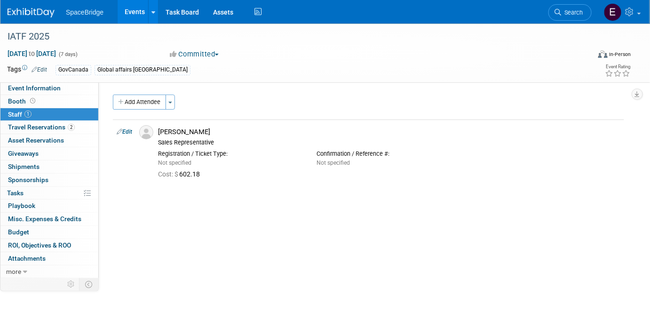
click at [138, 100] on button "Add Attendee" at bounding box center [139, 102] width 53 height 15
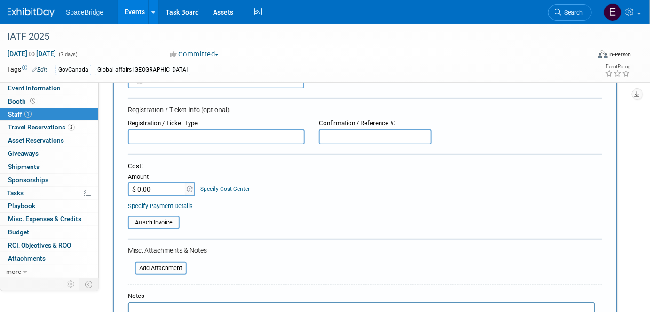
scroll to position [213, 0]
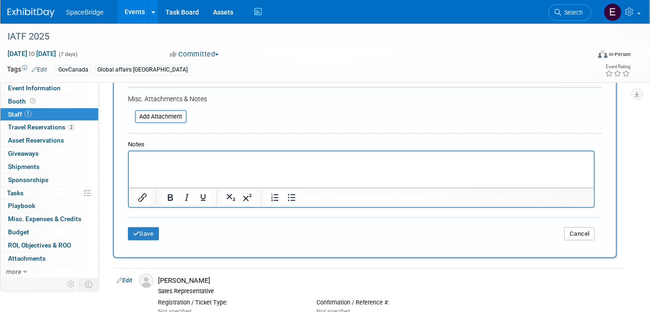
click at [585, 229] on button "Cancel" at bounding box center [579, 233] width 31 height 13
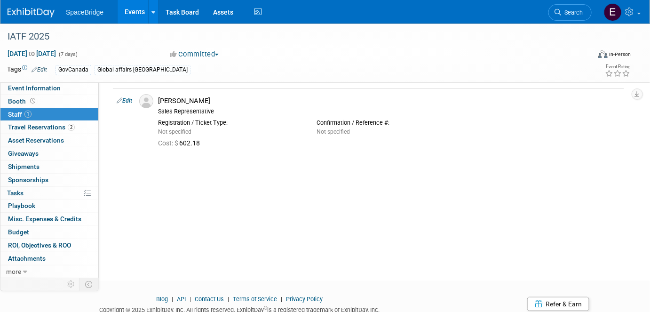
scroll to position [0, 0]
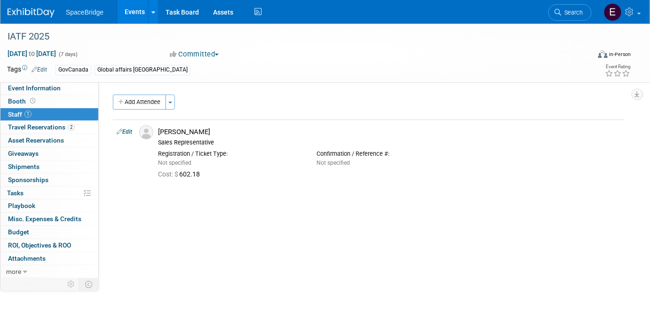
click at [125, 129] on link "Edit" at bounding box center [125, 131] width 16 height 7
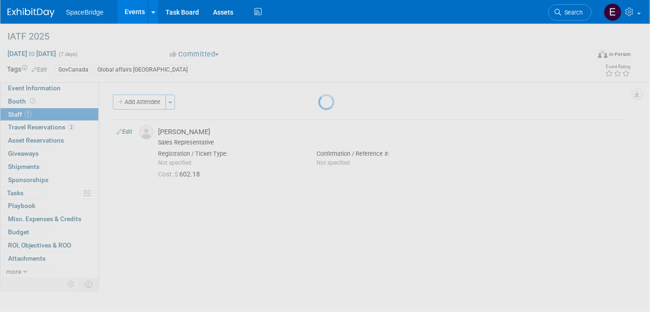
select select "696fc1b5-b5a8-4da1-88f6-f6c01df72450"
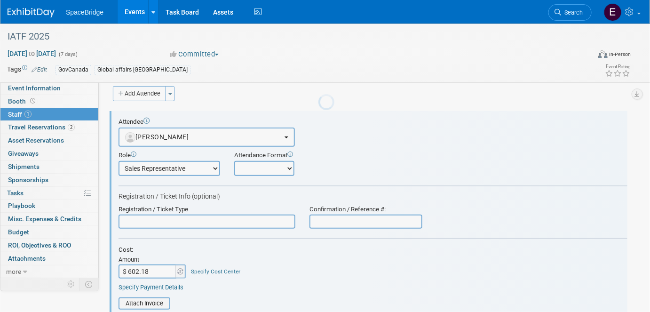
scroll to position [13, 0]
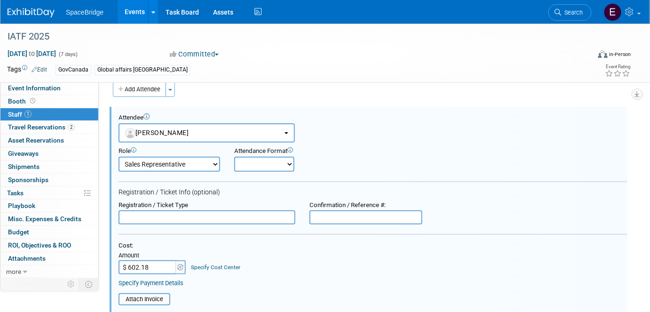
paste input "932.61"
type input "$ 932.61"
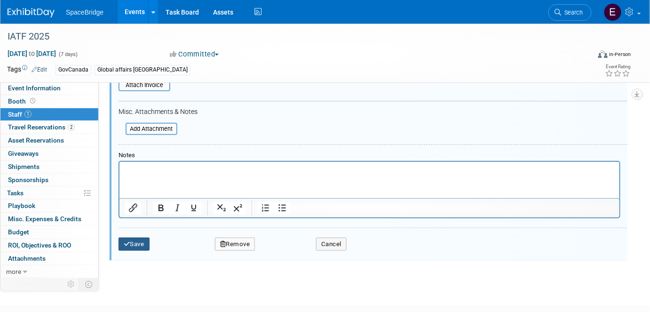
click at [137, 245] on button "Save" at bounding box center [133, 243] width 31 height 13
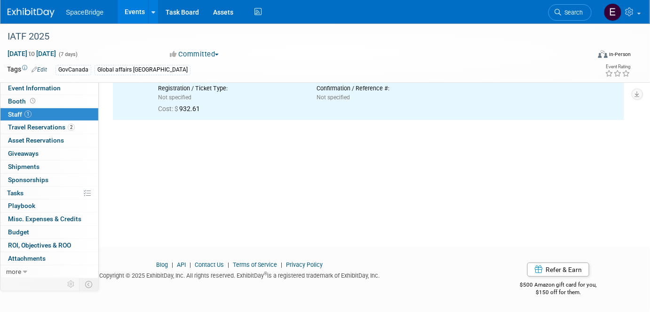
click at [39, 229] on link "Budget" at bounding box center [49, 232] width 98 height 13
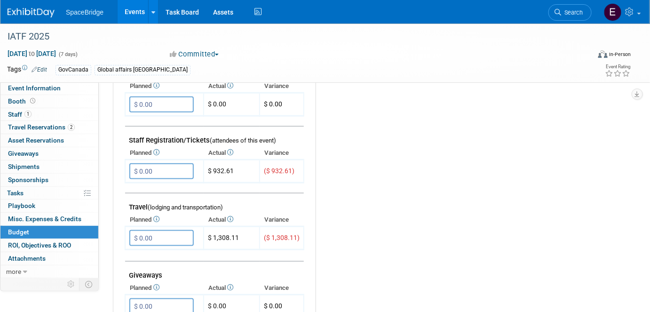
scroll to position [256, 0]
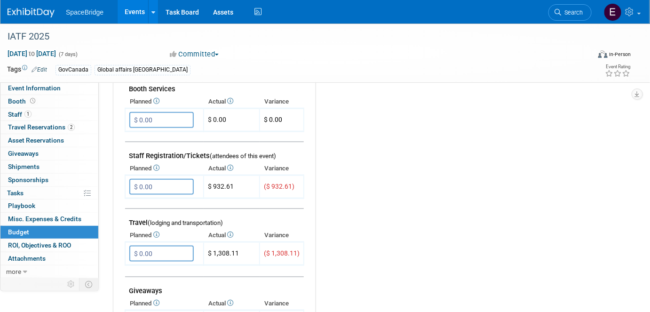
click at [174, 182] on input "$ 0.00" at bounding box center [161, 187] width 64 height 16
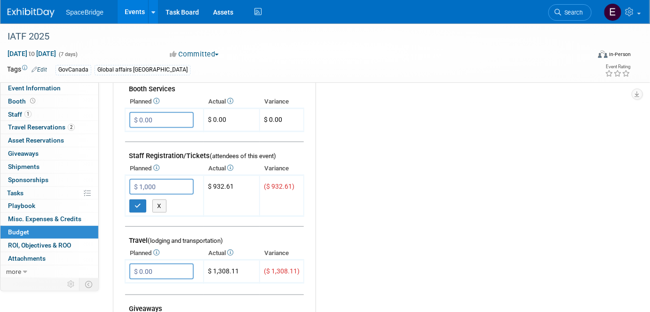
type input "$ 1,000.00"
click at [137, 206] on button "button" at bounding box center [137, 205] width 17 height 13
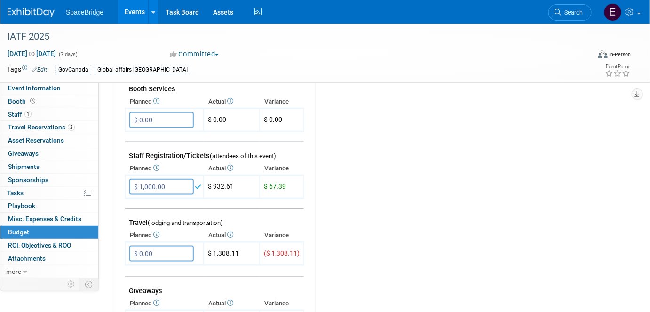
click at [166, 247] on input "$ 0.00" at bounding box center [161, 253] width 64 height 16
type input "$ 1,500.00"
click at [140, 269] on icon "button" at bounding box center [137, 272] width 7 height 6
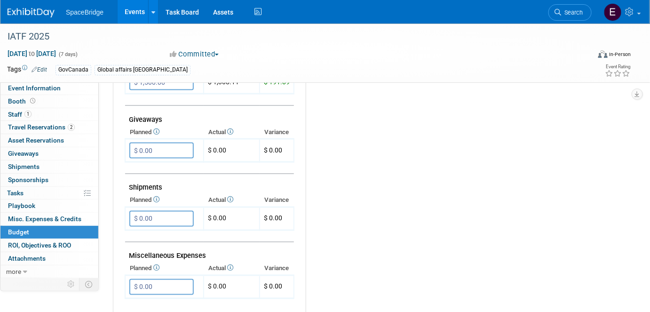
scroll to position [470, 0]
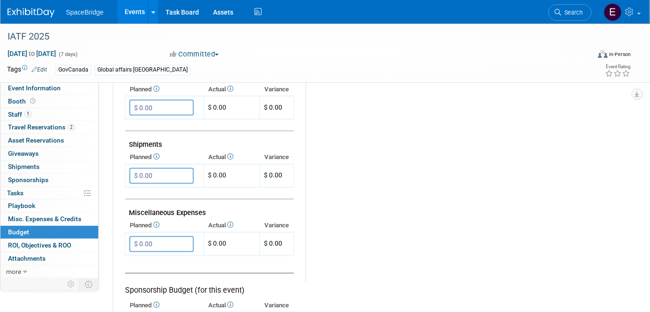
click at [150, 237] on input "$ 0.00" at bounding box center [161, 244] width 64 height 16
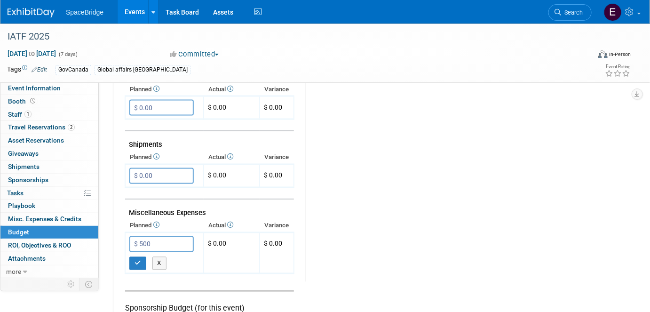
type input "$ 500.00"
drag, startPoint x: 140, startPoint y: 258, endPoint x: 148, endPoint y: 259, distance: 7.6
click at [141, 258] on button "button" at bounding box center [137, 263] width 17 height 13
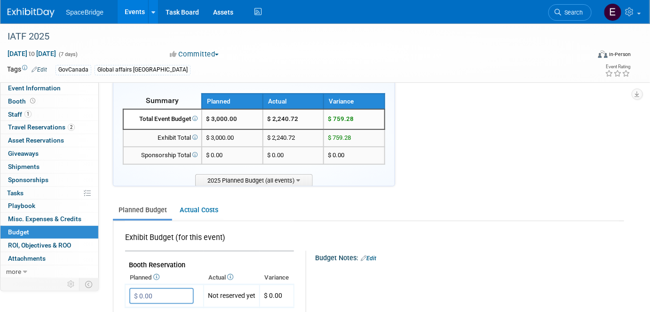
scroll to position [0, 0]
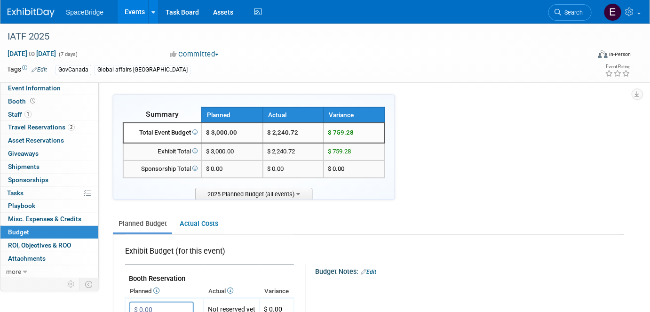
click at [34, 11] on img at bounding box center [31, 12] width 47 height 9
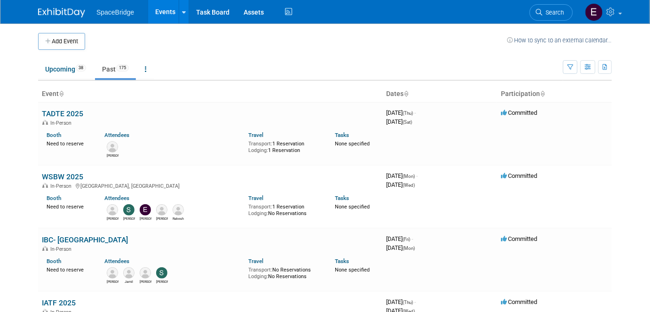
click at [67, 111] on link "TADTE 2025" at bounding box center [62, 113] width 41 height 9
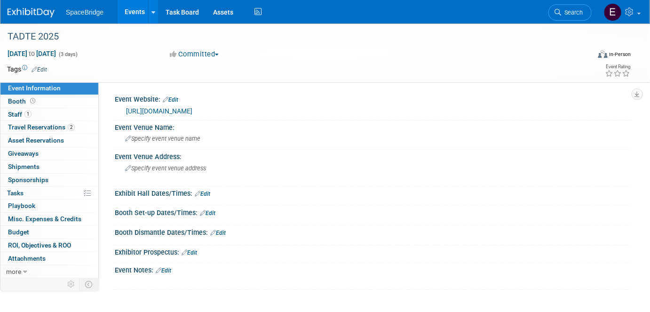
click at [27, 228] on span "Budget" at bounding box center [18, 232] width 21 height 8
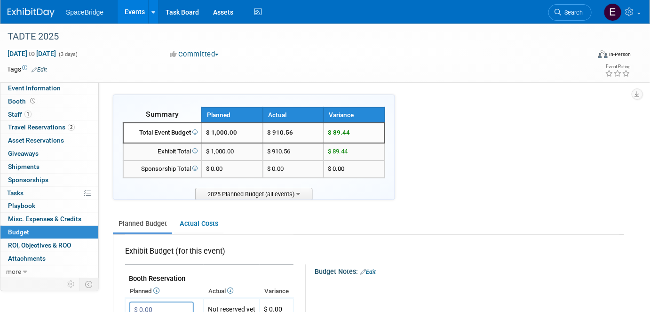
click at [44, 12] on img at bounding box center [31, 12] width 47 height 9
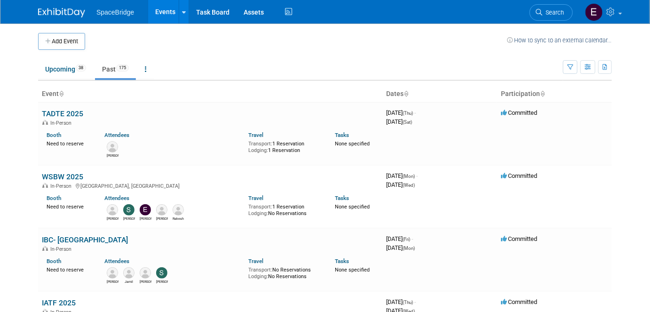
click at [71, 244] on div "In-Person" at bounding box center [210, 248] width 337 height 8
click at [82, 240] on link "IBC- [GEOGRAPHIC_DATA]" at bounding box center [85, 239] width 86 height 9
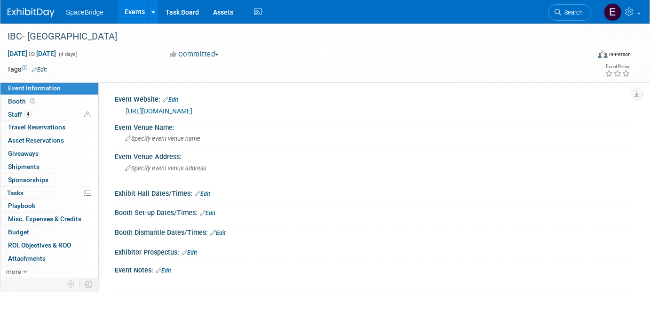
click at [35, 125] on span "Travel Reservations 0" at bounding box center [36, 127] width 57 height 8
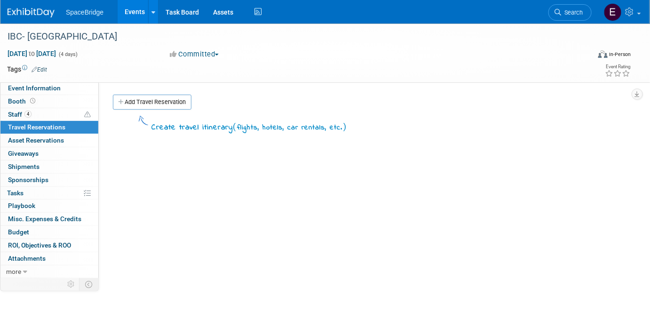
click at [171, 101] on link "Add Travel Reservation" at bounding box center [152, 102] width 79 height 15
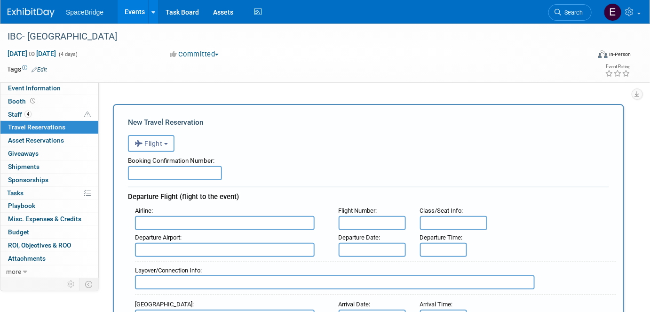
click at [164, 138] on button "Flight" at bounding box center [151, 143] width 47 height 17
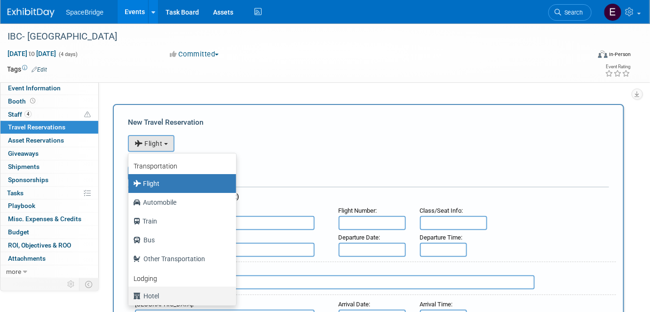
click at [158, 294] on label "Hotel" at bounding box center [180, 295] width 94 height 15
click at [130, 294] on input "Hotel" at bounding box center [127, 295] width 6 height 6
select select "6"
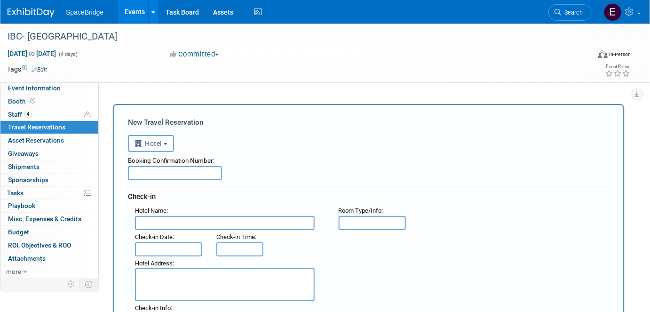
click at [185, 172] on input "text" at bounding box center [175, 173] width 94 height 14
type input "IBC25-G/738"
click at [231, 222] on input "text" at bounding box center [225, 223] width 180 height 14
type input "ibis Amsterdam Centre"
click at [192, 245] on input "text" at bounding box center [168, 249] width 67 height 14
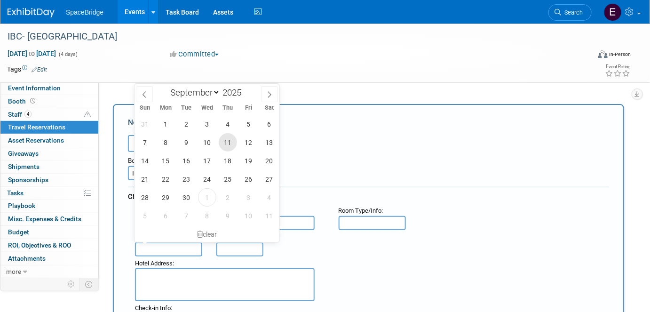
click at [222, 144] on span "11" at bounding box center [228, 142] width 18 height 18
type input "Sep 11, 2025"
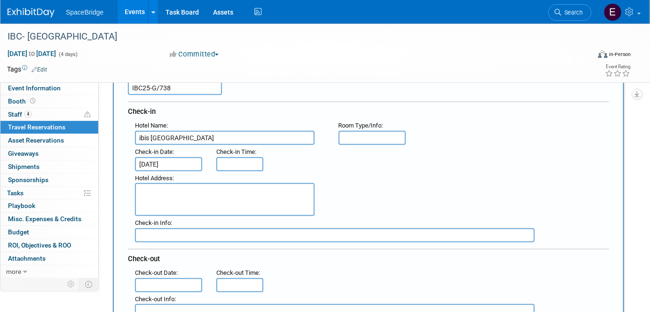
scroll to position [128, 0]
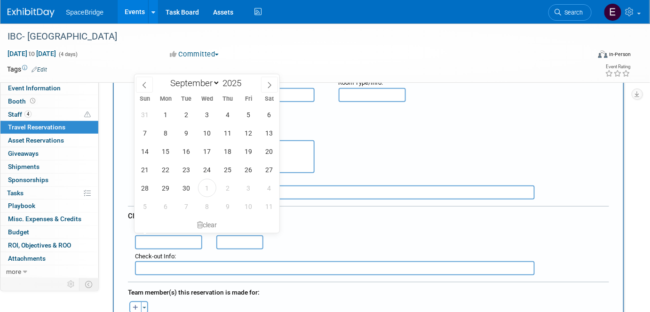
click at [170, 237] on input "text" at bounding box center [168, 242] width 67 height 14
click at [145, 152] on span "14" at bounding box center [145, 151] width 18 height 18
type input "Sep 14, 2025"
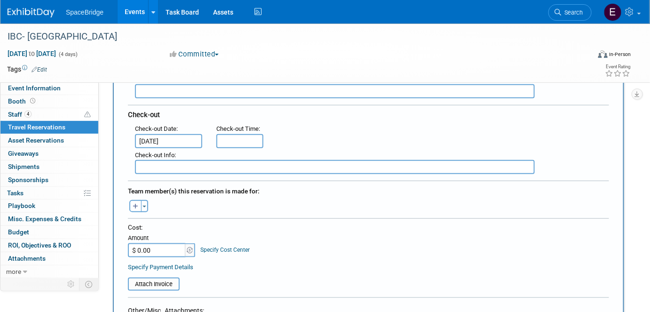
scroll to position [256, 0]
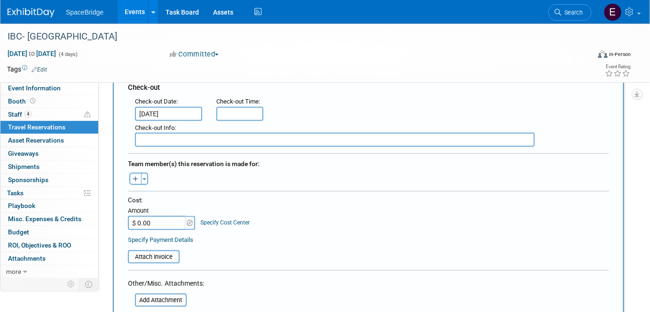
click at [143, 173] on button "Toggle Dropdown" at bounding box center [144, 179] width 7 height 12
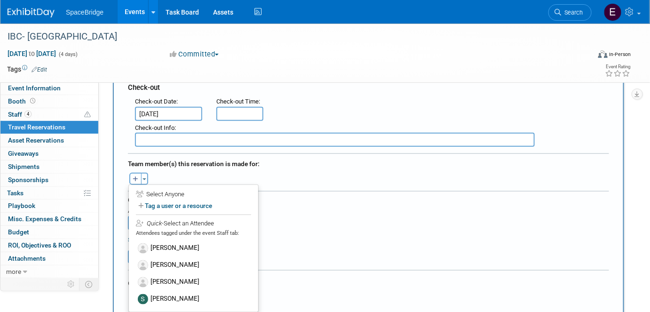
click at [213, 291] on label "[PERSON_NAME]" at bounding box center [193, 299] width 116 height 17
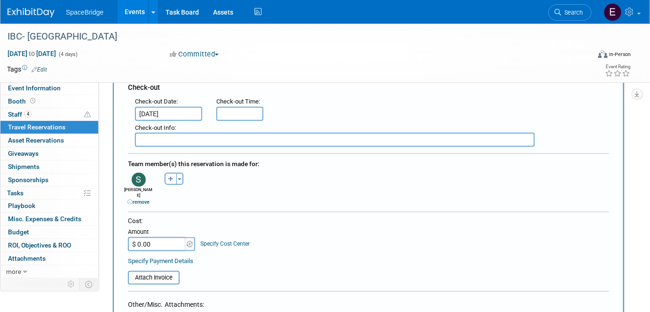
click at [180, 174] on button "Toggle Dropdown" at bounding box center [179, 179] width 7 height 12
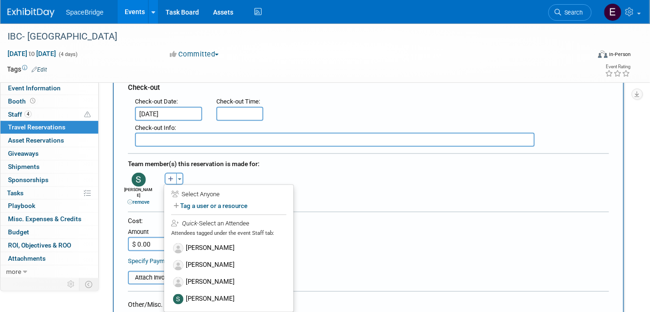
click at [224, 277] on label "[PERSON_NAME]" at bounding box center [229, 282] width 116 height 17
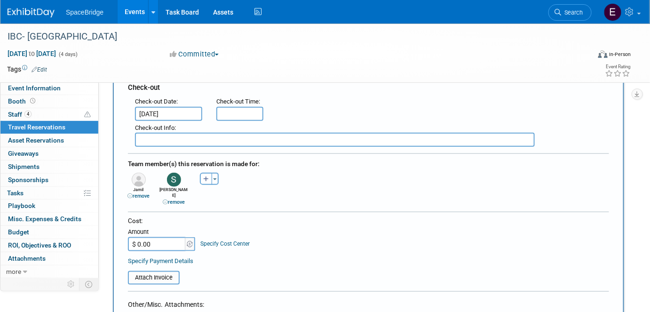
click at [218, 173] on div "Toggle Dropdown Select Anyone Tag a user or a resource Quick -- Select -- (me)" at bounding box center [208, 179] width 35 height 12
click at [217, 175] on button "Toggle Dropdown" at bounding box center [215, 179] width 7 height 12
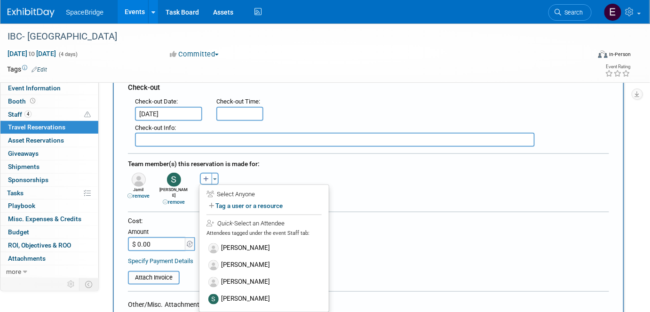
click at [247, 257] on label "[PERSON_NAME]" at bounding box center [264, 265] width 116 height 17
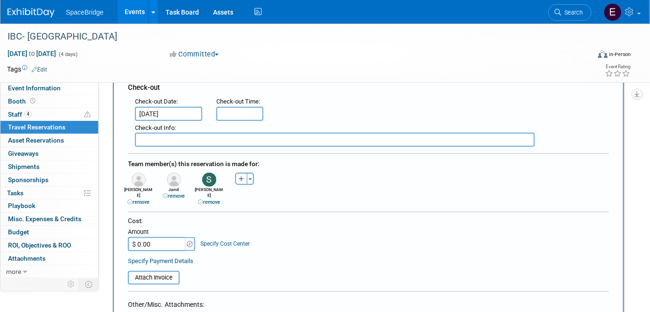
click at [162, 237] on input "$ 0.00" at bounding box center [157, 244] width 59 height 14
paste input "2,717.56"
type input "$ 2,717.56"
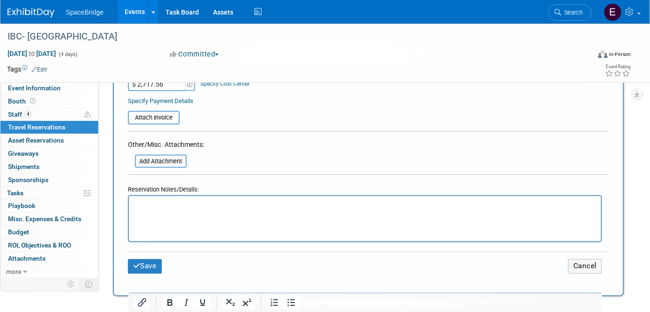
scroll to position [427, 0]
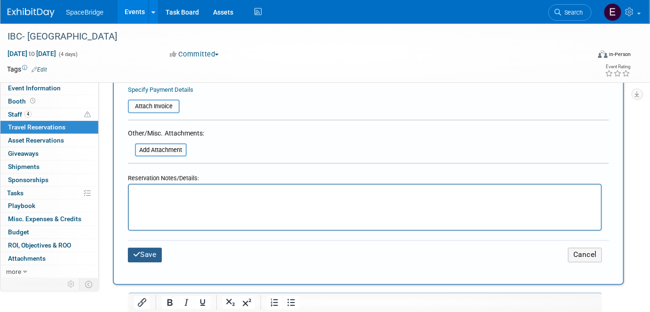
drag, startPoint x: 155, startPoint y: 244, endPoint x: 201, endPoint y: 244, distance: 46.5
click at [155, 248] on button "Save" at bounding box center [145, 255] width 34 height 15
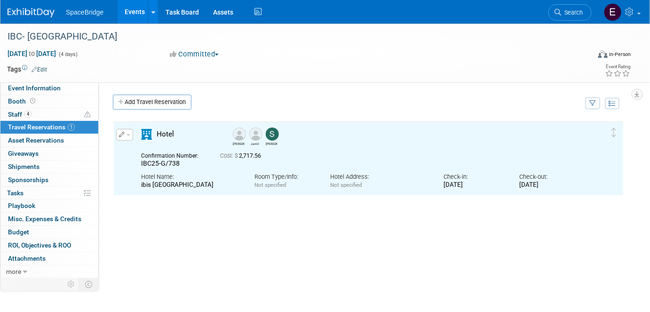
scroll to position [0, 0]
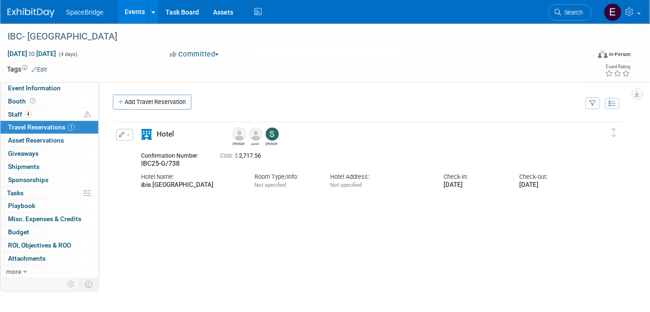
drag, startPoint x: 25, startPoint y: 230, endPoint x: 40, endPoint y: 232, distance: 15.6
click at [25, 230] on span "Budget" at bounding box center [18, 232] width 21 height 8
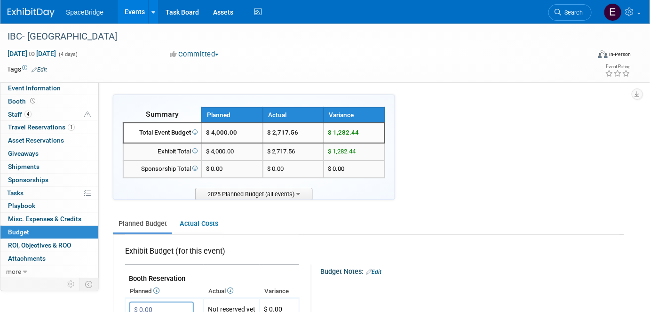
click at [34, 9] on img at bounding box center [31, 12] width 47 height 9
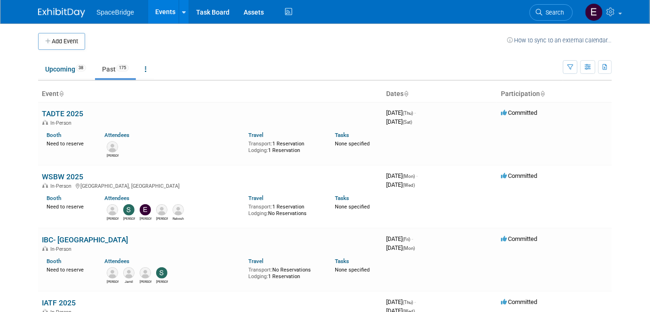
click at [68, 39] on button "Add Event" at bounding box center [61, 41] width 47 height 17
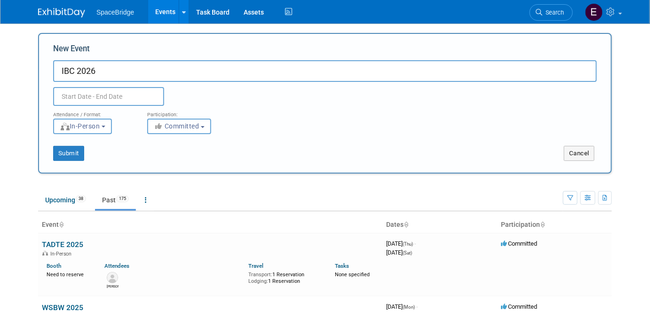
type input "IBC 2026"
click at [121, 96] on input "text" at bounding box center [108, 96] width 111 height 19
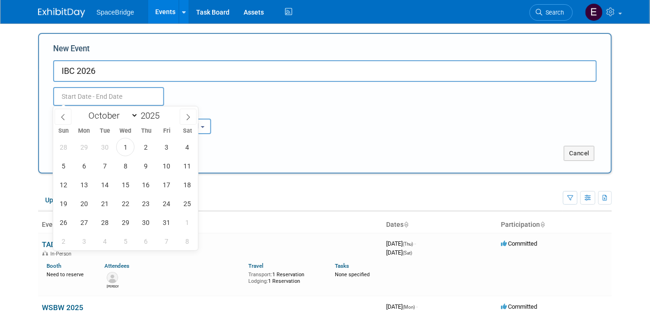
click at [163, 113] on span at bounding box center [163, 113] width 7 height 6
type input "2026"
click at [126, 116] on select "January February March April May June July August September October November De…" at bounding box center [111, 116] width 54 height 12
select select "8"
click at [84, 110] on select "January February March April May June July August September October November De…" at bounding box center [111, 116] width 54 height 12
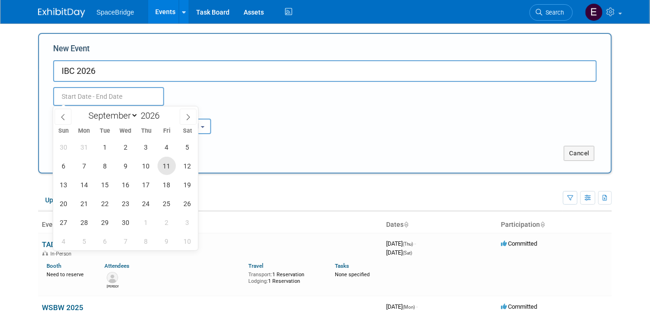
click at [164, 171] on span "11" at bounding box center [167, 166] width 18 height 18
click at [80, 188] on span "14" at bounding box center [84, 184] width 18 height 18
type input "Sep 11, 2026 to Sep 14, 2026"
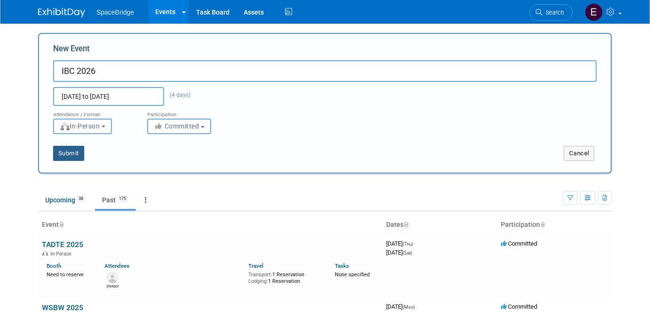
click at [70, 153] on button "Submit" at bounding box center [68, 153] width 31 height 15
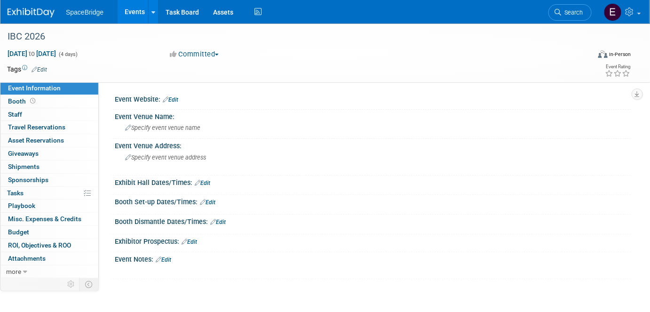
drag, startPoint x: 24, startPoint y: 231, endPoint x: 29, endPoint y: 229, distance: 5.4
click at [24, 231] on span "Budget" at bounding box center [18, 232] width 21 height 8
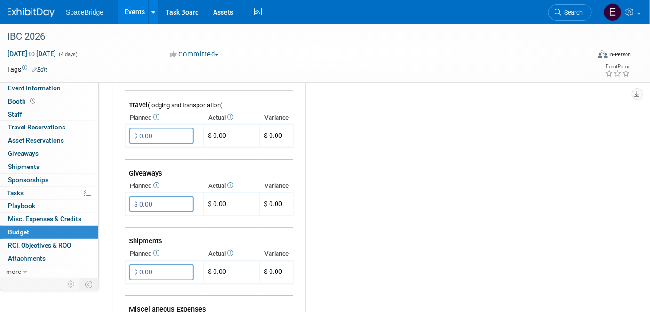
scroll to position [385, 0]
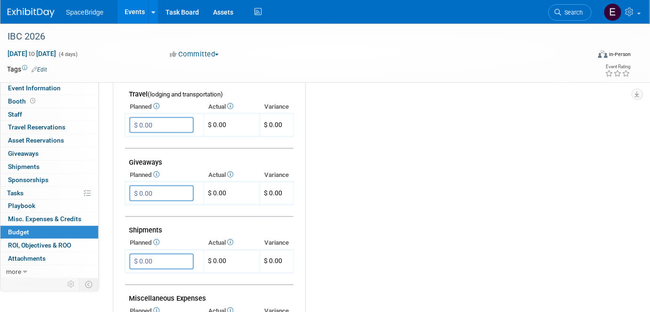
click at [171, 122] on input "$ 0.00" at bounding box center [161, 125] width 64 height 16
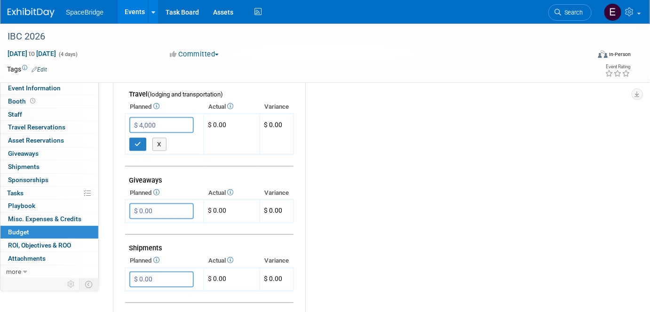
type input "$ 4,000.00"
click at [142, 140] on button "button" at bounding box center [137, 144] width 17 height 13
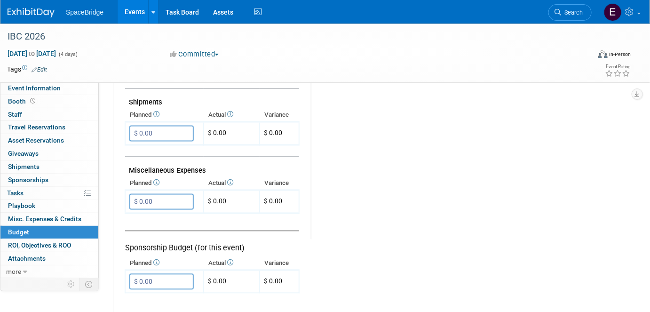
scroll to position [555, 0]
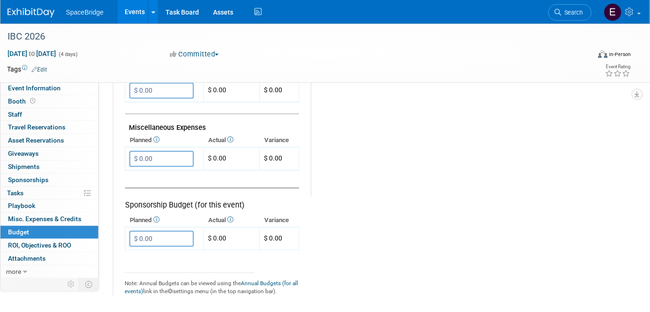
click at [172, 153] on input "$ 0.00" at bounding box center [161, 159] width 64 height 16
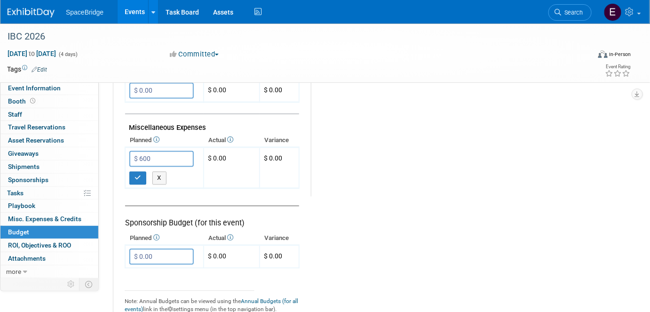
type input "$ 600.00"
click at [136, 175] on icon "button" at bounding box center [137, 178] width 7 height 6
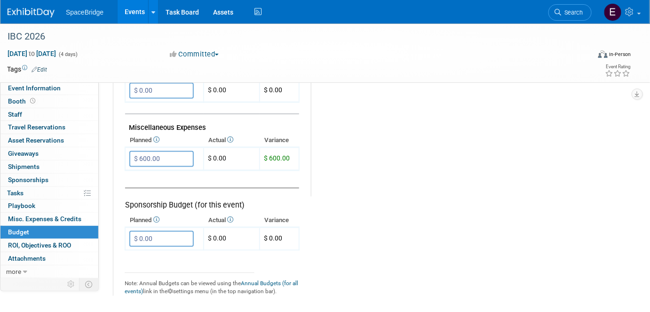
click at [32, 87] on span "Event Information" at bounding box center [34, 88] width 53 height 8
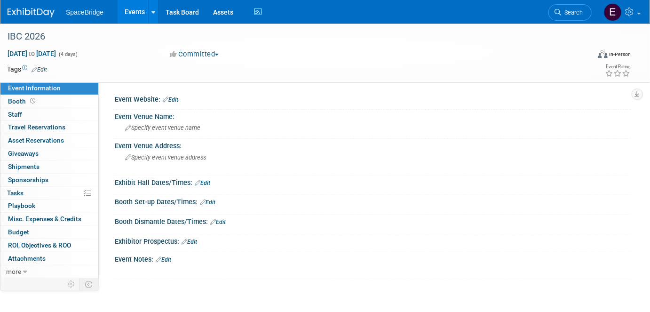
click at [176, 101] on link "Edit" at bounding box center [171, 99] width 16 height 7
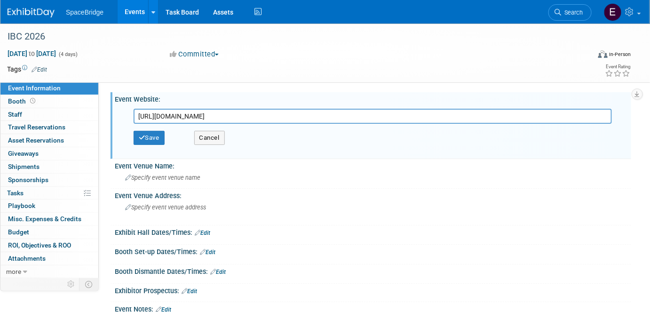
type input "https://show.ibc.org/ibc2026-exhibiting-opportunities"
click at [153, 141] on button "Save" at bounding box center [149, 138] width 31 height 14
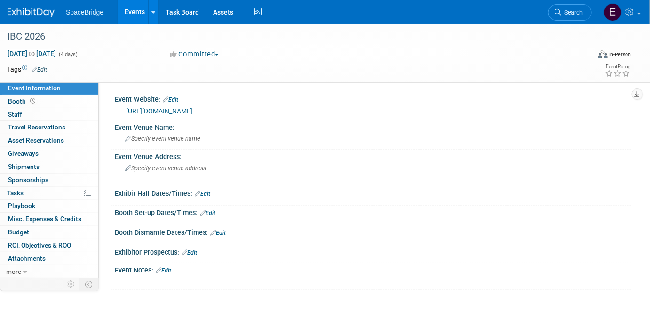
drag, startPoint x: 32, startPoint y: 9, endPoint x: 55, endPoint y: 16, distance: 24.0
click at [32, 9] on img at bounding box center [31, 12] width 47 height 9
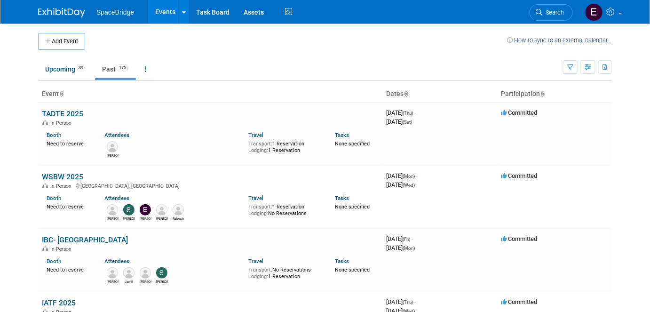
click at [66, 175] on link "WSBW 2025" at bounding box center [62, 176] width 41 height 9
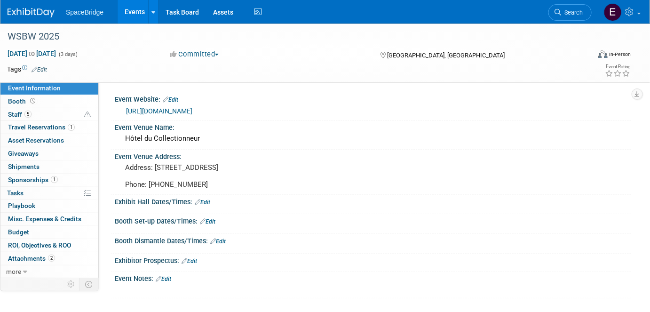
click at [29, 234] on link "Budget" at bounding box center [49, 232] width 98 height 13
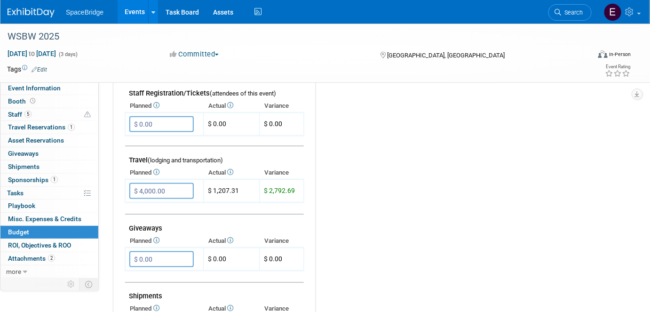
scroll to position [299, 0]
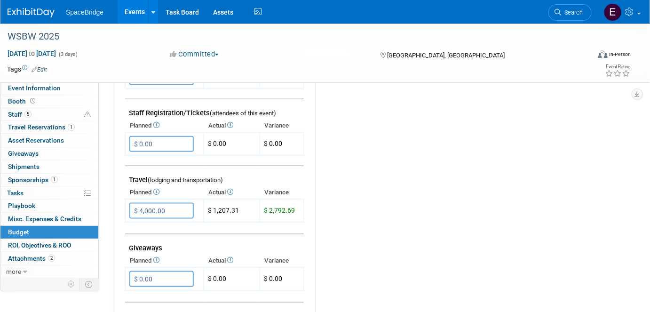
drag, startPoint x: 25, startPoint y: 123, endPoint x: 53, endPoint y: 126, distance: 28.4
click at [25, 123] on span "Travel Reservations 1" at bounding box center [41, 127] width 67 height 8
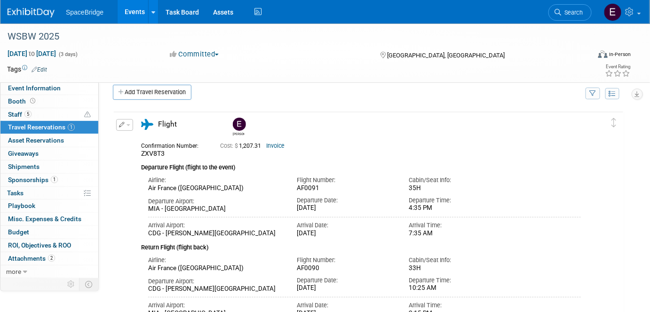
scroll to position [0, 0]
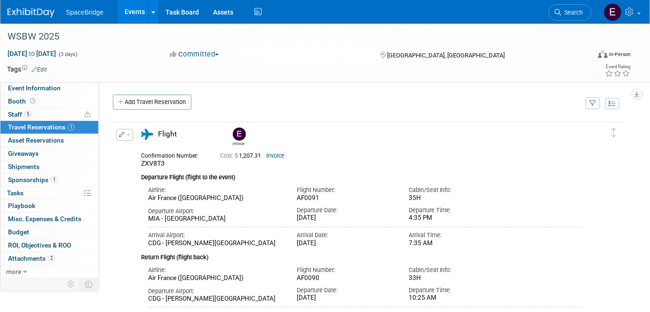
click at [164, 109] on div "Add Travel Reservation" at bounding box center [346, 103] width 472 height 17
click at [164, 107] on link "Add Travel Reservation" at bounding box center [152, 102] width 79 height 15
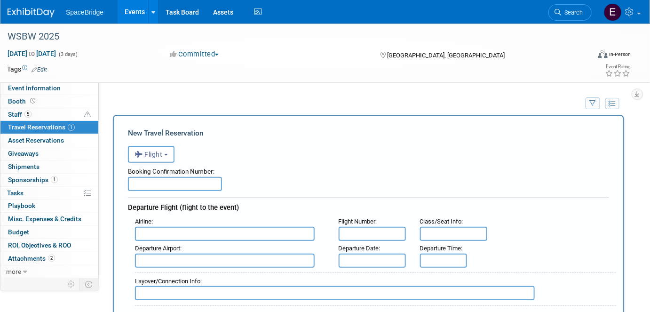
click at [163, 181] on input "text" at bounding box center [175, 184] width 94 height 14
paste input "C78TRQ"
type input "C78TRQ"
click at [186, 228] on input "text" at bounding box center [225, 234] width 180 height 14
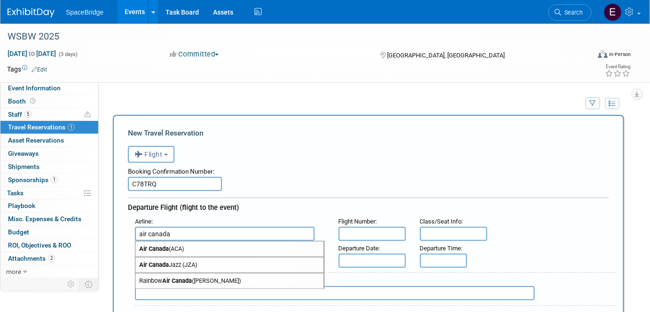
click at [195, 246] on span "Air Canada (ACA)" at bounding box center [229, 248] width 188 height 15
type input "Air Canada (ACA)"
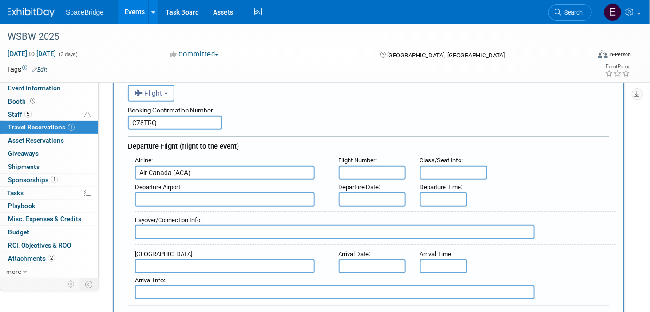
scroll to position [85, 0]
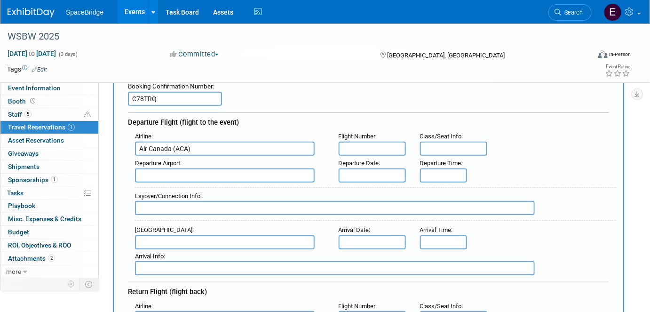
click at [241, 173] on input "text" at bounding box center [225, 175] width 180 height 14
click at [252, 184] on span "YUL - Montreal / Pierre Elliott Trudeau International Airport" at bounding box center [229, 190] width 188 height 15
type input "YUL - Montreal / Pierre Elliott Trudeau International Airport"
click at [152, 237] on input "text" at bounding box center [225, 242] width 180 height 14
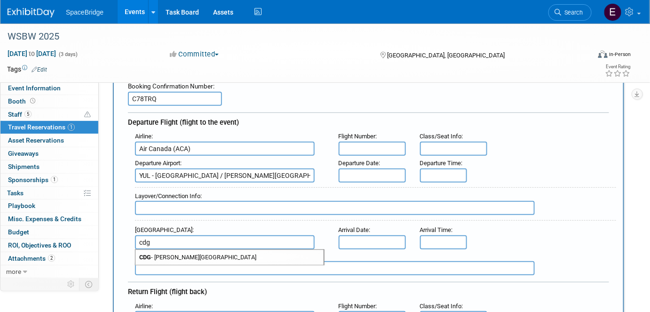
click at [214, 251] on span "CDG - Charles de Gaulle International Airport" at bounding box center [229, 257] width 188 height 15
type input "CDG - Charles de Gaulle International Airport"
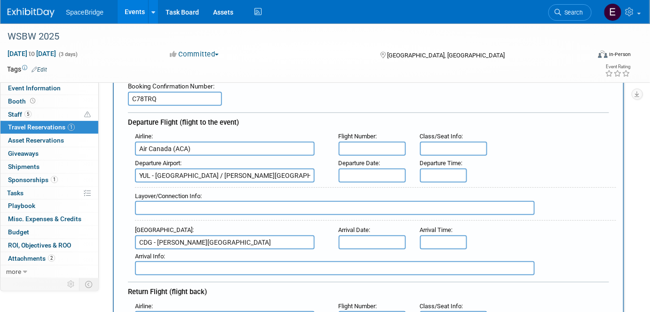
click at [382, 174] on input "text" at bounding box center [372, 175] width 67 height 14
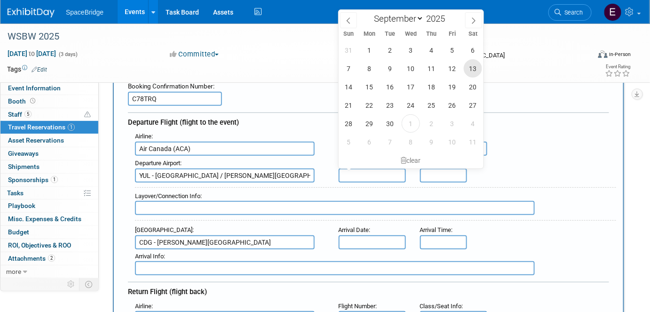
drag, startPoint x: 472, startPoint y: 68, endPoint x: 471, endPoint y: 89, distance: 21.2
click at [472, 68] on span "13" at bounding box center [473, 68] width 18 height 18
type input "Sep 13, 2025"
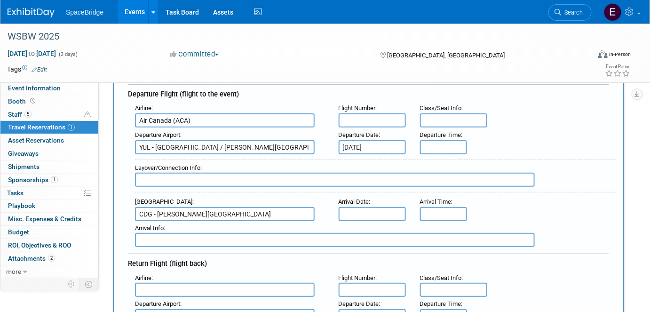
scroll to position [171, 0]
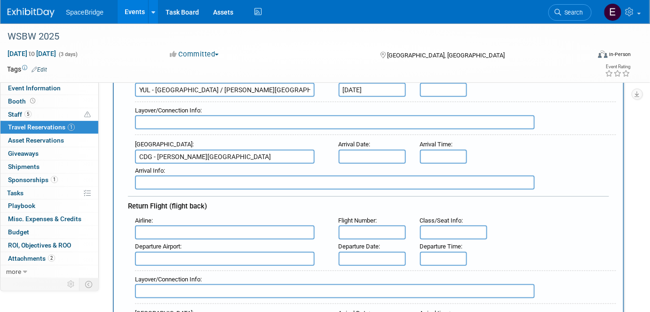
click at [193, 228] on input "text" at bounding box center [225, 232] width 180 height 14
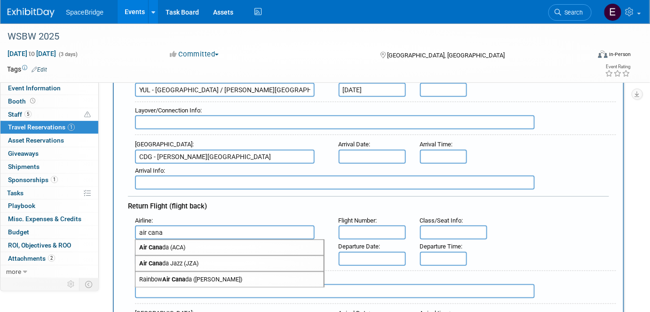
click at [194, 242] on span "Air Cana da (ACA)" at bounding box center [229, 247] width 188 height 15
type input "Air Canada (ACA)"
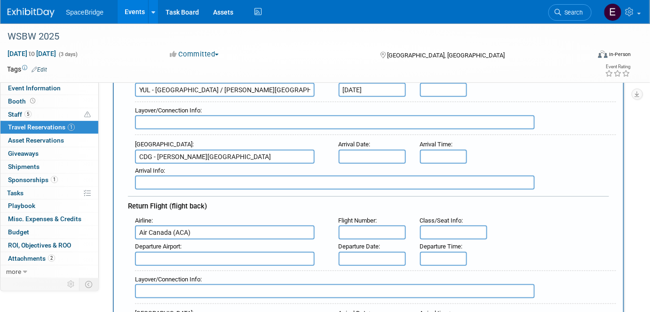
click at [189, 254] on input "text" at bounding box center [225, 259] width 180 height 14
click at [213, 269] on span "CDG - Charles de Gaulle International Airport" at bounding box center [229, 273] width 188 height 15
type input "CDG - Charles de Gaulle International Airport"
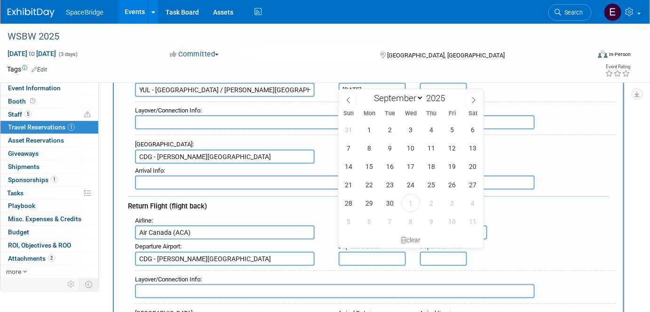
click at [355, 252] on input "text" at bounding box center [372, 259] width 67 height 14
click at [433, 165] on span "18" at bounding box center [431, 166] width 18 height 18
type input "Sep 18, 2025"
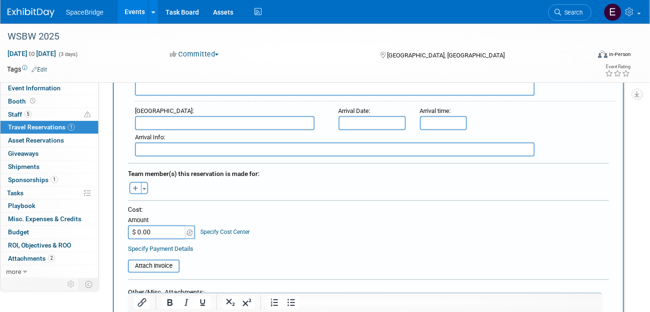
scroll to position [427, 0]
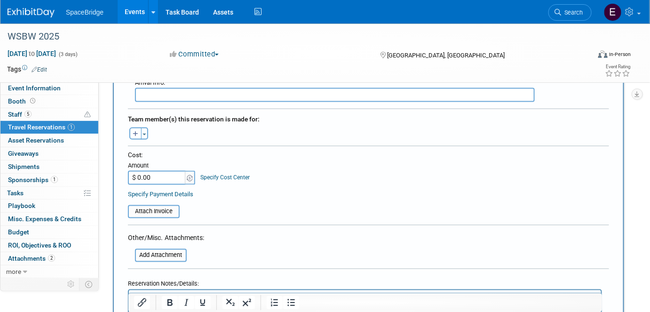
drag, startPoint x: 145, startPoint y: 125, endPoint x: 166, endPoint y: 150, distance: 33.0
click at [145, 134] on span "button" at bounding box center [144, 135] width 4 height 2
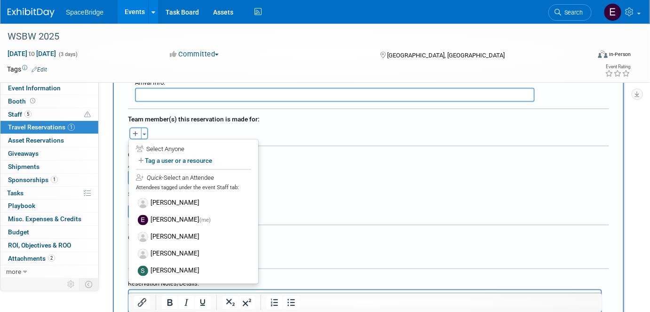
click at [181, 245] on label "[PERSON_NAME]" at bounding box center [193, 253] width 116 height 17
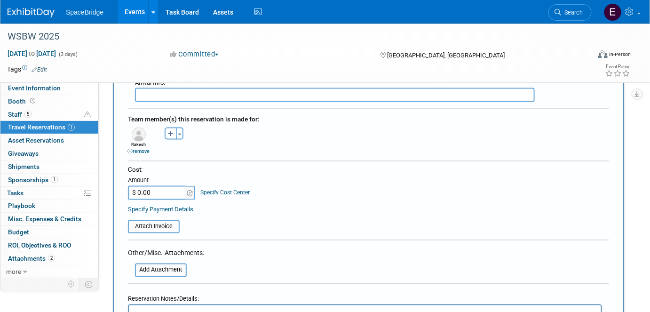
click at [164, 186] on input "$ 0.00" at bounding box center [157, 193] width 59 height 14
type input "$ 1,068.84"
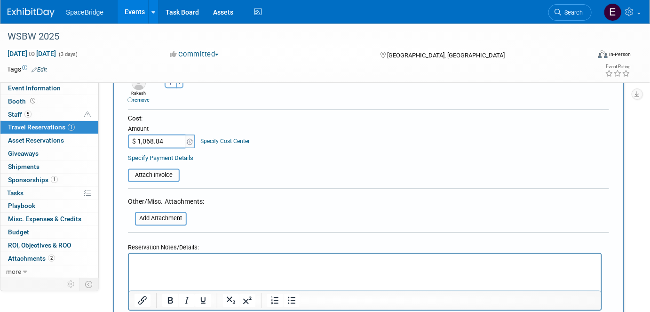
scroll to position [598, 0]
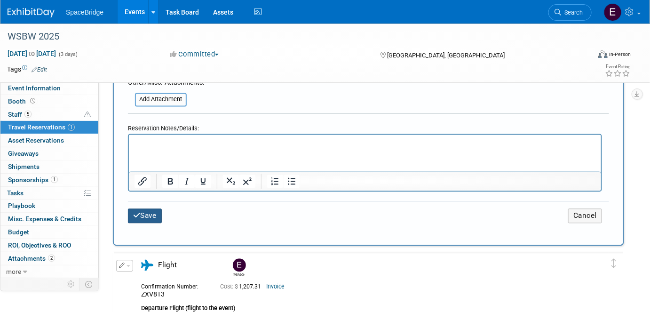
click at [145, 208] on button "Save" at bounding box center [145, 215] width 34 height 15
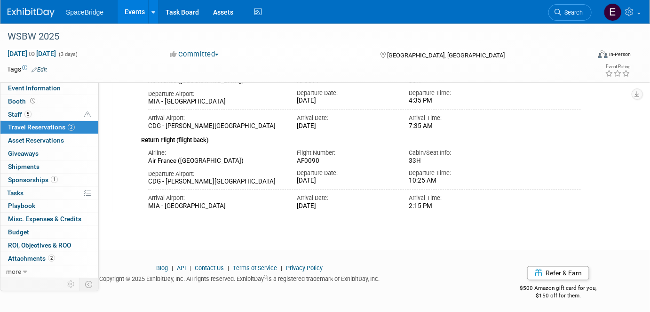
scroll to position [335, 0]
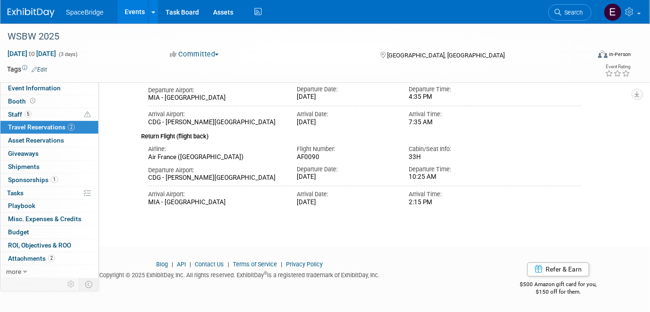
drag, startPoint x: 17, startPoint y: 267, endPoint x: 26, endPoint y: 266, distance: 9.0
click at [17, 268] on span "more" at bounding box center [13, 272] width 15 height 8
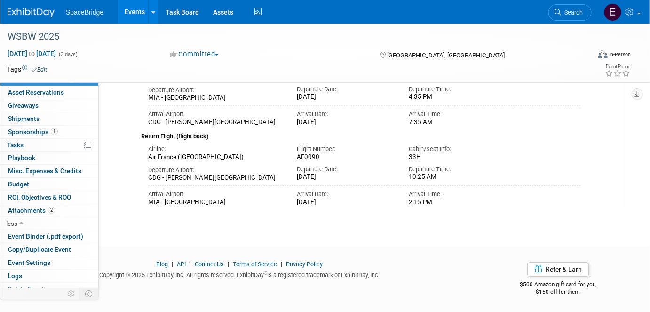
scroll to position [54, 0]
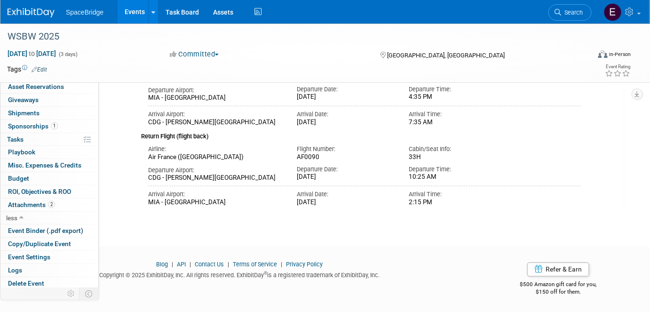
click at [40, 204] on span "Attachments 2" at bounding box center [31, 205] width 47 height 8
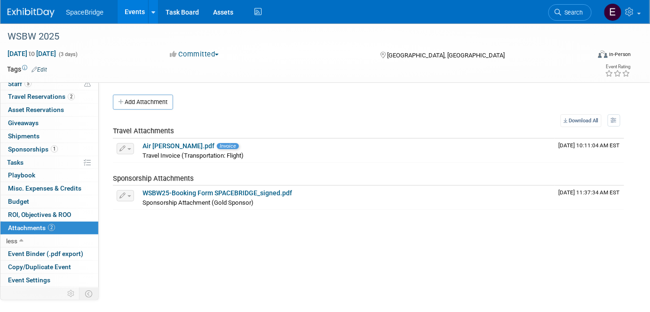
scroll to position [11, 0]
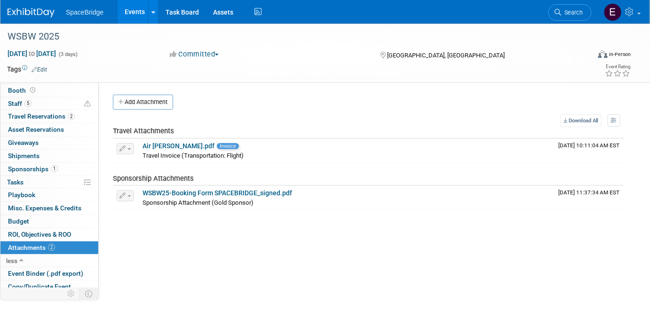
click at [35, 168] on span "Sponsorships 1" at bounding box center [33, 169] width 50 height 8
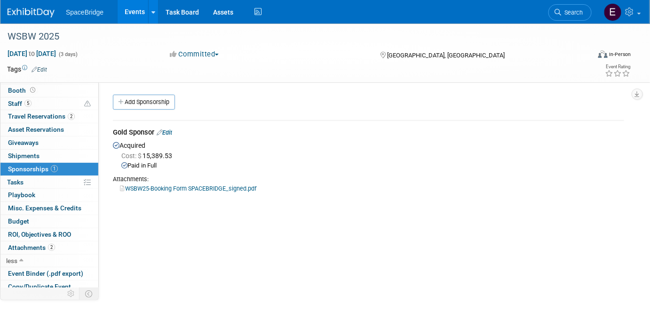
click at [26, 221] on span "Budget" at bounding box center [18, 221] width 21 height 8
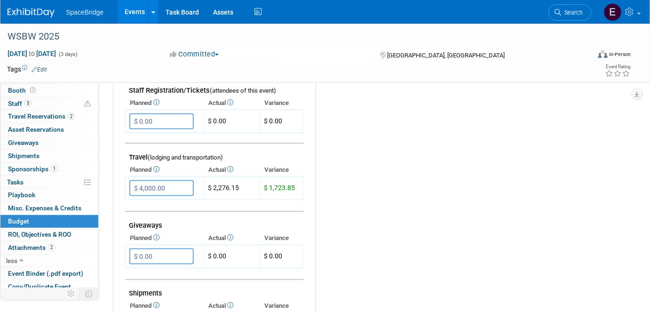
scroll to position [342, 0]
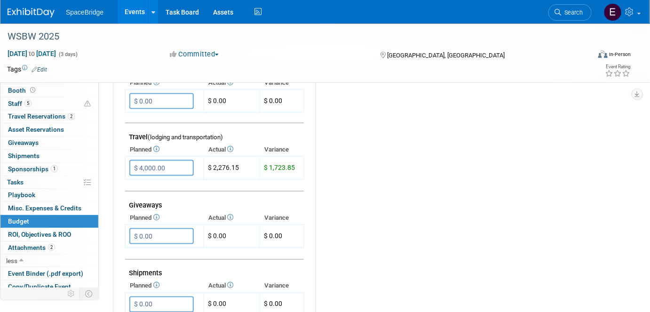
click at [38, 116] on span "Travel Reservations 2" at bounding box center [41, 116] width 67 height 8
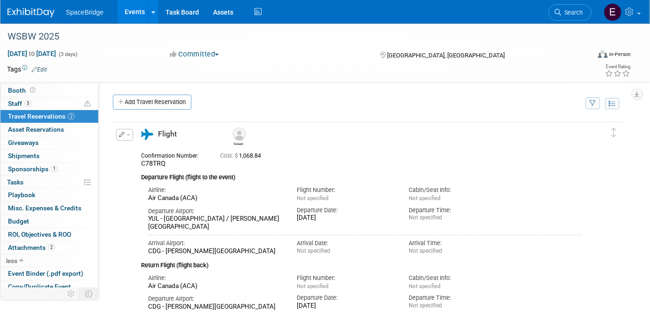
scroll to position [0, 0]
click at [151, 101] on link "Add Travel Reservation" at bounding box center [152, 102] width 79 height 15
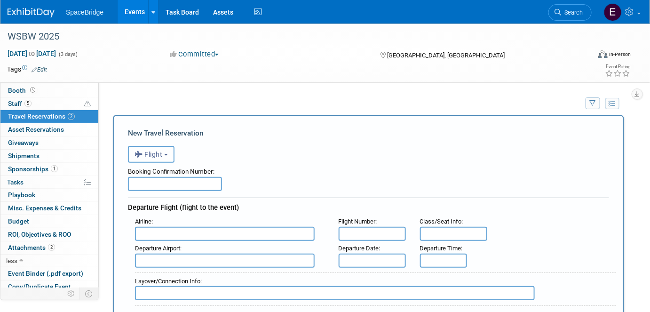
click at [160, 149] on button "Flight" at bounding box center [151, 154] width 47 height 17
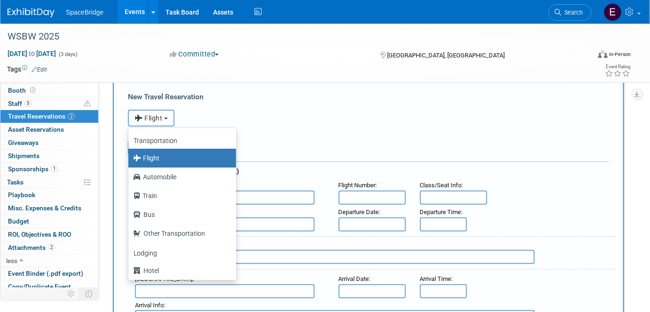
scroll to position [85, 0]
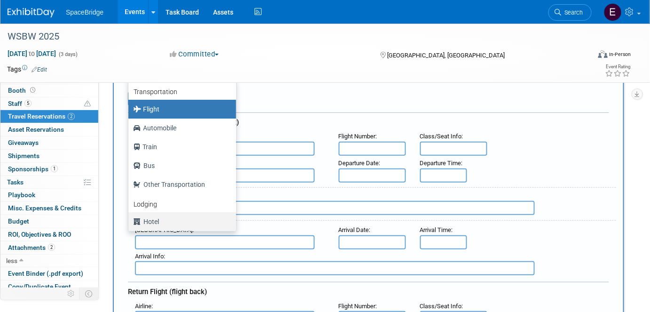
click at [152, 217] on label "Hotel" at bounding box center [180, 221] width 94 height 15
click at [130, 217] on input "Hotel" at bounding box center [127, 220] width 6 height 6
select select "6"
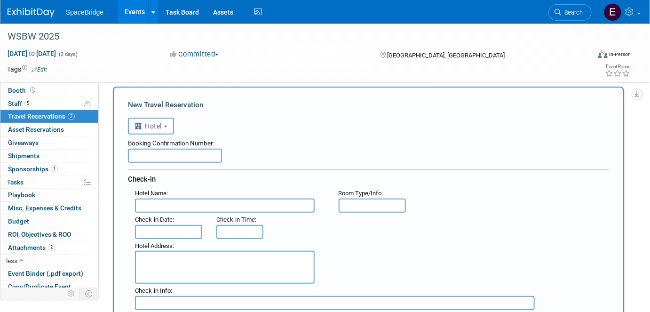
scroll to position [0, 0]
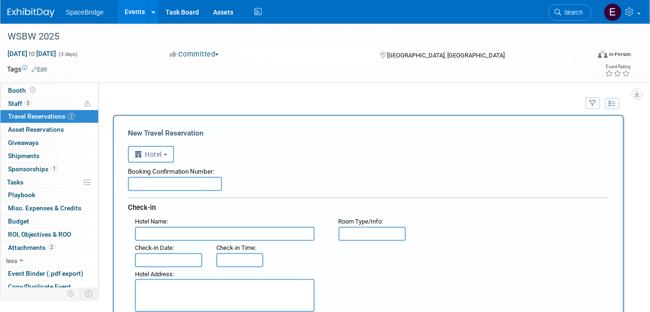
click at [214, 178] on input "text" at bounding box center [175, 184] width 94 height 14
paste input "6142056718"
type input "6142056718"
click at [180, 236] on input "text" at bounding box center [225, 234] width 180 height 14
paste input "AH Droite"
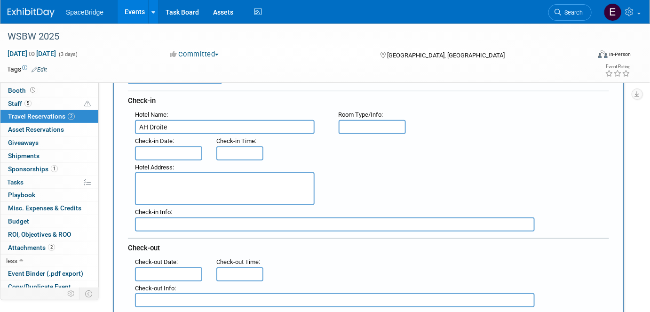
scroll to position [128, 0]
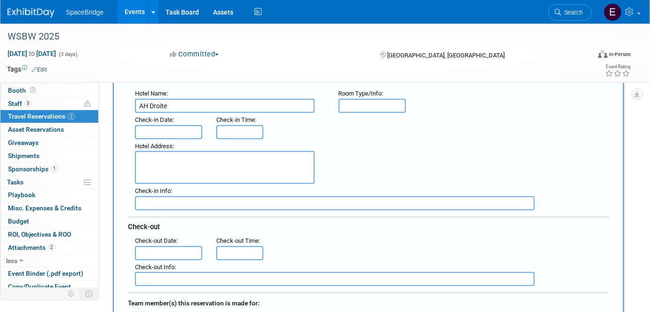
type input "AH Droite"
click at [185, 129] on input "text" at bounding box center [168, 132] width 67 height 14
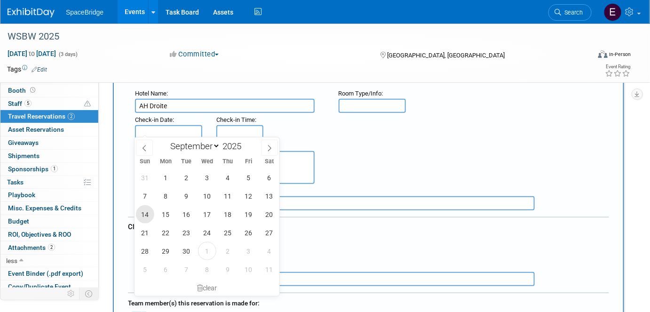
click at [150, 213] on span "14" at bounding box center [145, 214] width 18 height 18
type input "Sep 14, 2025"
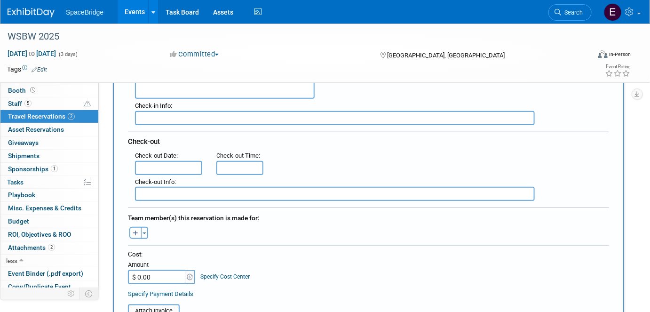
scroll to position [213, 0]
click at [174, 163] on input "text" at bounding box center [168, 167] width 67 height 14
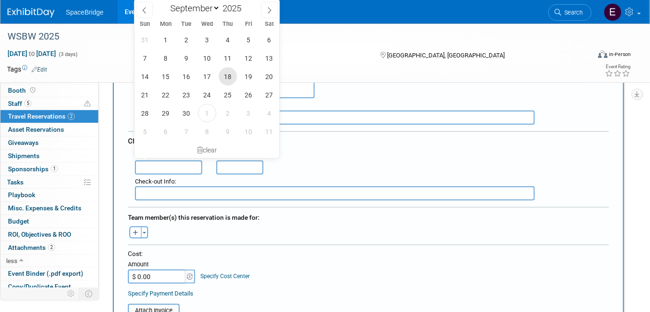
click at [229, 81] on span "18" at bounding box center [228, 76] width 18 height 18
type input "Sep 18, 2025"
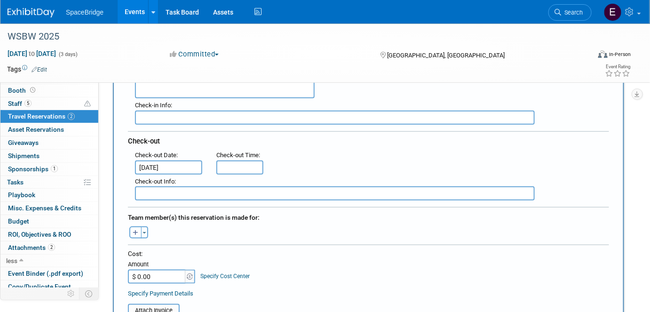
click at [144, 228] on button "Toggle Dropdown" at bounding box center [144, 232] width 7 height 12
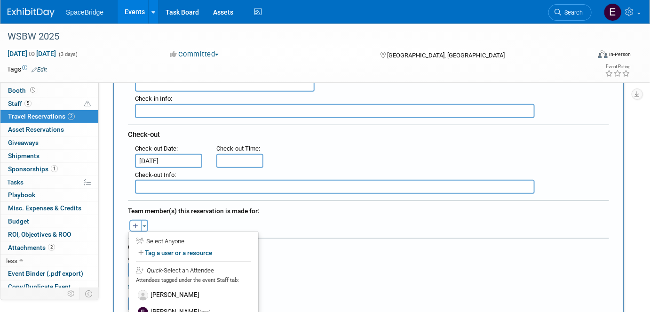
scroll to position [299, 0]
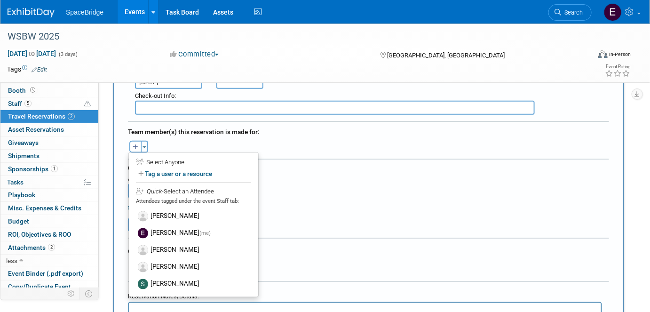
click at [185, 260] on label "[PERSON_NAME]" at bounding box center [193, 267] width 116 height 17
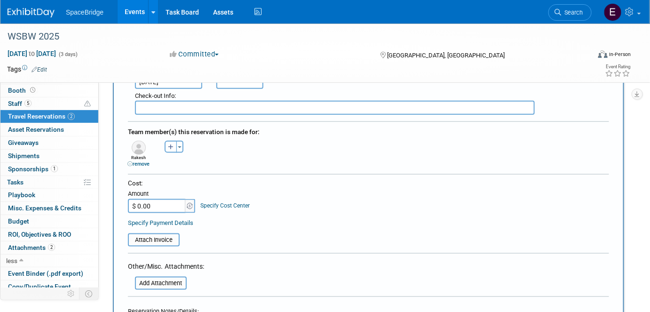
click at [175, 141] on button "button" at bounding box center [171, 147] width 12 height 12
select select
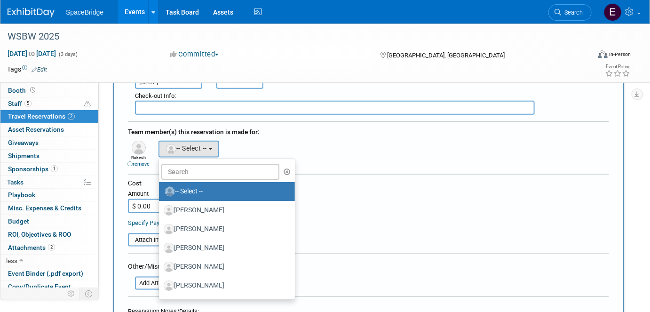
click at [292, 154] on div "Alexandre remove Amir remove Arka remove" at bounding box center [368, 153] width 495 height 30
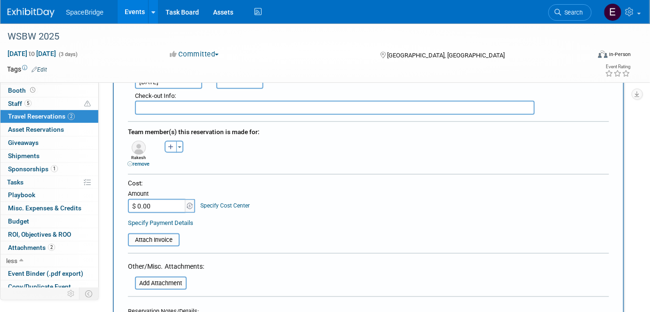
click at [180, 146] on span "button" at bounding box center [180, 147] width 4 height 2
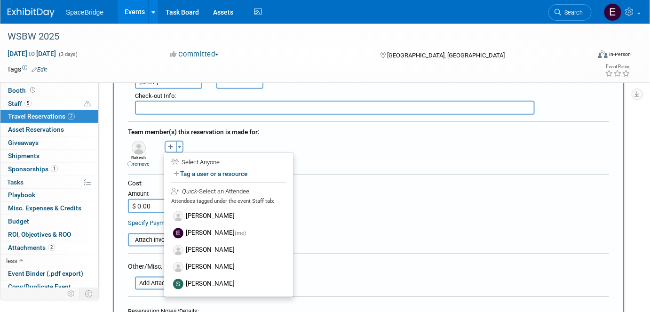
click at [210, 243] on label "[PERSON_NAME]" at bounding box center [229, 250] width 116 height 17
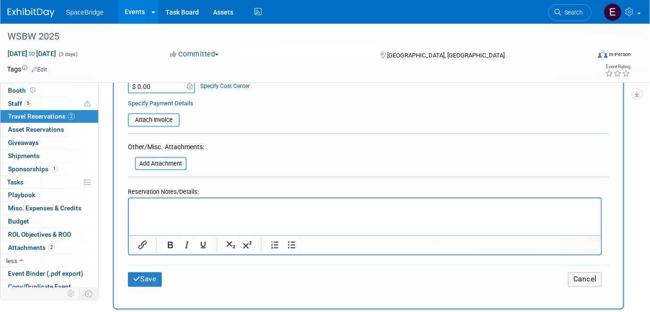
scroll to position [470, 0]
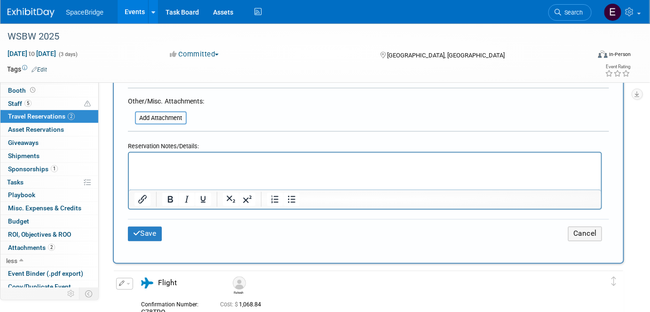
click at [203, 166] on html at bounding box center [364, 160] width 472 height 14
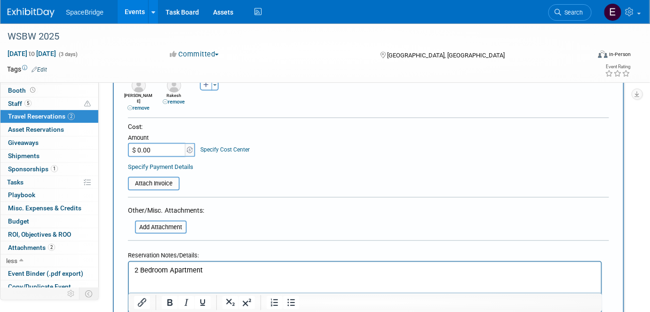
scroll to position [342, 0]
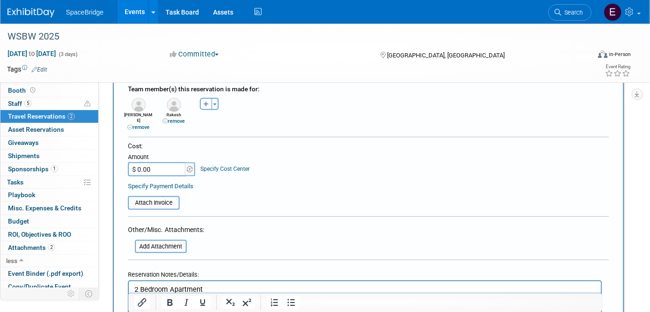
click at [162, 162] on input "$ 0.00" at bounding box center [157, 169] width 59 height 14
type input "$ 1,953.85"
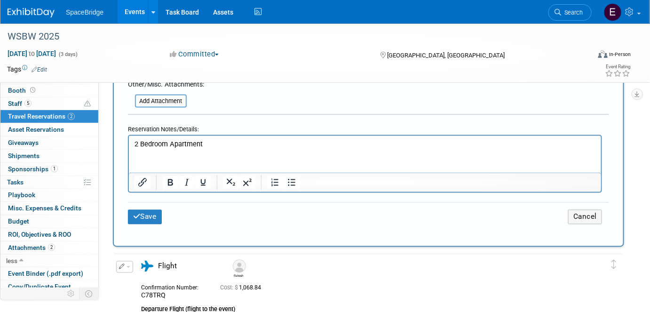
scroll to position [512, 0]
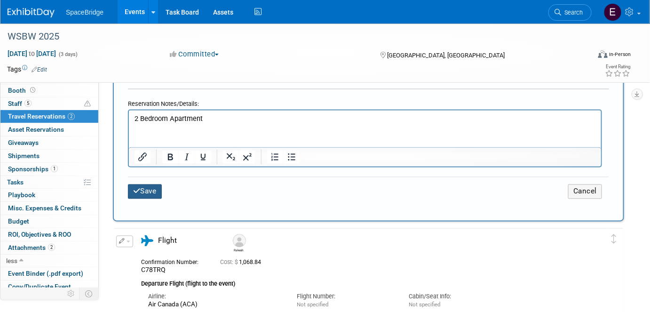
click at [150, 184] on button "Save" at bounding box center [145, 191] width 34 height 15
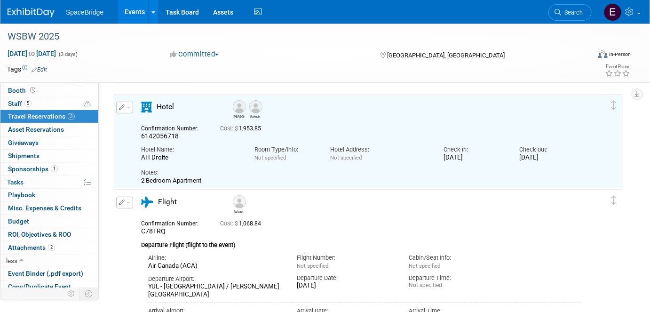
scroll to position [42, 0]
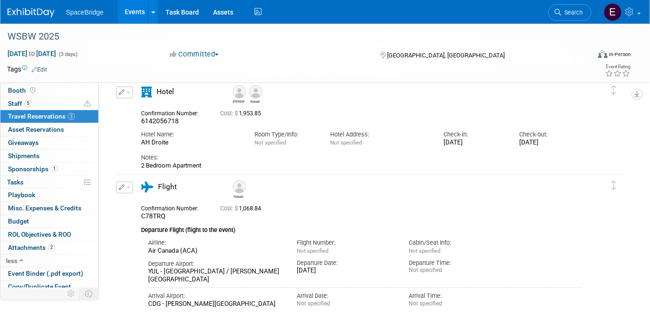
click at [21, 221] on span "Budget" at bounding box center [18, 221] width 21 height 8
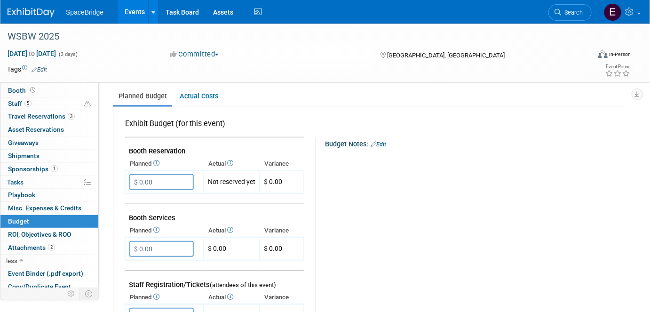
scroll to position [0, 0]
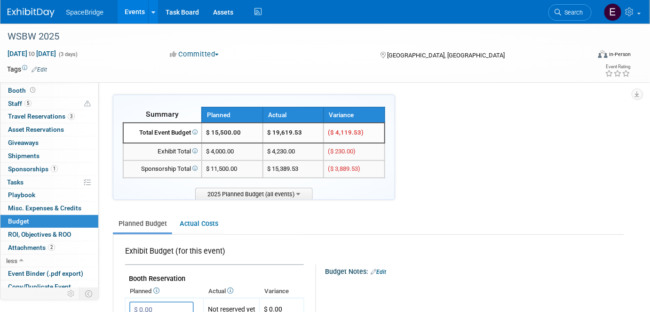
click at [30, 11] on img at bounding box center [31, 12] width 47 height 9
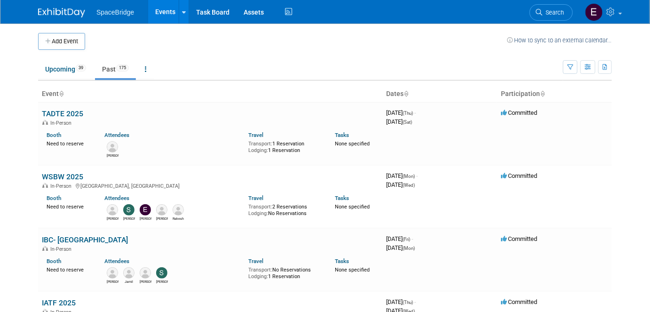
click at [63, 45] on button "Add Event" at bounding box center [61, 41] width 47 height 17
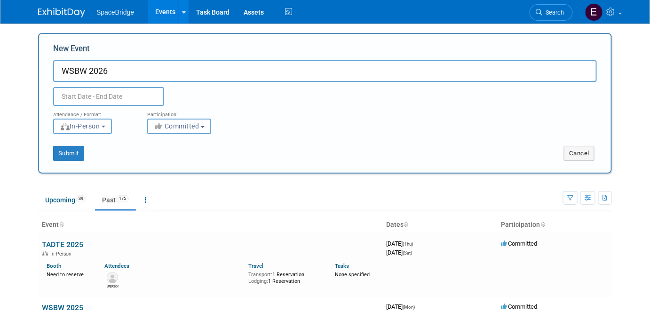
type input "WSBW 2026"
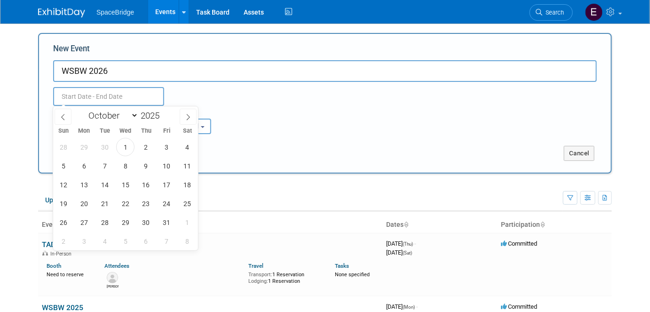
click at [131, 98] on input "text" at bounding box center [108, 96] width 111 height 19
click at [133, 114] on select "January February March April May June July August September October November De…" at bounding box center [111, 116] width 54 height 12
select select "8"
click at [84, 110] on select "January February March April May June July August September October November De…" at bounding box center [111, 116] width 54 height 12
click at [162, 112] on span at bounding box center [163, 113] width 7 height 6
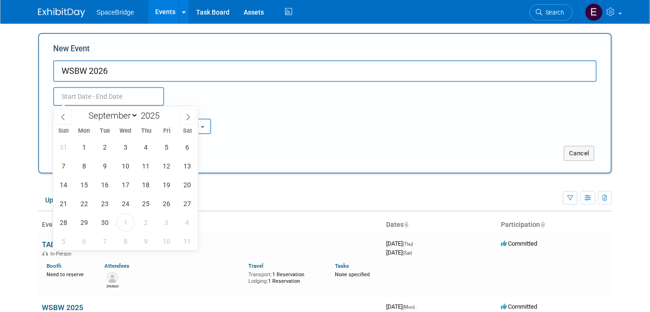
type input "2026"
click at [79, 183] on span "14" at bounding box center [84, 184] width 18 height 18
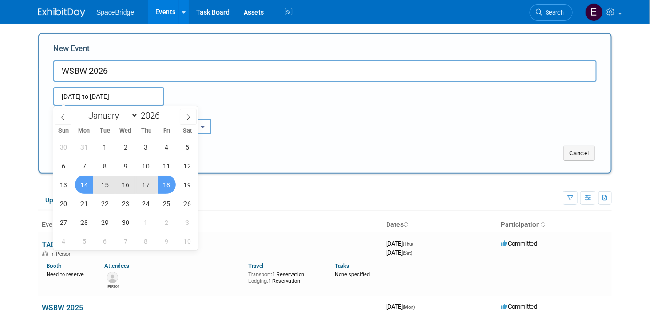
click at [165, 184] on span "18" at bounding box center [167, 184] width 18 height 18
type input "Sep 14, 2026 to Sep 18, 2026"
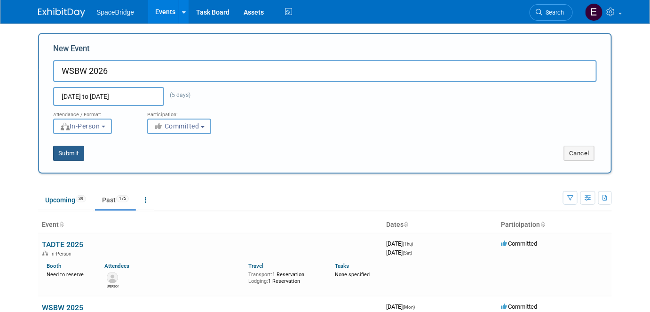
click at [76, 154] on button "Submit" at bounding box center [68, 153] width 31 height 15
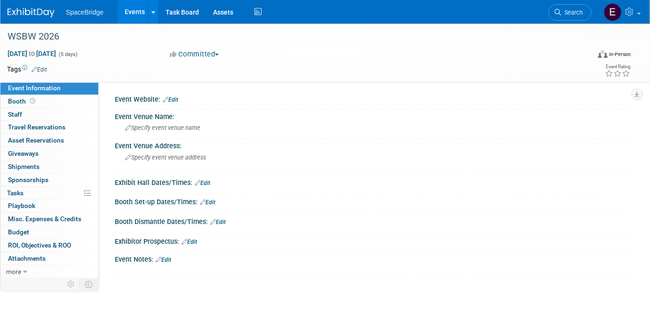
click at [34, 231] on link "Budget" at bounding box center [49, 232] width 98 height 13
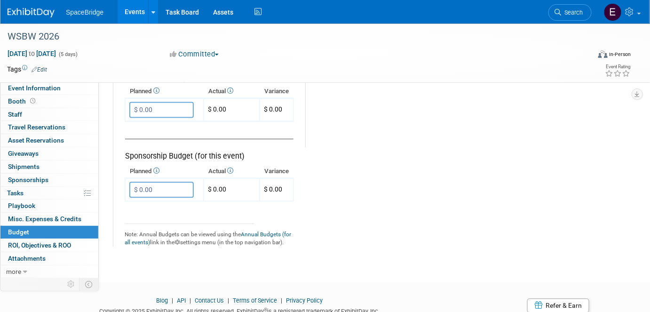
scroll to position [590, 0]
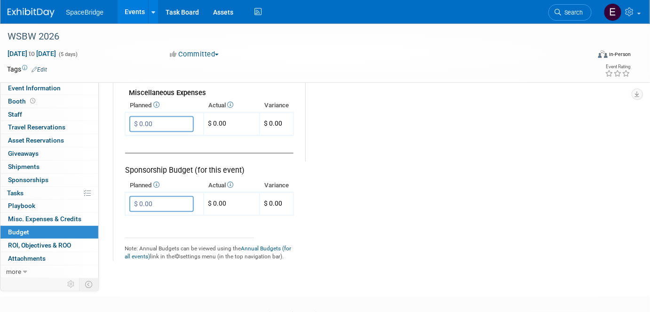
click at [170, 196] on input "$ 0.00" at bounding box center [161, 204] width 64 height 16
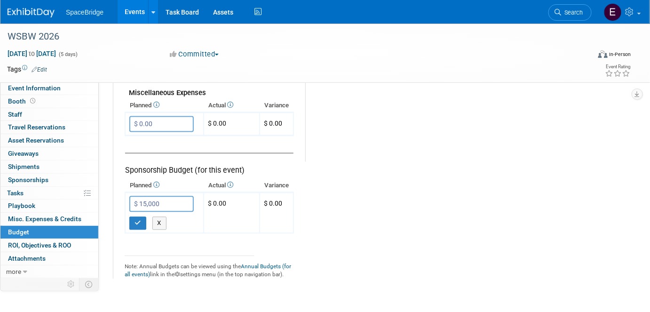
type input "$ 15,000.00"
click at [140, 220] on icon "button" at bounding box center [137, 223] width 7 height 6
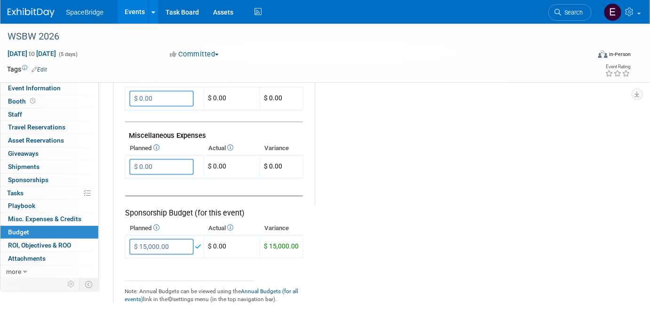
scroll to position [504, 0]
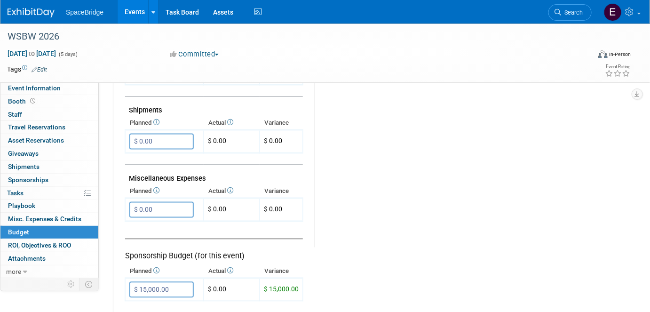
click at [173, 207] on input "$ 0.00" at bounding box center [161, 210] width 64 height 16
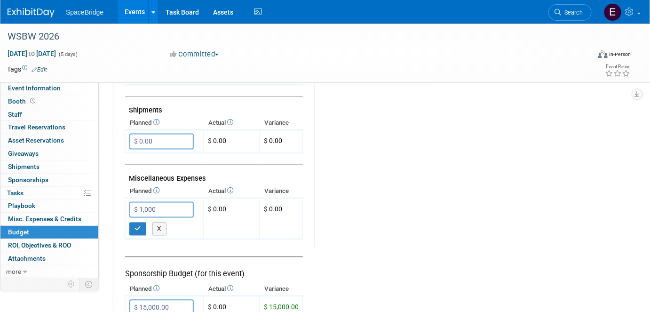
type input "$ 1,000.00"
click at [139, 226] on icon "button" at bounding box center [137, 229] width 7 height 6
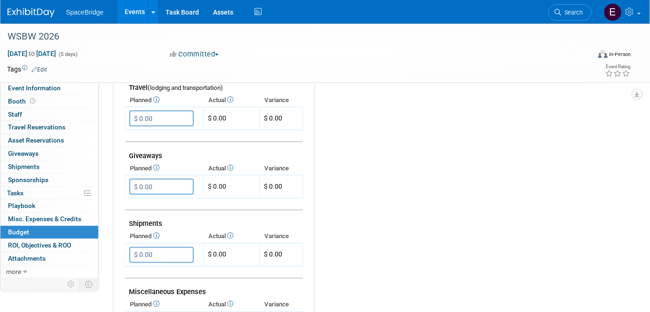
scroll to position [376, 0]
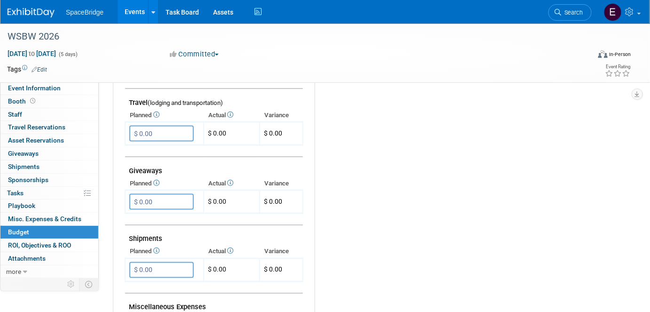
click at [166, 126] on input "$ 0.00" at bounding box center [161, 134] width 64 height 16
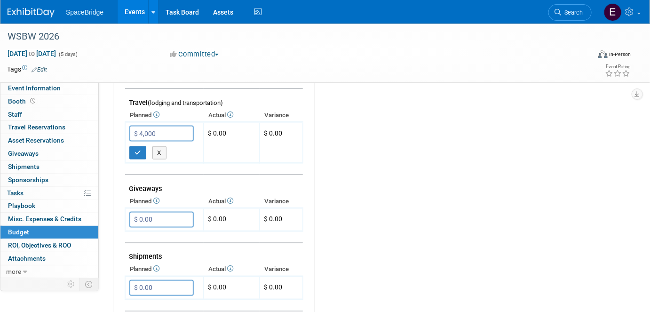
type input "$ 4,000.00"
drag, startPoint x: 135, startPoint y: 150, endPoint x: 145, endPoint y: 150, distance: 9.4
click at [135, 150] on icon "button" at bounding box center [137, 153] width 7 height 6
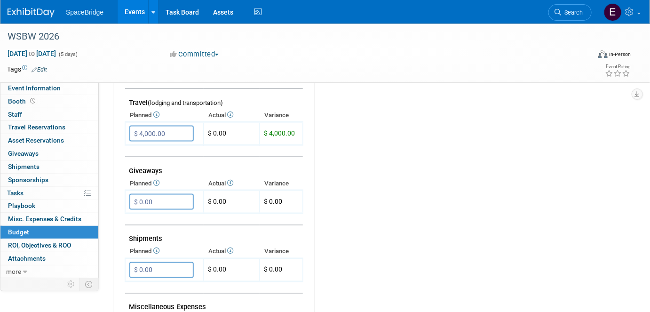
click at [612, 138] on div "Budget Notes: Edit X" at bounding box center [465, 132] width 301 height 488
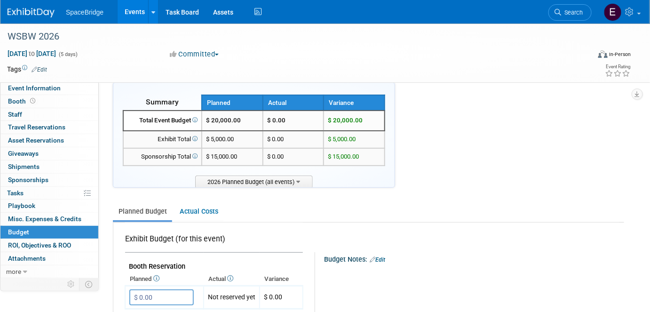
scroll to position [0, 0]
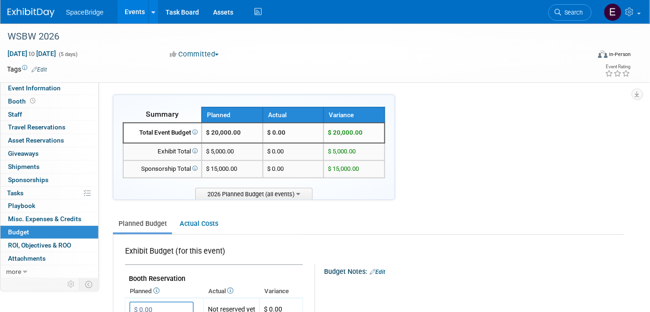
click at [36, 8] on img at bounding box center [31, 12] width 47 height 9
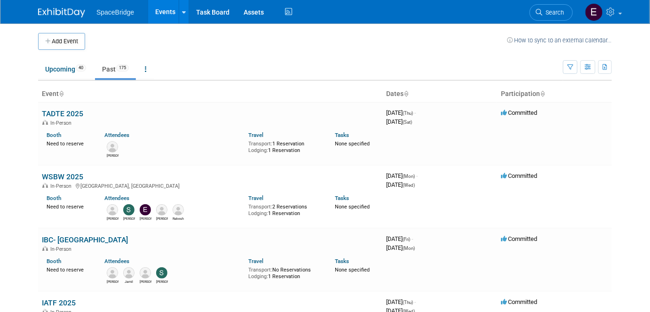
click at [69, 110] on link "TADTE 2025" at bounding box center [62, 113] width 41 height 9
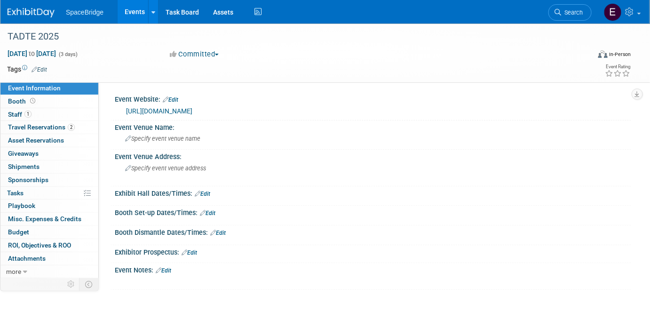
click at [51, 131] on span "Travel Reservations 2" at bounding box center [41, 127] width 67 height 8
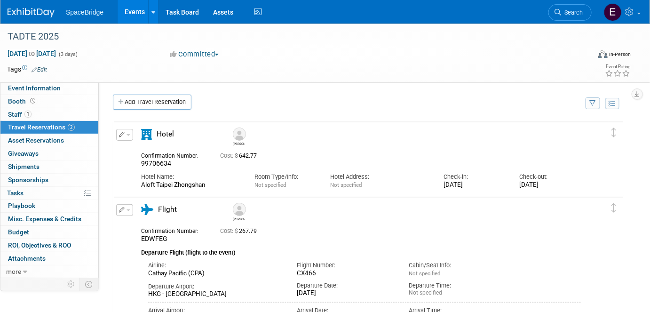
click at [16, 115] on span "Staff 1" at bounding box center [20, 114] width 24 height 8
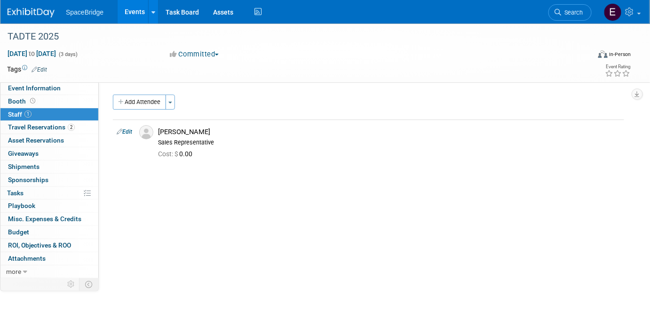
click at [29, 128] on span "Travel Reservations 2" at bounding box center [41, 127] width 67 height 8
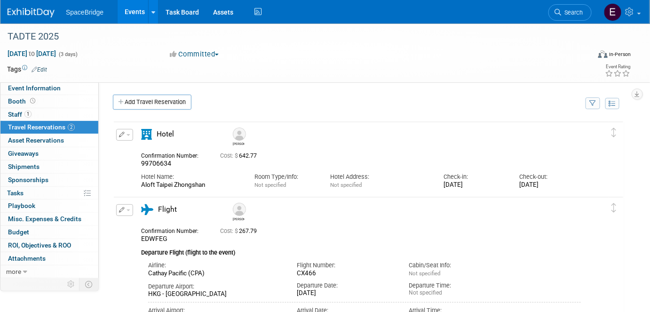
drag, startPoint x: 20, startPoint y: 233, endPoint x: 245, endPoint y: 211, distance: 226.3
click at [20, 233] on span "Budget" at bounding box center [18, 232] width 21 height 8
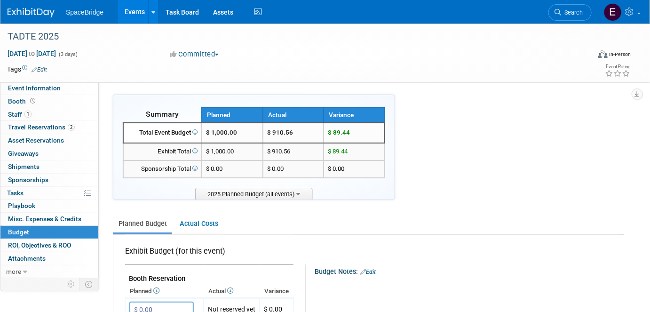
click at [62, 40] on div "TADTE 2025" at bounding box center [291, 36] width 574 height 17
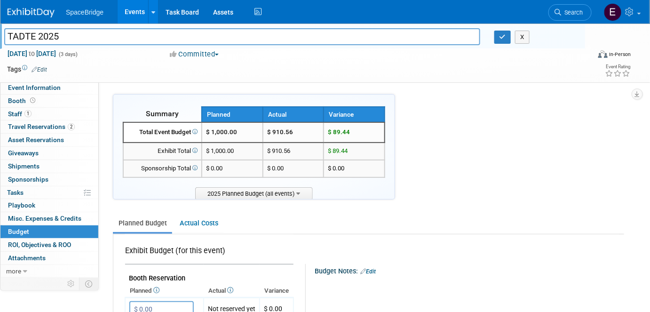
drag, startPoint x: 67, startPoint y: 39, endPoint x: 5, endPoint y: 44, distance: 62.8
click at [5, 44] on input "TADTE 2025" at bounding box center [242, 36] width 476 height 16
click at [32, 86] on span "Event Information" at bounding box center [34, 88] width 53 height 8
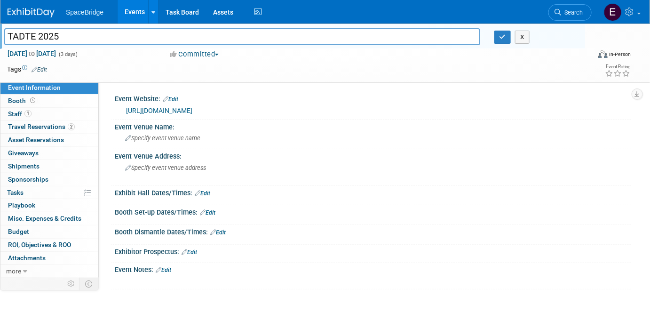
click at [192, 110] on link "[URL][DOMAIN_NAME]" at bounding box center [159, 111] width 66 height 8
click at [508, 39] on button "button" at bounding box center [502, 37] width 17 height 13
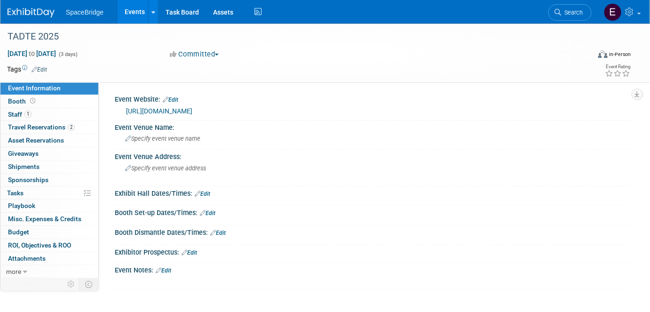
click at [32, 9] on img at bounding box center [31, 12] width 47 height 9
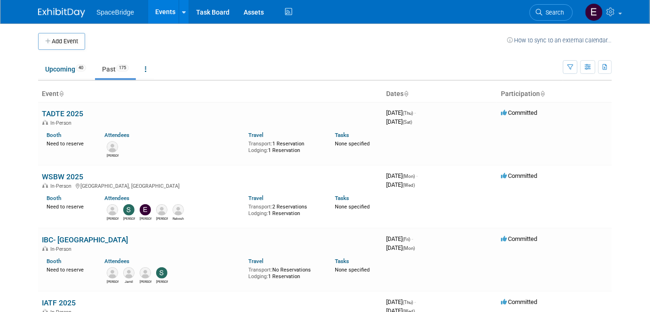
click at [76, 38] on button "Add Event" at bounding box center [61, 41] width 47 height 17
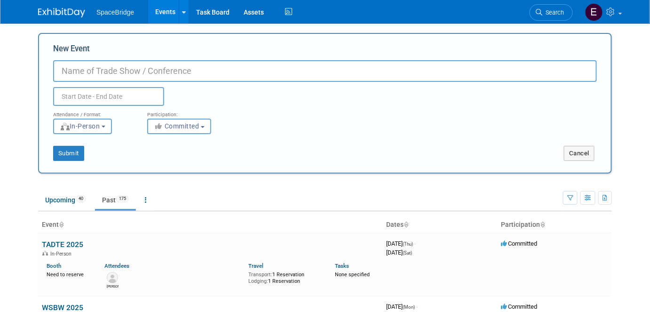
paste input "TADTE 2025"
drag, startPoint x: 117, startPoint y: 73, endPoint x: 55, endPoint y: 70, distance: 61.2
click at [55, 70] on input "TADTE 2026" at bounding box center [325, 71] width 544 height 22
type input "TELETIME SATELLITE CONGRESS"
click at [107, 99] on input "text" at bounding box center [108, 96] width 111 height 19
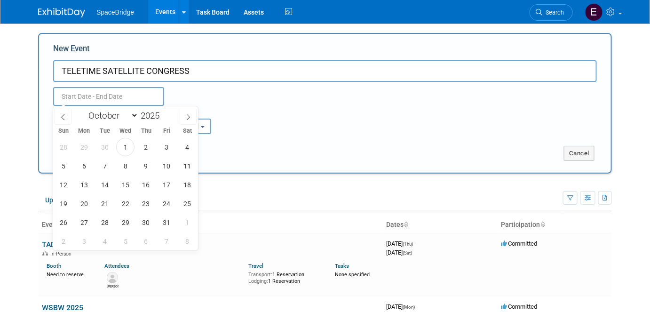
click at [162, 115] on span at bounding box center [163, 118] width 7 height 6
click at [163, 111] on span at bounding box center [163, 113] width 7 height 6
type input "2026"
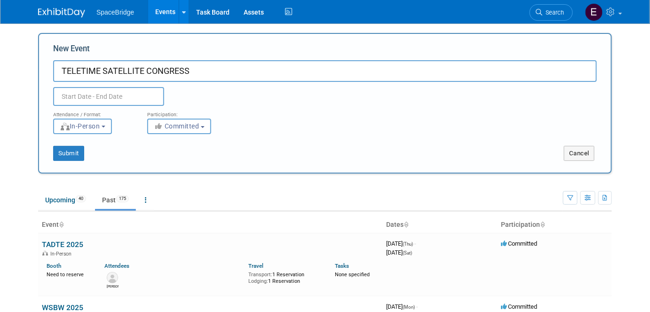
drag, startPoint x: 195, startPoint y: 73, endPoint x: 51, endPoint y: 71, distance: 143.9
click at [51, 71] on div "New Event TELETIME SATELLITE CONGRESS Duplicate Event Warning Attendance / Form…" at bounding box center [325, 103] width 574 height 141
paste input "LATIN AMERICA SATELLITE CONFERENCE BRAZIL Oct 7-9, 2025"
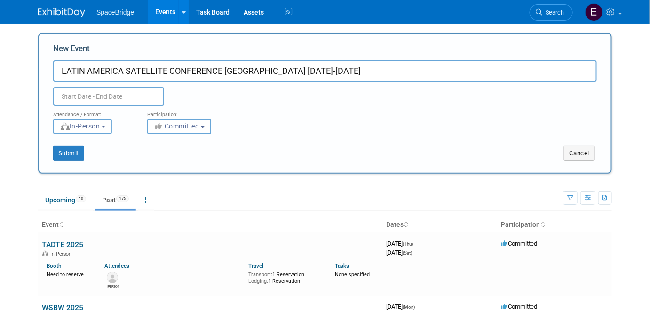
drag, startPoint x: 323, startPoint y: 71, endPoint x: 252, endPoint y: 71, distance: 71.0
click at [252, 71] on input "LATIN AMERICA SATELLITE CONFERENCE BRAZIL Oct 7-9, 2025" at bounding box center [325, 71] width 544 height 22
type input "LATIN AMERICA SATELLITE CONFERENCE [GEOGRAPHIC_DATA]"
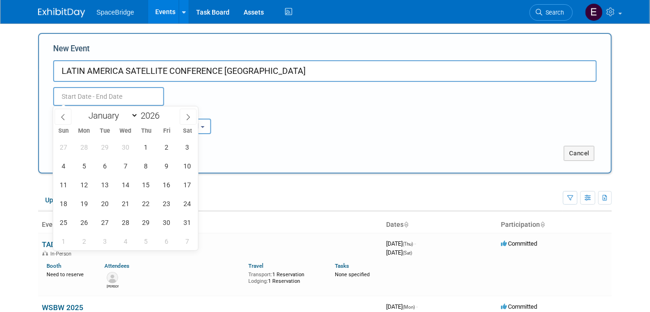
click at [148, 97] on input "text" at bounding box center [108, 96] width 111 height 19
click at [99, 168] on span "6" at bounding box center [104, 166] width 18 height 18
click at [156, 171] on div "27 28 29 30 1 2 3 4 5 6 7 8 9 10 11 12 13 14 15 16 17 18 19 20 21 22 23 24 25 2…" at bounding box center [125, 193] width 145 height 113
click at [149, 166] on span "8" at bounding box center [146, 166] width 18 height 18
type input "Oct 6, 2026 to Oct 8, 2026"
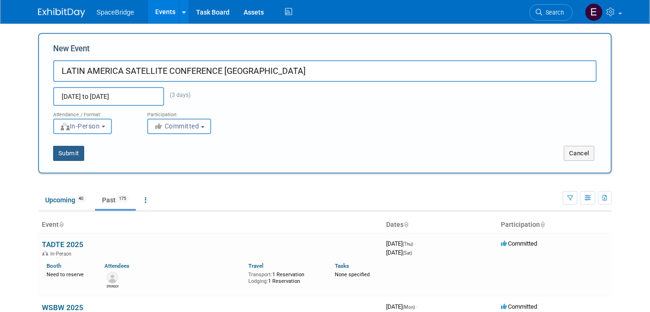
click at [71, 153] on button "Submit" at bounding box center [68, 153] width 31 height 15
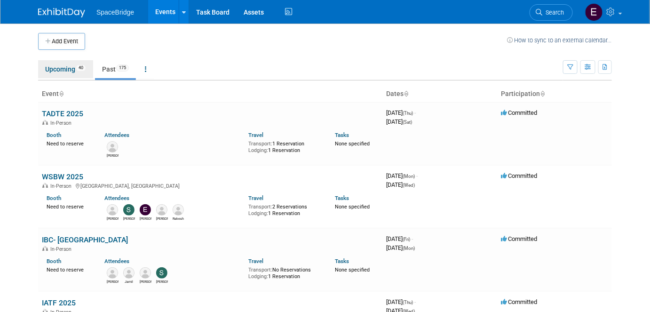
click at [54, 65] on link "Upcoming 40" at bounding box center [65, 69] width 55 height 18
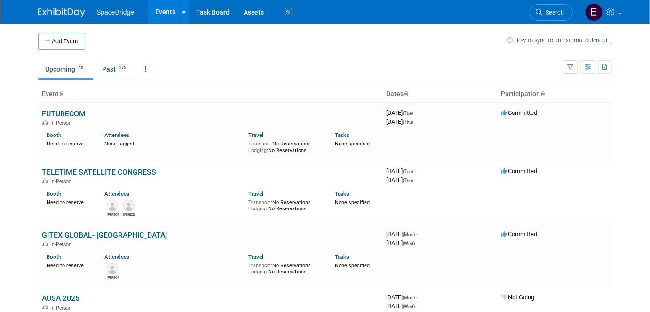
click at [117, 172] on link "TELETIME SATELLITE CONGRESS" at bounding box center [99, 171] width 114 height 9
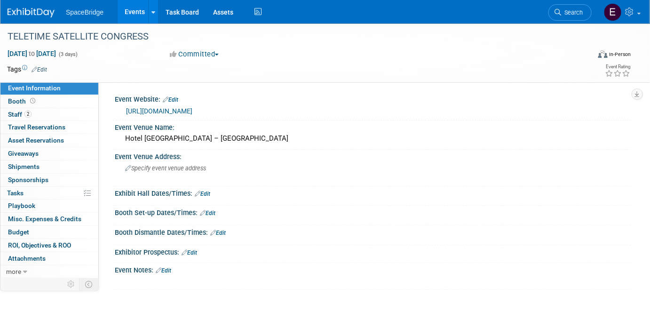
click at [15, 98] on span "Booth" at bounding box center [22, 101] width 29 height 8
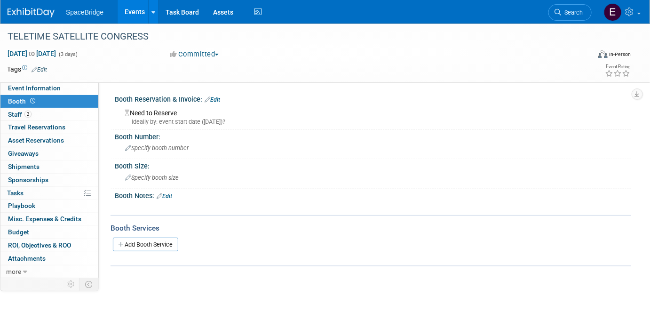
click at [16, 114] on span "Staff 2" at bounding box center [20, 114] width 24 height 8
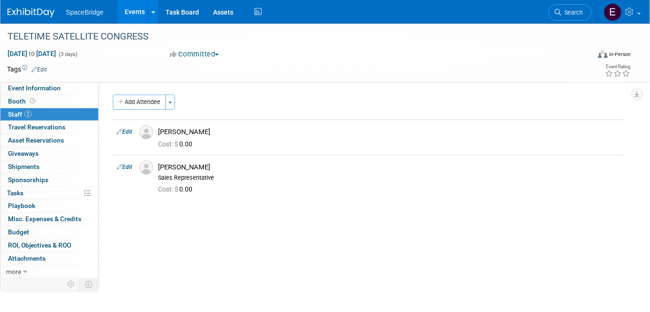
scroll to position [65, 0]
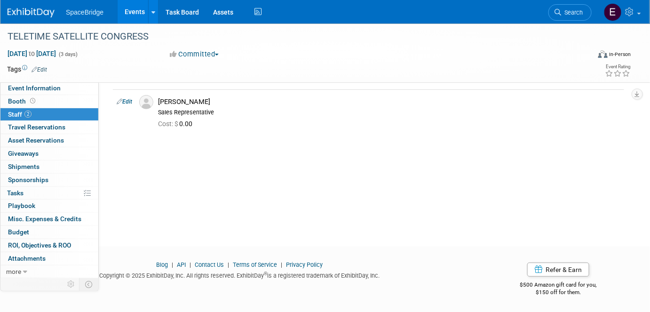
click at [31, 180] on span "Sponsorships 0" at bounding box center [28, 180] width 40 height 8
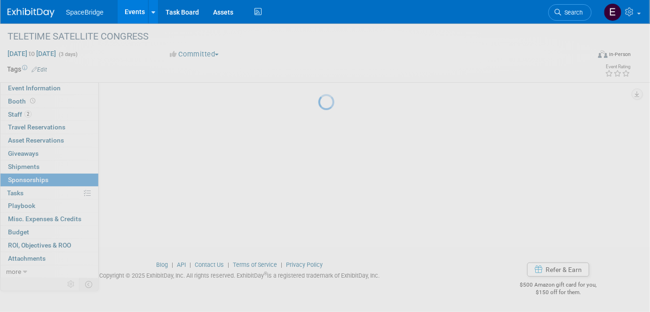
scroll to position [0, 0]
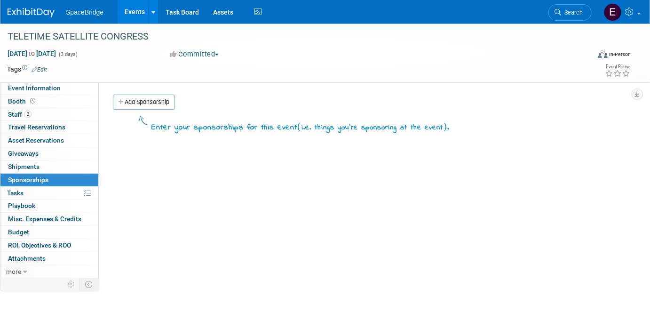
drag, startPoint x: 154, startPoint y: 96, endPoint x: 163, endPoint y: 102, distance: 10.3
click at [154, 96] on link "Add Sponsorship" at bounding box center [144, 102] width 62 height 15
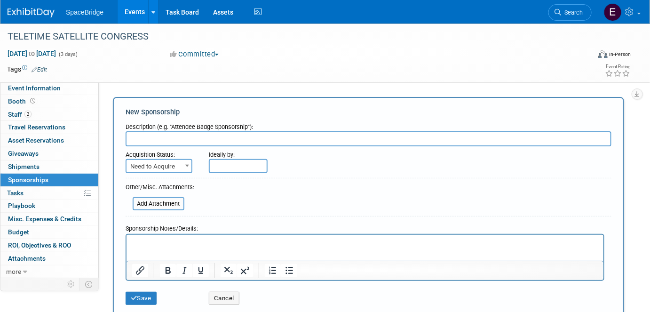
paste input "6201.49"
drag, startPoint x: 189, startPoint y: 140, endPoint x: 121, endPoint y: 136, distance: 67.8
click at [121, 136] on div "New Sponsorship Description (e.g. "Attendee Badge Sponsorship"): 6201.49 Acquis…" at bounding box center [368, 208] width 511 height 223
type input "b"
click at [133, 139] on input "sbronze sponsor" at bounding box center [369, 138] width 486 height 15
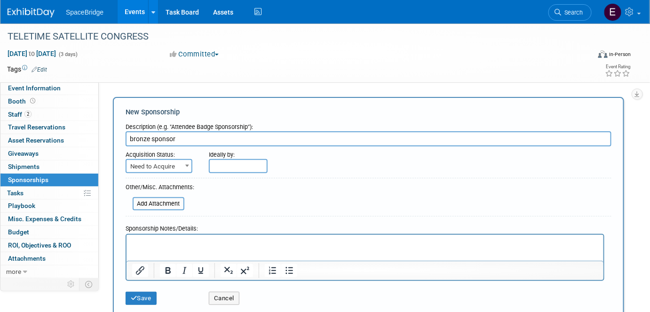
drag, startPoint x: 149, startPoint y: 138, endPoint x: 109, endPoint y: 138, distance: 40.4
click at [109, 138] on div "Add Sponsorship New Sponsorship Description (e.g. "Attendee Badge Sponsorship")…" at bounding box center [368, 209] width 525 height 228
type input "Support sponsor"
click at [160, 247] on html at bounding box center [364, 240] width 477 height 13
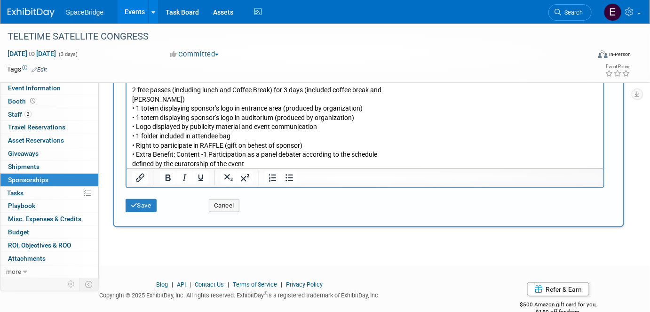
scroll to position [155, 0]
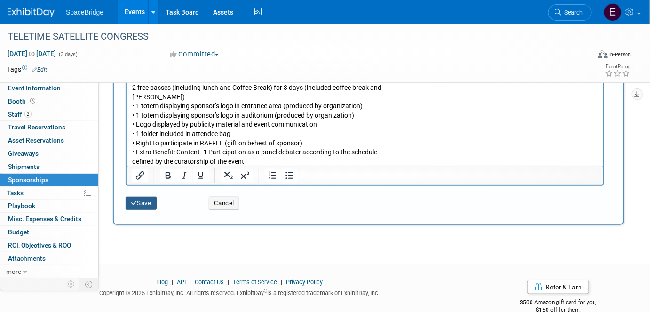
click at [147, 200] on button "Save" at bounding box center [141, 203] width 31 height 13
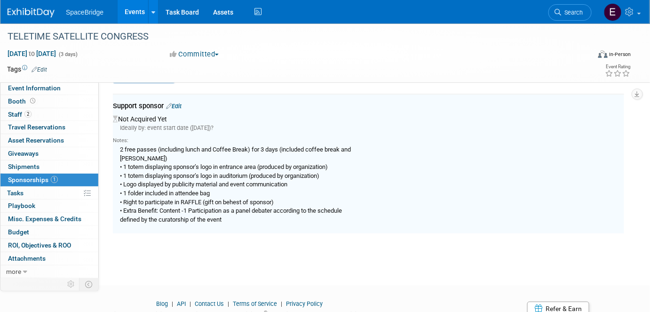
scroll to position [19, 0]
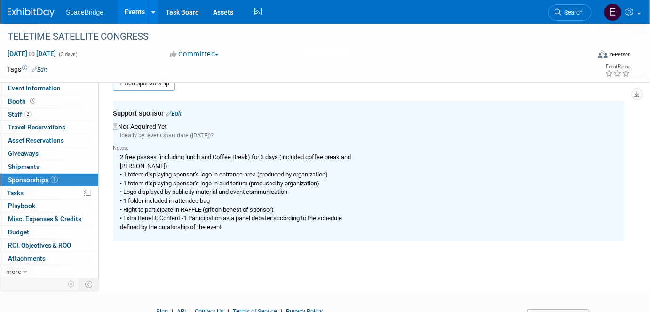
click at [31, 111] on link "2 Staff 2" at bounding box center [49, 114] width 98 height 13
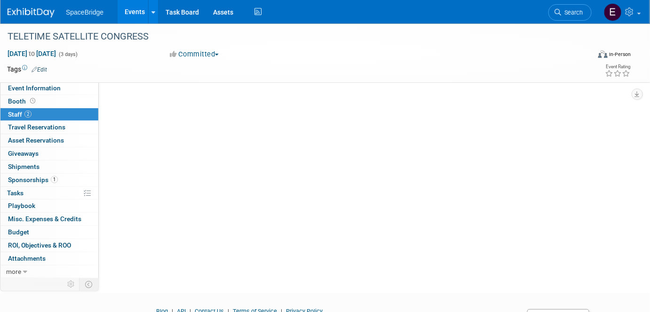
scroll to position [0, 0]
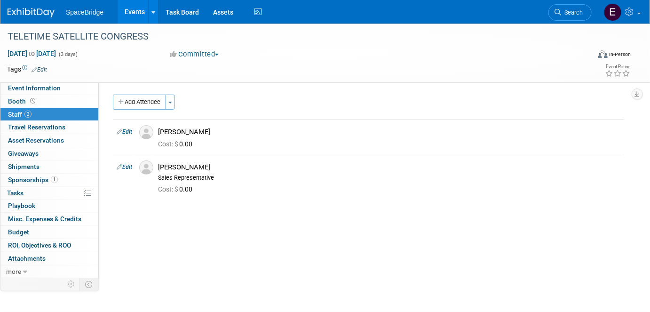
click at [51, 129] on span "Travel Reservations 0" at bounding box center [36, 127] width 57 height 8
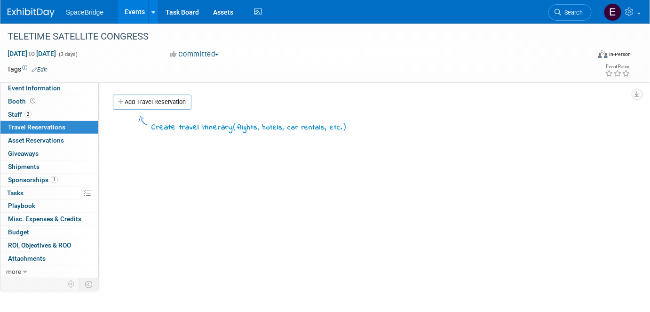
drag, startPoint x: 149, startPoint y: 100, endPoint x: 165, endPoint y: 110, distance: 19.0
click at [149, 100] on link "Add Travel Reservation" at bounding box center [152, 102] width 79 height 15
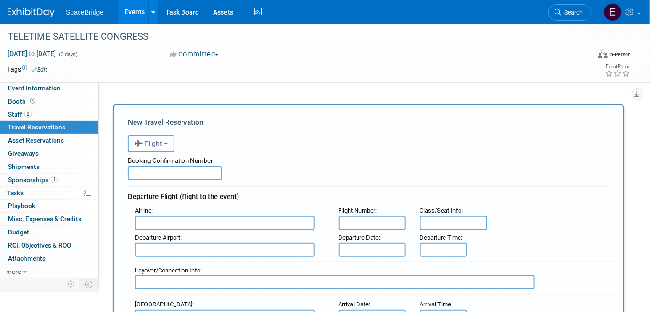
click at [166, 147] on button "Flight" at bounding box center [151, 143] width 47 height 17
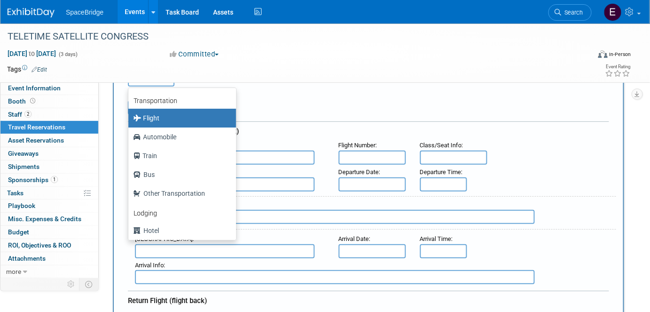
scroll to position [85, 0]
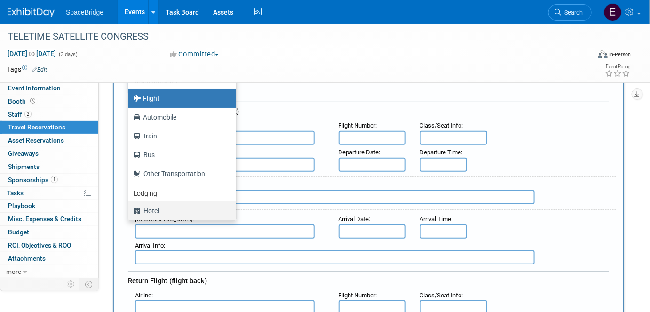
click at [164, 205] on label "Hotel" at bounding box center [180, 210] width 94 height 15
click at [130, 206] on input "Hotel" at bounding box center [127, 209] width 6 height 6
select select "6"
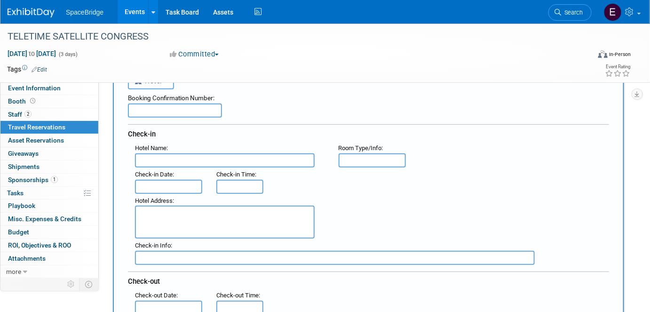
scroll to position [42, 0]
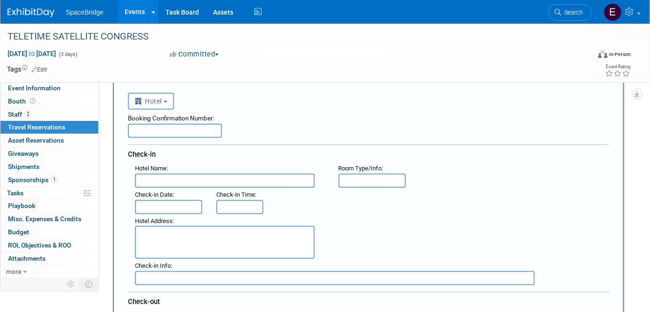
click at [180, 128] on input "text" at bounding box center [175, 131] width 94 height 14
type input "13406"
click at [200, 176] on input "text" at bounding box center [225, 180] width 180 height 14
type input "Hotel Windsor Marapendi"
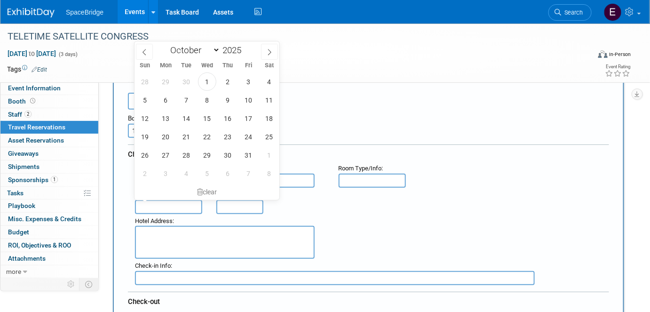
click at [164, 201] on input "text" at bounding box center [168, 207] width 67 height 14
click at [430, 205] on div ": Check-in Date : Check-in Time :" at bounding box center [372, 201] width 488 height 26
click at [170, 201] on input "text" at bounding box center [168, 207] width 67 height 14
click at [145, 100] on span "5" at bounding box center [145, 100] width 18 height 18
type input "Oct 5, 2025"
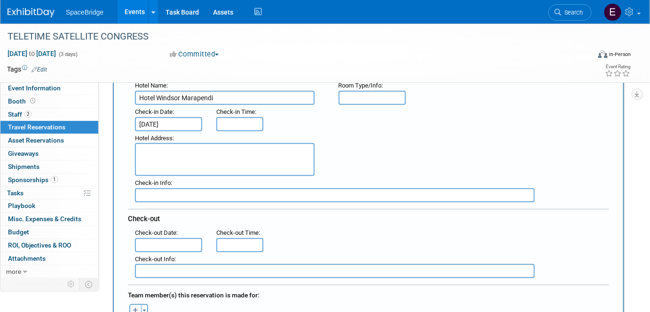
scroll to position [128, 0]
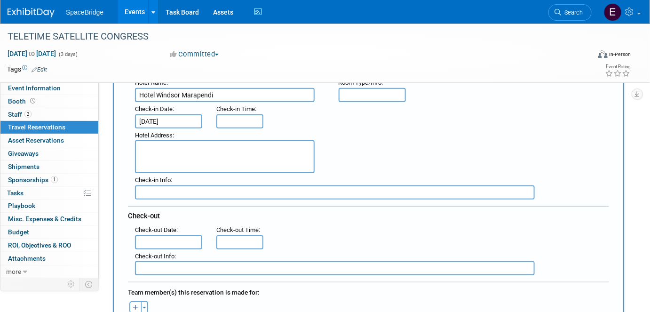
click at [167, 240] on input "text" at bounding box center [168, 242] width 67 height 14
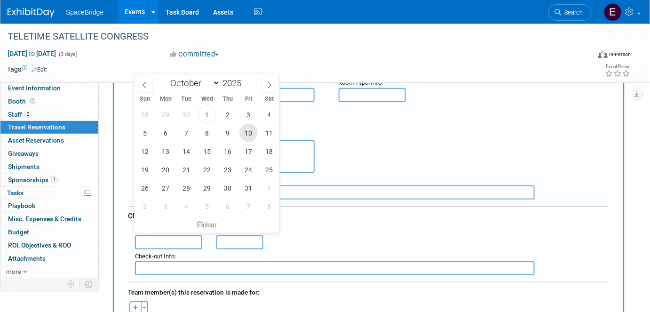
click at [251, 131] on span "10" at bounding box center [248, 133] width 18 height 18
type input "Oct 10, 2025"
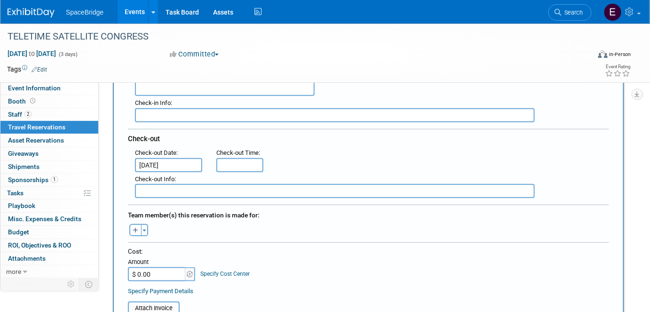
scroll to position [213, 0]
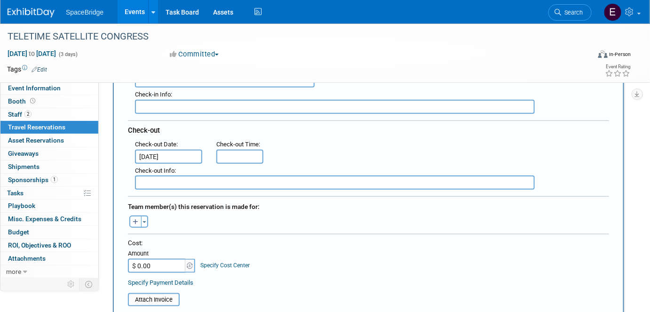
click at [145, 215] on button "Toggle Dropdown" at bounding box center [144, 221] width 7 height 12
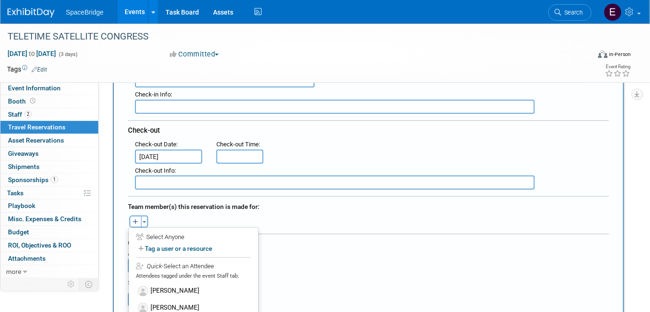
click at [181, 289] on label "[PERSON_NAME]" at bounding box center [193, 291] width 116 height 17
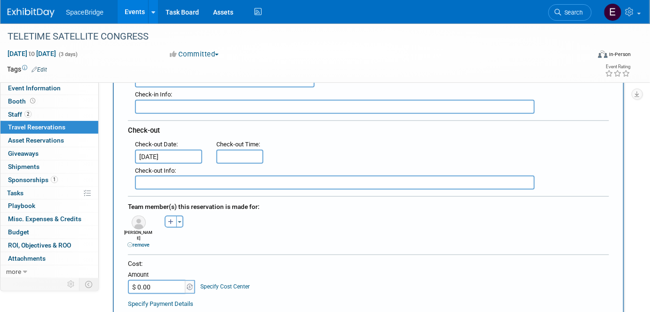
click at [163, 280] on input "$ 0.00" at bounding box center [157, 287] width 59 height 14
paste input "763.16"
type input "$ 763.16"
click at [32, 113] on link "2 Staff 2" at bounding box center [49, 114] width 98 height 13
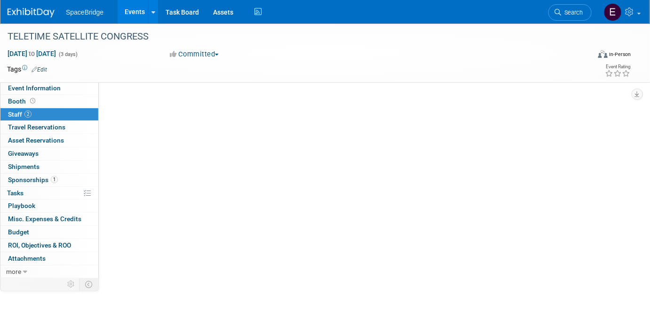
scroll to position [0, 0]
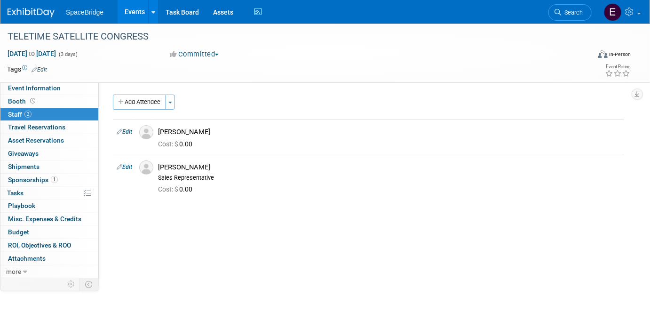
drag, startPoint x: 126, startPoint y: 133, endPoint x: 281, endPoint y: 171, distance: 158.8
click at [126, 133] on link "Edit" at bounding box center [125, 131] width 16 height 7
select select "96c08d56-a2dc-4ac2-8089-589f6ce539de"
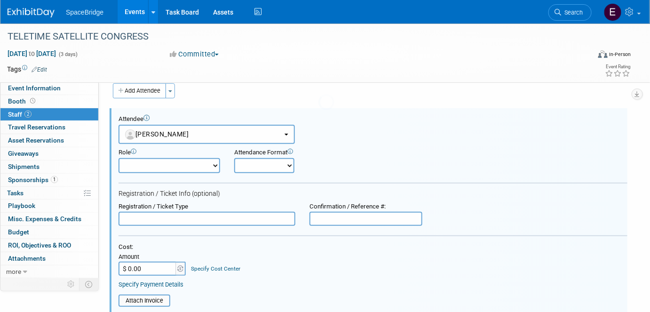
scroll to position [13, 0]
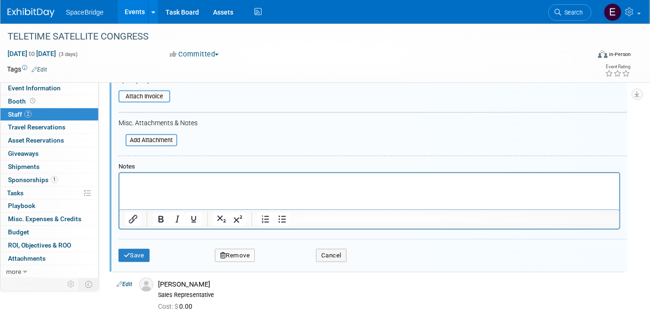
click at [157, 184] on p "Rich Text Area. Press ALT-0 for help." at bounding box center [369, 181] width 489 height 9
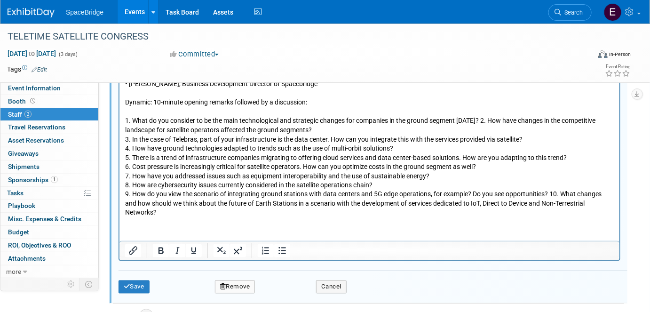
scroll to position [436, 0]
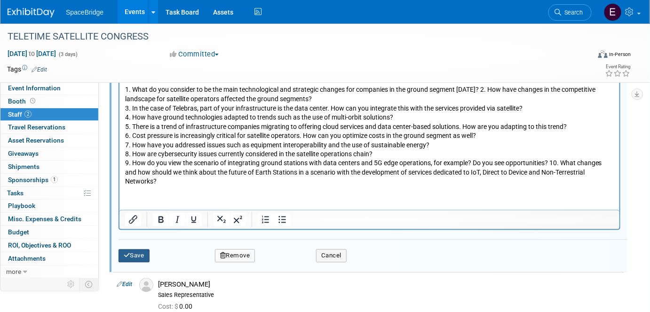
click at [133, 251] on button "Save" at bounding box center [133, 255] width 31 height 13
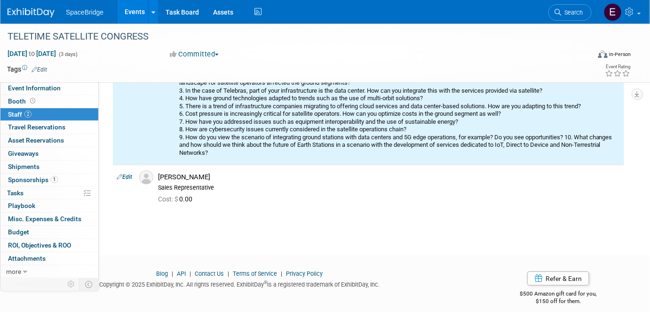
scroll to position [29, 0]
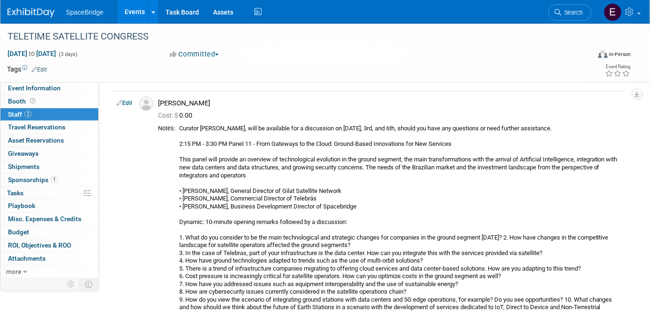
click at [34, 125] on span "Travel Reservations 0" at bounding box center [36, 127] width 57 height 8
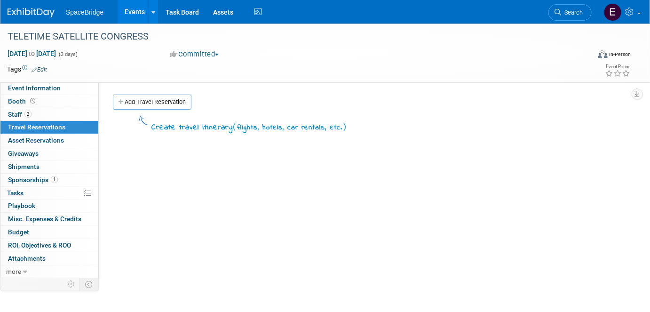
click at [157, 103] on link "Add Travel Reservation" at bounding box center [152, 102] width 79 height 15
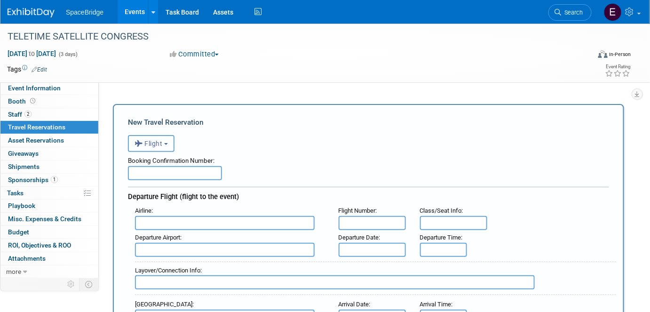
click at [156, 142] on span "Flight" at bounding box center [148, 144] width 28 height 8
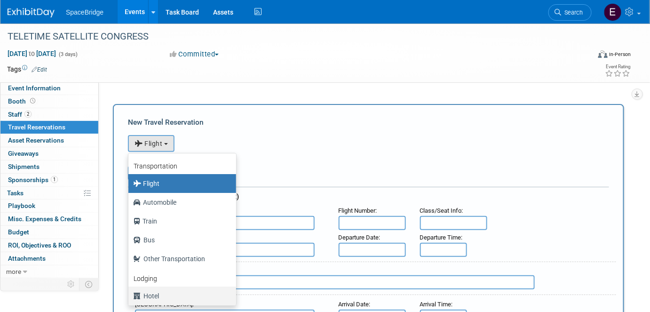
drag, startPoint x: 160, startPoint y: 296, endPoint x: 181, endPoint y: 272, distance: 32.0
click at [160, 296] on label "Hotel" at bounding box center [180, 295] width 94 height 15
click at [130, 296] on input "Hotel" at bounding box center [127, 295] width 6 height 6
select select "6"
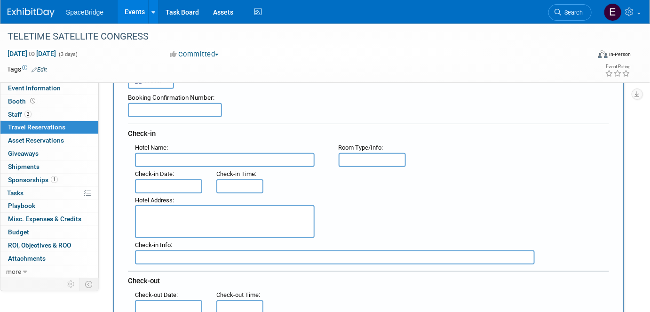
scroll to position [42, 0]
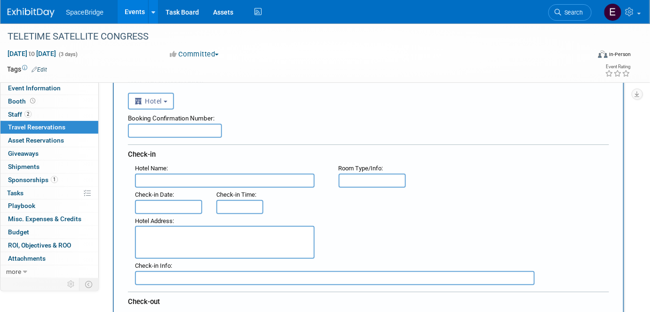
click at [206, 178] on input "text" at bounding box center [225, 180] width 180 height 14
type input "Hotel Windsor Marapendi"
click at [181, 129] on input "text" at bounding box center [175, 131] width 94 height 14
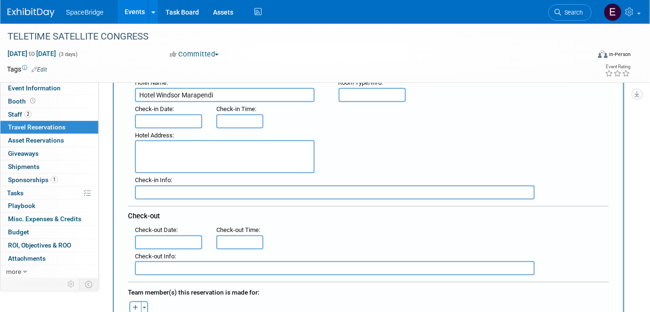
type input "13406"
click at [165, 116] on input "text" at bounding box center [168, 121] width 67 height 14
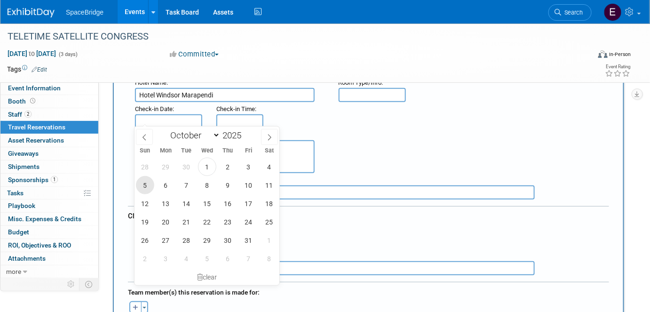
click at [147, 186] on span "5" at bounding box center [145, 185] width 18 height 18
type input "Oct 5, 2025"
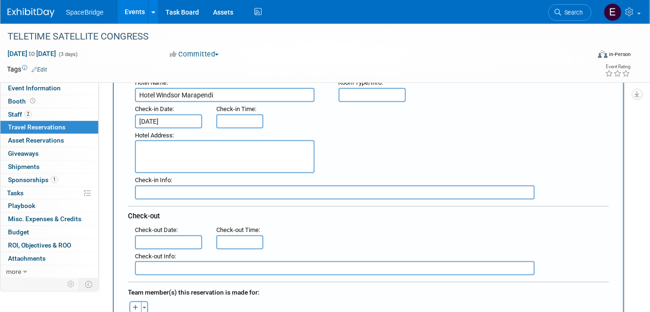
click at [187, 235] on input "text" at bounding box center [168, 242] width 67 height 14
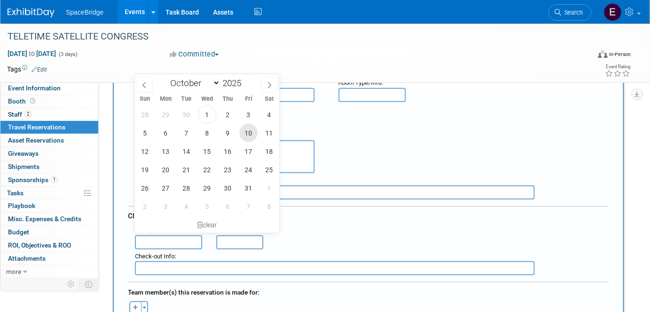
click at [247, 135] on span "10" at bounding box center [248, 133] width 18 height 18
type input "Oct 10, 2025"
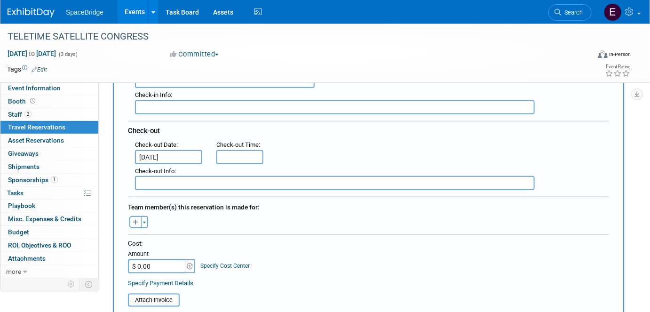
scroll to position [256, 0]
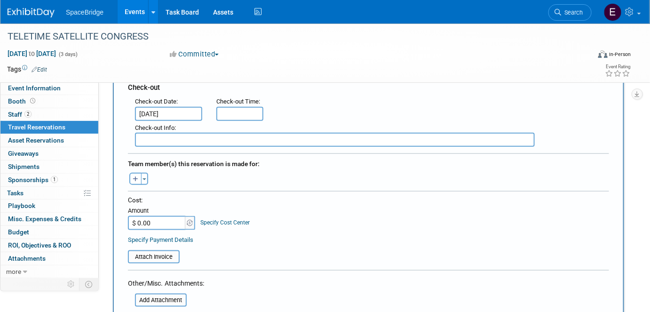
click at [142, 176] on button "Toggle Dropdown" at bounding box center [144, 179] width 7 height 12
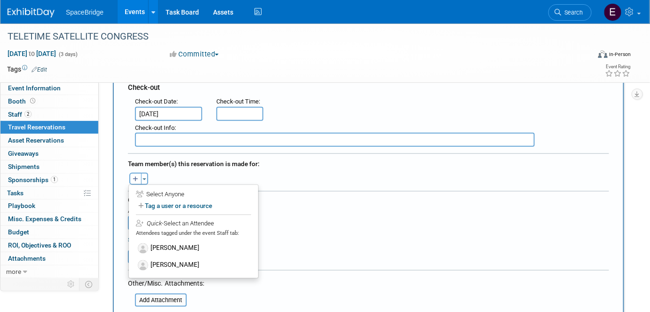
click at [186, 240] on label "Mike Di Paolo" at bounding box center [193, 248] width 116 height 17
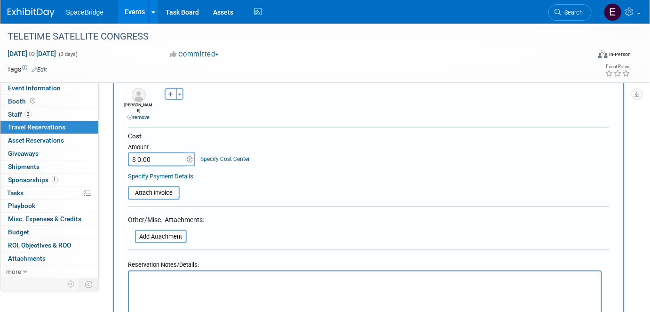
scroll to position [342, 0]
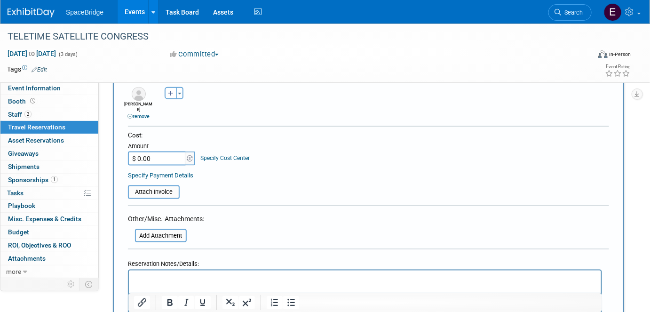
click at [164, 151] on input "$ 0.00" at bounding box center [157, 158] width 59 height 14
paste input "763.16"
type input "$ 763.16"
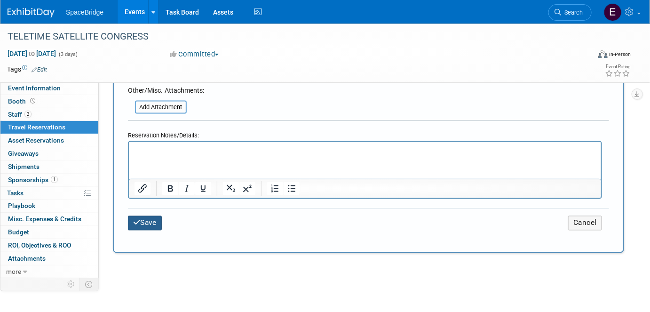
click at [146, 216] on button "Save" at bounding box center [145, 223] width 34 height 15
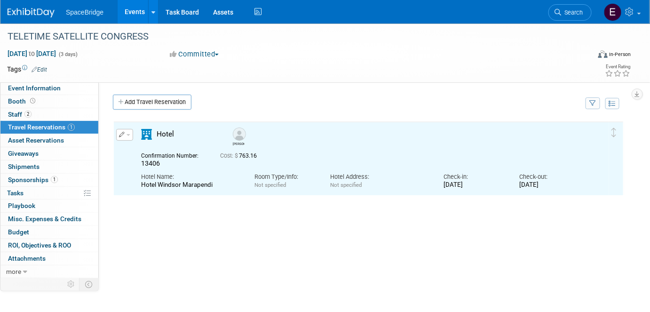
scroll to position [0, 0]
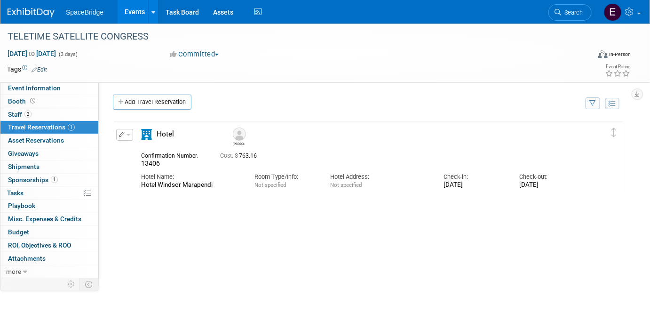
drag, startPoint x: 208, startPoint y: 185, endPoint x: 141, endPoint y: 188, distance: 66.8
click at [141, 188] on div "Hotel Windsor Marapendi" at bounding box center [190, 185] width 99 height 8
copy div "Hotel Windsor Marapendi"
click at [169, 102] on link "Add Travel Reservation" at bounding box center [152, 102] width 79 height 15
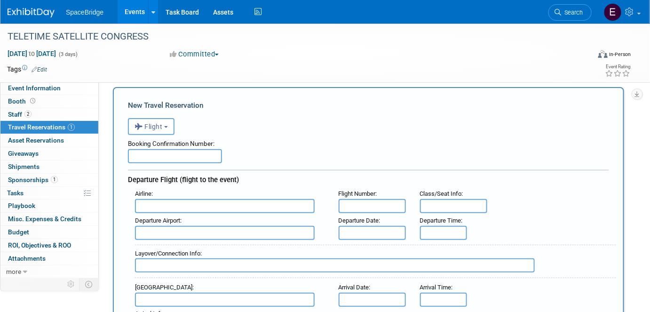
scroll to position [42, 0]
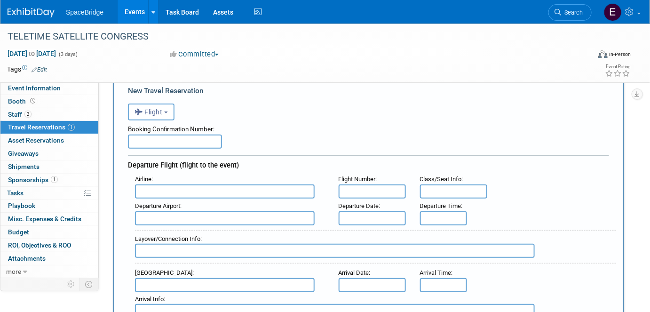
click at [179, 135] on input "text" at bounding box center [175, 141] width 94 height 14
paste input "Hotel Windsor Marapendi"
type input "Hotel Windsor Marapendi"
click at [168, 113] on button "Flight" at bounding box center [151, 111] width 47 height 17
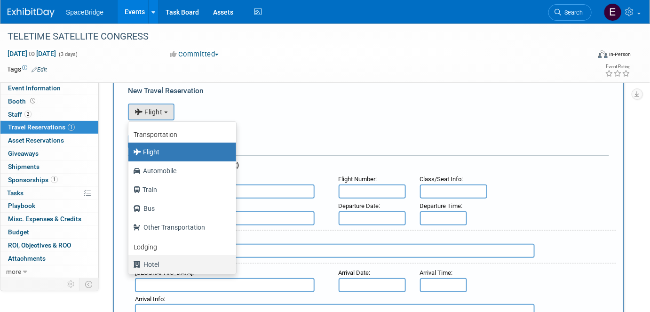
click at [162, 262] on label "Hotel" at bounding box center [180, 264] width 94 height 15
click at [130, 262] on input "Hotel" at bounding box center [127, 263] width 6 height 6
select select "6"
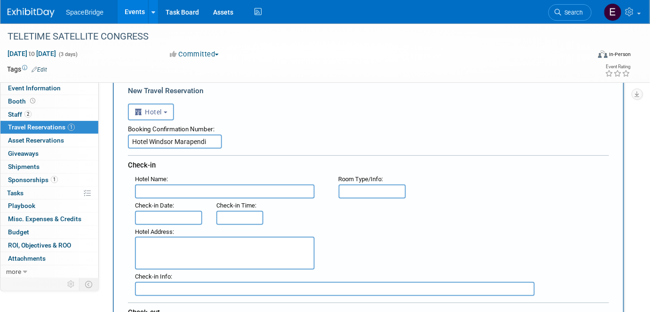
click at [173, 188] on input "text" at bounding box center [225, 191] width 180 height 14
paste input "Hotel Windsor Marapendi"
type input "Hotel Windsor Marapendi"
drag, startPoint x: 213, startPoint y: 140, endPoint x: 130, endPoint y: 144, distance: 83.8
click at [130, 144] on input "Hotel Windsor Marapendi" at bounding box center [175, 141] width 94 height 14
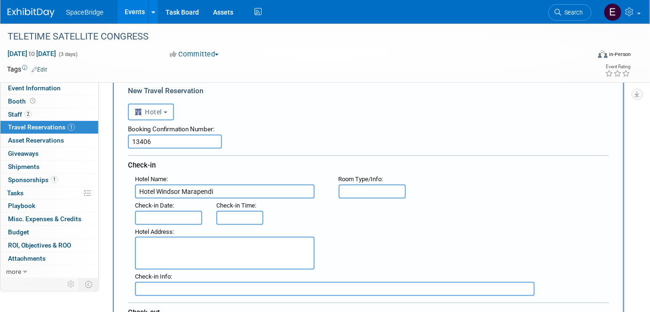
type input "13406"
click at [172, 213] on input "text" at bounding box center [168, 218] width 67 height 14
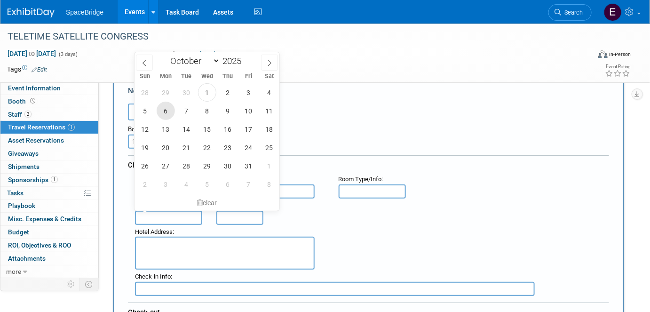
click at [162, 112] on span "6" at bounding box center [166, 111] width 18 height 18
type input "Oct 6, 2025"
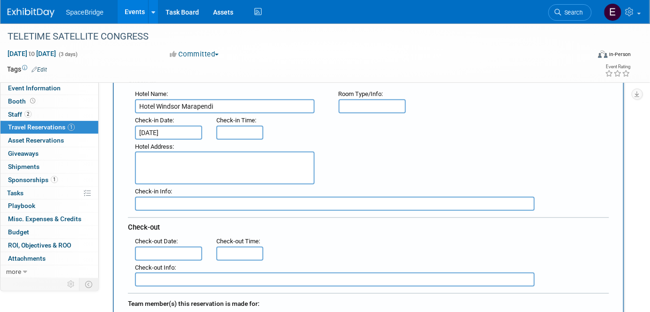
scroll to position [128, 0]
click at [176, 249] on input "text" at bounding box center [168, 253] width 67 height 14
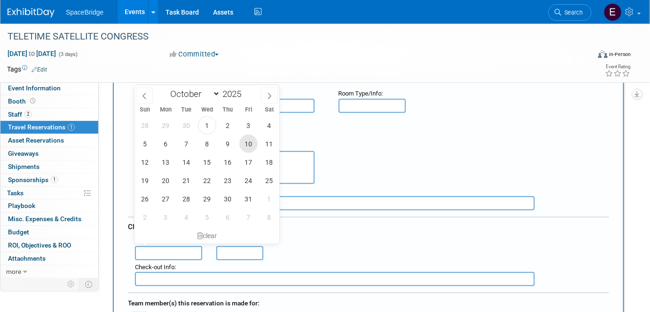
click at [247, 142] on span "10" at bounding box center [248, 143] width 18 height 18
type input "Oct 10, 2025"
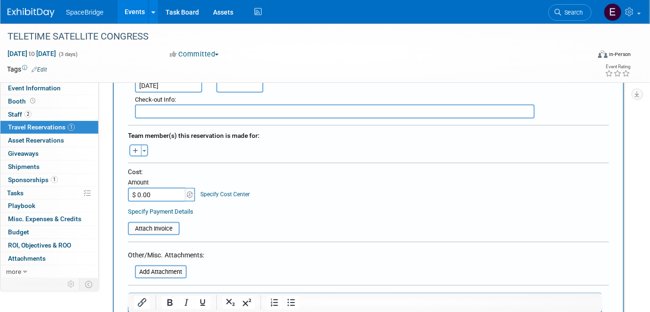
scroll to position [342, 0]
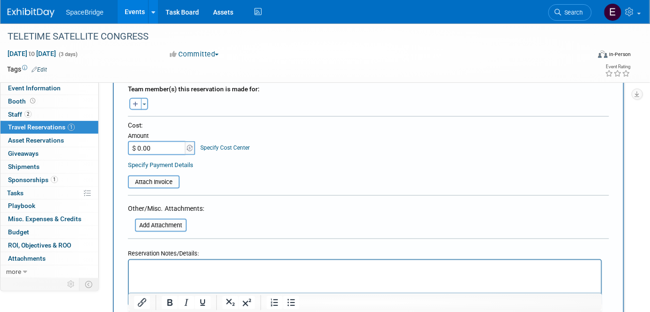
click at [144, 103] on span "button" at bounding box center [144, 104] width 4 height 2
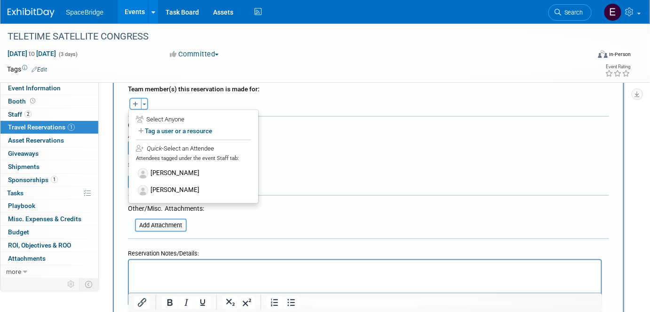
click at [178, 187] on label "Pedro Bonatto" at bounding box center [193, 190] width 116 height 17
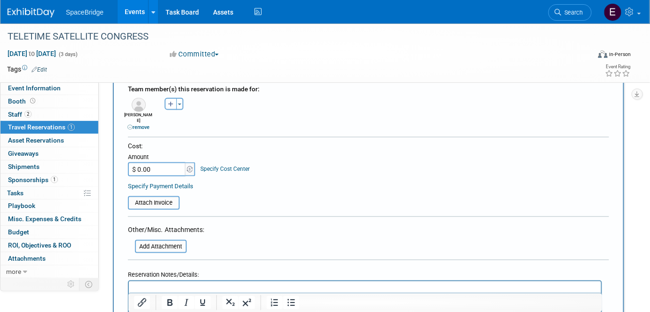
click at [175, 162] on input "$ 0.00" at bounding box center [157, 169] width 59 height 14
paste input "620.34"
type input "$ 620.34"
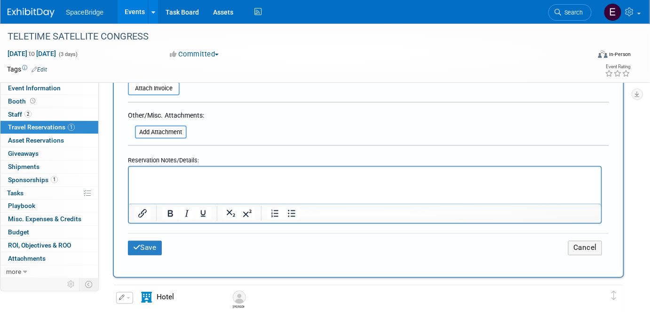
scroll to position [470, 0]
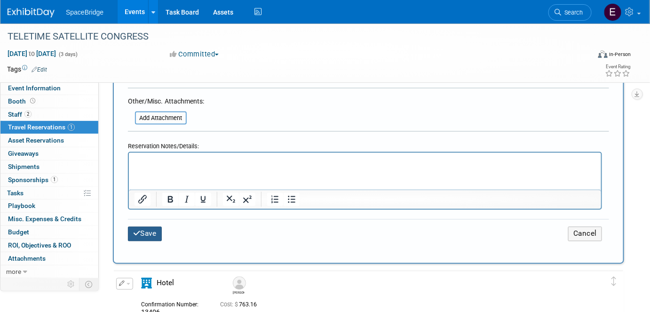
click at [139, 230] on icon "submit" at bounding box center [137, 233] width 8 height 7
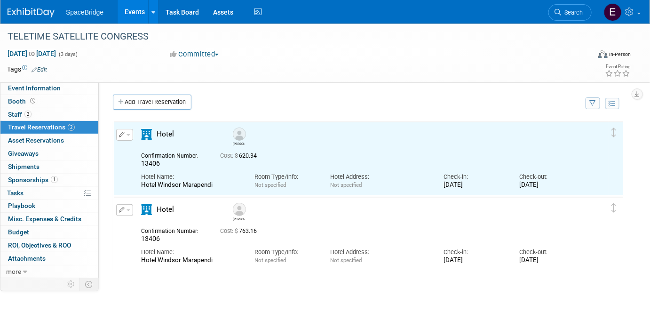
scroll to position [0, 0]
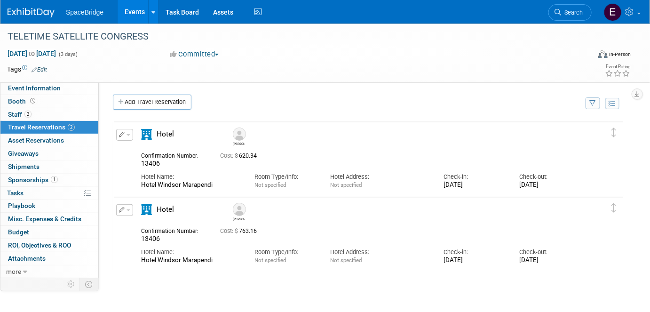
drag, startPoint x: 153, startPoint y: 104, endPoint x: 233, endPoint y: 152, distance: 93.2
click at [153, 104] on link "Add Travel Reservation" at bounding box center [152, 102] width 79 height 15
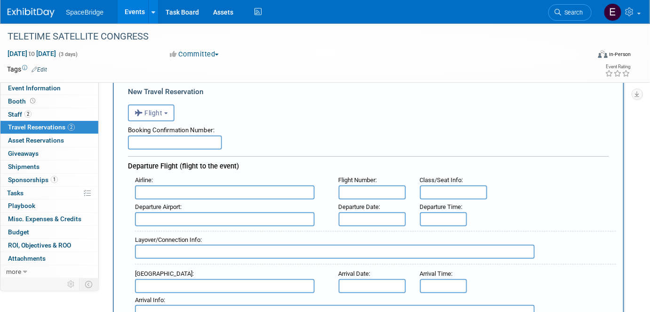
scroll to position [42, 0]
click at [158, 136] on input "text" at bounding box center [175, 141] width 94 height 14
paste input "HMNCLD"
type input "HMNCLD"
click at [180, 189] on input "text" at bounding box center [225, 191] width 180 height 14
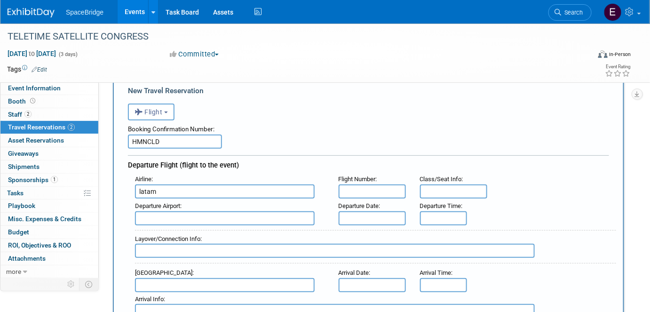
click at [244, 190] on input "latam" at bounding box center [225, 191] width 180 height 14
type input "latam"
click at [358, 189] on input "text" at bounding box center [372, 191] width 67 height 14
click at [172, 216] on input "text" at bounding box center [225, 218] width 180 height 14
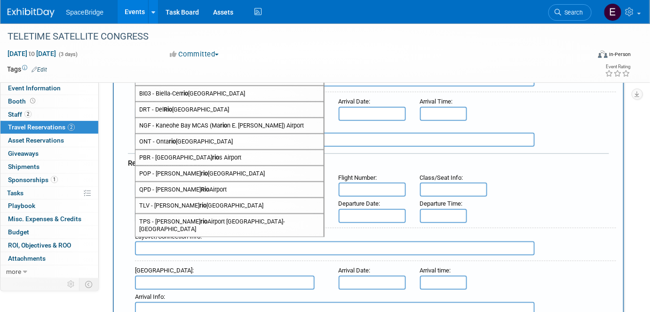
scroll to position [0, 0]
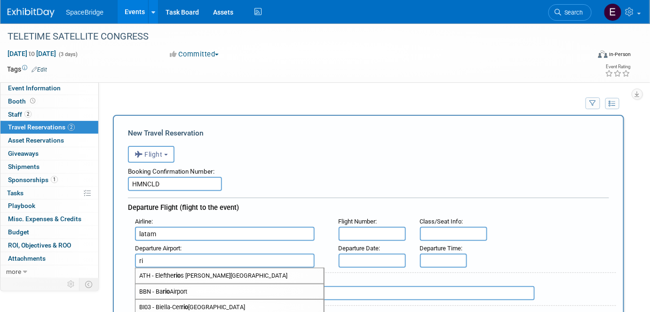
type input "r"
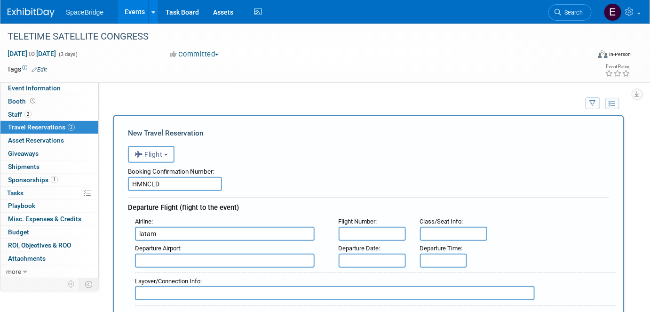
click at [181, 233] on input "latam" at bounding box center [225, 234] width 180 height 14
drag, startPoint x: 178, startPoint y: 231, endPoint x: 106, endPoint y: 223, distance: 72.4
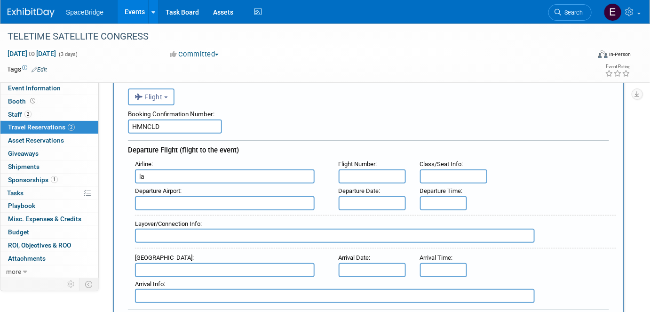
scroll to position [42, 0]
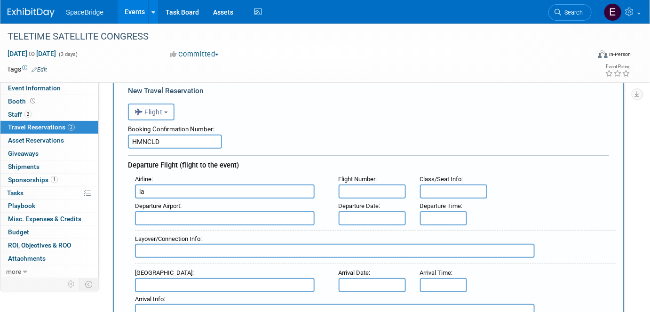
type input "l"
type input "LATAM"
click at [202, 214] on input "text" at bounding box center [225, 218] width 180 height 14
click at [202, 214] on input "GIG" at bounding box center [225, 218] width 180 height 14
type input "GIG"
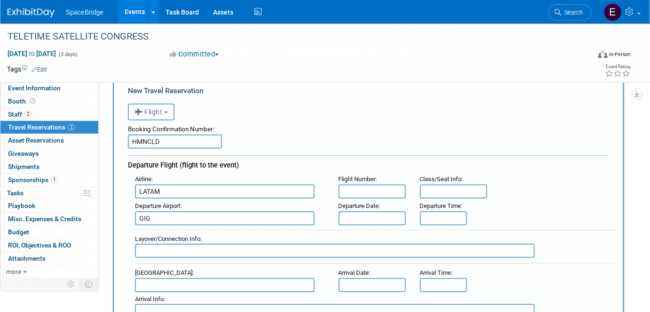
click at [387, 225] on div "Layover/Connection Info :" at bounding box center [372, 245] width 488 height 41
click at [384, 216] on input "text" at bounding box center [372, 218] width 67 height 14
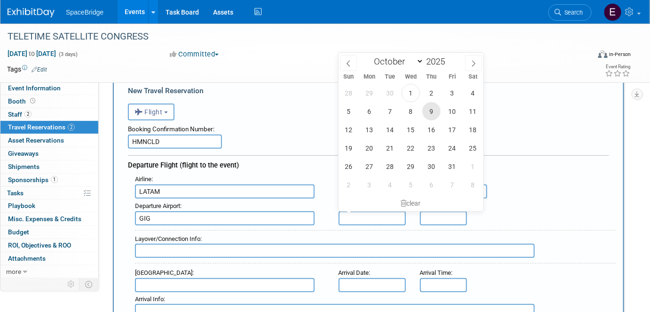
click at [435, 111] on span "9" at bounding box center [431, 111] width 18 height 18
type input "Oct 9, 2025"
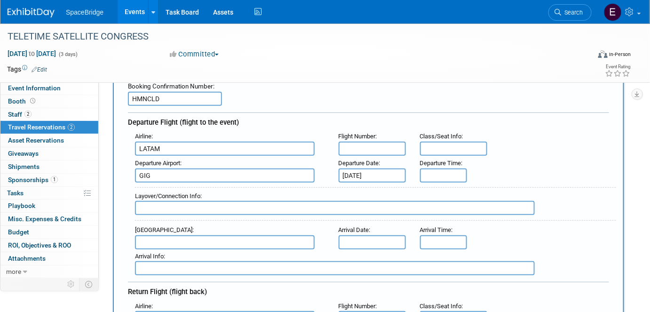
scroll to position [128, 0]
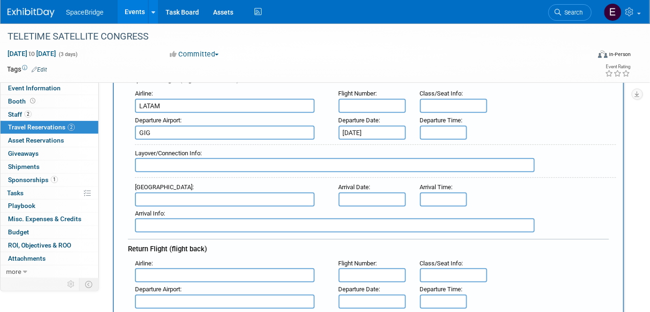
click at [200, 197] on input "text" at bounding box center [225, 199] width 180 height 14
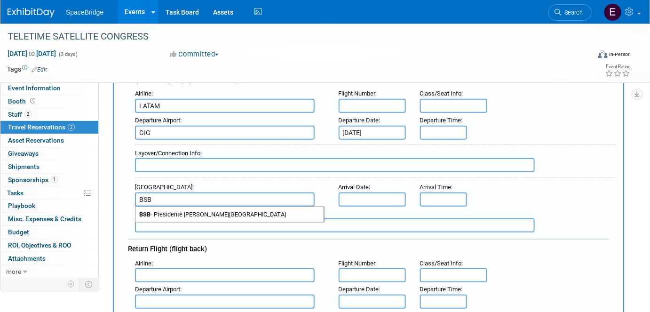
click at [225, 207] on span "BSB - Presidente Juscelino Kubistschek International Airport" at bounding box center [229, 214] width 188 height 15
type input "BSB - Presidente Juscelino Kubistschek International Airport"
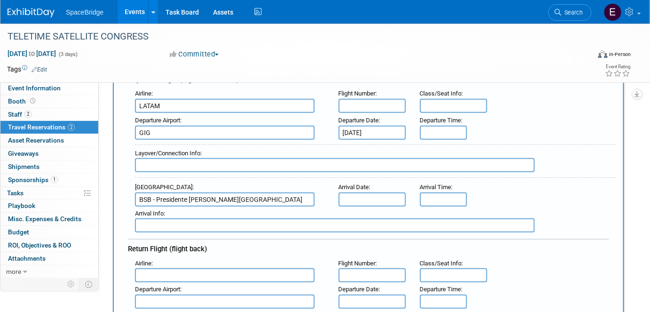
scroll to position [0, 4]
click at [378, 192] on input "text" at bounding box center [372, 199] width 67 height 14
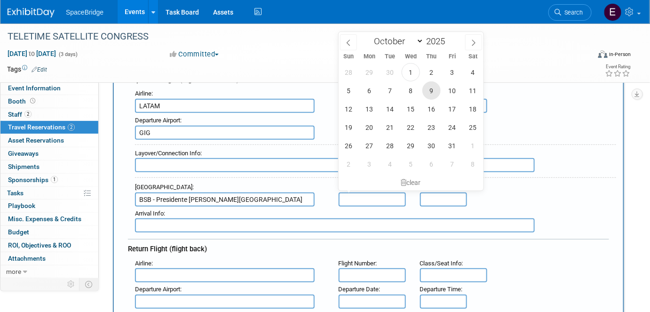
click at [435, 89] on span "9" at bounding box center [431, 90] width 18 height 18
type input "Oct 9, 2025"
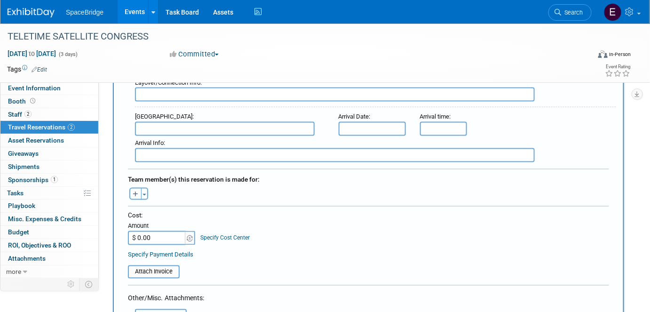
scroll to position [385, 0]
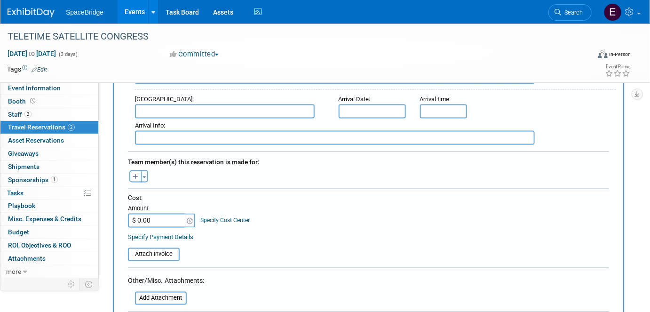
click at [146, 170] on button "Toggle Dropdown" at bounding box center [144, 176] width 7 height 12
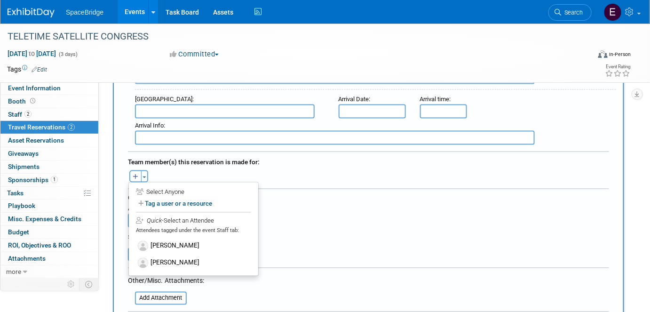
click at [169, 237] on label "Mike Di Paolo" at bounding box center [193, 245] width 116 height 17
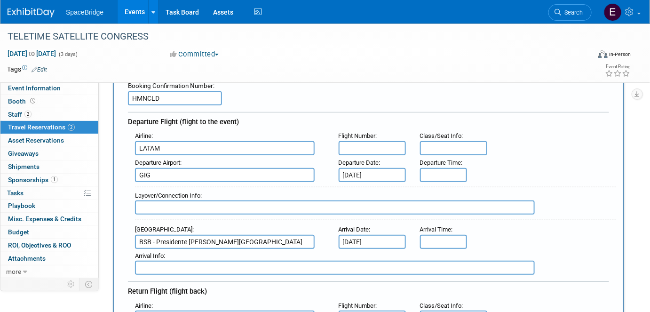
scroll to position [85, 0]
click at [183, 148] on input "LATAM" at bounding box center [225, 149] width 180 height 14
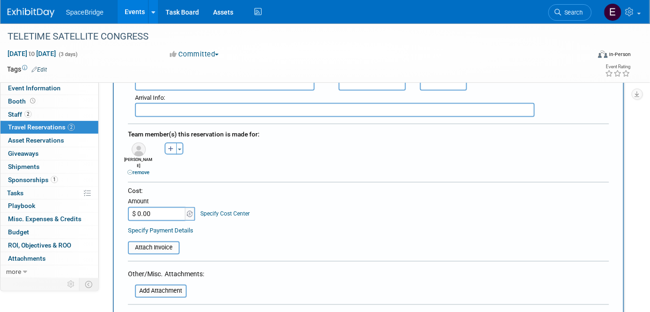
scroll to position [427, 0]
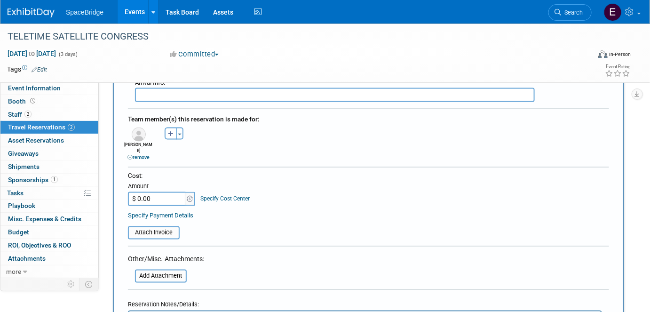
type input "LATAM AIRLINES"
click at [168, 192] on input "$ 0.00" at bounding box center [157, 199] width 59 height 14
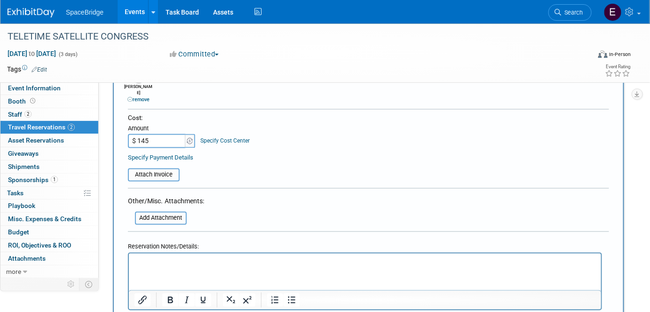
scroll to position [555, 0]
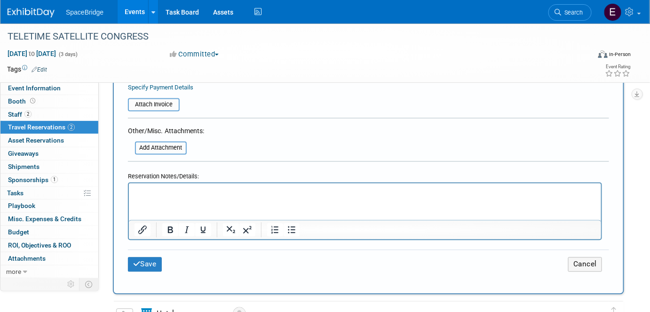
type input "$ 145.00"
click at [162, 257] on button "Save" at bounding box center [145, 264] width 34 height 15
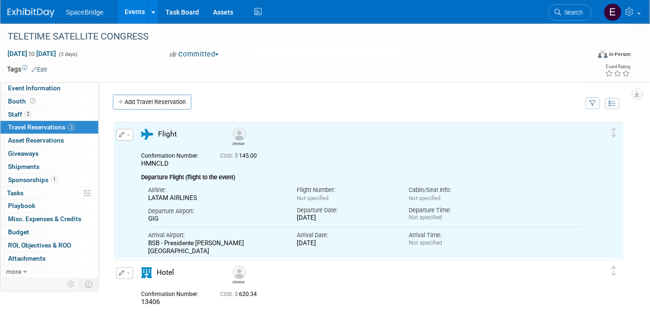
scroll to position [0, 0]
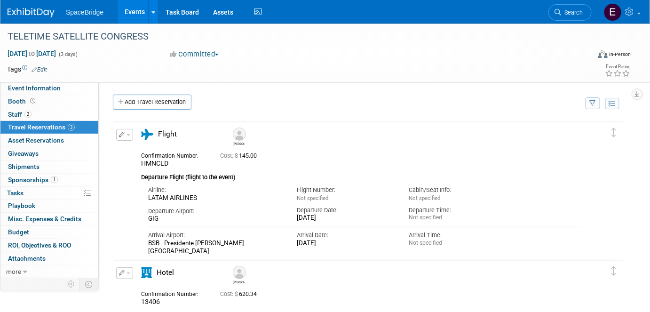
click at [169, 103] on link "Add Travel Reservation" at bounding box center [152, 102] width 79 height 15
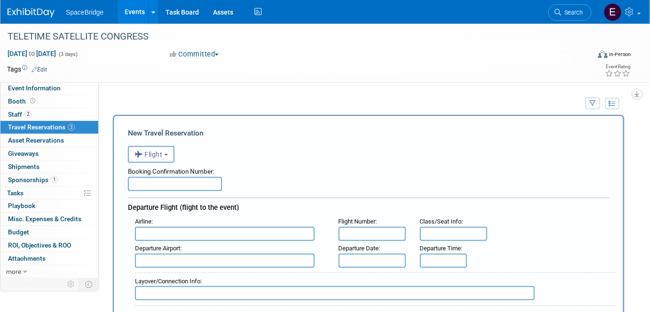
click at [207, 183] on input "text" at bounding box center [175, 184] width 94 height 14
paste input "SSEKRT"
type input "SSEKRT"
click at [197, 230] on input "text" at bounding box center [225, 234] width 180 height 14
type input "LATAM AIRLINES"
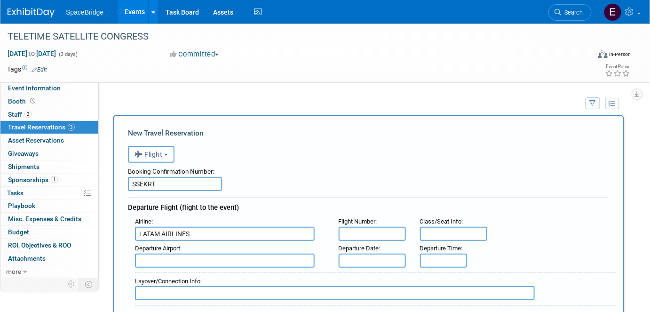
click at [208, 258] on input "text" at bounding box center [225, 260] width 180 height 14
click at [241, 270] on span "BSB - Presidente Juscelino Kubistschek International Airport" at bounding box center [229, 275] width 188 height 15
type input "BSB - Presidente Juscelino Kubistschek International Airport"
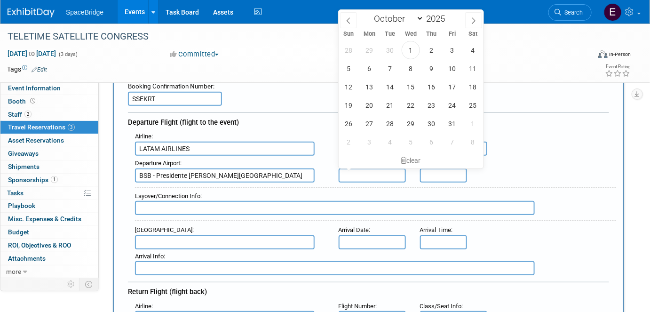
click at [380, 170] on input "text" at bounding box center [372, 175] width 67 height 14
click at [456, 67] on span "10" at bounding box center [452, 68] width 18 height 18
type input "Oct 10, 2025"
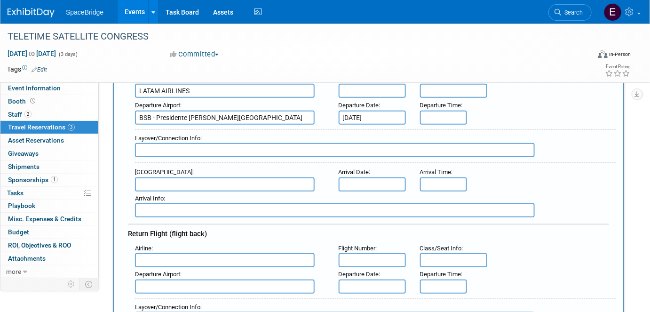
scroll to position [128, 0]
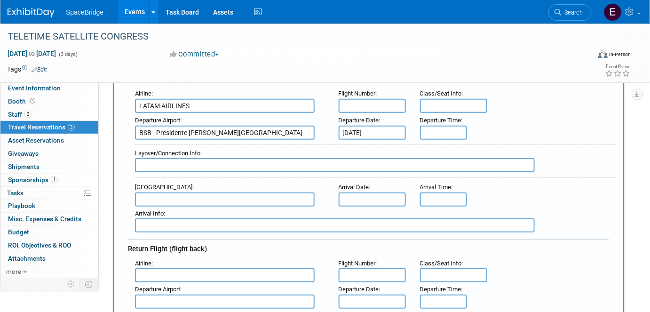
click at [188, 196] on input "text" at bounding box center [225, 199] width 180 height 14
drag, startPoint x: 160, startPoint y: 196, endPoint x: 131, endPoint y: 195, distance: 29.2
click at [131, 195] on div "Arrival Airport : SAO" at bounding box center [230, 193] width 204 height 26
type input "GRU"
click at [331, 199] on div "Arrival Airport : GRU" at bounding box center [230, 193] width 204 height 26
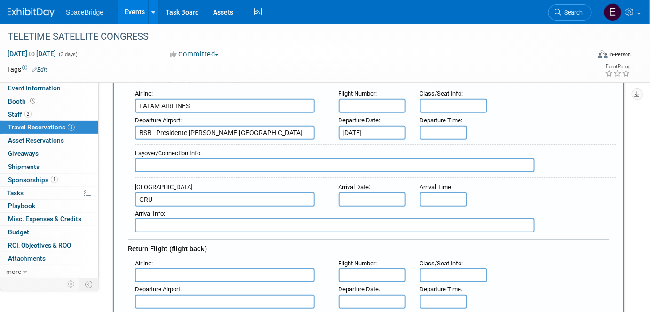
click at [205, 192] on input "GRU" at bounding box center [225, 199] width 180 height 14
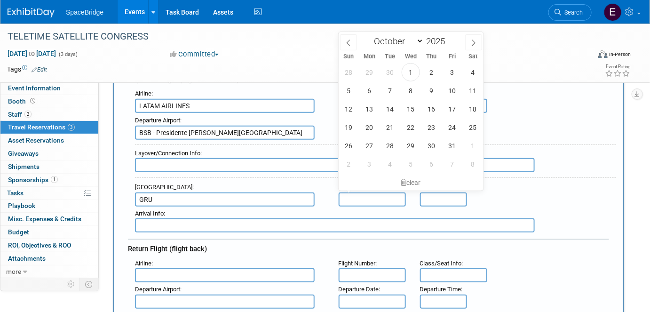
click at [360, 192] on input "text" at bounding box center [372, 199] width 67 height 14
click at [452, 86] on span "10" at bounding box center [452, 90] width 18 height 18
type input "Oct 10, 2025"
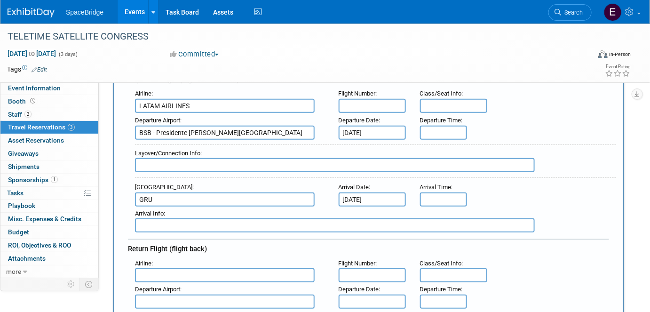
click at [226, 195] on input "GRU" at bounding box center [225, 199] width 180 height 14
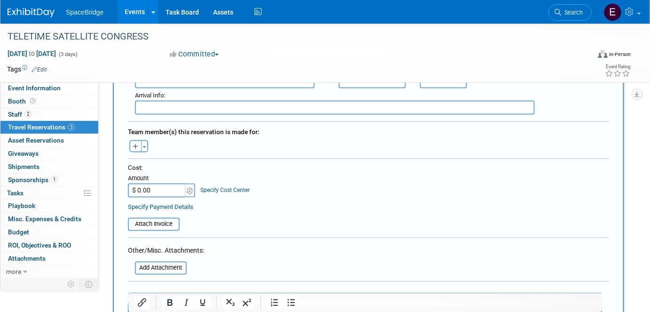
scroll to position [427, 0]
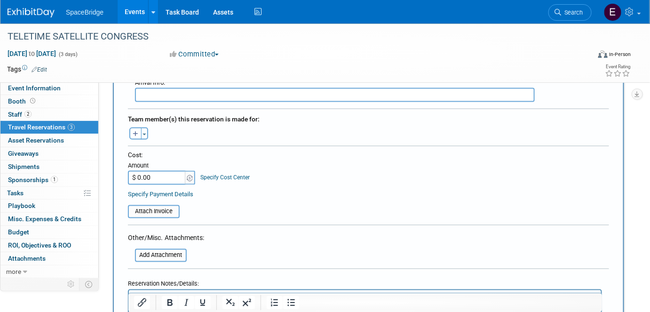
click at [148, 128] on div "Toggle Dropdown Select Anyone Tag a user or a resource Quick -- Select -- (me)" at bounding box center [138, 133] width 35 height 12
drag, startPoint x: 145, startPoint y: 127, endPoint x: 174, endPoint y: 160, distance: 44.0
click at [145, 127] on button "Toggle Dropdown" at bounding box center [144, 133] width 7 height 12
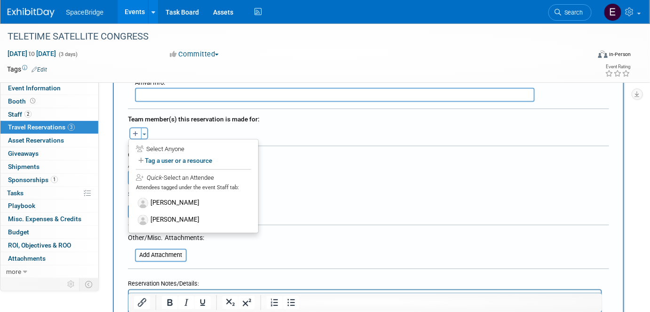
click at [182, 195] on label "Mike Di Paolo" at bounding box center [193, 203] width 116 height 17
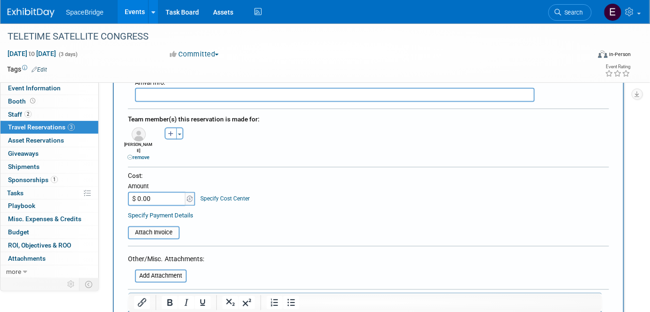
click at [168, 192] on input "$ 0.00" at bounding box center [157, 199] width 59 height 14
paste input "108.81"
type input "$ 108.81"
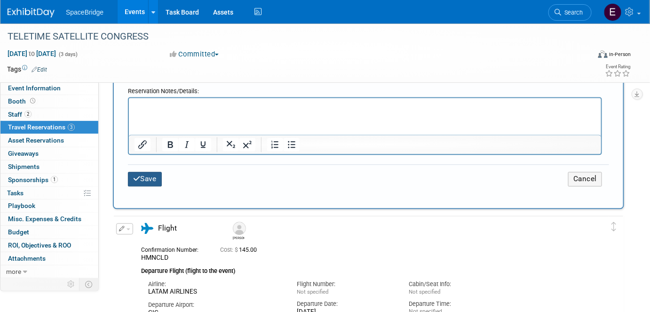
click at [150, 172] on button "Save" at bounding box center [145, 179] width 34 height 15
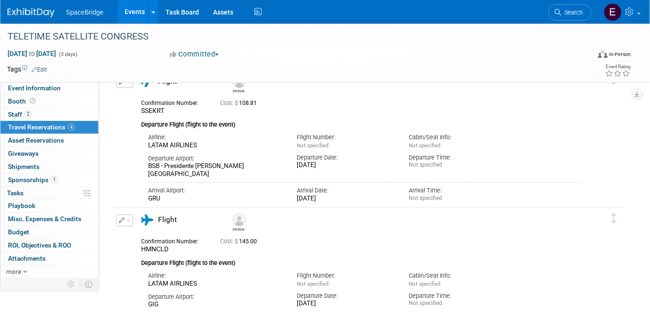
scroll to position [0, 0]
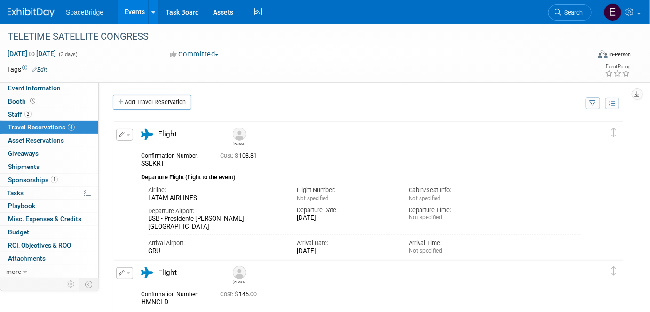
click at [169, 99] on link "Add Travel Reservation" at bounding box center [152, 102] width 79 height 15
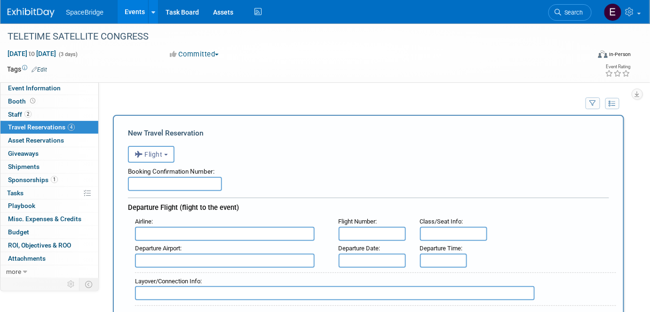
click at [193, 177] on input "text" at bounding box center [175, 184] width 94 height 14
paste input "CK2SV8"
type input "CK2SV8"
click at [181, 232] on input "text" at bounding box center [225, 234] width 180 height 14
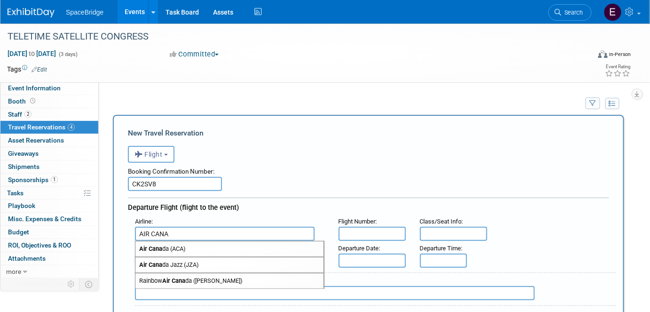
drag, startPoint x: 194, startPoint y: 244, endPoint x: 229, endPoint y: 247, distance: 35.8
click at [194, 245] on span "Air Cana da (ACA)" at bounding box center [229, 248] width 188 height 15
type input "Air Canada (ACA)"
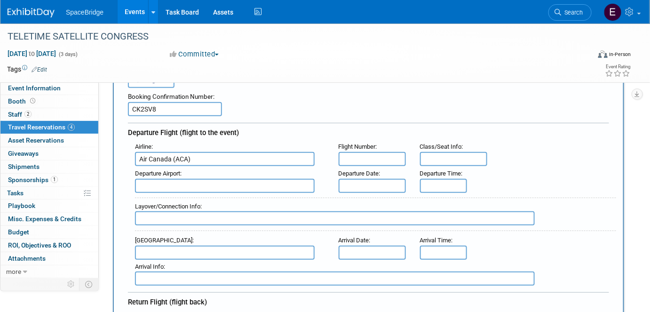
scroll to position [85, 0]
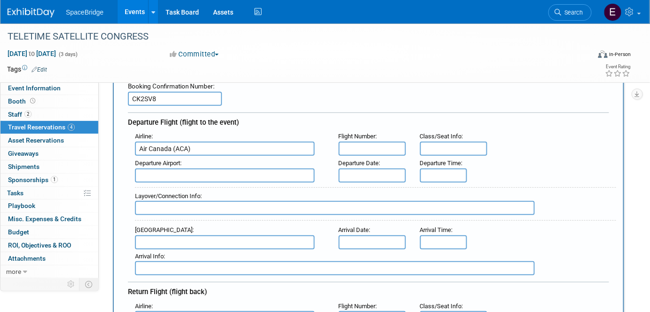
click at [213, 171] on input "text" at bounding box center [225, 175] width 180 height 14
type input "GRU"
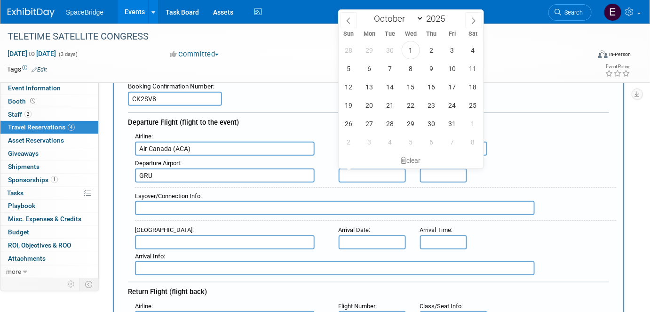
click at [367, 172] on input "text" at bounding box center [372, 175] width 67 height 14
click at [451, 70] on span "10" at bounding box center [452, 68] width 18 height 18
type input "Oct 10, 2025"
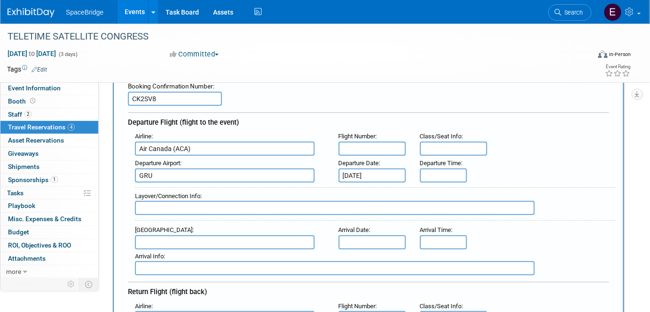
click at [163, 235] on input "text" at bounding box center [225, 242] width 180 height 14
click at [198, 251] on span "YUL - Montreal / Pierre Elliott Trudeau International Airport" at bounding box center [229, 257] width 188 height 15
type input "YUL - Montreal / Pierre Elliott Trudeau International Airport"
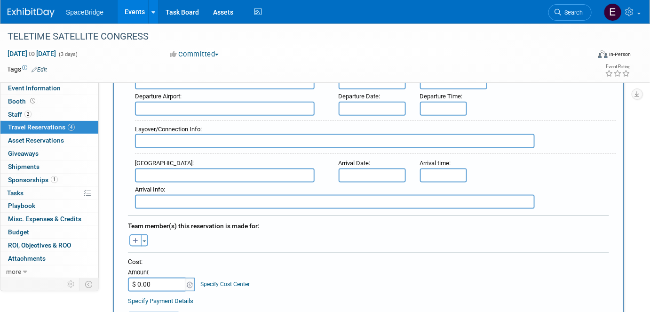
scroll to position [385, 0]
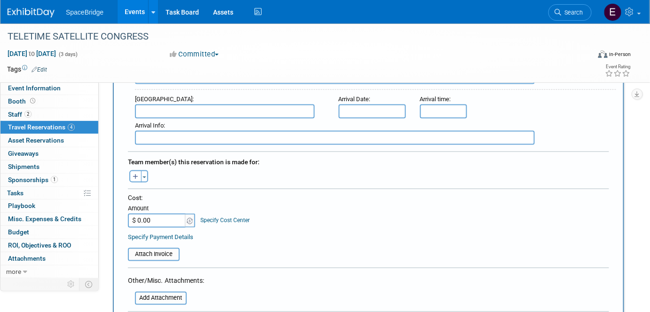
click at [144, 170] on button "Toggle Dropdown" at bounding box center [144, 176] width 7 height 12
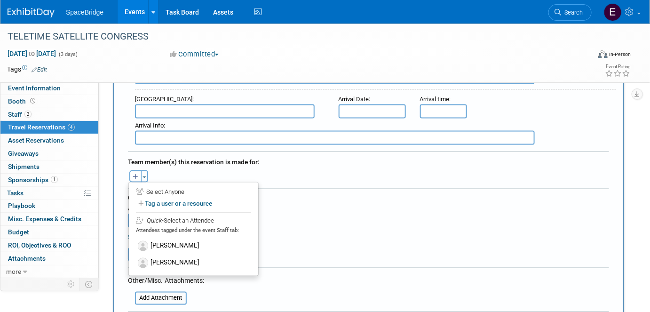
click at [173, 239] on label "Mike Di Paolo" at bounding box center [193, 245] width 116 height 17
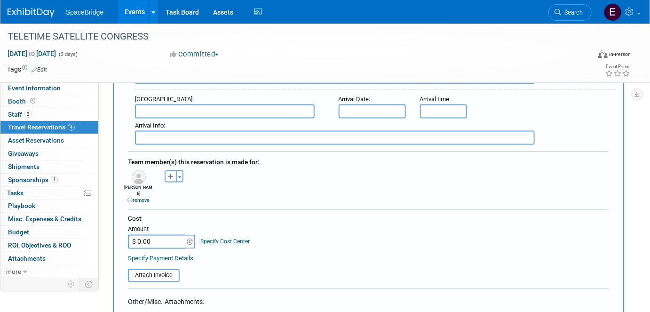
click at [167, 235] on input "$ 0.00" at bounding box center [157, 242] width 59 height 14
type input "$ 24.54"
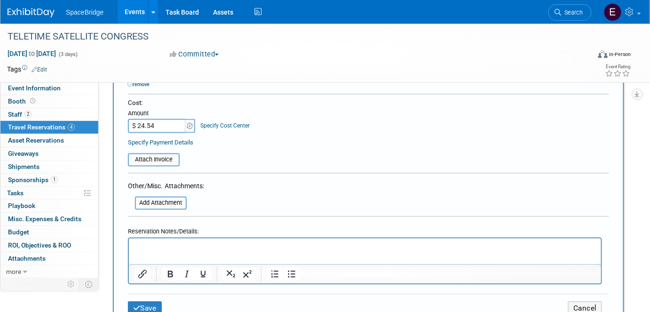
scroll to position [512, 0]
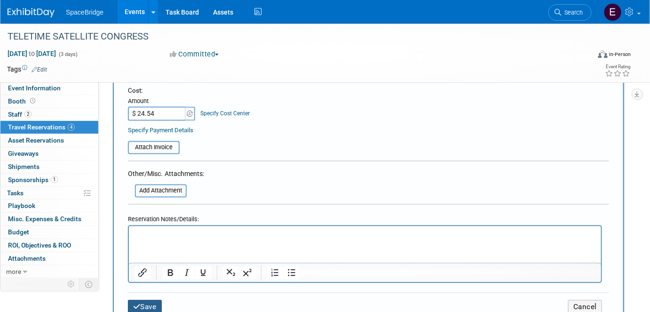
click at [150, 300] on button "Save" at bounding box center [145, 307] width 34 height 15
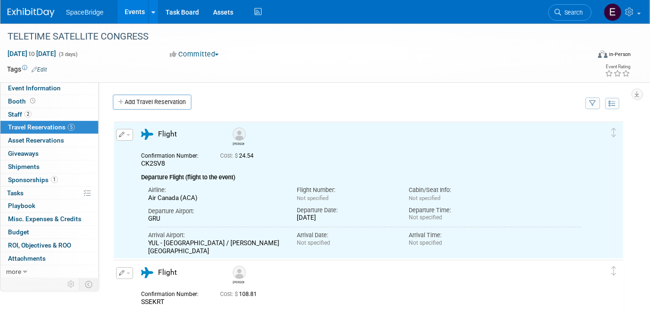
scroll to position [0, 0]
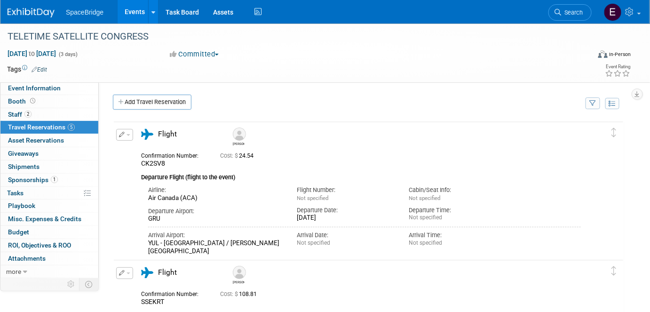
click at [165, 99] on link "Add Travel Reservation" at bounding box center [152, 102] width 79 height 15
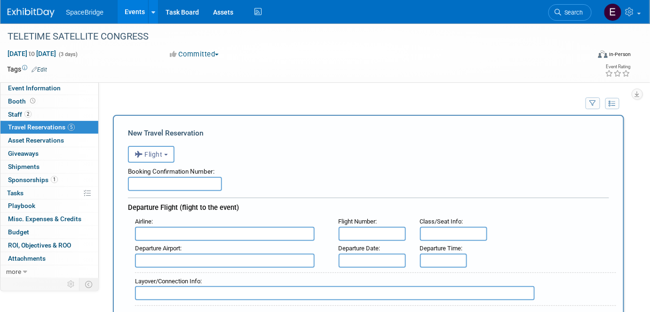
click at [197, 232] on input "text" at bounding box center [225, 234] width 180 height 14
click at [247, 250] on span "Copa Airlines (CMP)" at bounding box center [229, 248] width 188 height 15
type input "Copa Airlines (CMP)"
click at [256, 255] on input "text" at bounding box center [225, 260] width 180 height 14
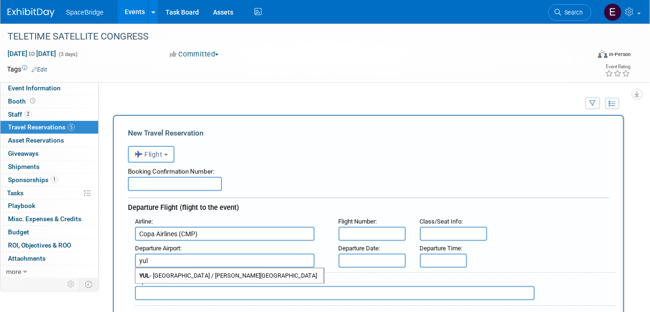
click at [263, 277] on span "YUL - Montreal / Pierre Elliott Trudeau International Airport" at bounding box center [229, 275] width 188 height 15
type input "YUL - Montreal / Pierre Elliott Trudeau International Airport"
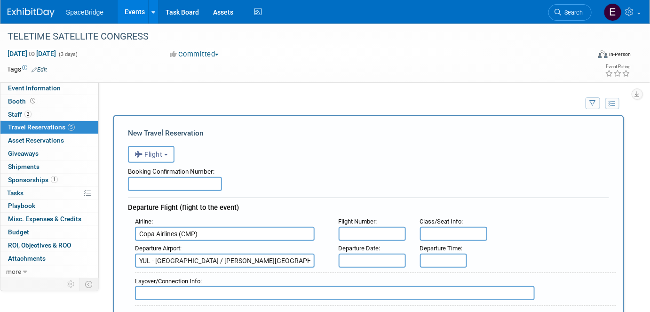
click at [388, 230] on input "text" at bounding box center [372, 234] width 67 height 14
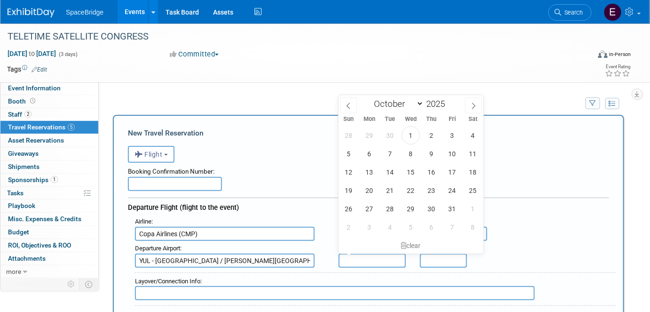
click at [391, 255] on input "text" at bounding box center [372, 260] width 67 height 14
click at [351, 156] on span "5" at bounding box center [348, 153] width 18 height 18
type input "Oct 5, 2025"
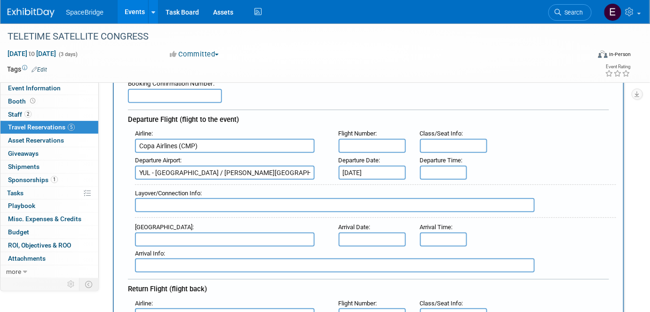
scroll to position [128, 0]
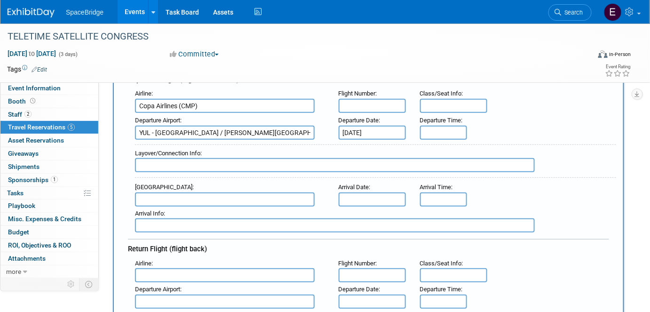
click at [185, 192] on input "text" at bounding box center [225, 199] width 180 height 14
type input "g"
type input "GIG"
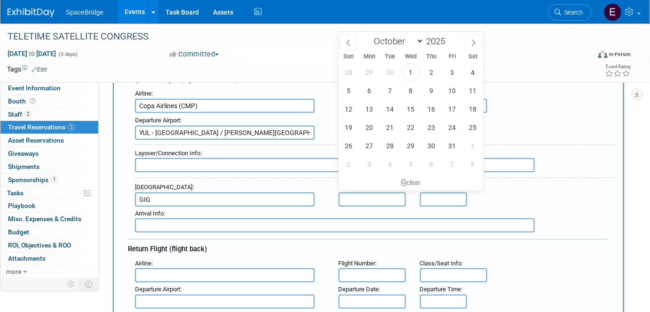
click at [378, 192] on input "text" at bounding box center [372, 199] width 67 height 14
click at [364, 92] on span "6" at bounding box center [369, 90] width 18 height 18
type input "Oct 6, 2025"
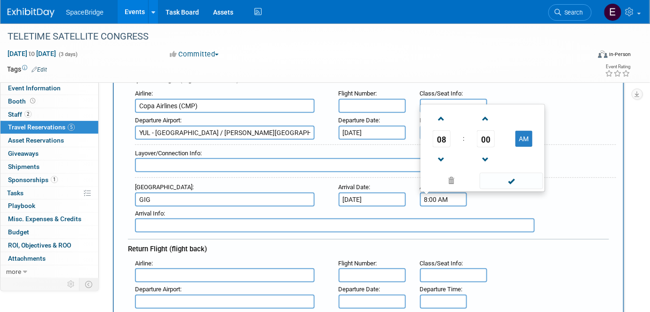
click at [445, 192] on input "8:00 AM" at bounding box center [443, 199] width 47 height 14
click at [442, 135] on span "08" at bounding box center [442, 138] width 18 height 17
click at [431, 105] on td "12" at bounding box center [437, 107] width 30 height 25
click at [482, 134] on span "00" at bounding box center [486, 138] width 18 height 17
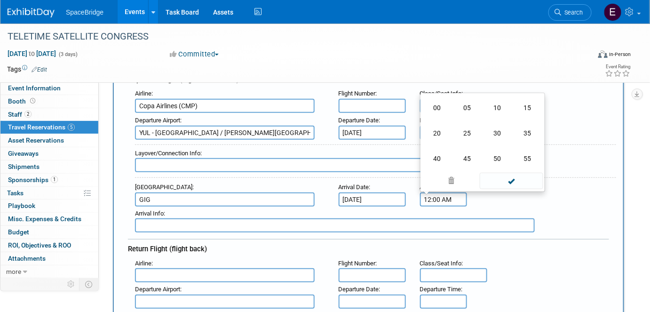
click at [472, 130] on td "25" at bounding box center [467, 132] width 30 height 25
type input "12:25 AM"
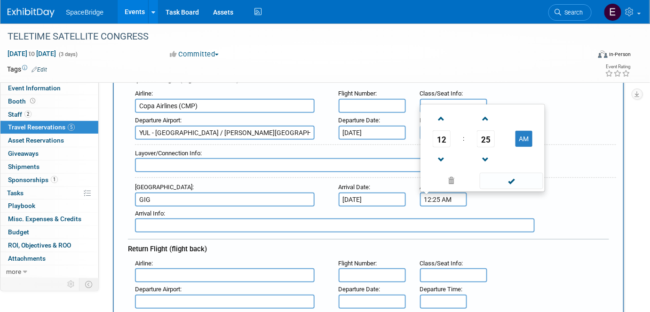
click at [513, 179] on span at bounding box center [511, 181] width 63 height 16
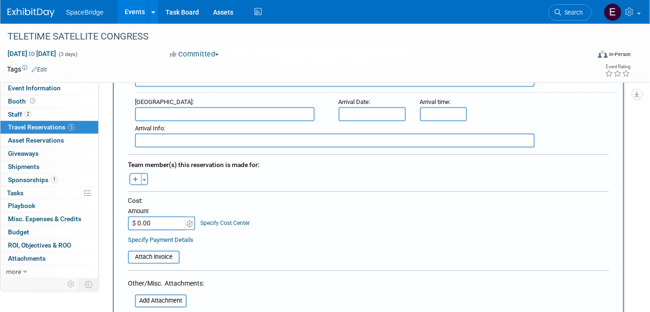
scroll to position [385, 0]
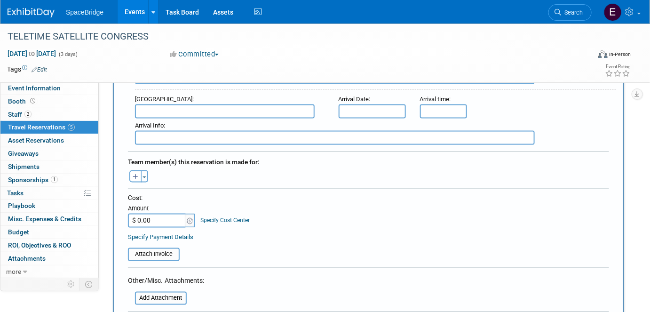
click at [145, 170] on button "Toggle Dropdown" at bounding box center [144, 176] width 7 height 12
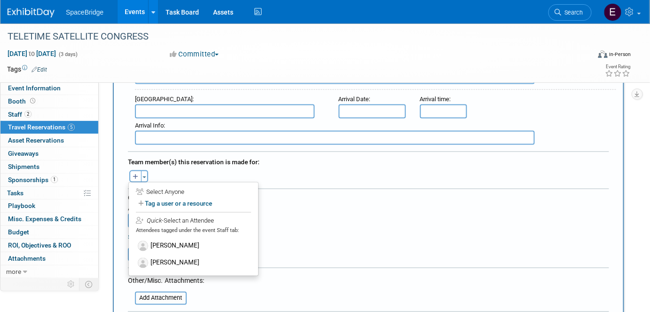
click at [182, 237] on label "Mike Di Paolo" at bounding box center [193, 245] width 116 height 17
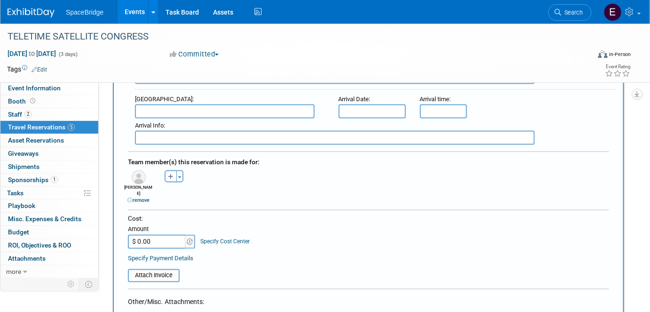
click at [158, 235] on input "$ 0.00" at bounding box center [157, 242] width 59 height 14
paste input "786.65"
type input "$ 786.65"
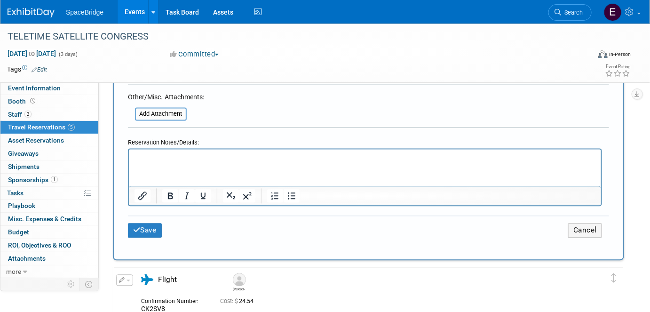
scroll to position [598, 0]
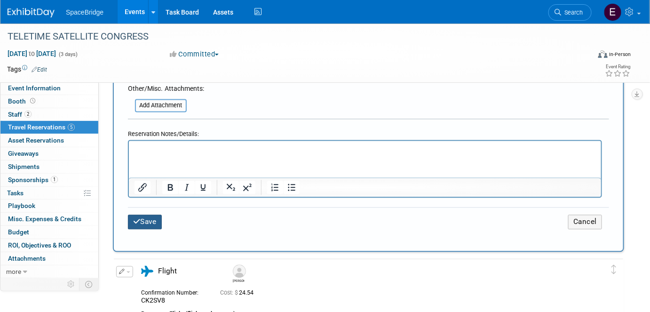
click at [154, 214] on button "Save" at bounding box center [145, 221] width 34 height 15
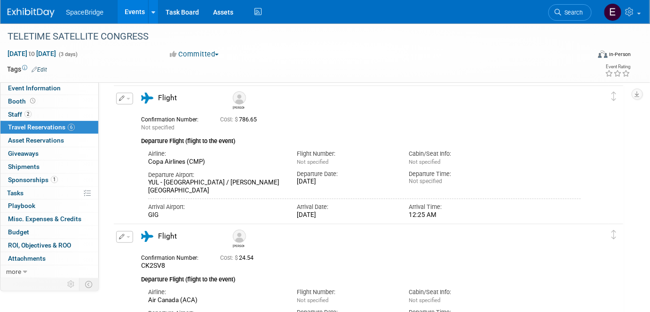
scroll to position [0, 0]
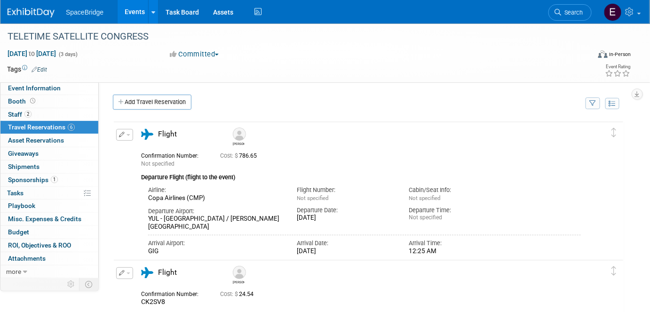
drag, startPoint x: 14, startPoint y: 231, endPoint x: 35, endPoint y: 233, distance: 21.2
click at [14, 231] on span "Budget" at bounding box center [18, 232] width 21 height 8
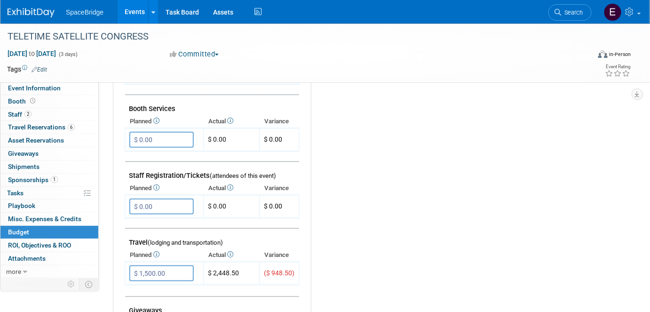
scroll to position [256, 0]
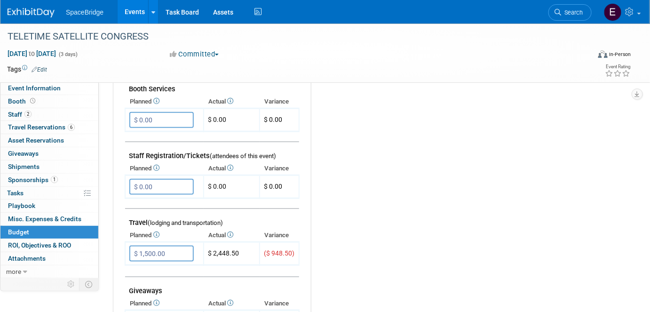
click at [166, 247] on input "$ 1,500.00" at bounding box center [161, 253] width 64 height 16
type input "$ 2,000.00"
click at [136, 269] on icon "button" at bounding box center [137, 272] width 7 height 6
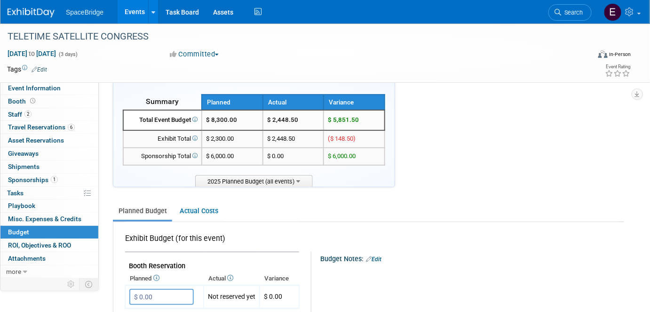
scroll to position [0, 0]
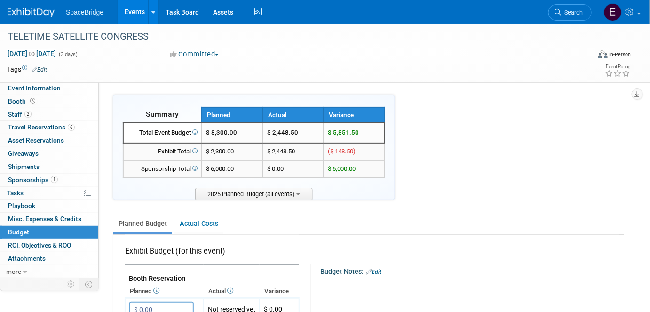
click at [45, 180] on span "Sponsorships 1" at bounding box center [33, 180] width 50 height 8
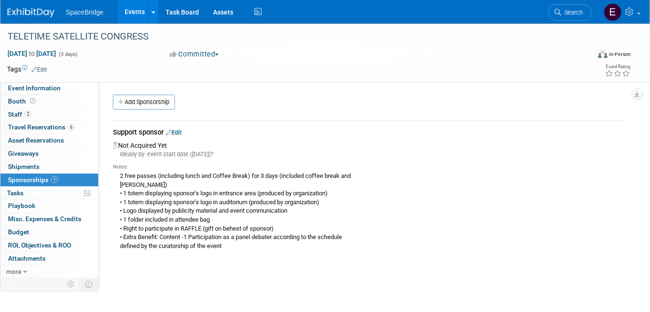
click at [181, 130] on link "Edit" at bounding box center [174, 132] width 16 height 7
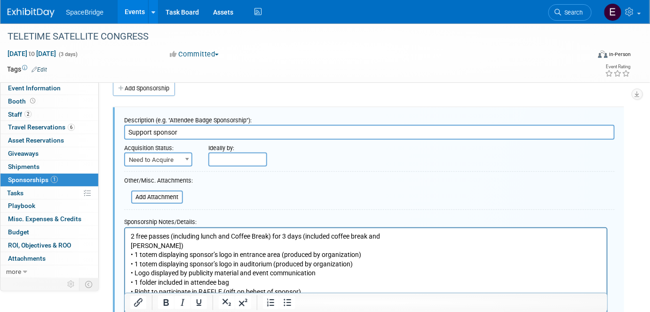
click at [181, 160] on span "Need to Acquire" at bounding box center [158, 159] width 66 height 13
select select "2"
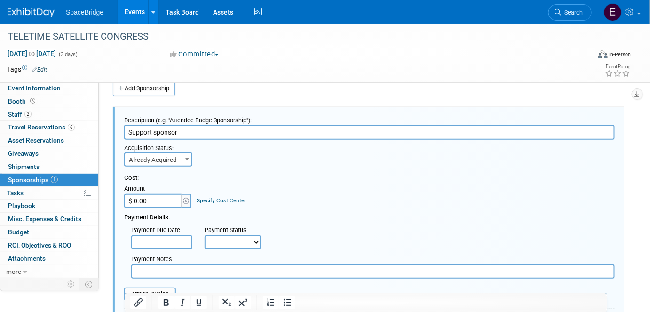
click at [160, 199] on input "$ 0.00" at bounding box center [153, 201] width 59 height 14
paste input "6,199.86"
type input "$ 6,199.86"
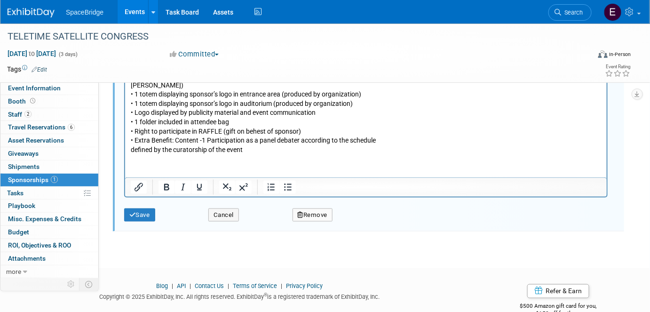
scroll to position [313, 0]
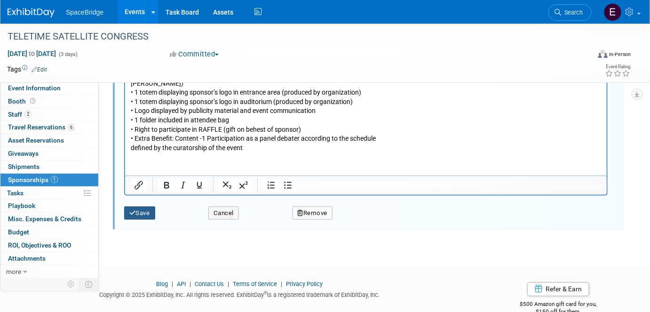
click at [142, 210] on button "Save" at bounding box center [139, 212] width 31 height 13
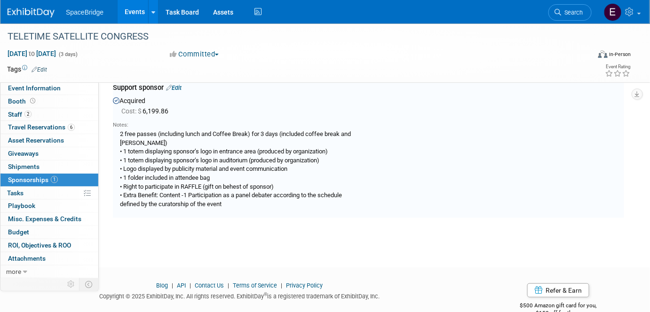
scroll to position [14, 0]
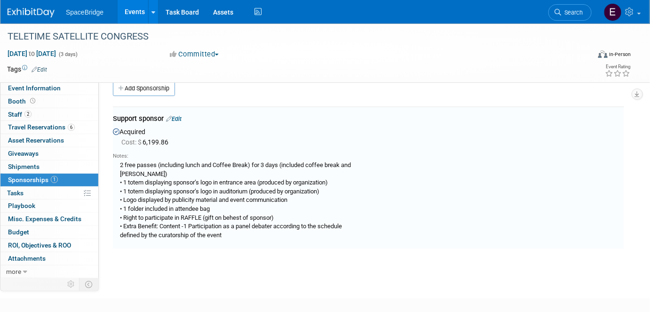
click at [25, 235] on link "Budget" at bounding box center [49, 232] width 98 height 13
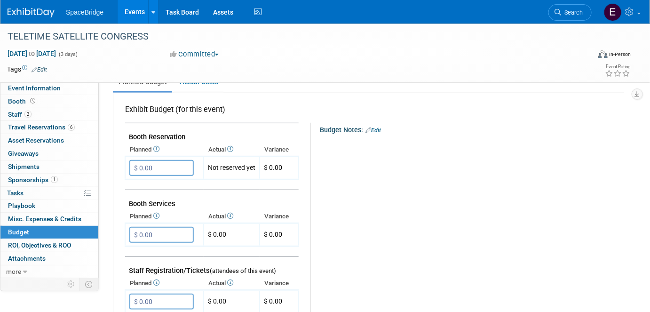
scroll to position [0, 0]
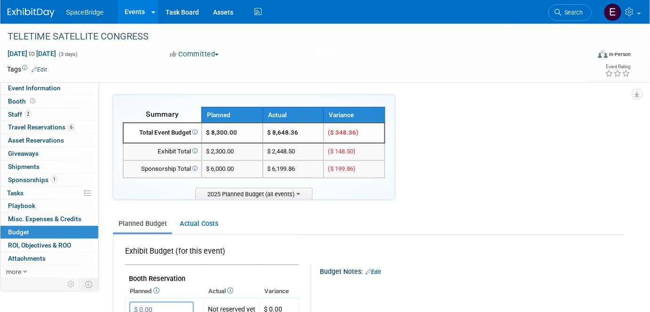
click at [40, 11] on img at bounding box center [31, 12] width 47 height 9
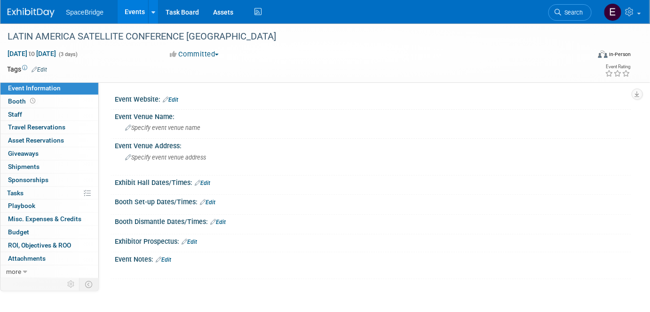
click at [179, 131] on div "Specify event venue name" at bounding box center [373, 127] width 502 height 15
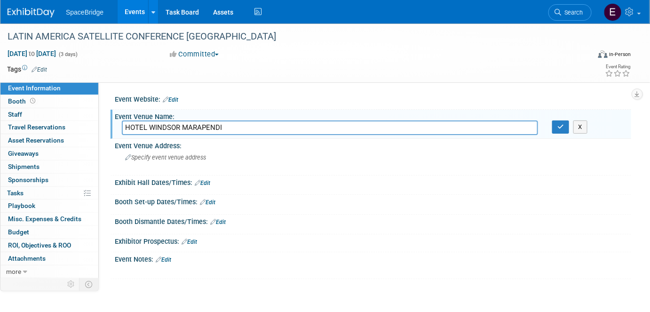
type input "HOTEL WINDSOR MARAPENDI"
click at [556, 126] on button "button" at bounding box center [560, 126] width 17 height 13
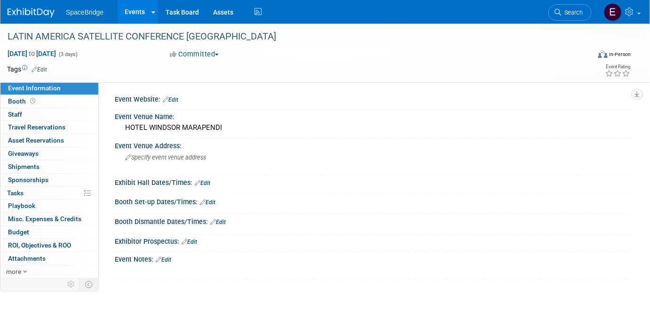
click at [34, 177] on span "Sponsorships 0" at bounding box center [28, 180] width 40 height 8
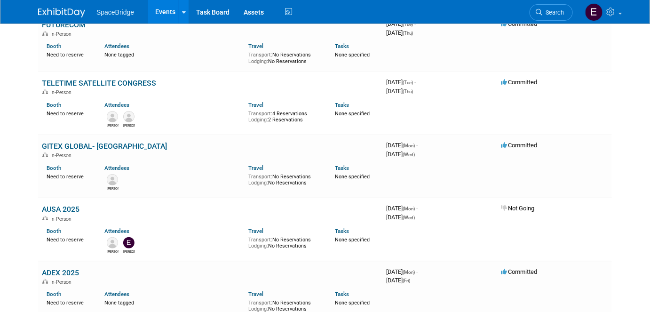
scroll to position [128, 0]
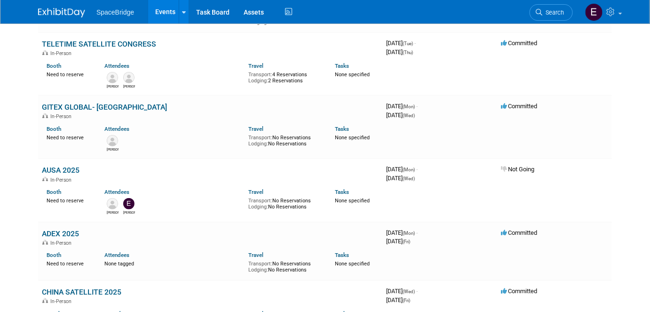
drag, startPoint x: 63, startPoint y: 169, endPoint x: 79, endPoint y: 168, distance: 15.6
click at [63, 169] on link "AUSA 2025" at bounding box center [61, 169] width 38 height 9
click at [66, 233] on link "ADEX 2025" at bounding box center [60, 233] width 37 height 9
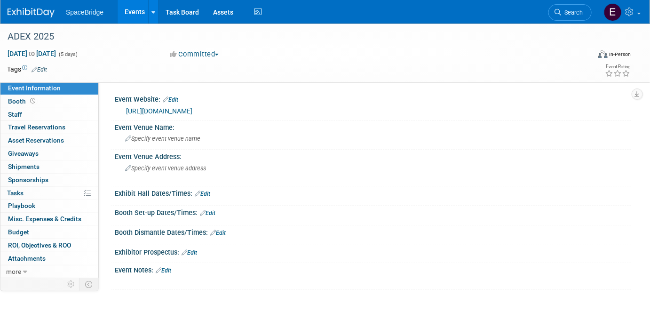
click at [48, 128] on span "Travel Reservations 0" at bounding box center [36, 127] width 57 height 8
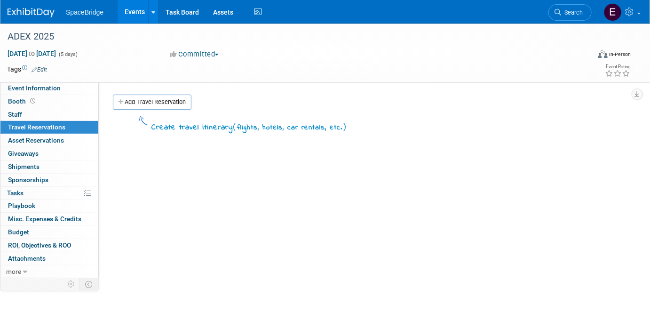
click at [17, 112] on span "Staff 0" at bounding box center [15, 114] width 14 height 8
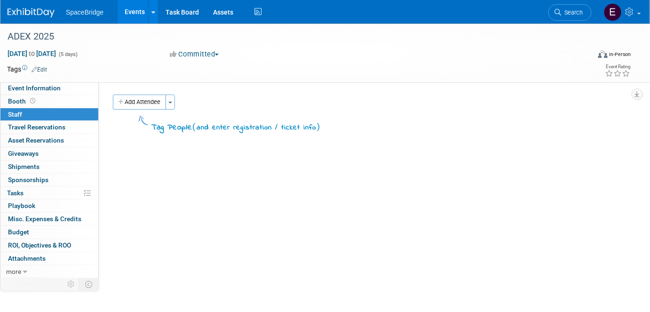
click at [159, 102] on button "Add Attendee" at bounding box center [139, 102] width 53 height 15
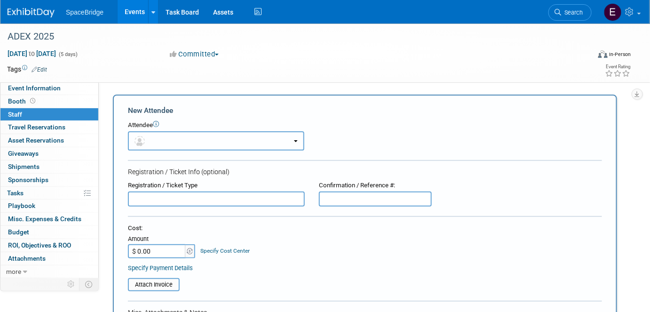
click at [175, 136] on button "button" at bounding box center [216, 140] width 176 height 19
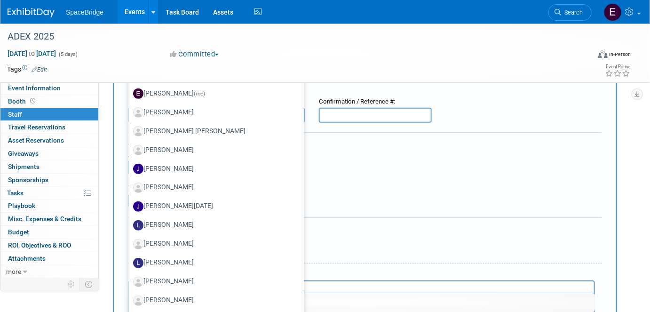
scroll to position [85, 0]
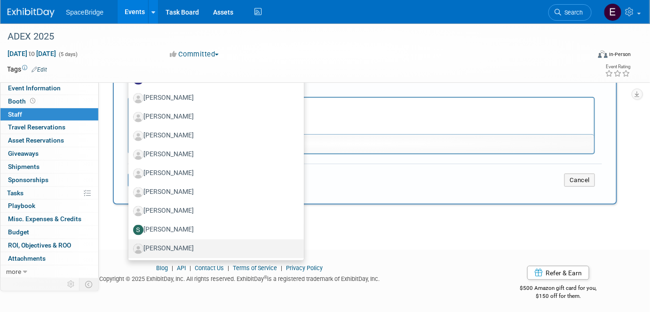
drag, startPoint x: 162, startPoint y: 245, endPoint x: 188, endPoint y: 243, distance: 26.4
click at [162, 244] on label "[PERSON_NAME]" at bounding box center [213, 248] width 161 height 15
click at [130, 244] on input "[PERSON_NAME]" at bounding box center [127, 247] width 6 height 6
select select "772d9cfc-6c98-4163-9acb-d635bdd227cb"
select select "4"
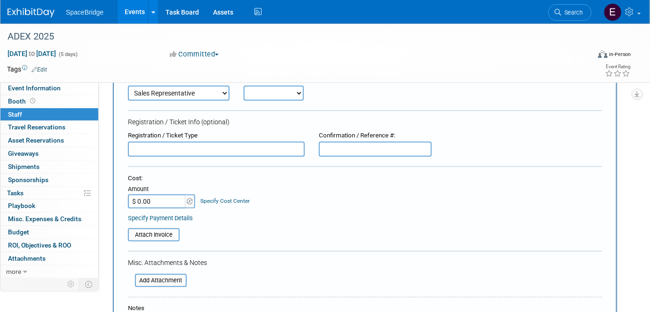
scroll to position [0, 0]
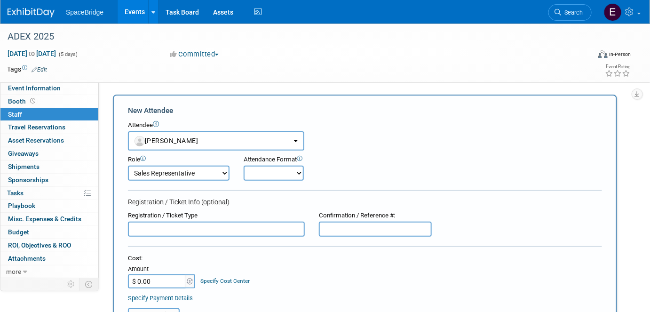
click at [168, 278] on input "$ 0.00" at bounding box center [157, 281] width 59 height 14
paste input "358.64"
type input "$ 358.64"
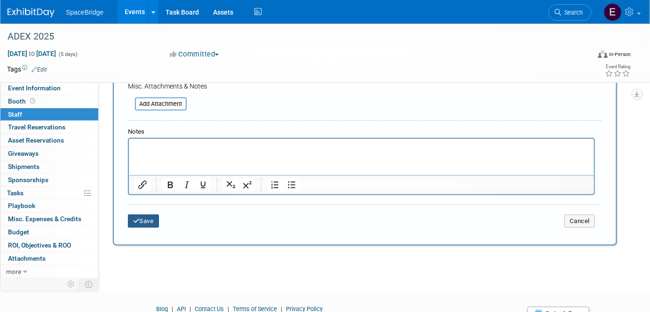
click at [150, 221] on button "Save" at bounding box center [143, 220] width 31 height 13
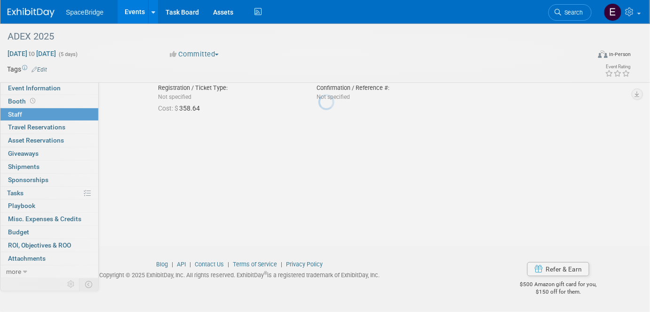
scroll to position [65, 0]
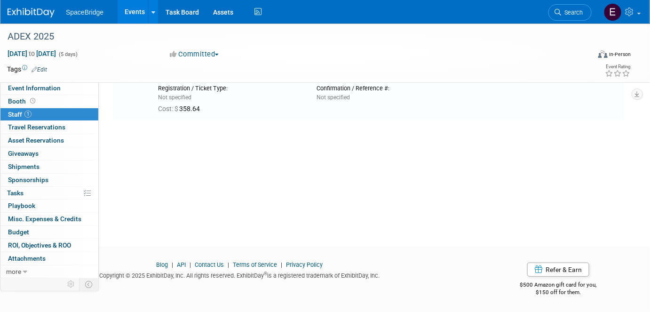
click at [55, 130] on span "Travel Reservations 0" at bounding box center [36, 127] width 57 height 8
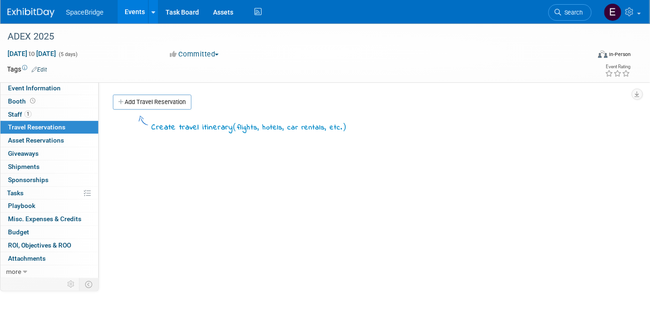
click at [151, 100] on link "Add Travel Reservation" at bounding box center [152, 102] width 79 height 15
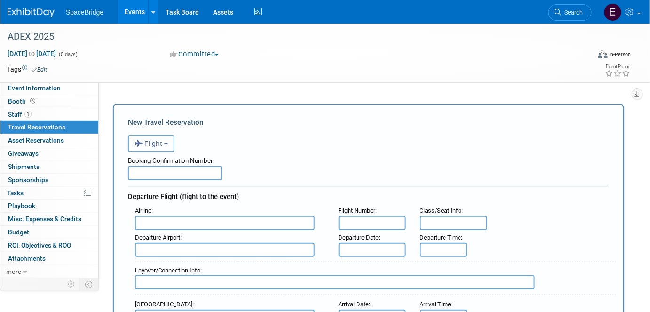
click at [162, 143] on span "Flight" at bounding box center [148, 144] width 28 height 8
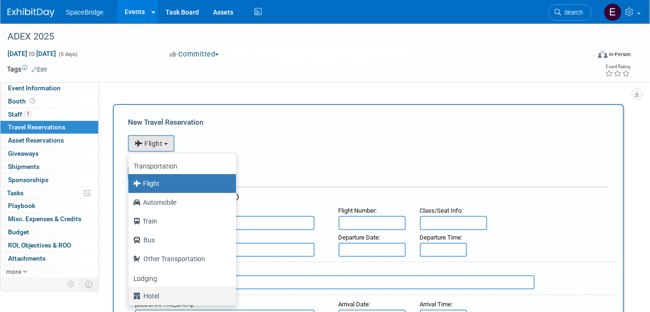
drag, startPoint x: 159, startPoint y: 293, endPoint x: 152, endPoint y: 282, distance: 13.2
click at [160, 292] on label "Hotel" at bounding box center [180, 295] width 94 height 15
click at [148, 296] on label "Hotel" at bounding box center [180, 295] width 94 height 15
click at [130, 296] on input "Hotel" at bounding box center [127, 295] width 6 height 6
select select "6"
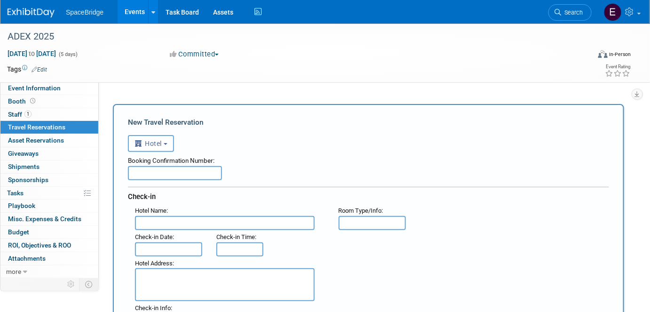
click at [162, 168] on input "text" at bounding box center [175, 173] width 94 height 14
paste input "81797097"
type input "81797097"
click at [191, 220] on input "text" at bounding box center [225, 223] width 180 height 14
type input "Four Points by [PERSON_NAME]"
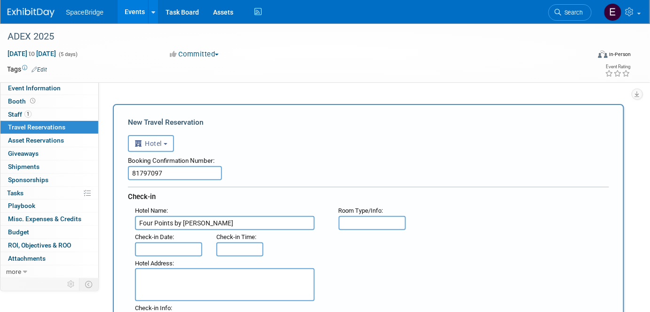
click at [189, 245] on input "text" at bounding box center [168, 249] width 67 height 14
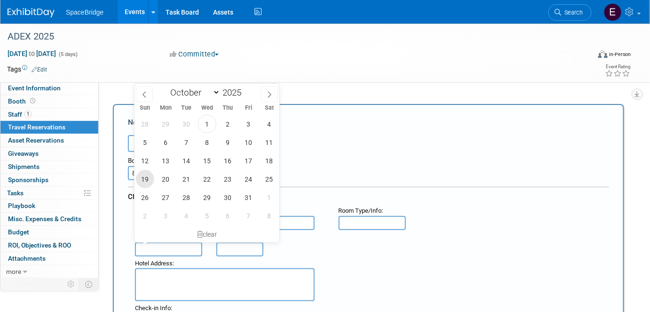
click at [149, 183] on span "19" at bounding box center [145, 179] width 18 height 18
type input "[DATE]"
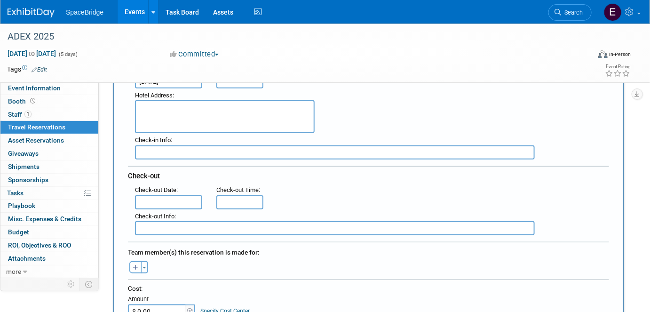
scroll to position [171, 0]
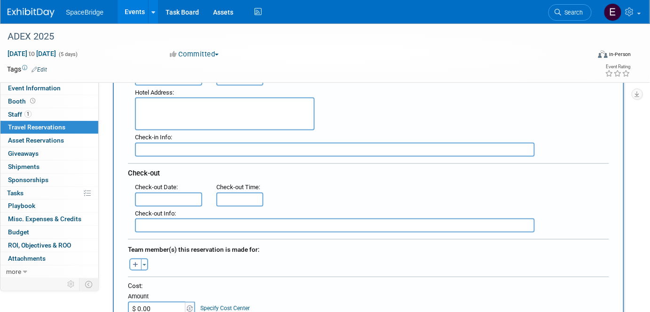
click at [175, 193] on input "text" at bounding box center [168, 199] width 67 height 14
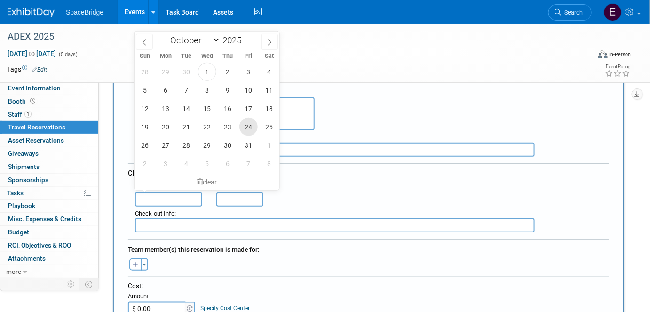
click at [252, 123] on span "24" at bounding box center [248, 127] width 18 height 18
type input "[DATE]"
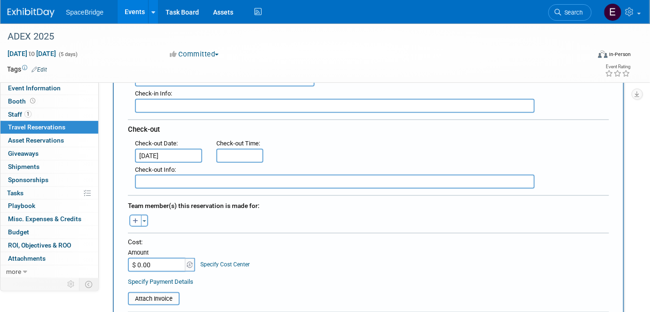
scroll to position [256, 0]
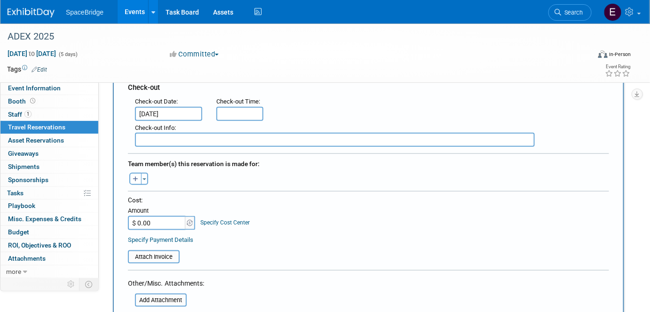
click at [145, 173] on button "Toggle Dropdown" at bounding box center [144, 179] width 7 height 12
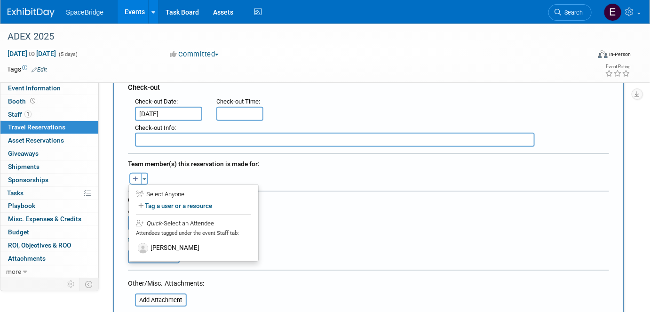
click at [184, 241] on label "[PERSON_NAME]" at bounding box center [193, 248] width 116 height 17
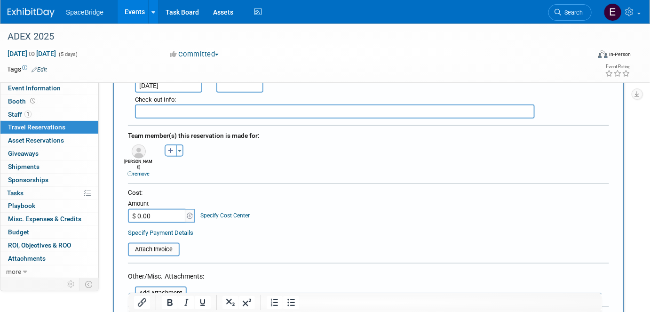
scroll to position [342, 0]
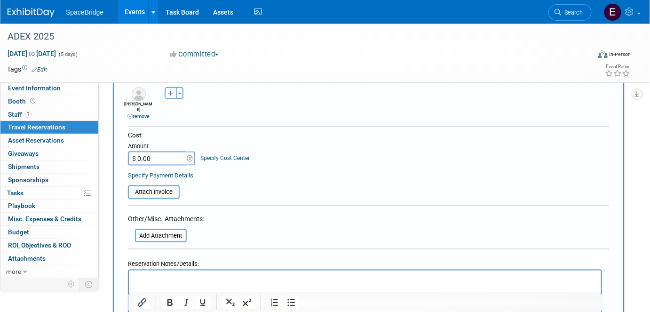
click at [165, 151] on input "$ 0.00" at bounding box center [157, 158] width 59 height 14
paste input "1,160.68"
type input "$ 1,160.68"
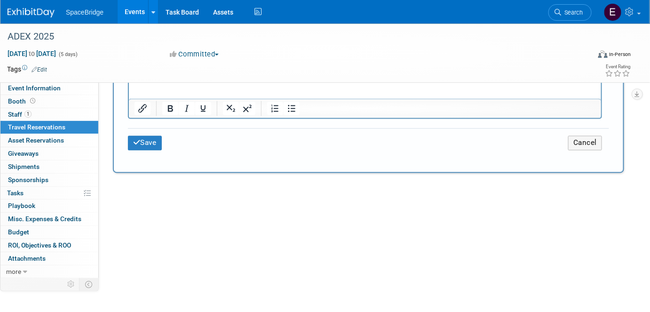
scroll to position [555, 0]
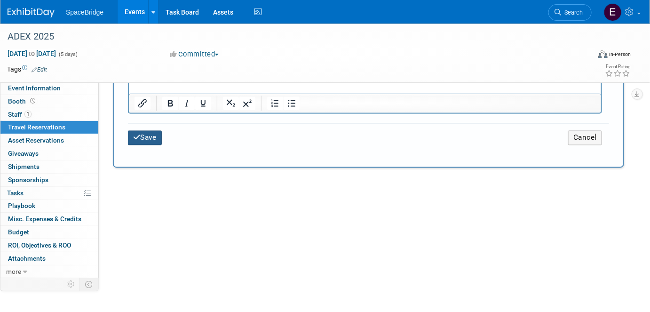
click at [148, 131] on button "Save" at bounding box center [145, 138] width 34 height 15
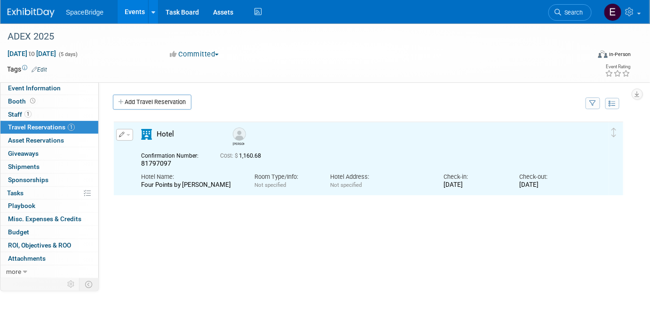
scroll to position [0, 0]
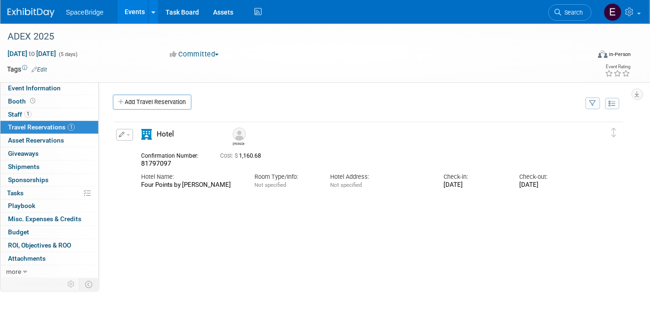
click at [19, 228] on span "Budget" at bounding box center [18, 232] width 21 height 8
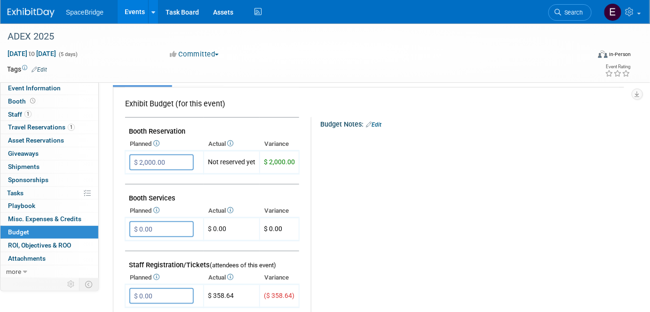
scroll to position [171, 0]
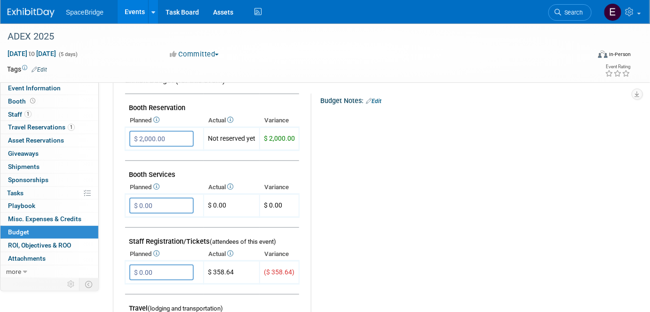
click at [159, 268] on input "$ 0.00" at bounding box center [161, 272] width 64 height 16
type input "$ 500.00"
click at [138, 288] on icon "button" at bounding box center [137, 291] width 7 height 6
type input "$"
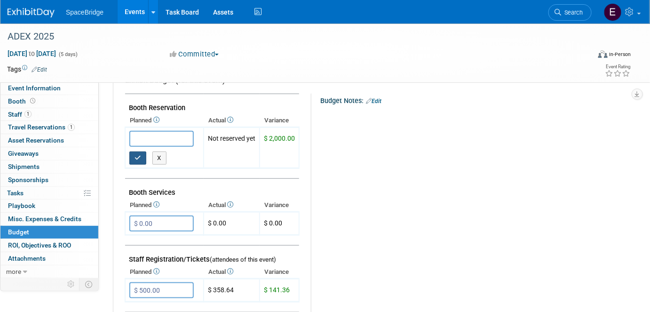
click at [136, 151] on button "button" at bounding box center [137, 157] width 17 height 13
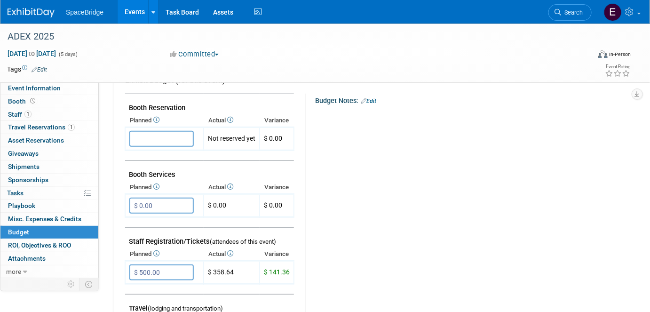
type input "$ 0.00"
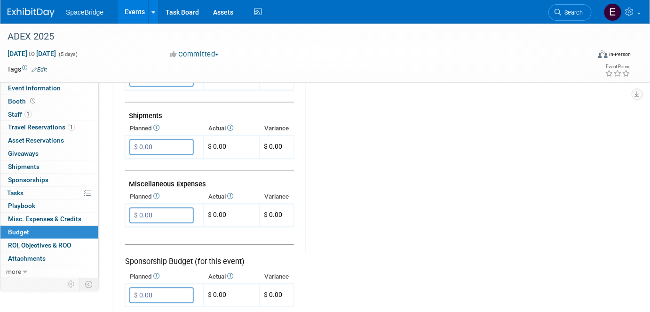
scroll to position [555, 0]
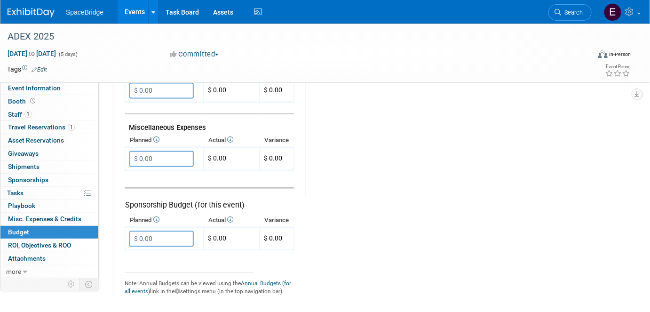
click at [169, 152] on input "$ 0.00" at bounding box center [161, 159] width 64 height 16
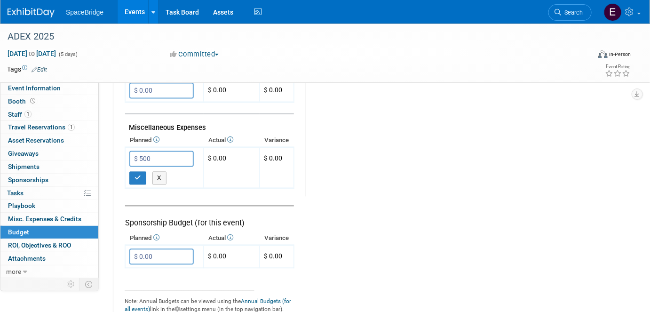
type input "$ 500.00"
click at [144, 172] on button "button" at bounding box center [137, 178] width 17 height 13
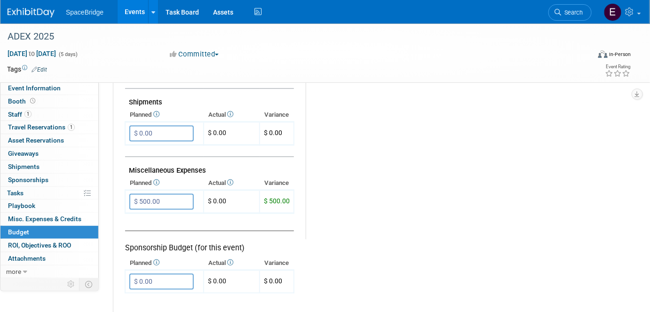
scroll to position [512, 0]
click at [35, 15] on img at bounding box center [31, 12] width 47 height 9
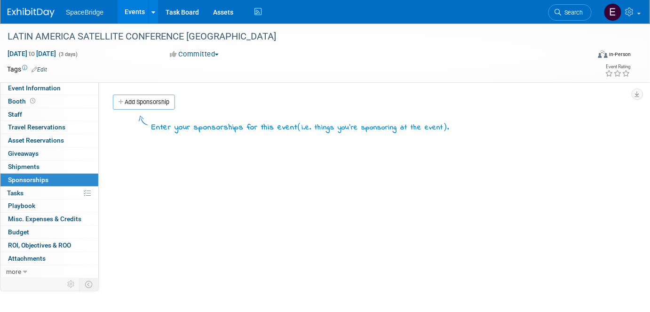
click at [39, 15] on img at bounding box center [31, 12] width 47 height 9
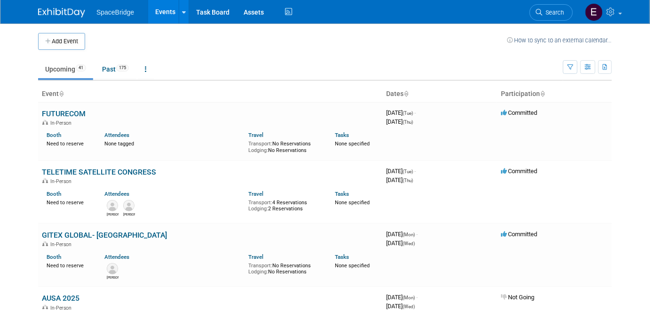
click at [50, 42] on icon "button" at bounding box center [48, 42] width 7 height 6
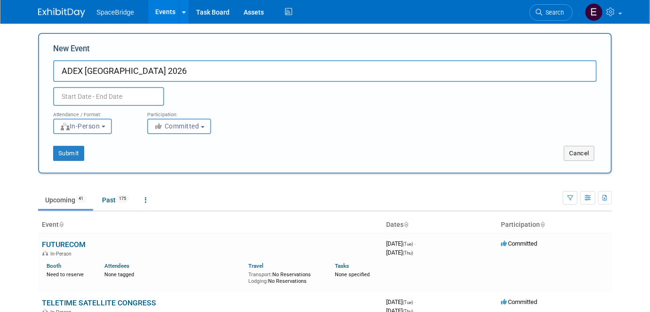
type input "ADEX [GEOGRAPHIC_DATA] 2026"
click at [108, 98] on input "text" at bounding box center [108, 96] width 111 height 19
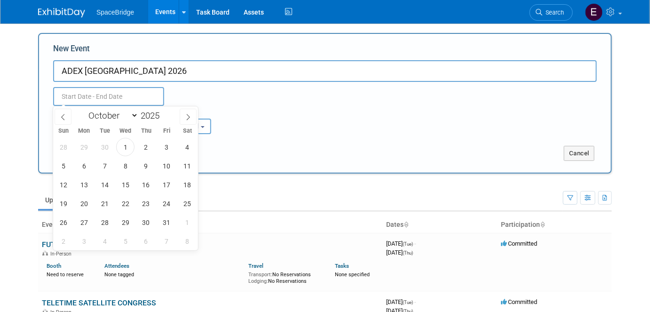
click at [163, 111] on span at bounding box center [163, 113] width 7 height 6
click at [163, 119] on span at bounding box center [163, 118] width 7 height 6
click at [164, 110] on span at bounding box center [163, 113] width 7 height 6
type input "2026"
click at [83, 203] on span "19" at bounding box center [84, 203] width 18 height 18
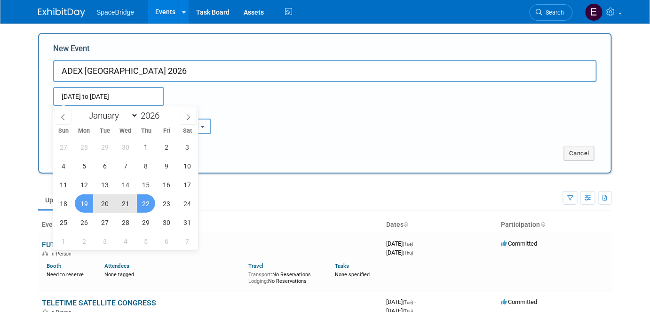
click at [147, 204] on span "22" at bounding box center [146, 203] width 18 height 18
type input "[DATE] to [DATE]"
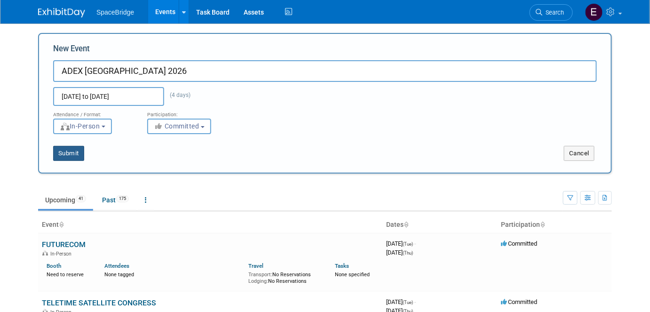
click at [79, 154] on button "Submit" at bounding box center [68, 153] width 31 height 15
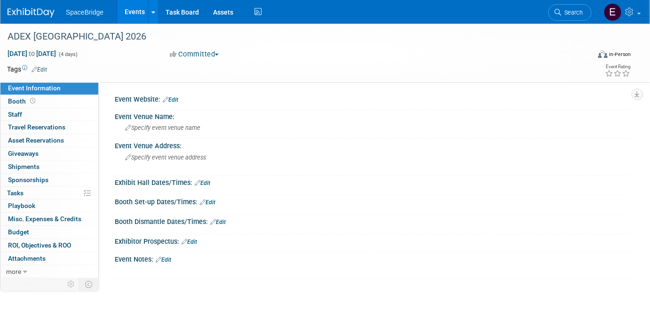
click at [30, 233] on link "Budget" at bounding box center [49, 232] width 98 height 13
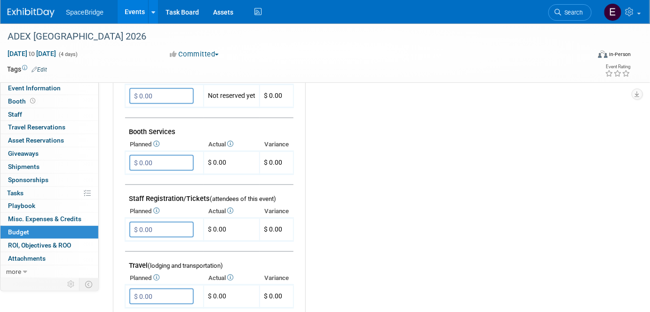
scroll to position [256, 0]
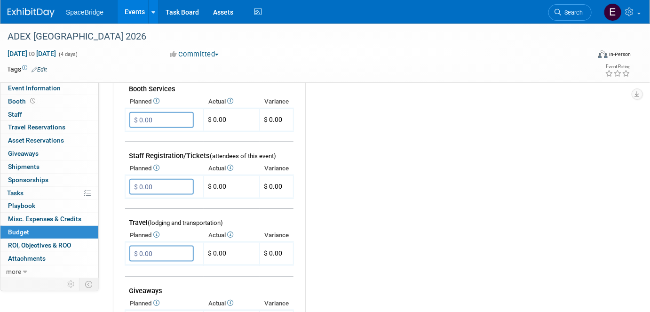
click at [164, 180] on input "$ 0.00" at bounding box center [161, 187] width 64 height 16
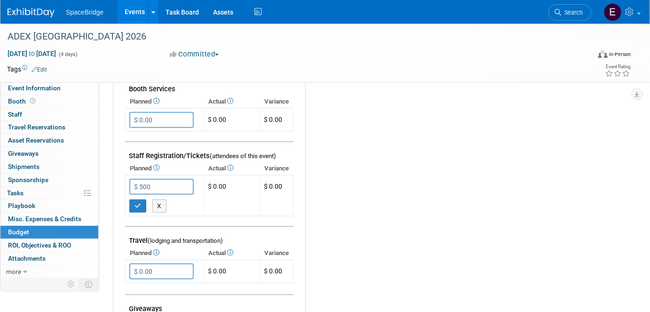
type input "$ 500.00"
click at [140, 203] on icon "button" at bounding box center [137, 206] width 7 height 6
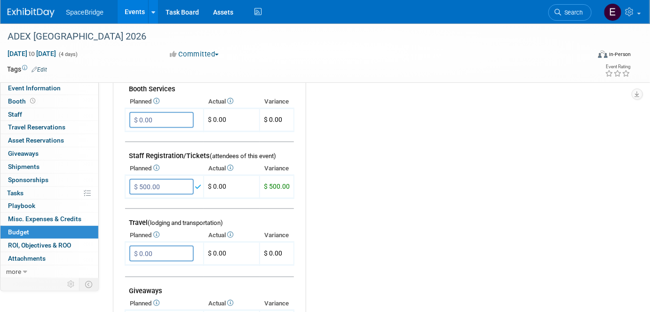
click at [170, 249] on input "$ 0.00" at bounding box center [161, 253] width 64 height 16
type input "$ 1,500.00"
click at [140, 269] on icon "button" at bounding box center [137, 272] width 7 height 6
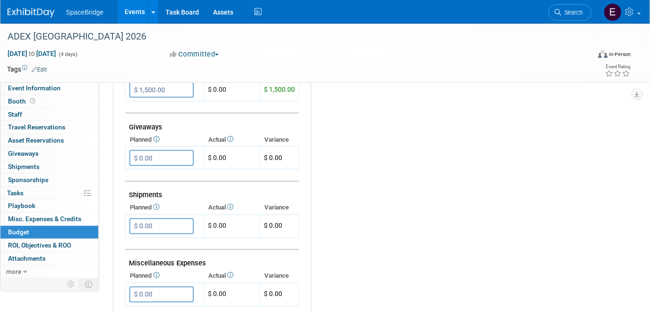
scroll to position [512, 0]
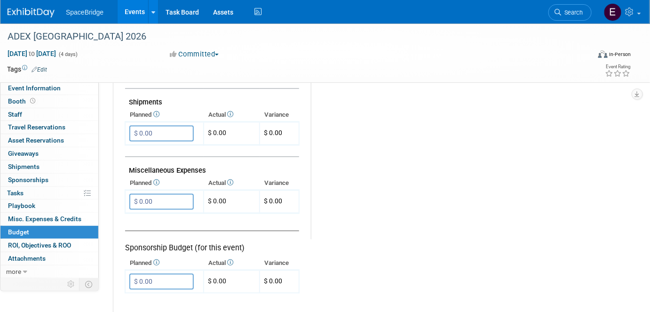
click at [171, 194] on input "$ 0.00" at bounding box center [161, 202] width 64 height 16
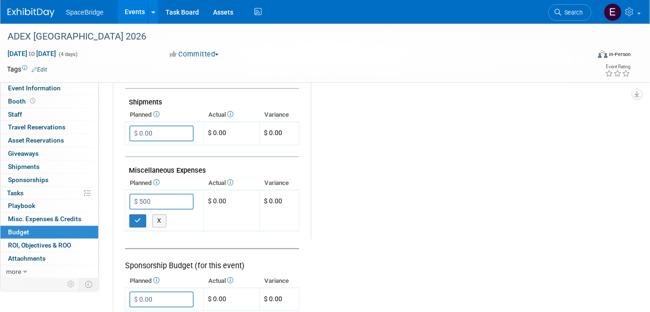
type input "$ 500.00"
click at [142, 216] on button "button" at bounding box center [137, 220] width 17 height 13
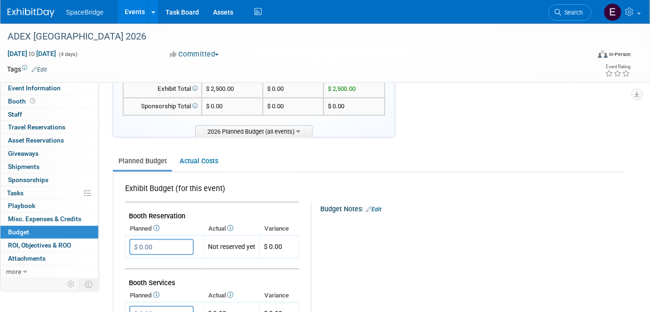
scroll to position [0, 0]
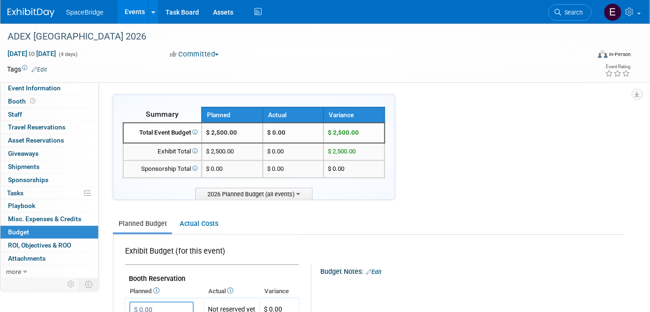
click at [43, 11] on img at bounding box center [31, 12] width 47 height 9
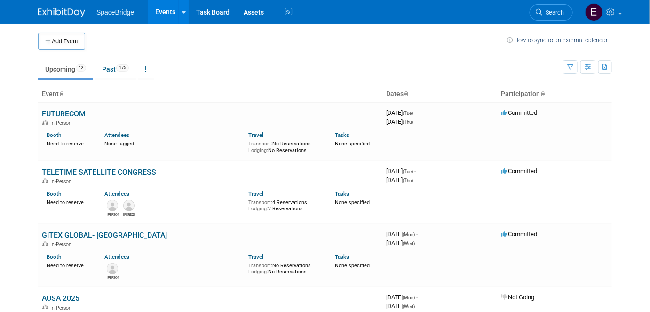
click at [79, 39] on button "Add Event" at bounding box center [61, 41] width 47 height 17
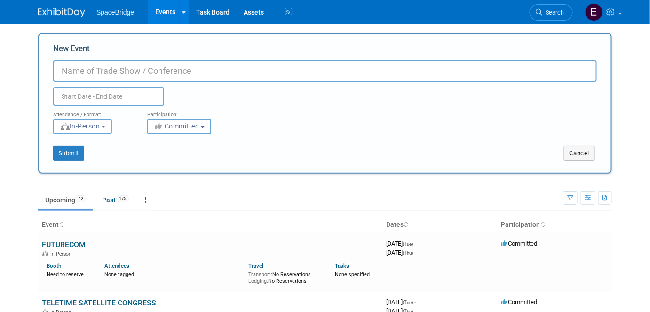
paste input "CHINA SATELLITE 2025"
type input "CHINA SATELLITE 2025"
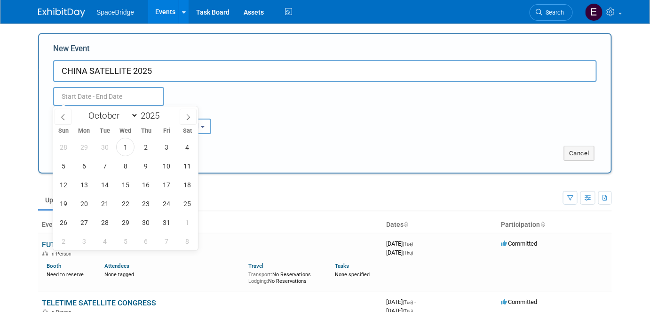
click at [117, 97] on input "text" at bounding box center [108, 96] width 111 height 19
click at [162, 112] on span at bounding box center [163, 113] width 7 height 6
type input "2026"
click at [128, 206] on span "21" at bounding box center [125, 203] width 18 height 18
click at [166, 206] on span "23" at bounding box center [167, 203] width 18 height 18
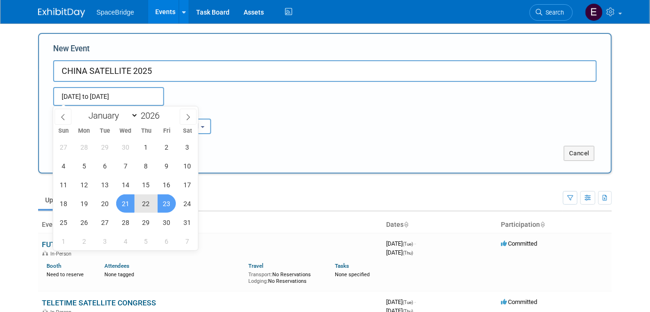
type input "Oct 21, 2026 to Oct 23, 2026"
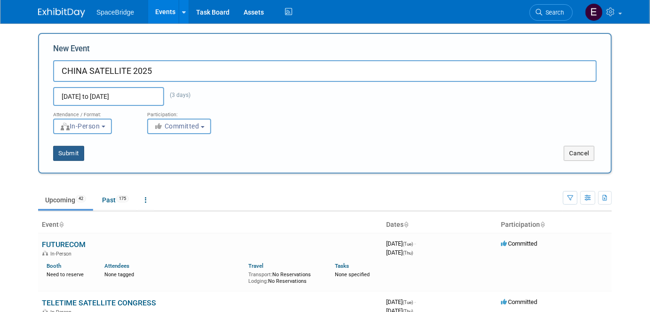
click at [72, 156] on button "Submit" at bounding box center [68, 153] width 31 height 15
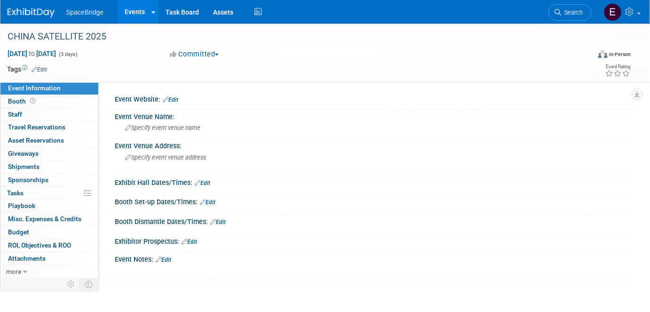
click at [31, 232] on link "Budget" at bounding box center [49, 232] width 98 height 13
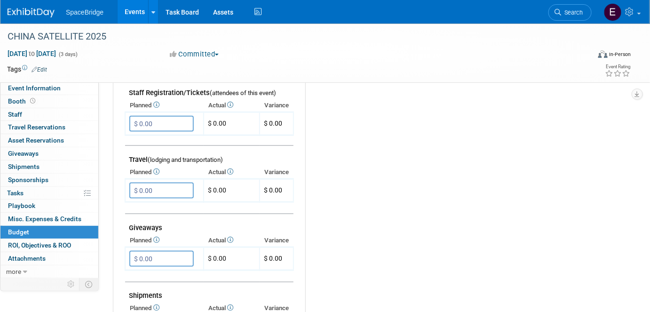
scroll to position [342, 0]
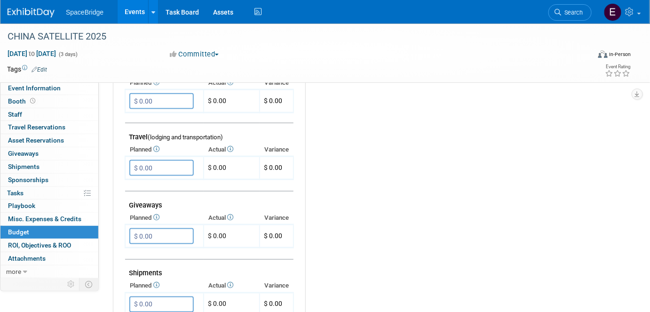
click at [158, 163] on input "$ 0.00" at bounding box center [161, 168] width 64 height 16
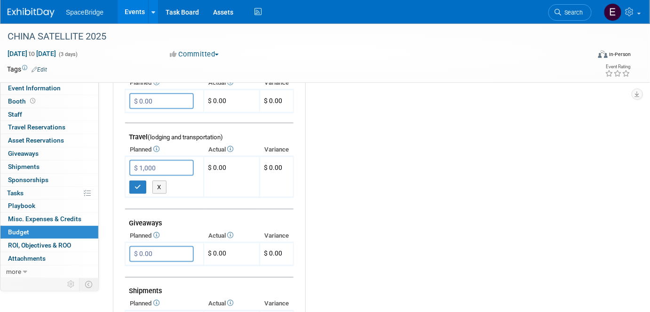
type input "$ 1,000.00"
click at [138, 187] on button "button" at bounding box center [137, 187] width 17 height 13
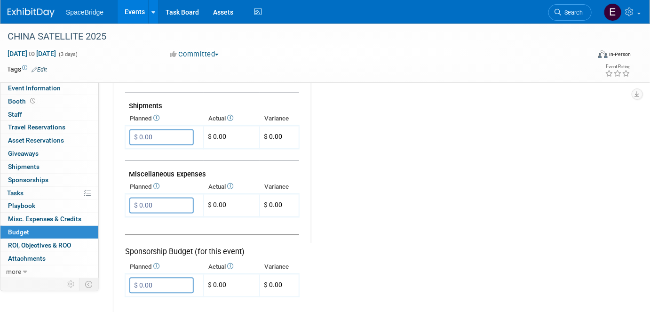
scroll to position [512, 0]
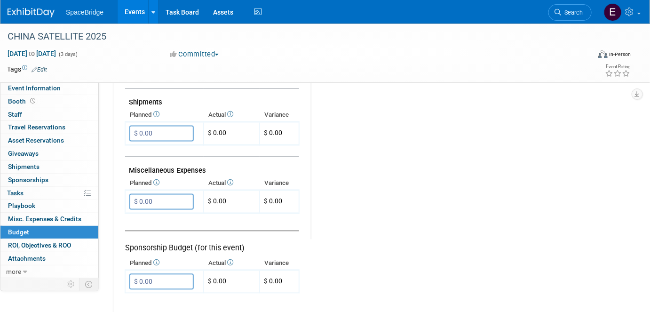
click at [163, 194] on input "$ 0.00" at bounding box center [161, 202] width 64 height 16
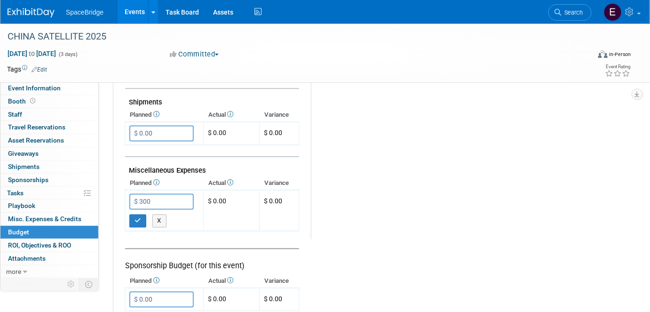
type input "$ 300.00"
click at [144, 215] on button "button" at bounding box center [137, 220] width 17 height 13
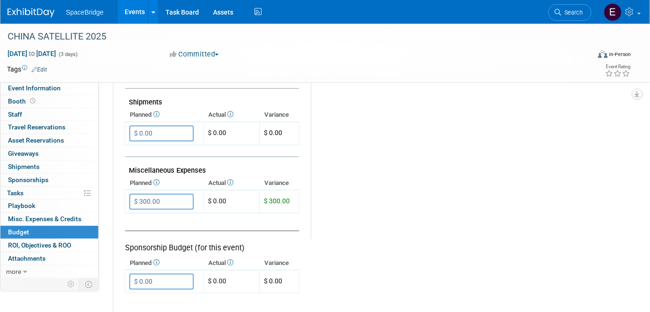
drag, startPoint x: 39, startPoint y: 13, endPoint x: 59, endPoint y: 19, distance: 21.7
click at [39, 13] on img at bounding box center [31, 12] width 47 height 9
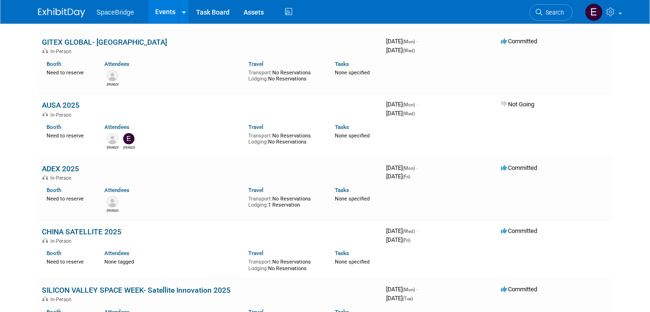
scroll to position [213, 0]
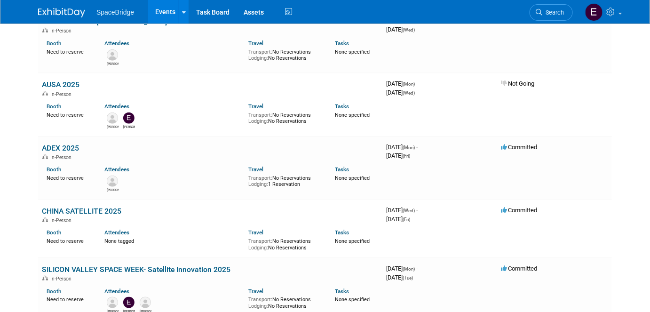
click at [90, 212] on link "CHINA SATELLITE 2025" at bounding box center [81, 210] width 79 height 9
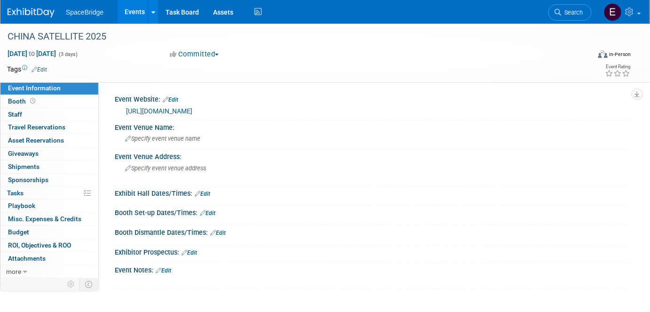
click at [27, 235] on link "Budget" at bounding box center [49, 232] width 98 height 13
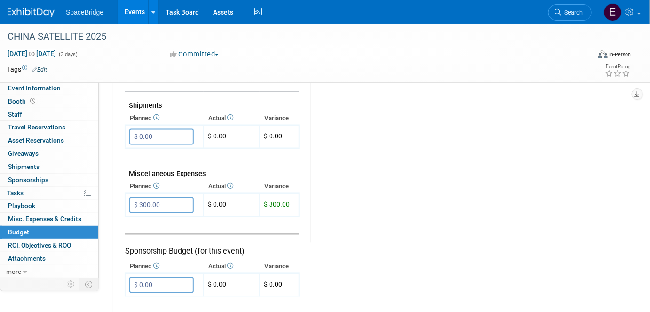
scroll to position [512, 0]
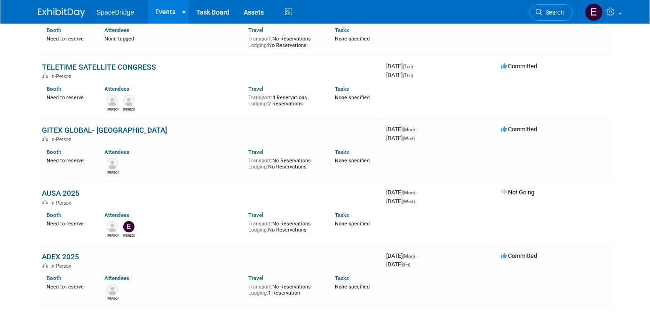
scroll to position [128, 0]
